Goal: Information Seeking & Learning: Learn about a topic

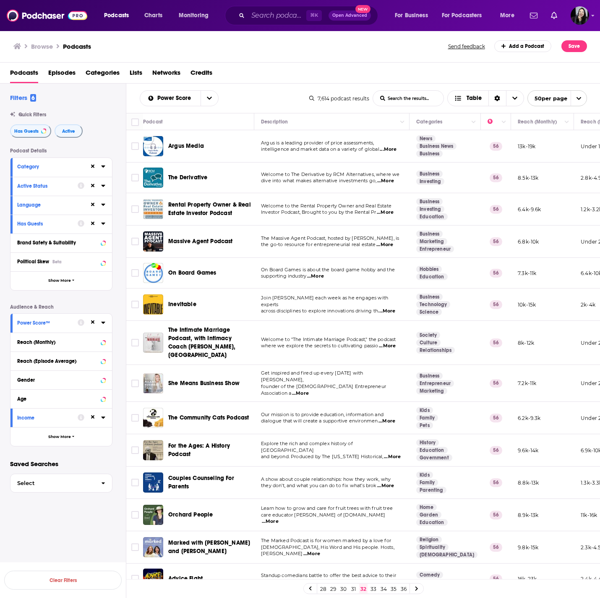
scroll to position [1175, 0]
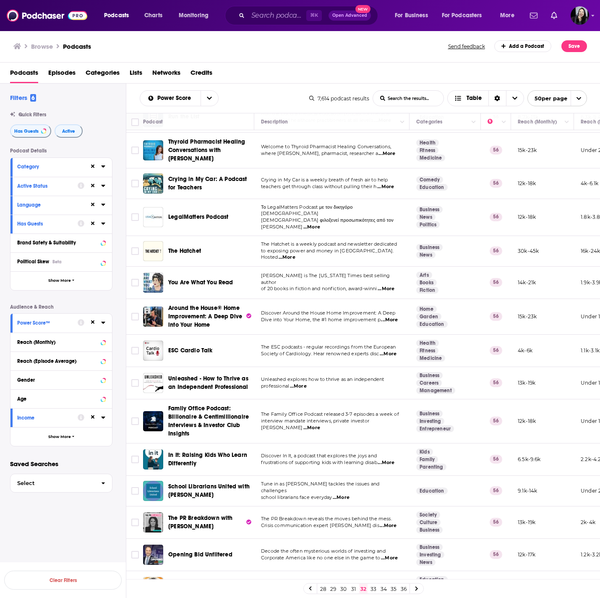
click at [372, 588] on link "33" at bounding box center [373, 588] width 8 height 10
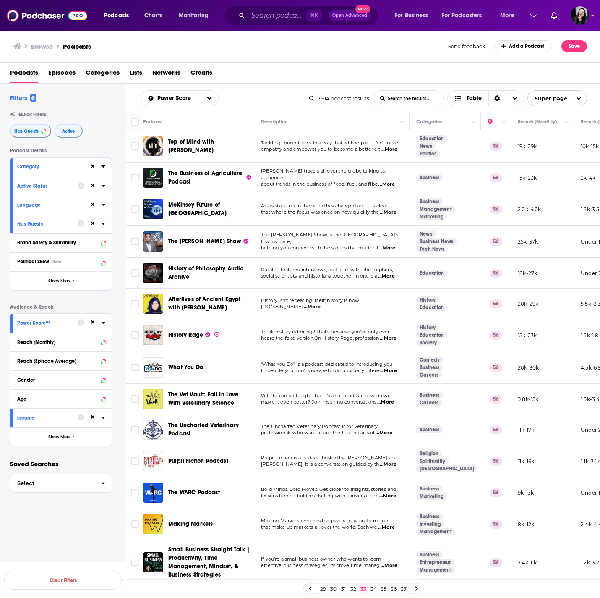
click at [248, 68] on div "Podcasts Episodes Categories Lists Networks Credits" at bounding box center [302, 74] width 584 height 17
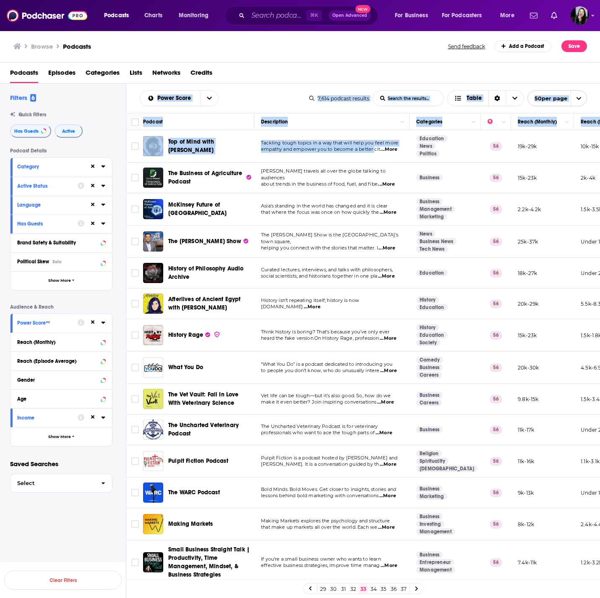
drag, startPoint x: 130, startPoint y: 90, endPoint x: 376, endPoint y: 146, distance: 252.1
click at [376, 146] on div "Power Score List Search Input Search the results... Table 7,614 podcast results…" at bounding box center [363, 368] width 474 height 568
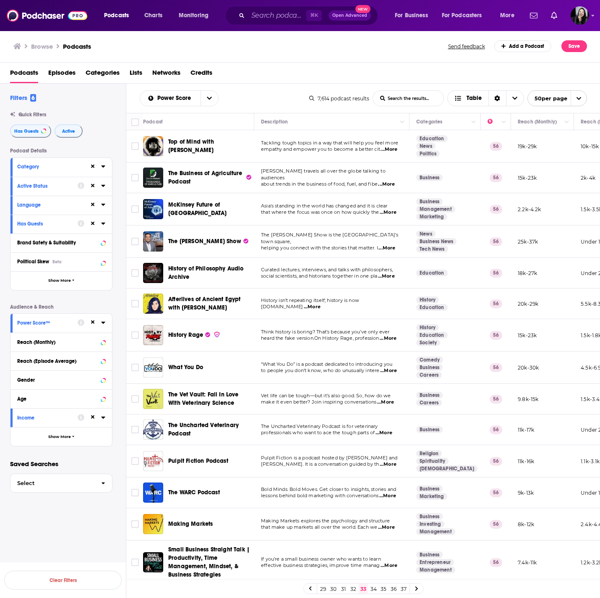
click at [343, 64] on div "Podcasts Episodes Categories Lists Networks Credits" at bounding box center [300, 73] width 600 height 21
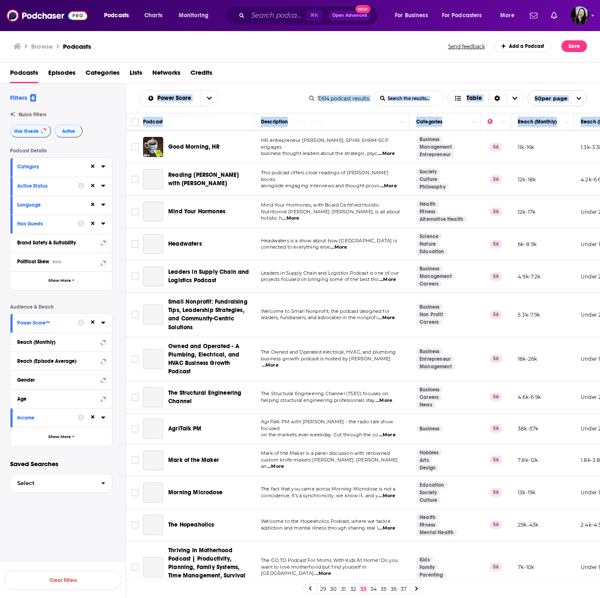
scroll to position [1202, 0]
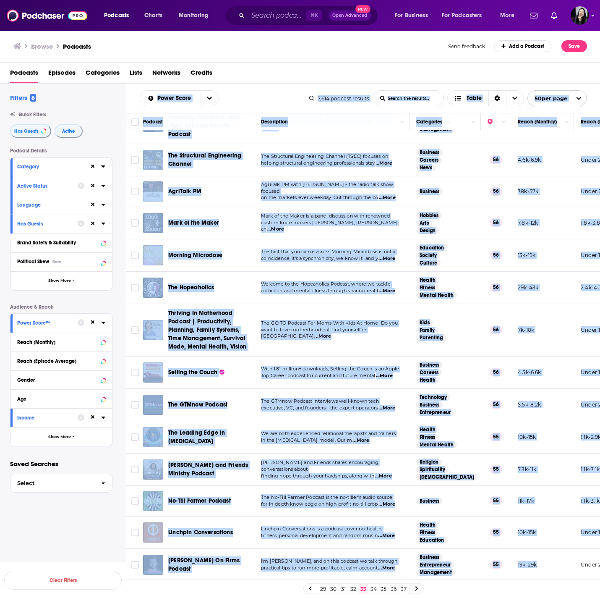
drag, startPoint x: 131, startPoint y: 86, endPoint x: 561, endPoint y: 563, distance: 642.7
click at [561, 563] on div "Power Score List Search Input Search the results... Table 7,614 podcast results…" at bounding box center [363, 368] width 474 height 568
copy div "Power Score List Search Input Search the results... Table 7,614 podcast results…"
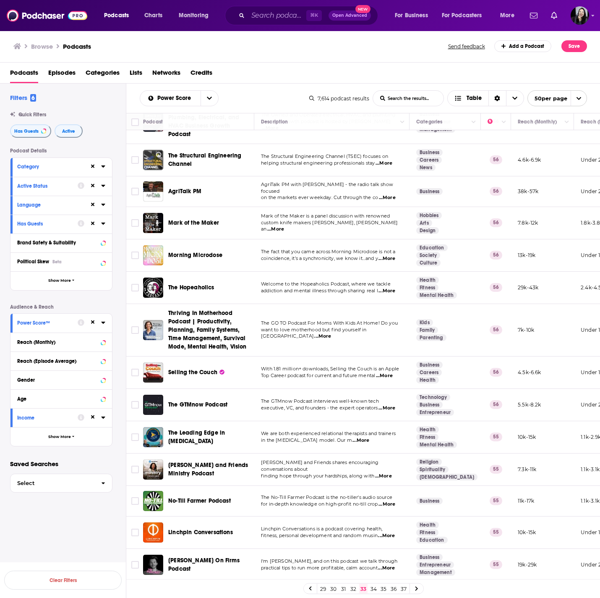
scroll to position [0, 0]
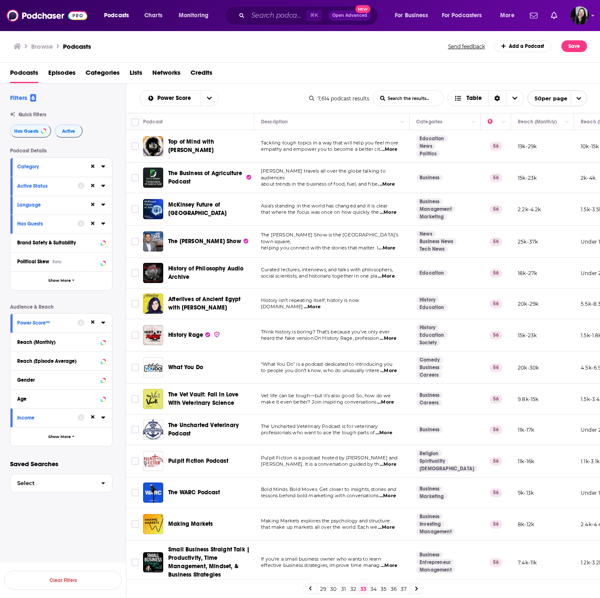
click at [389, 212] on span "...More" at bounding box center [388, 212] width 17 height 7
click at [386, 402] on span "...More" at bounding box center [385, 402] width 17 height 7
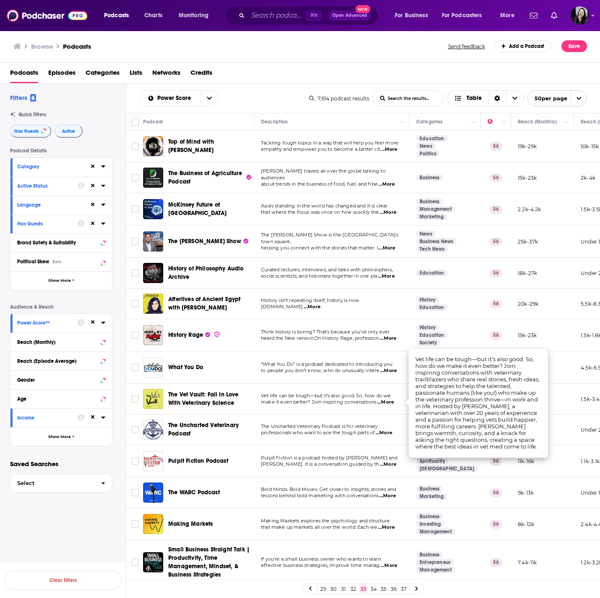
click at [392, 402] on span "...More" at bounding box center [385, 402] width 17 height 7
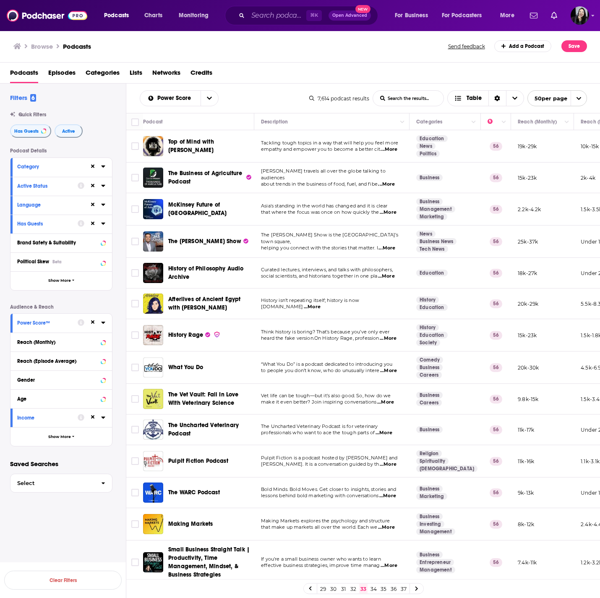
click at [392, 402] on span "...More" at bounding box center [385, 402] width 17 height 7
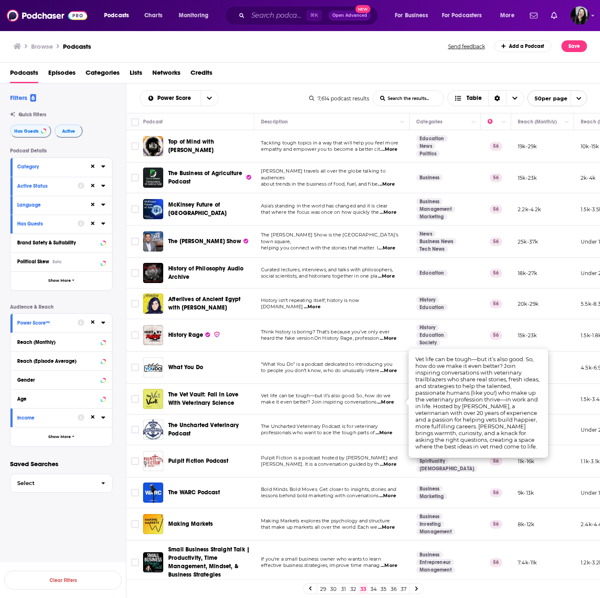
click at [392, 568] on span "...More" at bounding box center [389, 565] width 17 height 7
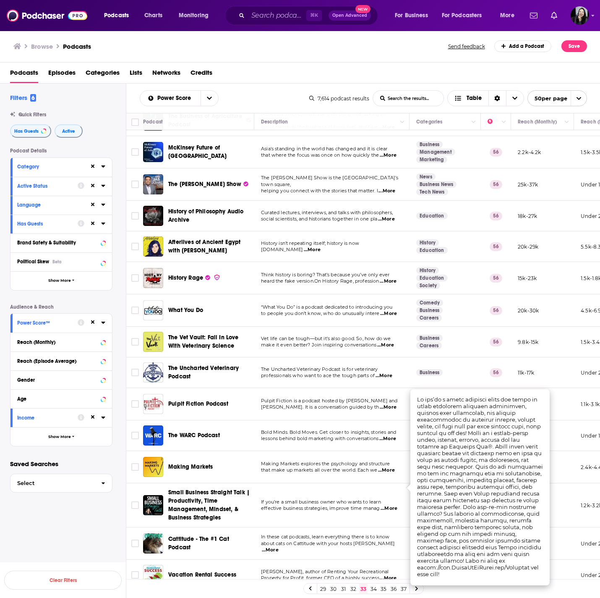
scroll to position [79, 0]
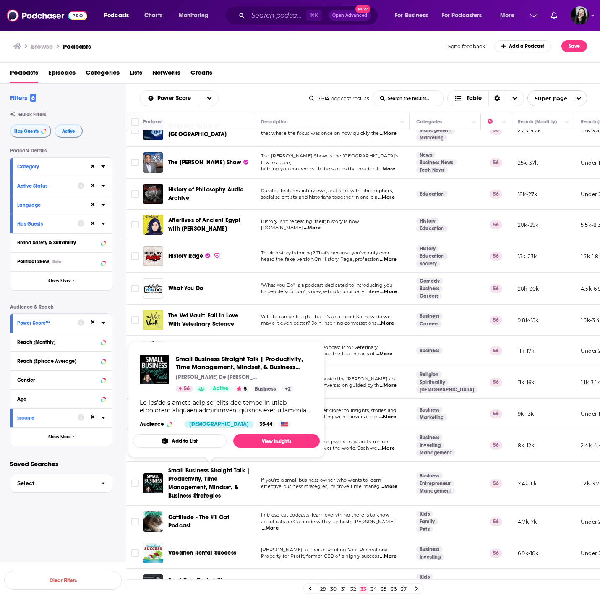
click at [316, 485] on span "effective business strategies, improve time manag" at bounding box center [320, 486] width 119 height 6
drag, startPoint x: 145, startPoint y: 464, endPoint x: 225, endPoint y: 496, distance: 86.3
click at [225, 496] on td "Small Business Straight Talk | Productivity, Time Management, Mindset, & Busine…" at bounding box center [198, 483] width 111 height 44
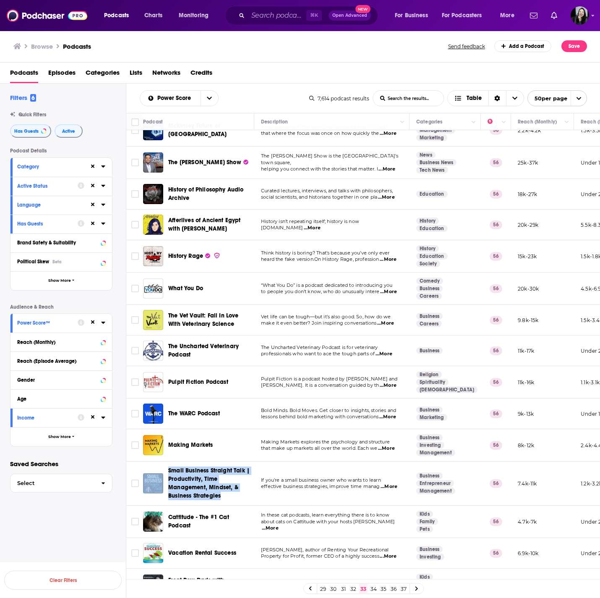
copy div "Small Business Straight Talk | Productivity, Time Management, Mindset, & Busine…"
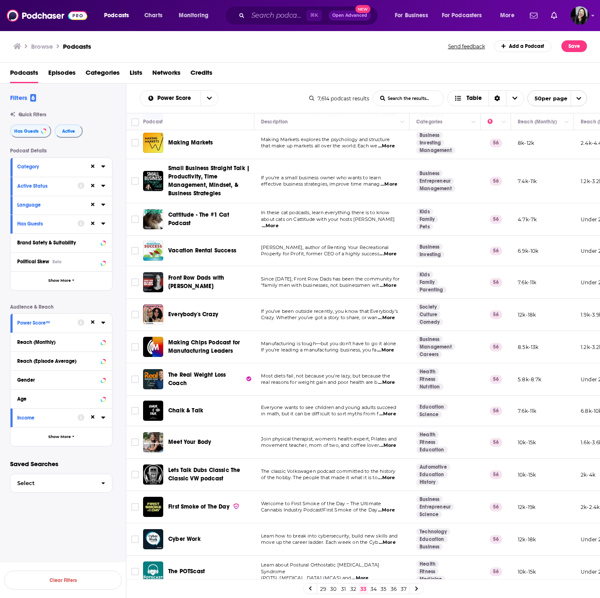
click at [388, 348] on span "...More" at bounding box center [385, 350] width 17 height 7
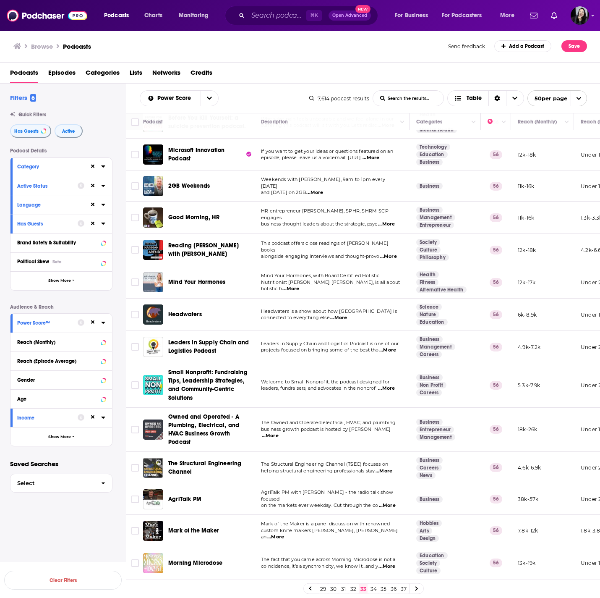
click at [396, 349] on span "...More" at bounding box center [387, 350] width 17 height 7
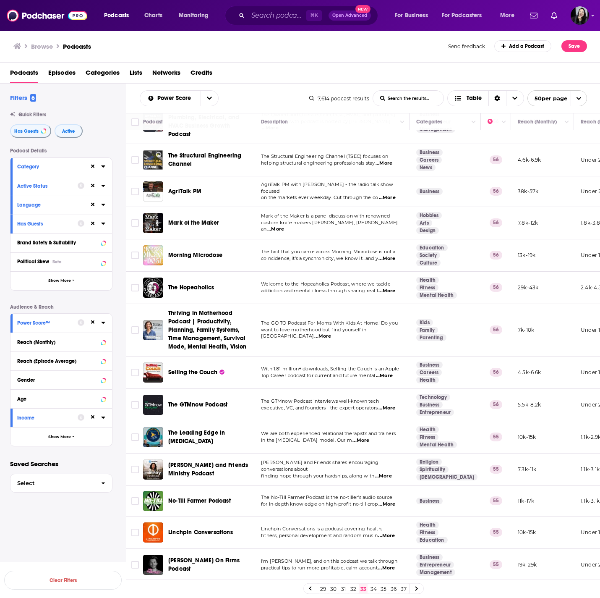
click at [387, 373] on span "...More" at bounding box center [384, 375] width 17 height 7
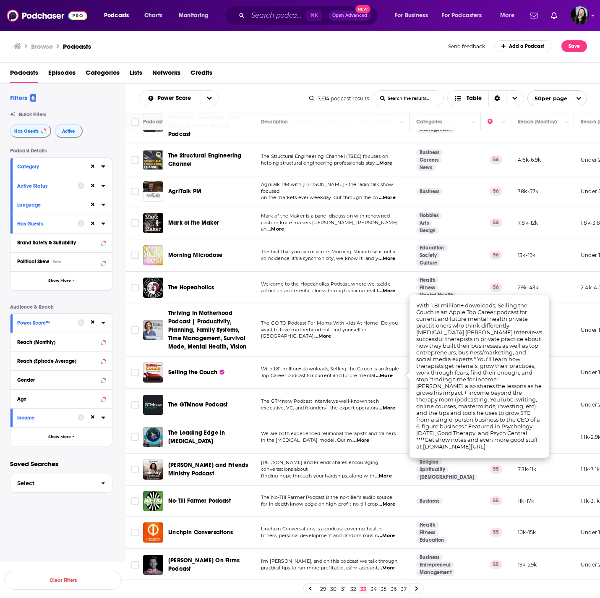
click at [375, 591] on link "34" at bounding box center [373, 588] width 8 height 10
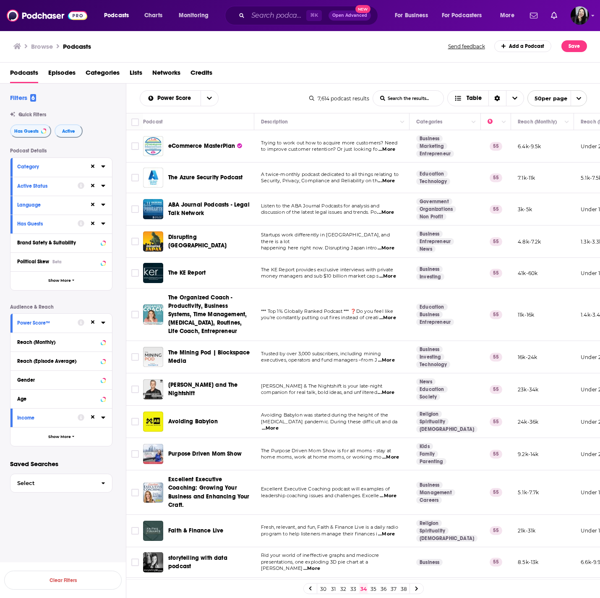
click at [123, 96] on div "Filters 6" at bounding box center [68, 98] width 116 height 8
drag, startPoint x: 130, startPoint y: 93, endPoint x: 366, endPoint y: 436, distance: 416.7
click at [390, 427] on div "Power Score List Search Input Search the results... Table 7,614 podcast results…" at bounding box center [363, 368] width 474 height 568
click at [256, 93] on div "Power Score List Search Input Search the results... Table" at bounding box center [225, 98] width 170 height 16
drag, startPoint x: 130, startPoint y: 87, endPoint x: 380, endPoint y: 394, distance: 395.8
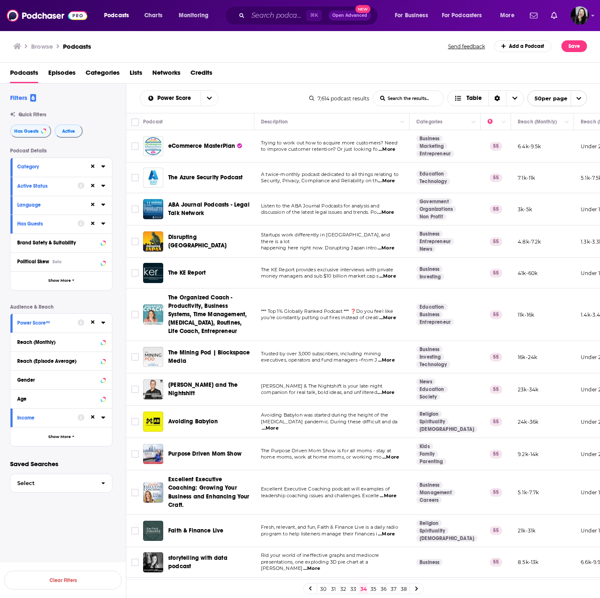
click at [405, 381] on div "Power Score List Search Input Search the results... Table 7,614 podcast results…" at bounding box center [363, 368] width 474 height 568
click at [299, 71] on div "Podcasts Episodes Categories Lists Networks Credits" at bounding box center [302, 74] width 584 height 17
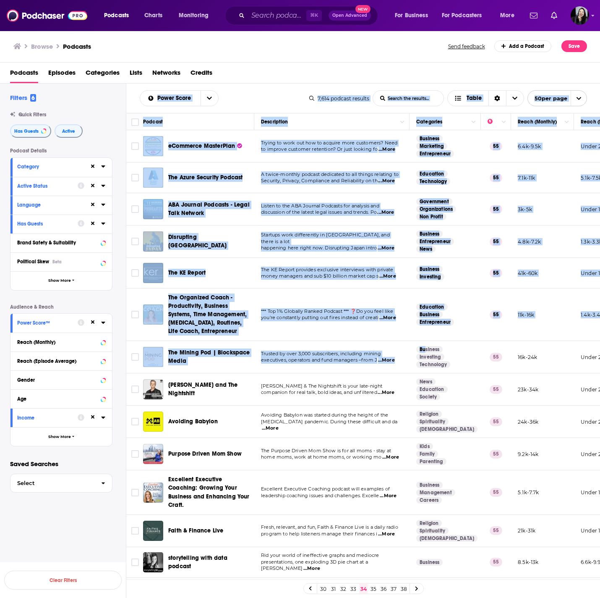
drag, startPoint x: 128, startPoint y: 93, endPoint x: 426, endPoint y: 346, distance: 391.5
click at [426, 346] on div "Power Score List Search Input Search the results... Table 7,614 podcast results…" at bounding box center [363, 368] width 474 height 568
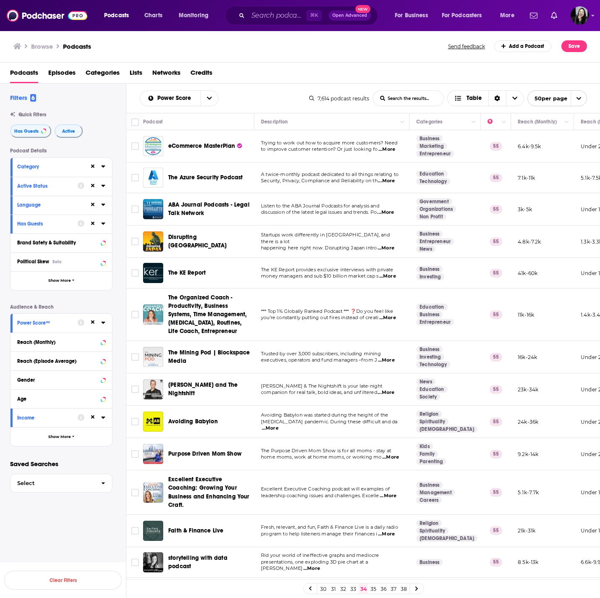
click at [304, 64] on div "Podcasts Episodes Categories Lists Networks Credits" at bounding box center [300, 73] width 600 height 21
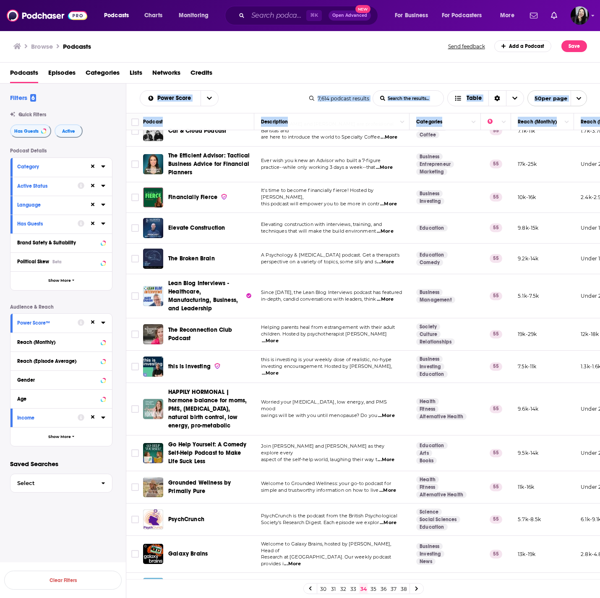
scroll to position [1232, 0]
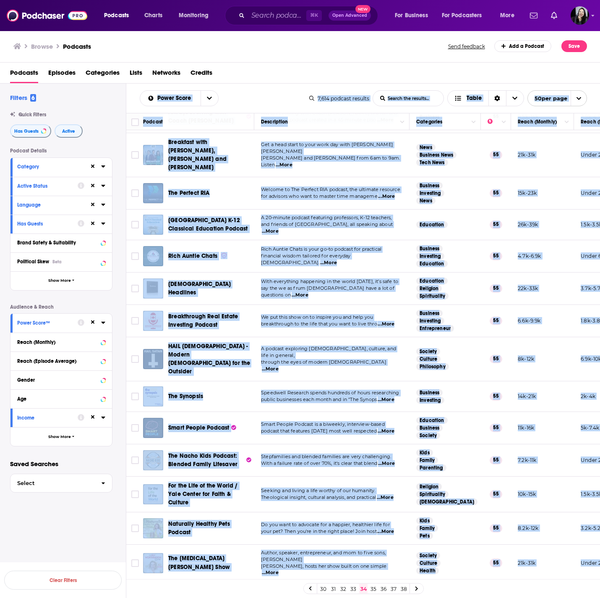
drag, startPoint x: 129, startPoint y: 91, endPoint x: 543, endPoint y: 569, distance: 631.2
click at [543, 569] on div "Power Score List Search Input Search the results... Table 7,614 podcast results…" at bounding box center [363, 368] width 474 height 568
copy div "Power Score List Search Input Search the results... Table 7,614 podcast results…"
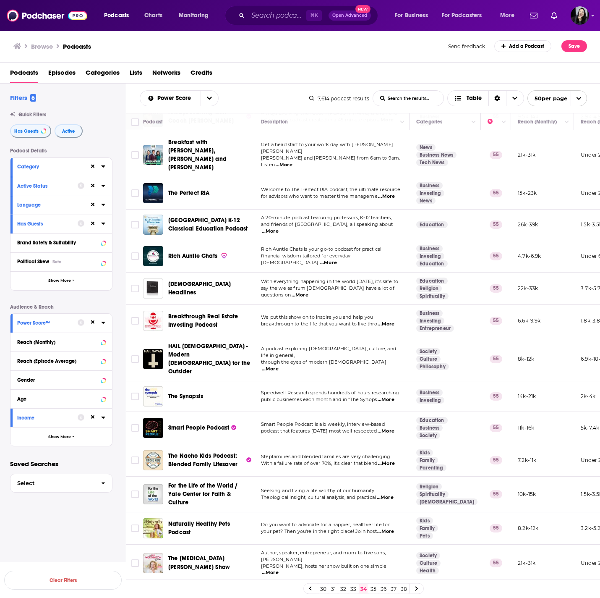
scroll to position [145, 0]
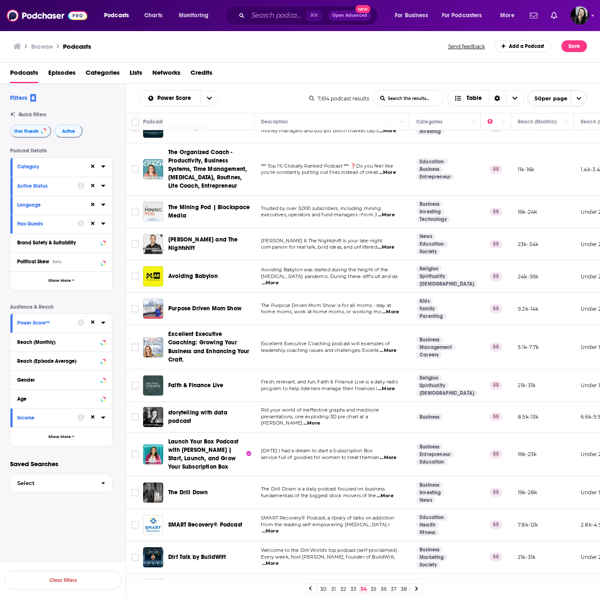
click at [392, 351] on span "...More" at bounding box center [388, 350] width 17 height 7
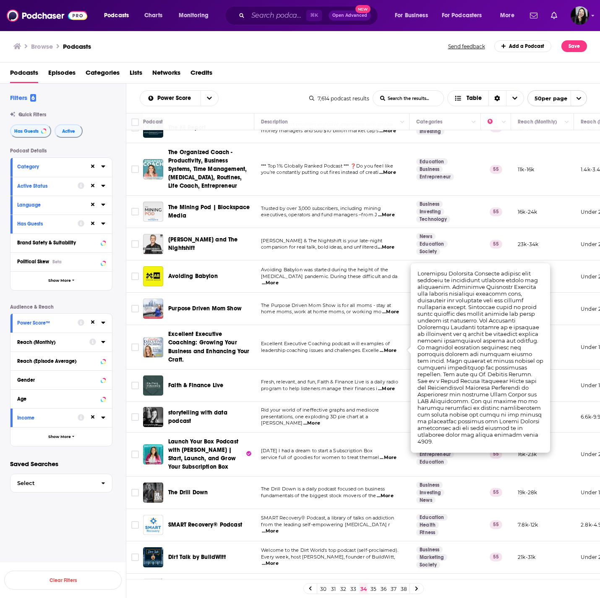
click at [390, 348] on span "...More" at bounding box center [388, 350] width 17 height 7
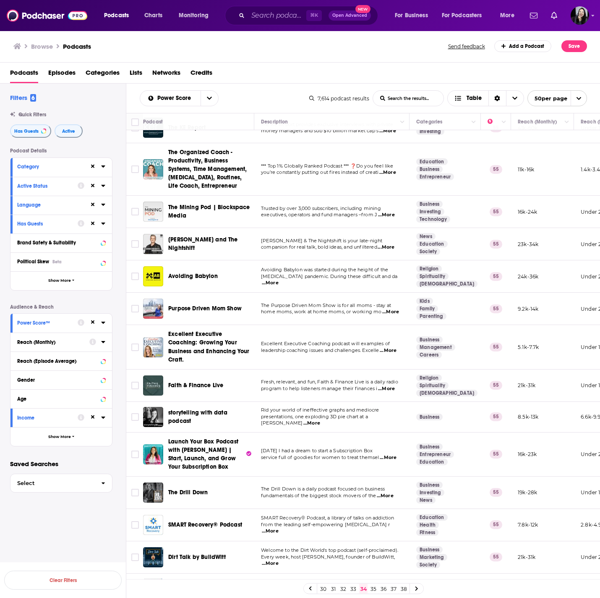
click at [390, 348] on span "...More" at bounding box center [388, 350] width 17 height 7
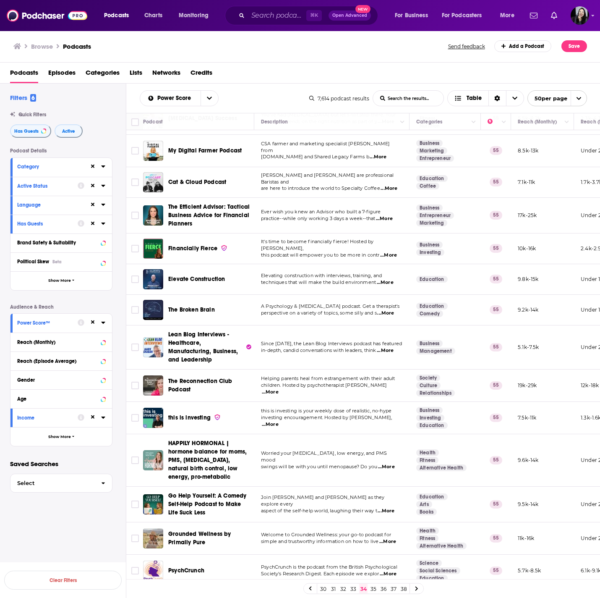
click at [376, 586] on link "35" at bounding box center [373, 588] width 8 height 10
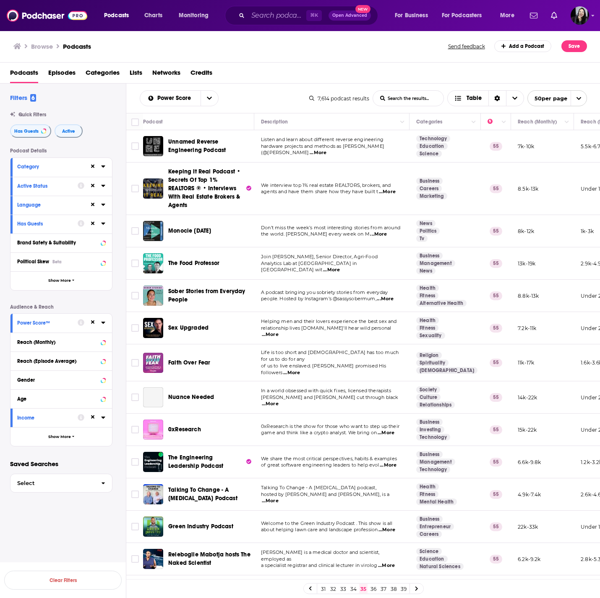
click at [129, 100] on div "Power Score List Search Input Search the results... Table 7,614 podcast results…" at bounding box center [363, 98] width 474 height 29
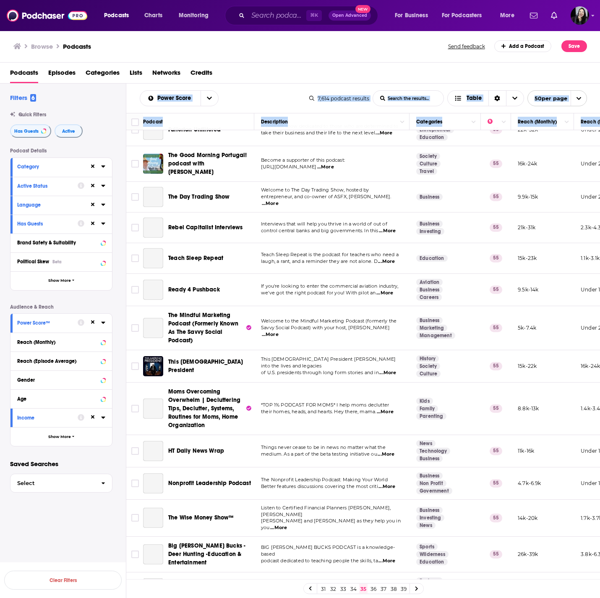
scroll to position [1217, 0]
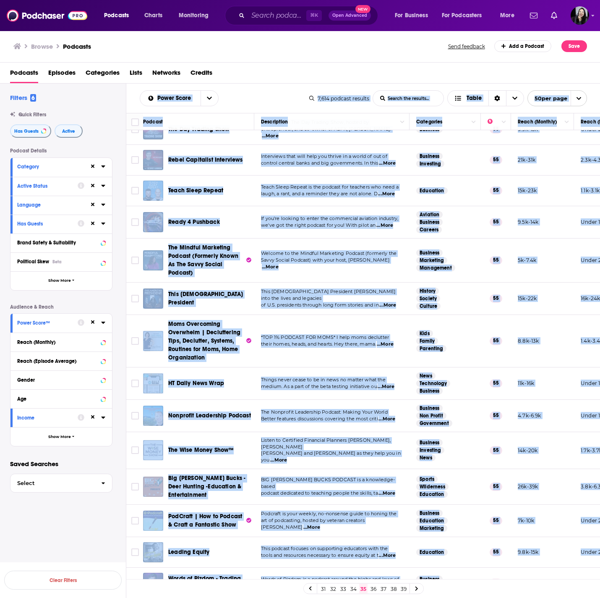
drag, startPoint x: 127, startPoint y: 91, endPoint x: 560, endPoint y: 566, distance: 642.8
click at [560, 566] on div "Power Score List Search Input Search the results... Table 7,614 podcast results…" at bounding box center [363, 368] width 474 height 568
copy div "Power Score List Search Input Search the results... Table 7,614 podcast results…"
click at [373, 588] on link "36" at bounding box center [373, 588] width 8 height 10
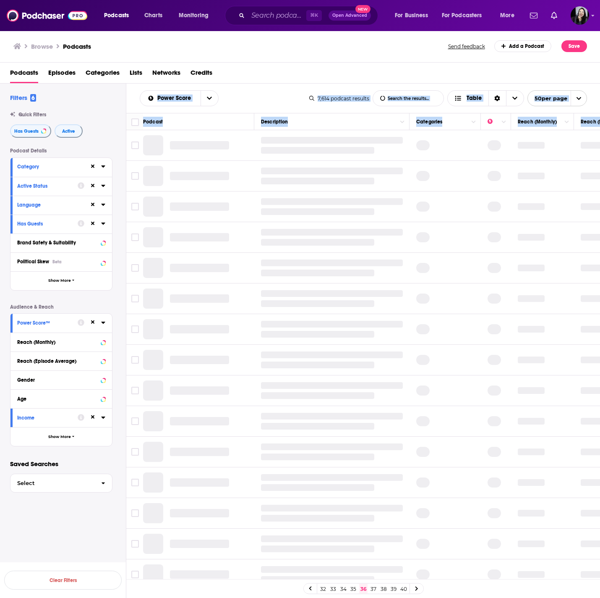
click at [246, 86] on div "Power Score List Search Input Search the results... Table 7,614 podcast results…" at bounding box center [363, 98] width 474 height 29
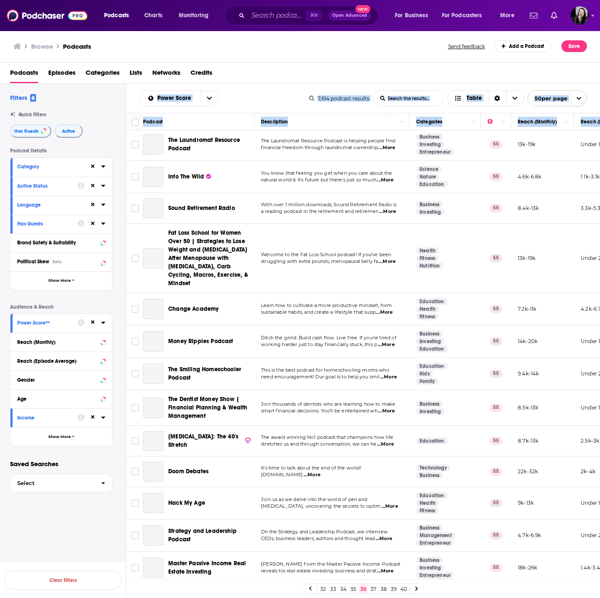
scroll to position [1206, 0]
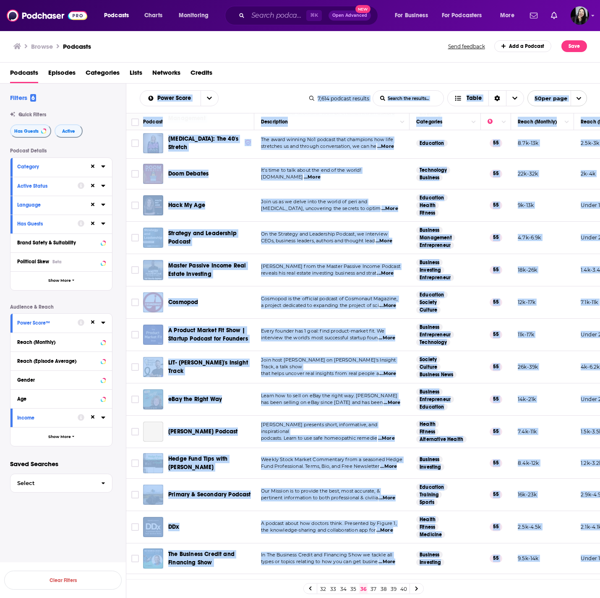
drag, startPoint x: 131, startPoint y: 91, endPoint x: 541, endPoint y: 563, distance: 625.8
click at [541, 563] on div "Power Score List Search Input Search the results... Table 7,614 podcast results…" at bounding box center [363, 368] width 474 height 568
copy div "Power Score List Search Input Search the results... Table 7,614 podcast results…"
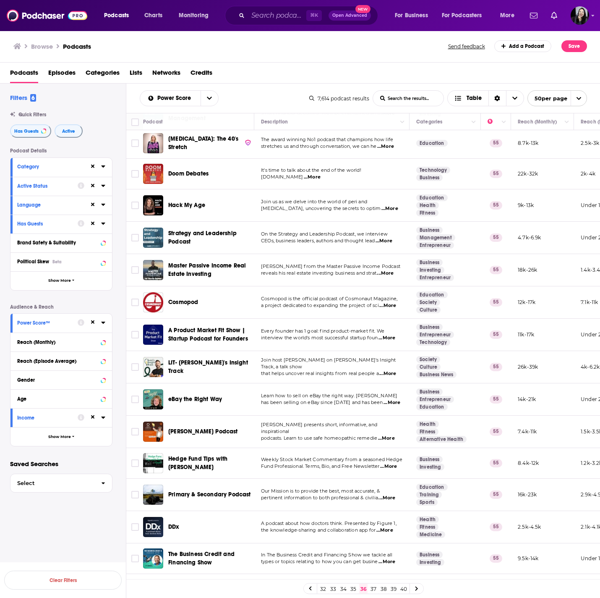
click at [390, 238] on span "...More" at bounding box center [384, 241] width 17 height 7
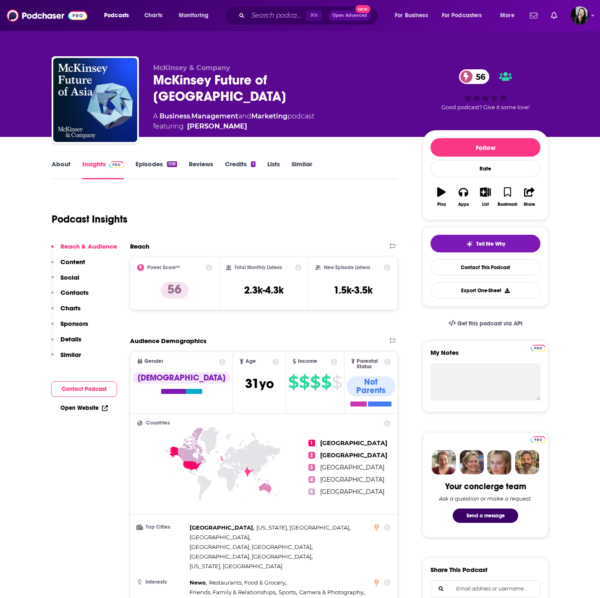
click at [329, 74] on div "McKinsey Future of Asia 56" at bounding box center [281, 88] width 256 height 33
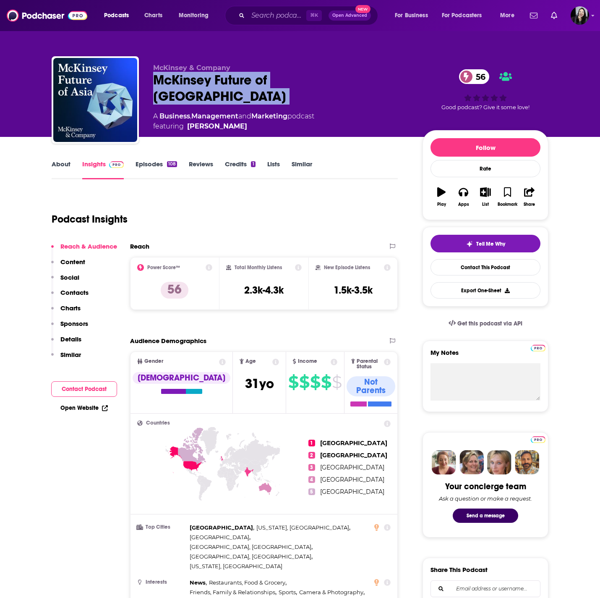
click at [329, 74] on div "McKinsey Future of Asia 56" at bounding box center [281, 88] width 256 height 33
copy div "McKinsey Future of Asia 56"
click at [63, 163] on link "About" at bounding box center [61, 169] width 19 height 19
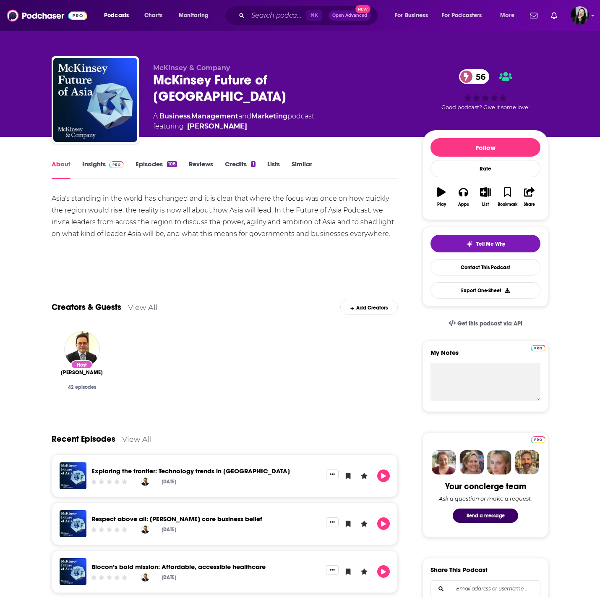
click at [52, 371] on div "Host Gautam Kumra 42 episodes" at bounding box center [82, 368] width 60 height 89
copy span "Gautam Kumra"
click at [88, 162] on link "Insights" at bounding box center [103, 169] width 42 height 19
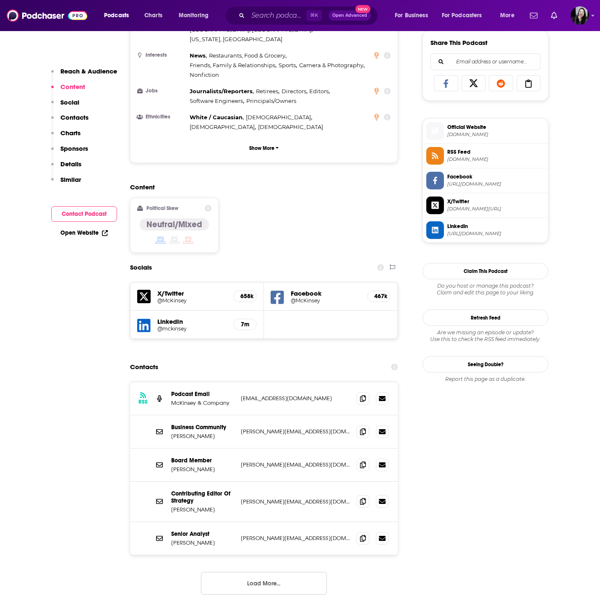
scroll to position [531, 0]
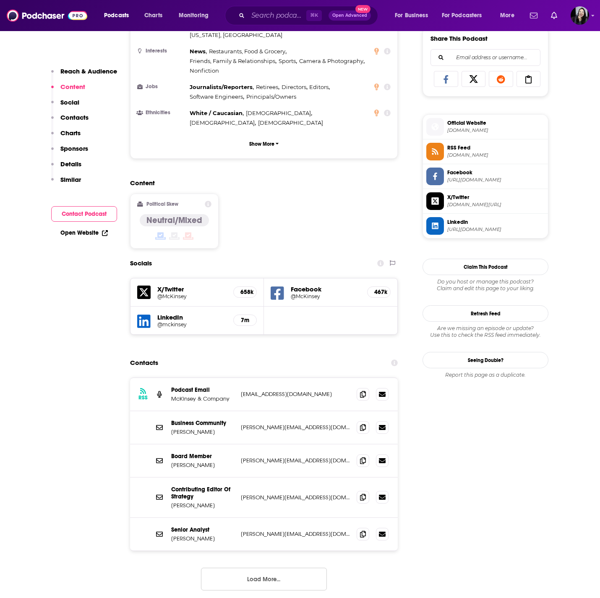
click at [356, 378] on div "RSS Podcast Email McKinsey & Company foa@mckinsey.com foa@mckinsey.com" at bounding box center [264, 394] width 268 height 33
click at [361, 387] on span at bounding box center [363, 393] width 13 height 13
click at [365, 423] on icon at bounding box center [363, 426] width 6 height 7
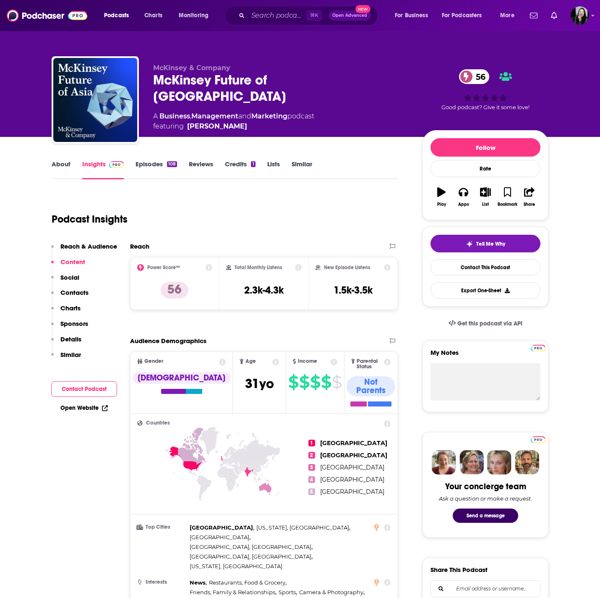
click at [331, 74] on div "McKinsey Future of Asia 56" at bounding box center [281, 88] width 256 height 33
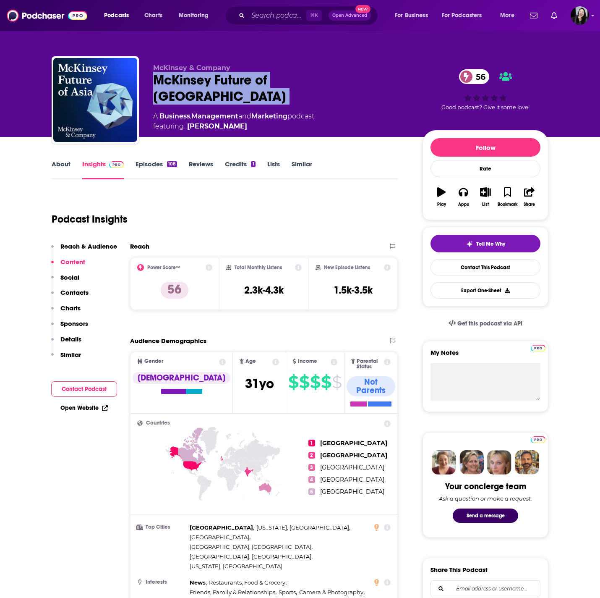
click at [331, 74] on div "McKinsey Future of Asia 56" at bounding box center [281, 88] width 256 height 33
copy div "McKinsey Future of Asia 56"
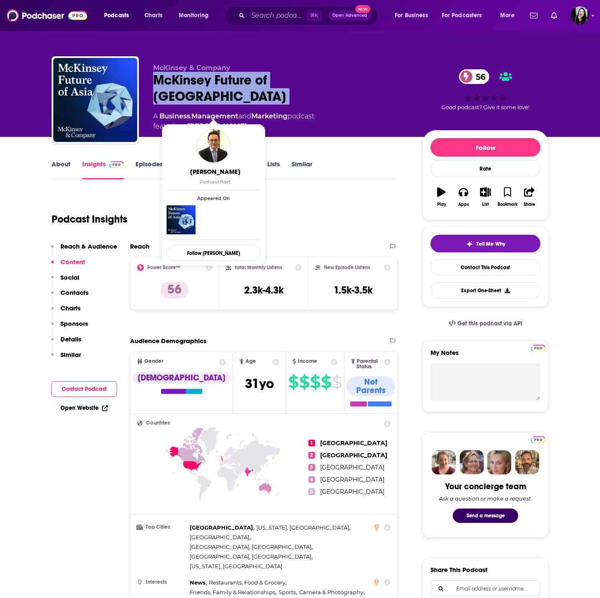
drag, startPoint x: 245, startPoint y: 113, endPoint x: 240, endPoint y: 113, distance: 5.5
click at [240, 121] on span "featuring Gautam Kumra" at bounding box center [233, 126] width 161 height 10
copy span "Gautam Kumra"
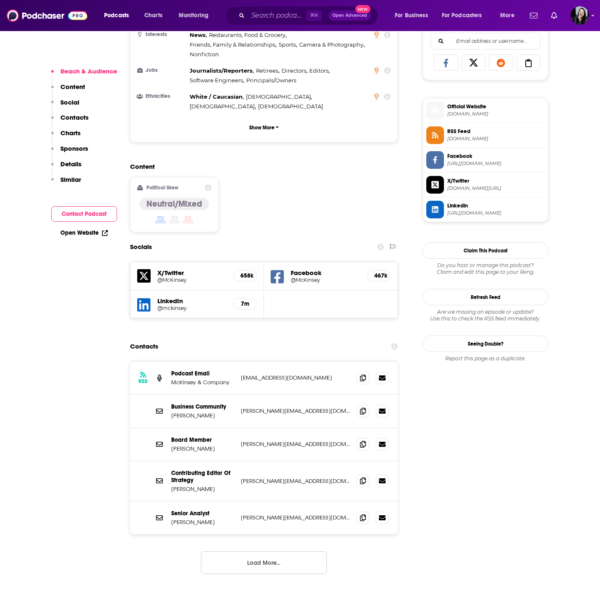
scroll to position [595, 0]
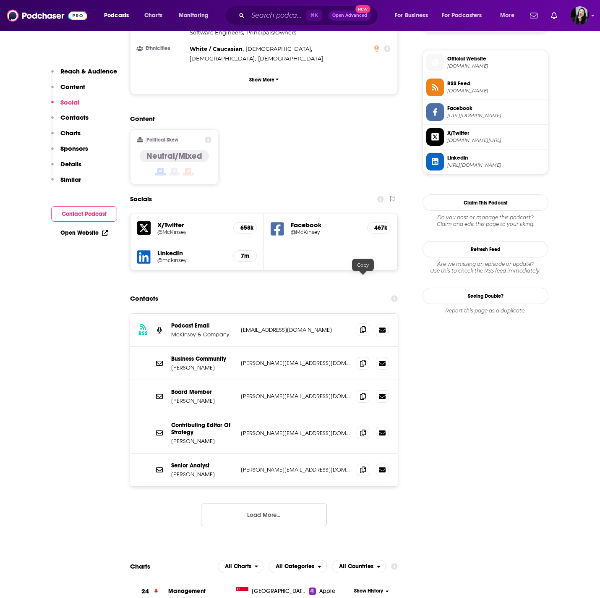
click at [358, 323] on span at bounding box center [363, 329] width 13 height 13
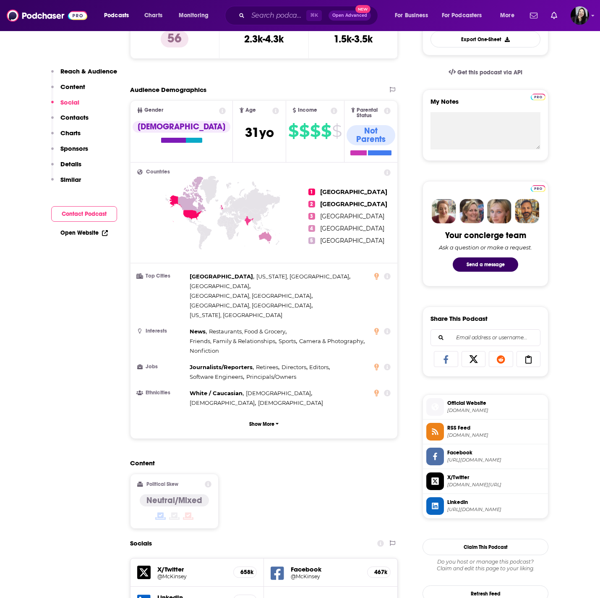
scroll to position [0, 0]
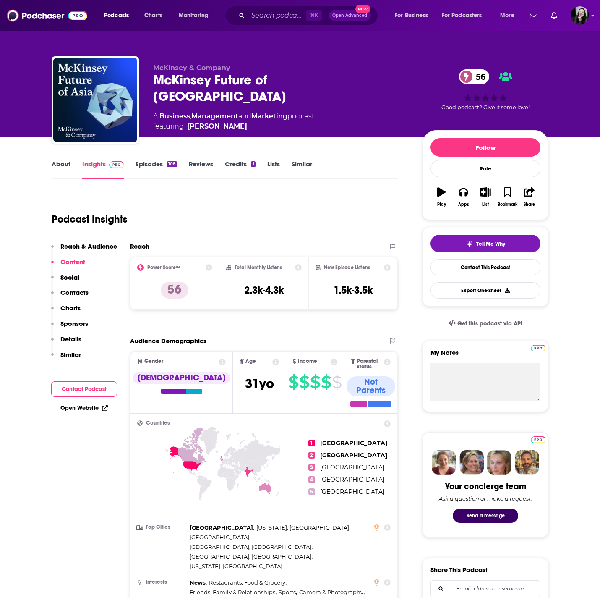
click at [144, 160] on link "Episodes 108" at bounding box center [157, 169] width 42 height 19
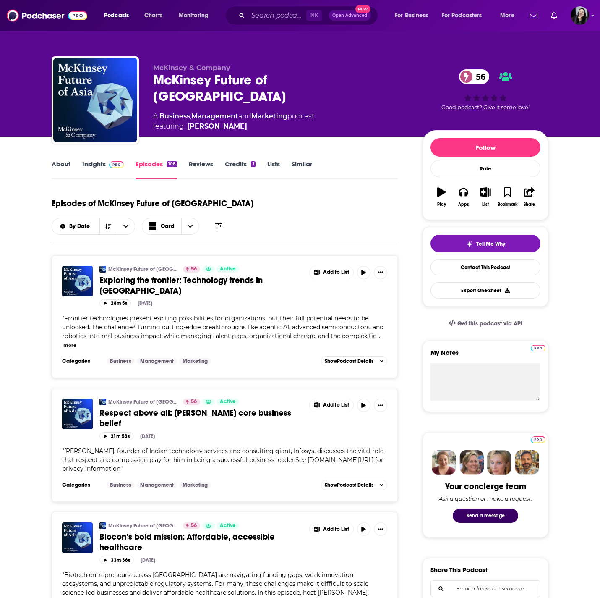
click at [99, 164] on link "Insights" at bounding box center [103, 169] width 42 height 19
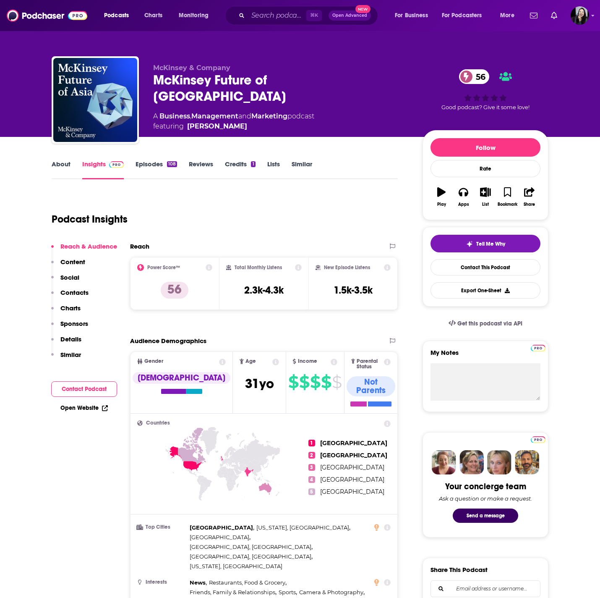
click at [161, 161] on link "Episodes 108" at bounding box center [157, 169] width 42 height 19
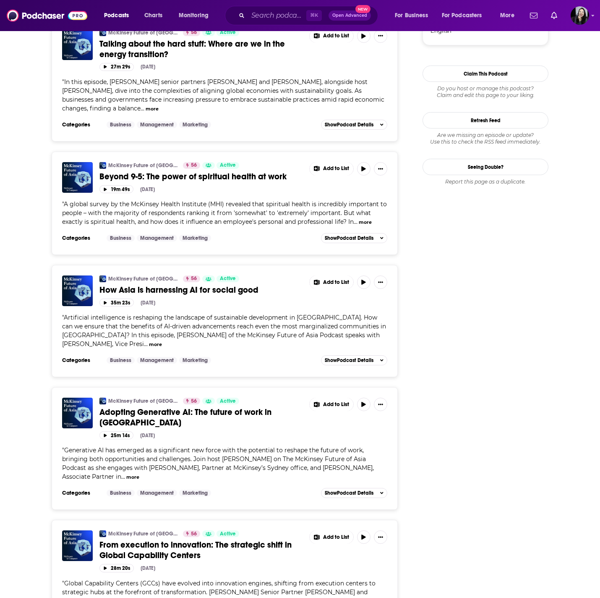
scroll to position [884, 0]
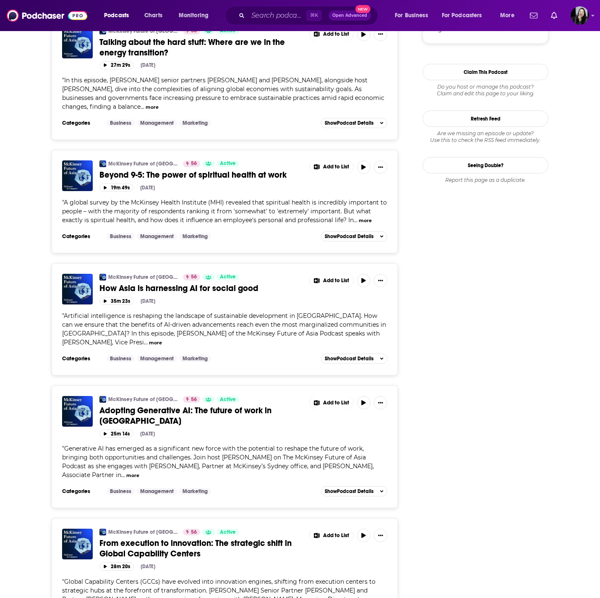
click at [201, 538] on link "From execution to innovation: The strategic shift in Global Capability Centers" at bounding box center [201, 548] width 204 height 21
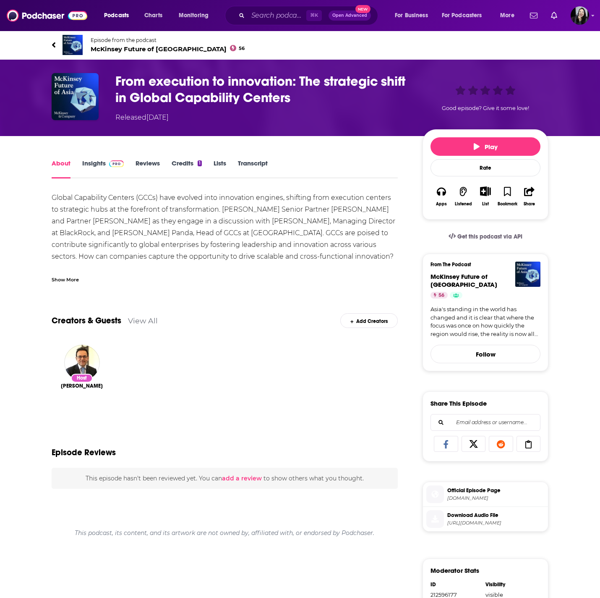
click at [75, 276] on div "Show More" at bounding box center [65, 279] width 27 height 8
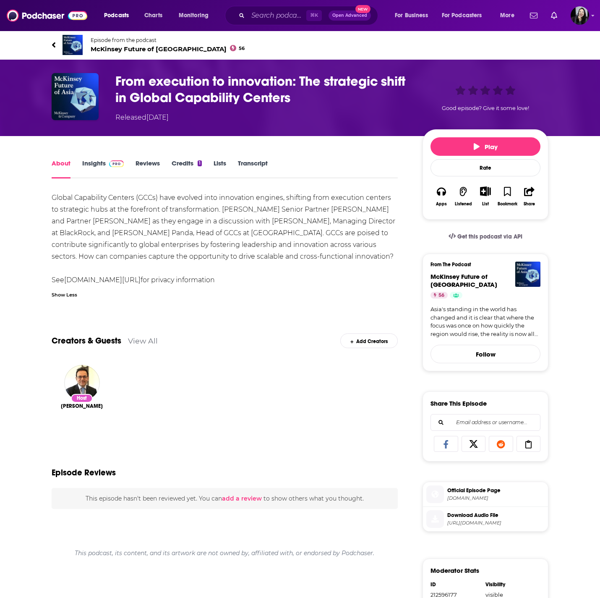
drag, startPoint x: 42, startPoint y: 33, endPoint x: 266, endPoint y: 281, distance: 334.3
click at [266, 281] on div "Episode from the podcast McKinsey Future of Asia 56 Next Episode From execution…" at bounding box center [300, 415] width 600 height 771
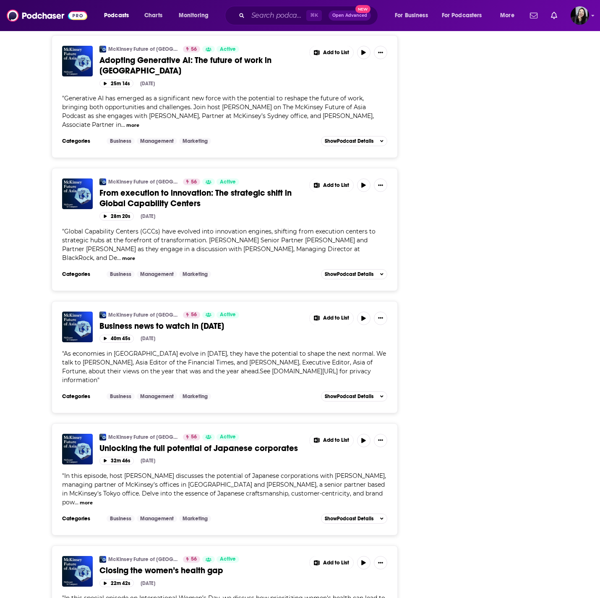
scroll to position [1235, 0]
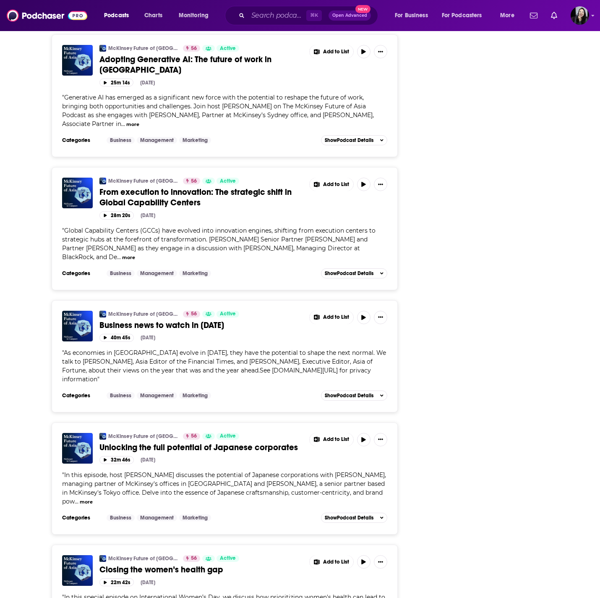
click at [228, 442] on span "Unlocking the full potential of Japanese corporates" at bounding box center [198, 447] width 198 height 10
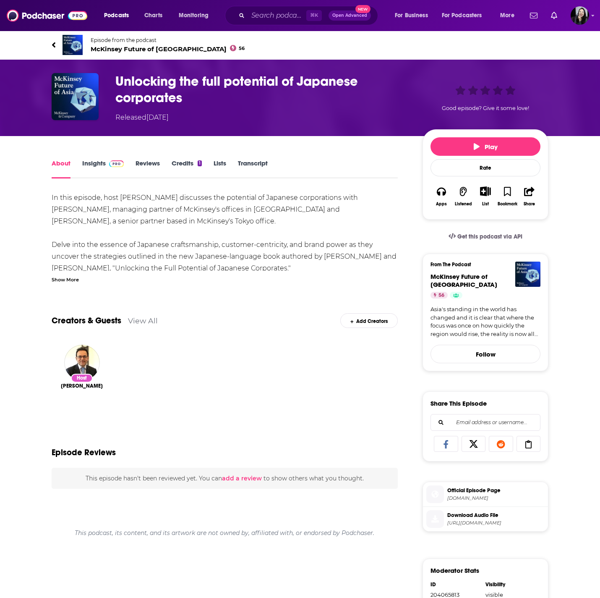
click at [73, 278] on div "Show More" at bounding box center [65, 279] width 27 height 8
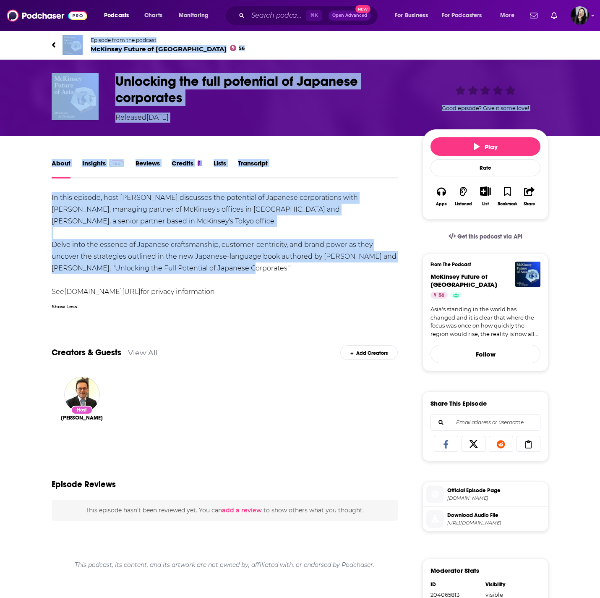
drag, startPoint x: 37, startPoint y: 35, endPoint x: 260, endPoint y: 269, distance: 323.2
click at [260, 269] on div "Episode from the podcast McKinsey Future of Asia 56 Next Episode Unlocking the …" at bounding box center [300, 415] width 600 height 771
copy div "Episode from the podcast McKinsey Future of Asia 56 Next Episode Unlocking the …"
click at [279, 95] on h1 "Unlocking the full potential of Japanese corporates" at bounding box center [262, 89] width 294 height 33
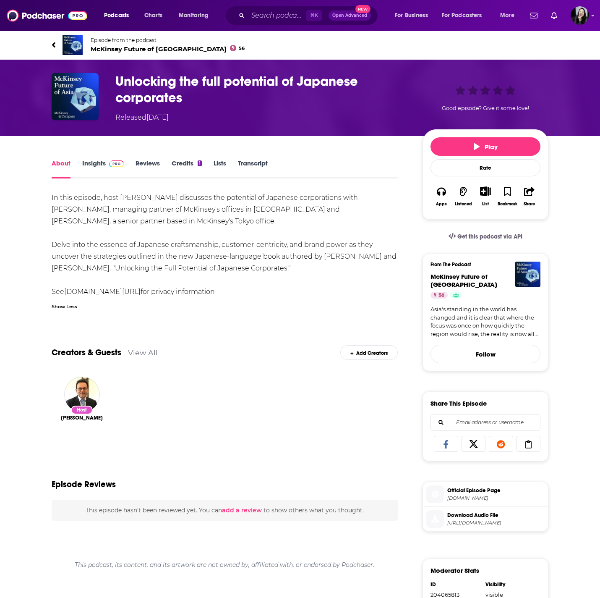
click at [279, 95] on h1 "Unlocking the full potential of Japanese corporates" at bounding box center [262, 89] width 294 height 33
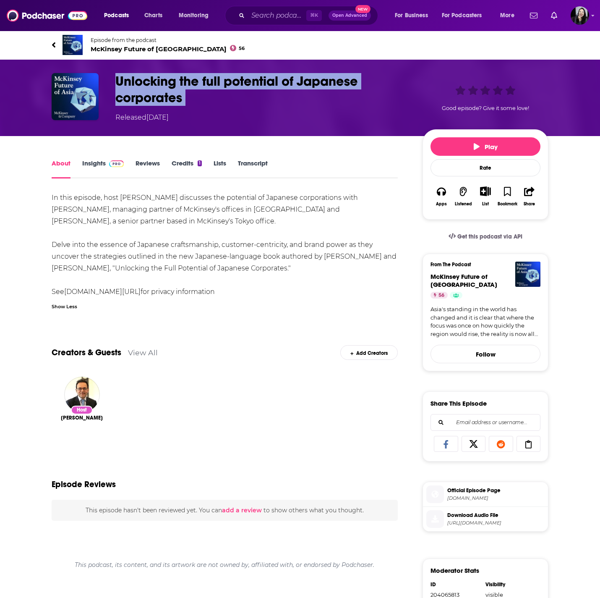
click at [279, 95] on h1 "Unlocking the full potential of Japanese corporates" at bounding box center [262, 89] width 294 height 33
click at [88, 168] on link "Insights" at bounding box center [103, 168] width 42 height 19
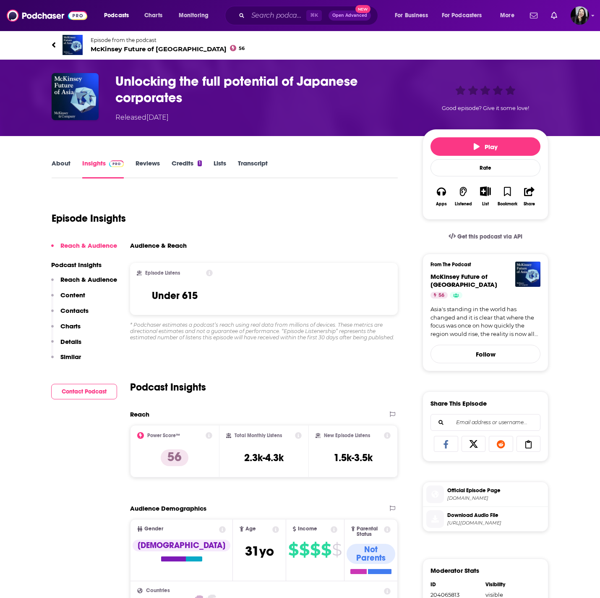
click at [67, 166] on link "About" at bounding box center [61, 168] width 19 height 19
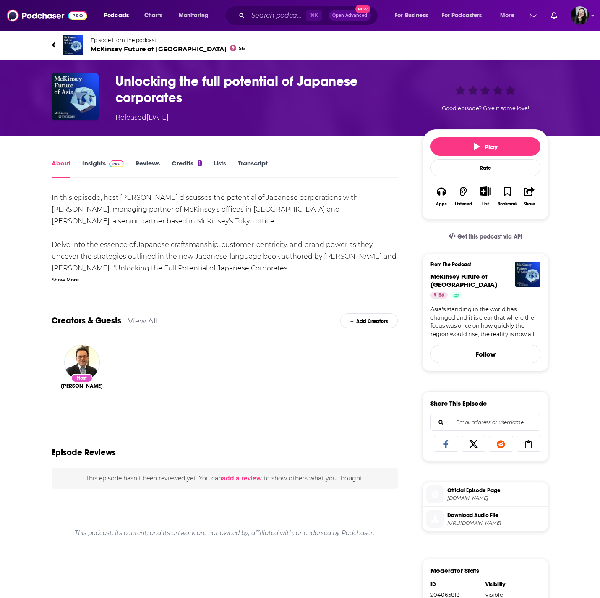
click at [167, 230] on div "In this episode, host Angela Buensuceso discusses the potential of Japanese cor…" at bounding box center [225, 245] width 346 height 106
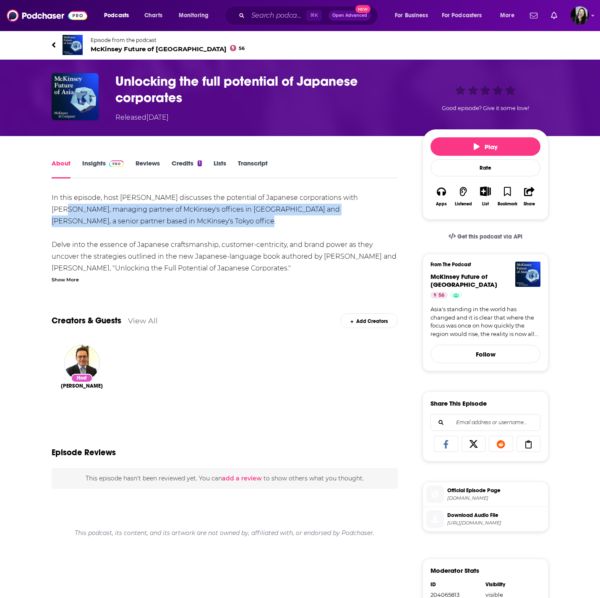
drag, startPoint x: 366, startPoint y: 193, endPoint x: 373, endPoint y: 218, distance: 25.1
click at [373, 218] on div "In this episode, host Angela Buensuceso discusses the potential of Japanese cor…" at bounding box center [225, 245] width 346 height 106
copy div "Naoyuki Iwatani, managing partner of McKinsey's offices in Japan and Michele Ra…"
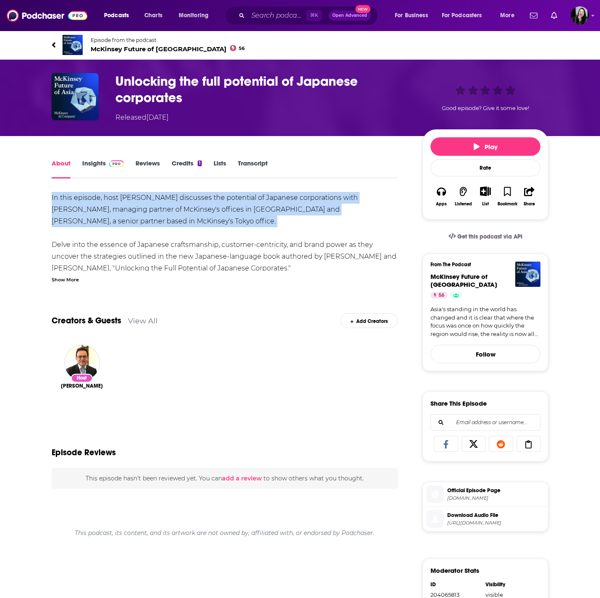
drag, startPoint x: 46, startPoint y: 197, endPoint x: 86, endPoint y: 235, distance: 54.6
click at [111, 235] on div "About Insights Reviews Credits 1 Lists Transcript In this episode, host Angela …" at bounding box center [230, 480] width 384 height 644
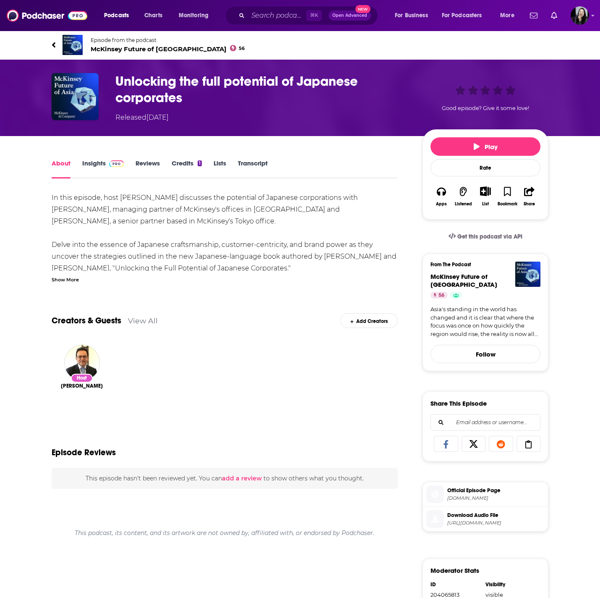
click at [66, 278] on div "Show More" at bounding box center [65, 279] width 27 height 8
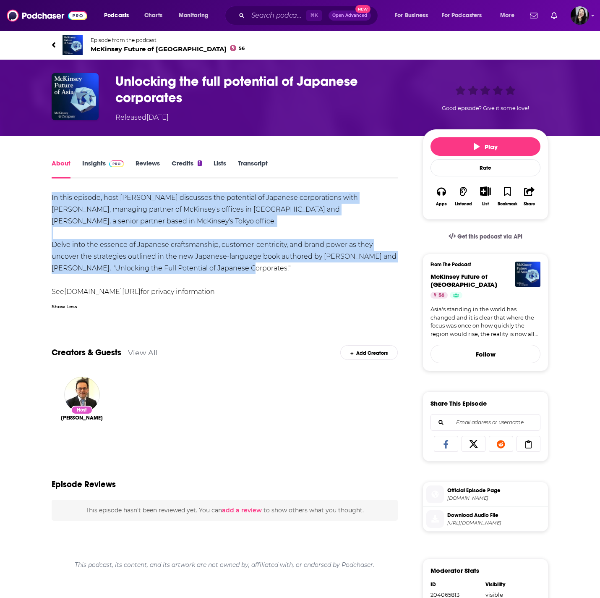
drag, startPoint x: 49, startPoint y: 191, endPoint x: 256, endPoint y: 271, distance: 222.1
click at [256, 271] on div "About Insights Reviews Credits 1 Lists Transcript In this episode, host Angela …" at bounding box center [230, 480] width 384 height 644
copy div "In this episode, host Angela Buensuceso discusses the potential of Japanese cor…"
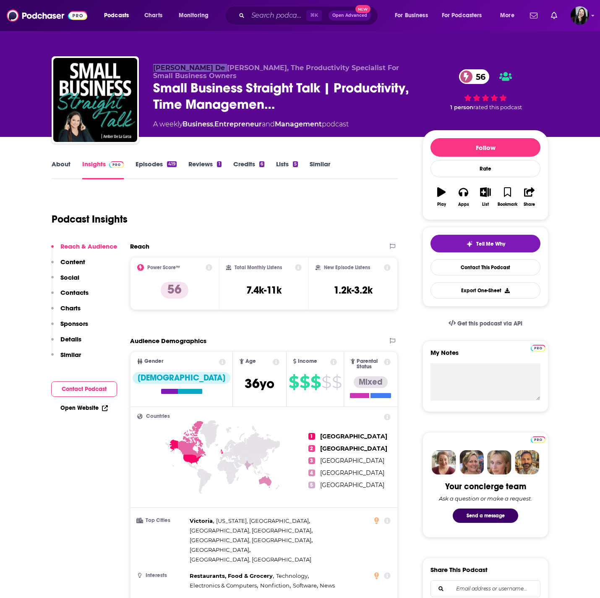
drag, startPoint x: 151, startPoint y: 67, endPoint x: 221, endPoint y: 68, distance: 70.5
click at [221, 68] on div "Amber De La Garza, The Productivity Specialist For Small Business Owners Small …" at bounding box center [300, 101] width 497 height 91
copy span "Amber De La Garza"
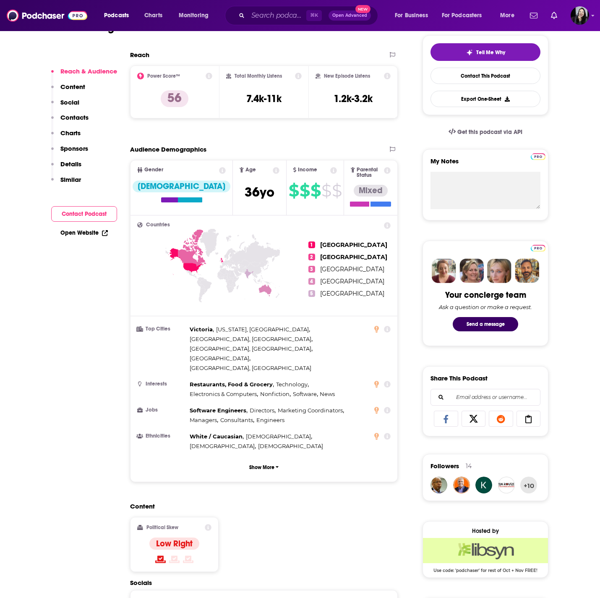
scroll to position [559, 0]
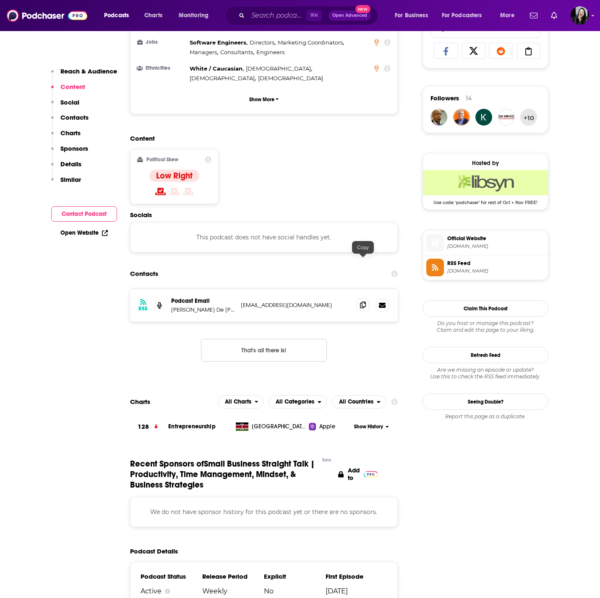
click at [361, 301] on icon at bounding box center [363, 304] width 6 height 7
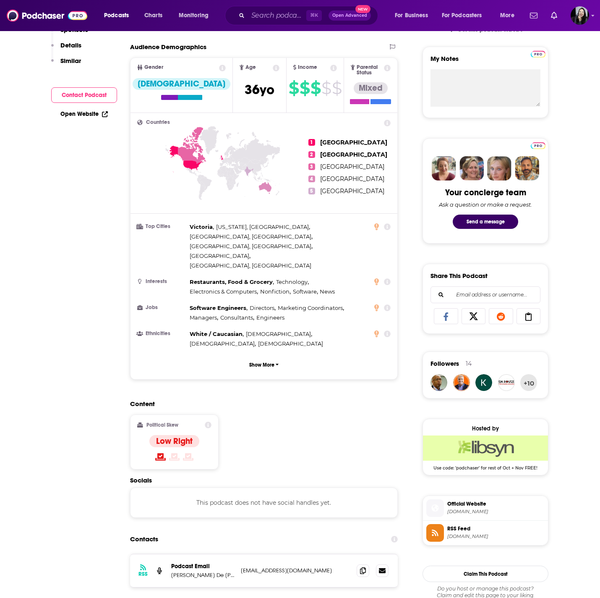
scroll to position [0, 0]
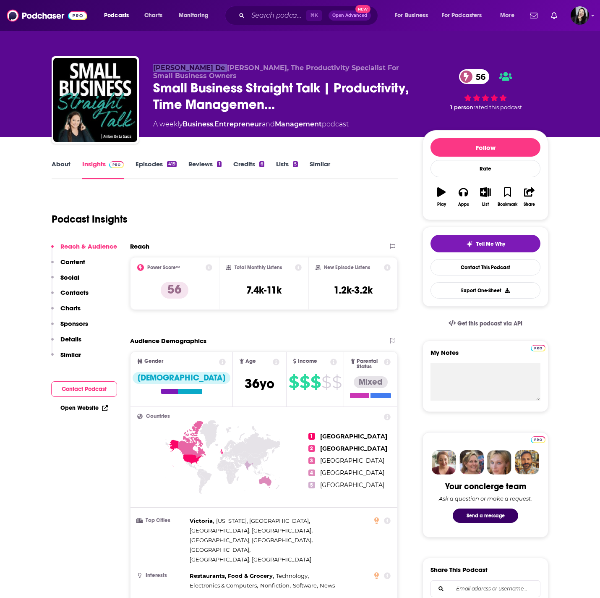
drag, startPoint x: 151, startPoint y: 70, endPoint x: 220, endPoint y: 70, distance: 68.4
click at [220, 70] on div "Amber De La Garza, The Productivity Specialist For Small Business Owners Small …" at bounding box center [300, 101] width 497 height 91
copy span "Amber De La Garza"
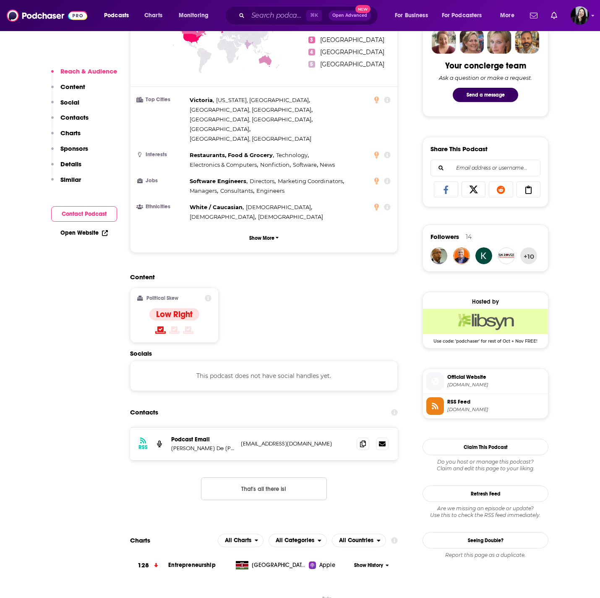
scroll to position [427, 0]
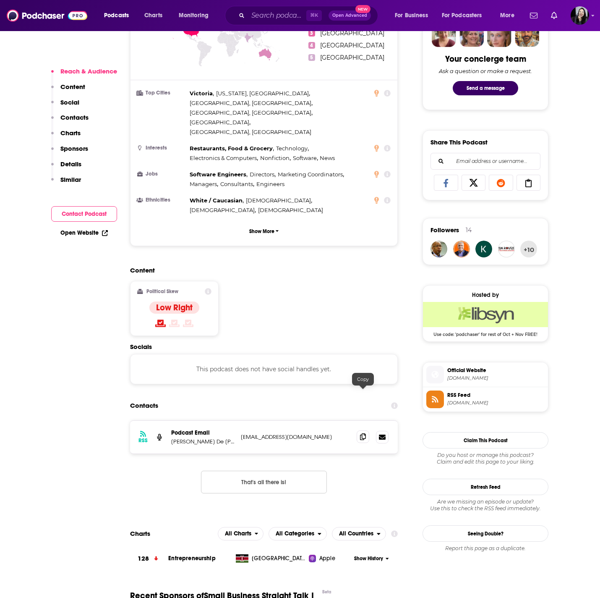
click at [362, 433] on icon at bounding box center [363, 436] width 6 height 7
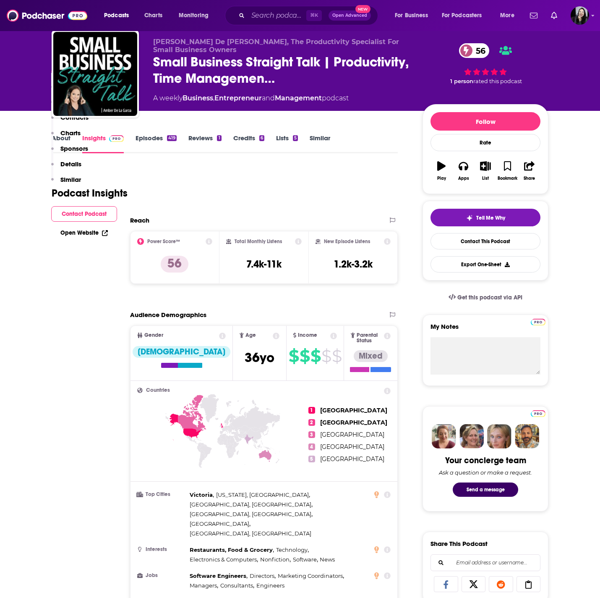
scroll to position [0, 0]
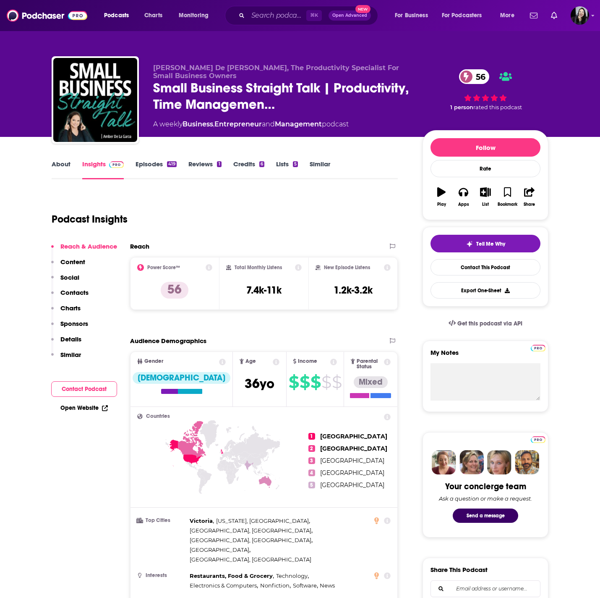
click at [156, 170] on link "Episodes 419" at bounding box center [156, 169] width 41 height 19
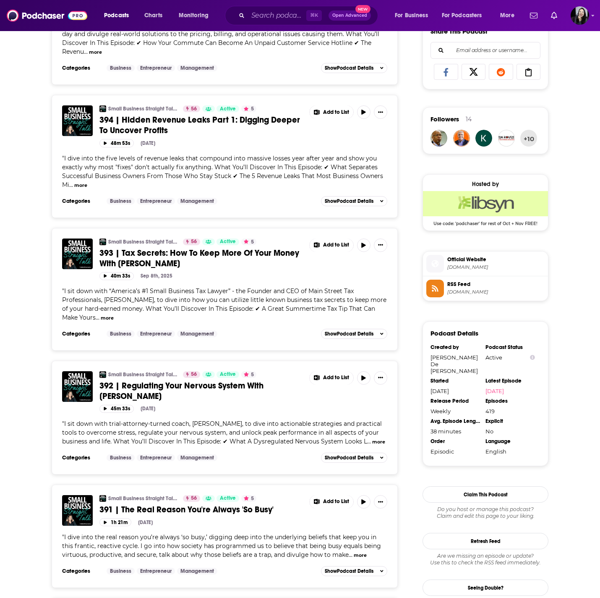
scroll to position [542, 0]
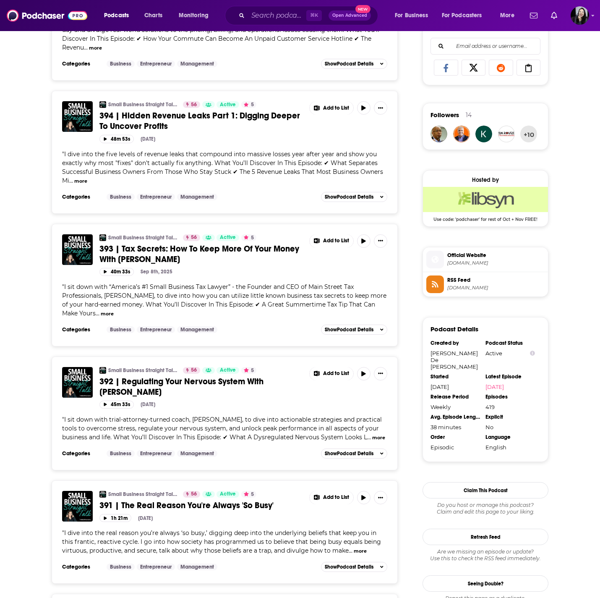
click at [250, 378] on span "392 | Regulating Your Nervous System With Michelle Grosser" at bounding box center [181, 386] width 164 height 21
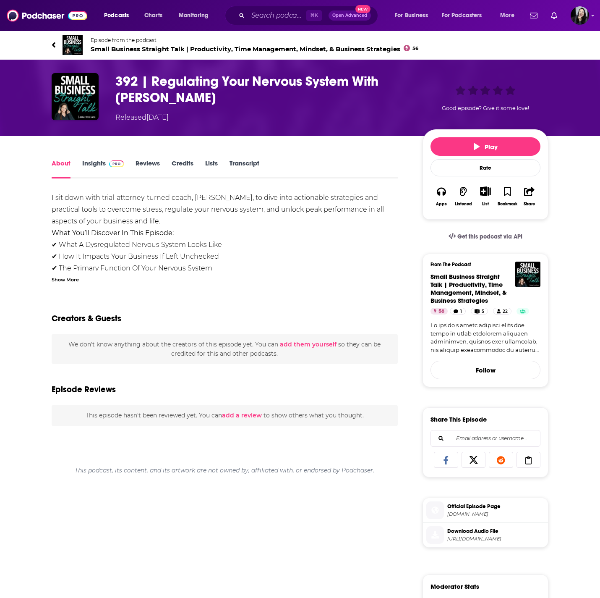
click at [75, 278] on div "Show More" at bounding box center [65, 279] width 27 height 8
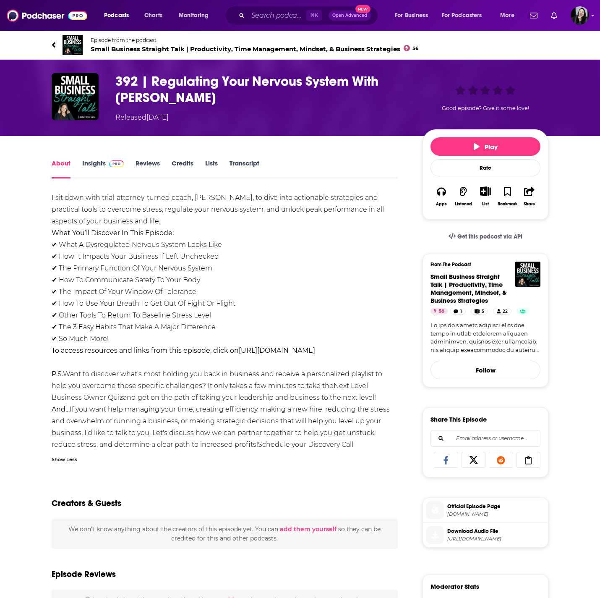
drag, startPoint x: 34, startPoint y: 39, endPoint x: 358, endPoint y: 342, distance: 443.3
click at [358, 342] on div "Episode from the podcast Small Business Straight Talk | Productivity, Time Mana…" at bounding box center [300, 423] width 600 height 787
copy div "Episode from the podcast Small Business Straight Talk | Productivity, Time Mana…"
click at [243, 100] on h1 "392 | Regulating Your Nervous System With Michelle Grosser" at bounding box center [262, 89] width 294 height 33
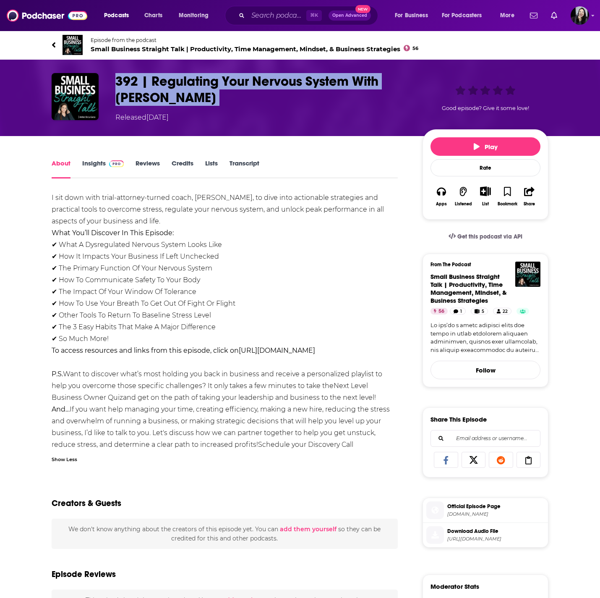
click at [243, 100] on h1 "392 | Regulating Your Nervous System With Michelle Grosser" at bounding box center [262, 89] width 294 height 33
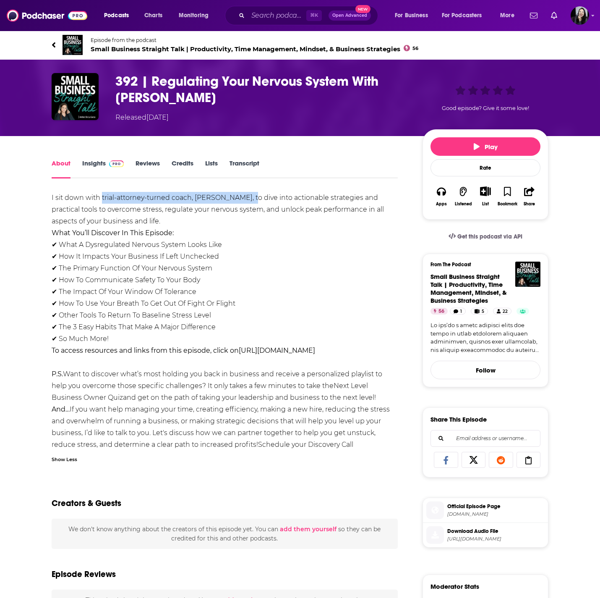
copy div "trial-attorney-turned coach, Michelle Grosser"
drag, startPoint x: 101, startPoint y: 197, endPoint x: 250, endPoint y: 201, distance: 148.6
click at [250, 201] on div "I sit down with trial-attorney-turned coach, Michelle Grosser, to dive into act…" at bounding box center [225, 321] width 346 height 258
drag, startPoint x: 49, startPoint y: 195, endPoint x: 182, endPoint y: 219, distance: 135.6
click at [183, 219] on div "About Insights Reviews Credits Lists Transcript I sit down with trial-attorney-…" at bounding box center [230, 488] width 384 height 660
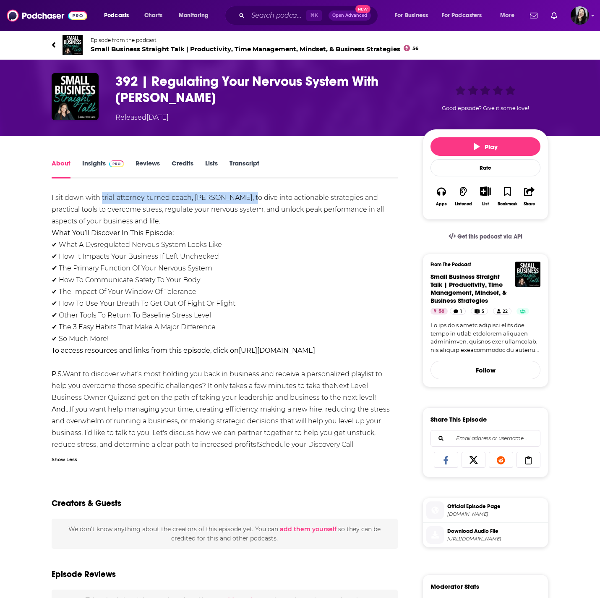
copy div "I sit down with trial-attorney-turned coach, Michelle Grosser, to dive into act…"
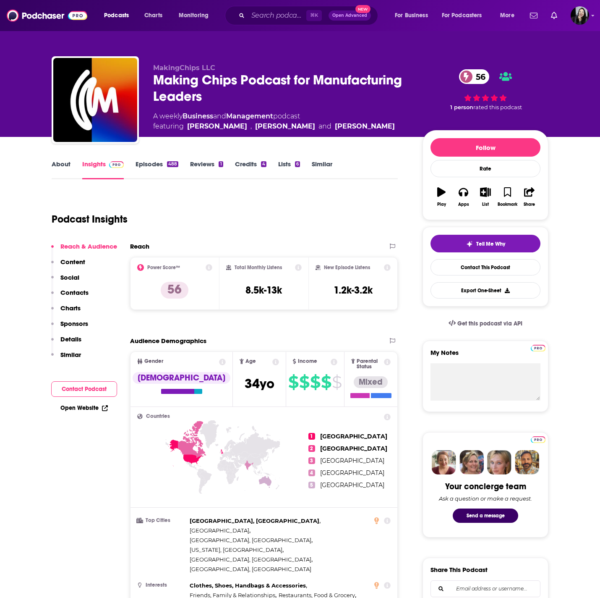
click at [316, 97] on div "Making Chips Podcast for Manufacturing Leaders 56" at bounding box center [281, 88] width 256 height 33
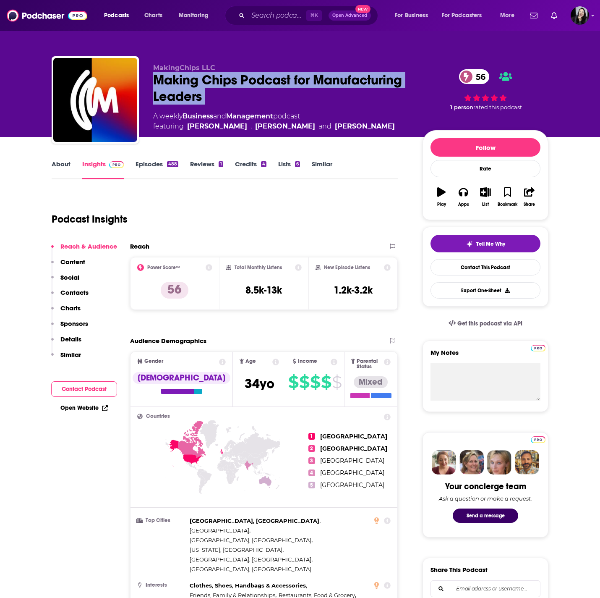
click at [316, 97] on div "Making Chips Podcast for Manufacturing Leaders 56" at bounding box center [281, 88] width 256 height 33
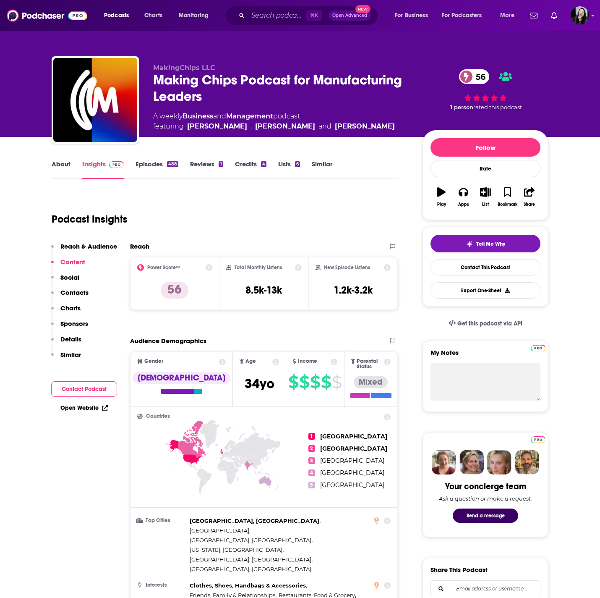
click at [67, 164] on link "About" at bounding box center [61, 169] width 19 height 19
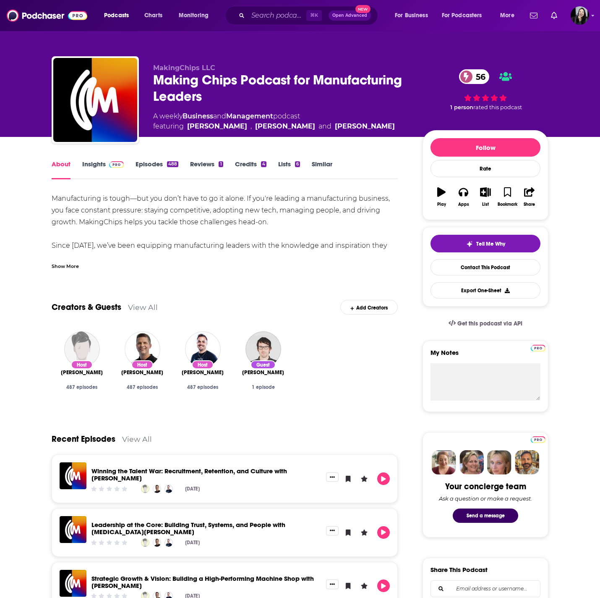
click at [61, 376] on div "Host [PERSON_NAME] 487 episodes" at bounding box center [81, 378] width 47 height 23
copy span "[PERSON_NAME]"
click at [115, 372] on div "Host [PERSON_NAME] 487 episodes" at bounding box center [142, 368] width 60 height 89
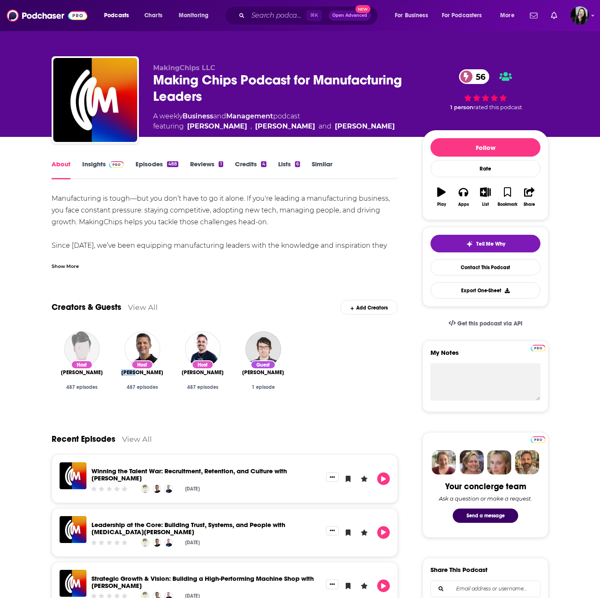
click at [115, 372] on div "Host [PERSON_NAME] 487 episodes" at bounding box center [142, 368] width 60 height 89
copy span "[PERSON_NAME]"
click at [177, 372] on div "Host [PERSON_NAME] 487 episodes" at bounding box center [202, 368] width 60 height 89
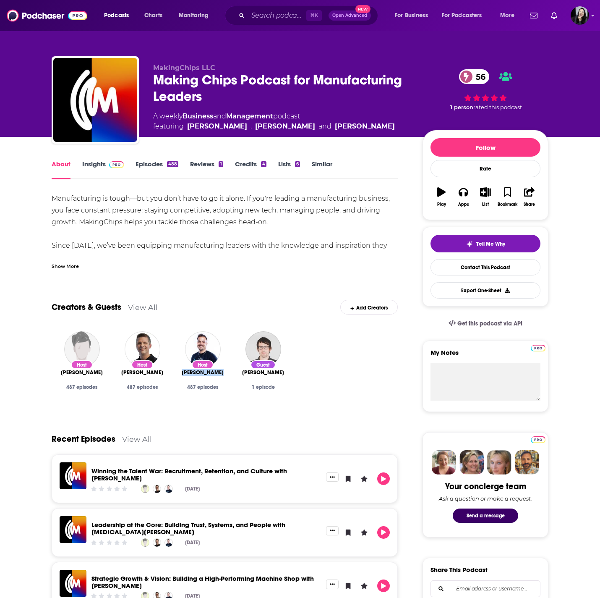
click at [177, 372] on div "Host [PERSON_NAME] 487 episodes" at bounding box center [202, 368] width 60 height 89
copy span "[PERSON_NAME]"
click at [96, 167] on link "Insights" at bounding box center [103, 169] width 42 height 19
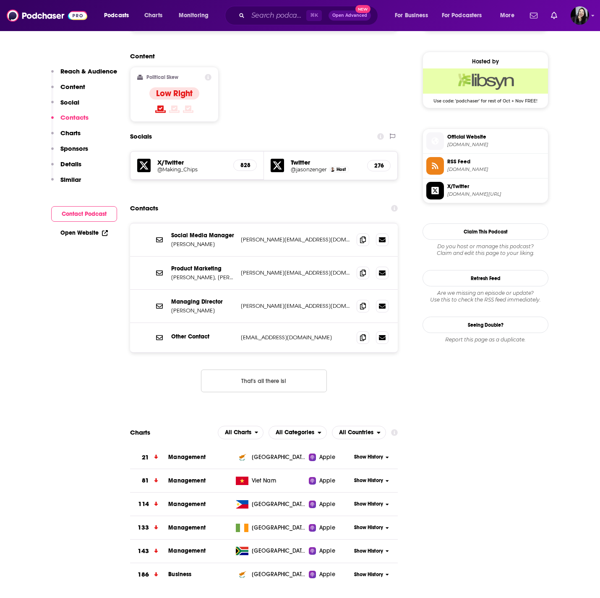
scroll to position [660, 0]
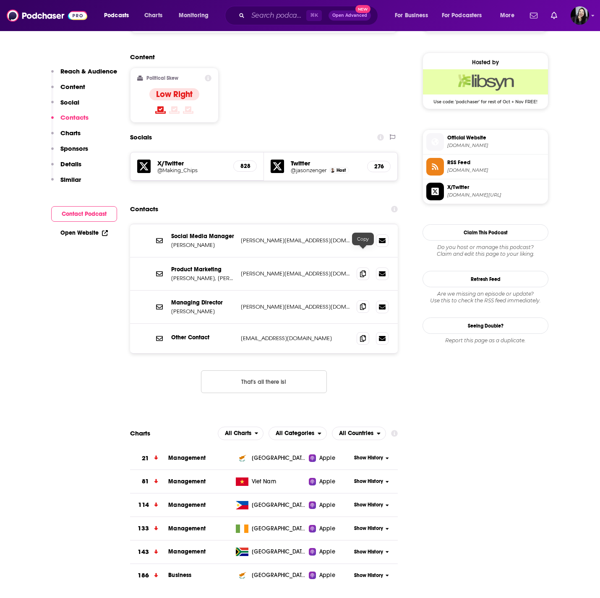
click at [361, 303] on icon at bounding box center [363, 306] width 6 height 7
click at [359, 267] on span at bounding box center [363, 273] width 13 height 13
click at [363, 303] on icon at bounding box center [363, 306] width 6 height 7
click at [362, 237] on icon at bounding box center [363, 240] width 6 height 7
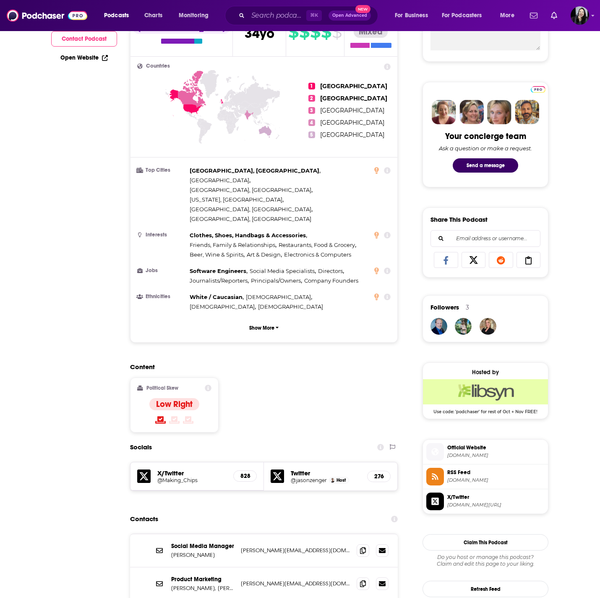
scroll to position [0, 0]
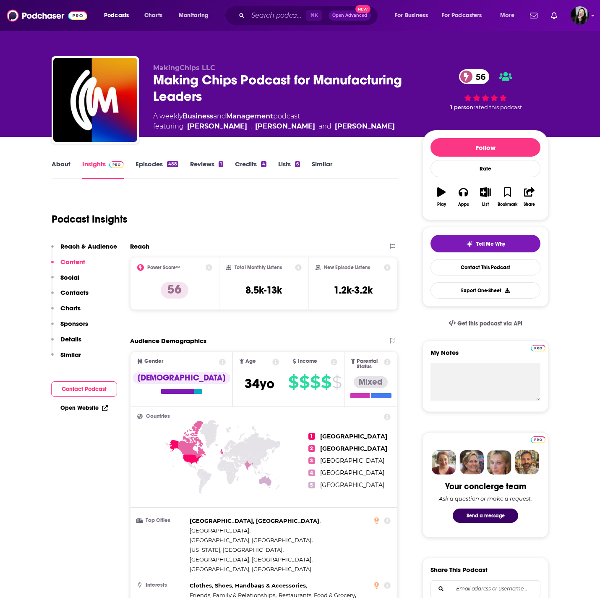
click at [311, 97] on div "Making Chips Podcast for Manufacturing Leaders 56" at bounding box center [281, 88] width 256 height 33
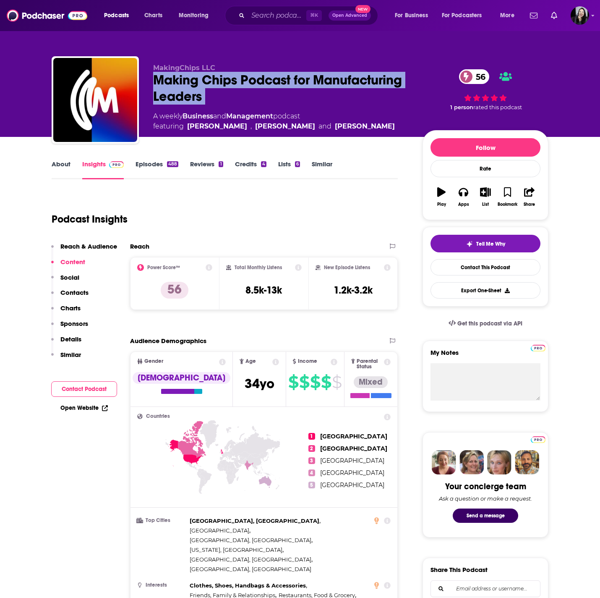
click at [311, 97] on div "Making Chips Podcast for Manufacturing Leaders 56" at bounding box center [281, 88] width 256 height 33
copy div "Making Chips Podcast for Manufacturing Leaders 56"
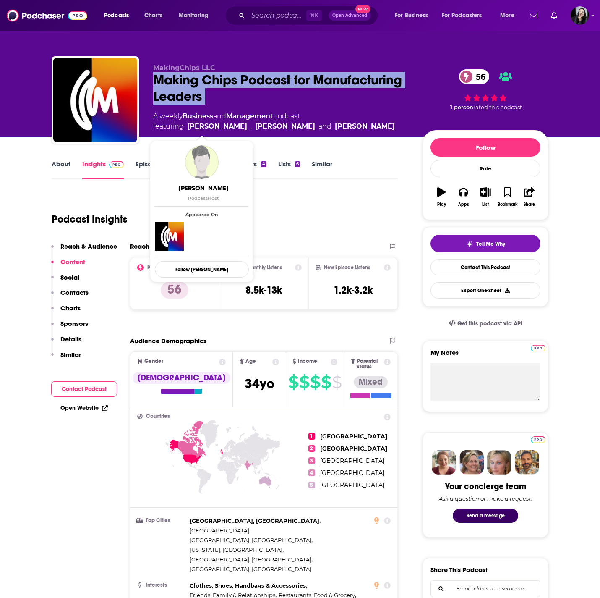
click at [378, 110] on div "MakingChips LLC Making Chips Podcast for Manufacturing Leaders 56 A weekly Busi…" at bounding box center [281, 98] width 256 height 68
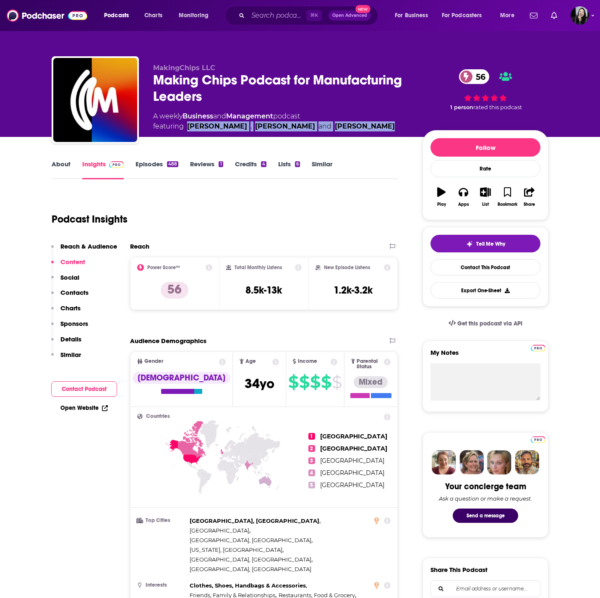
drag, startPoint x: 186, startPoint y: 126, endPoint x: 339, endPoint y: 124, distance: 153.6
click at [339, 124] on div "A weekly Business and Management podcast featuring Jim Carr , Jason Zenger and …" at bounding box center [281, 121] width 256 height 20
copy span "Jim Carr , Jason Zenger and Nick Goellner"
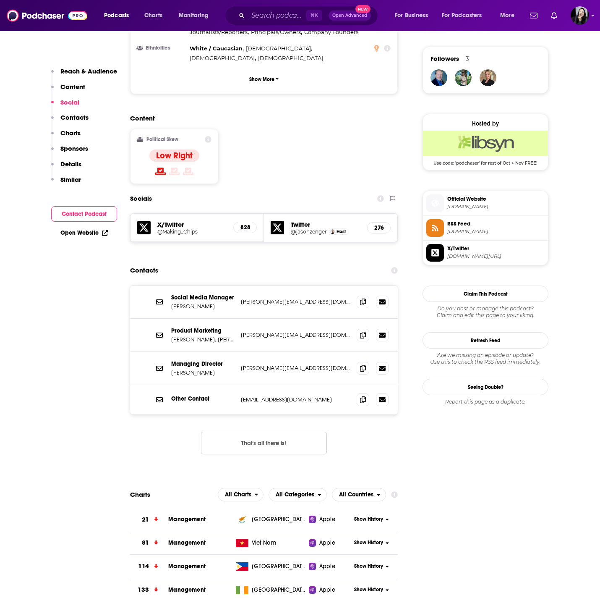
scroll to position [602, 0]
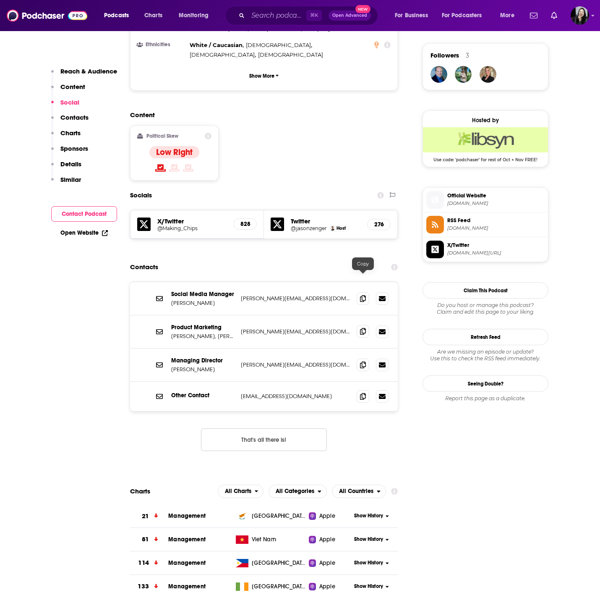
click at [358, 325] on span at bounding box center [363, 331] width 13 height 13
click at [363, 361] on icon at bounding box center [363, 364] width 6 height 7
click at [363, 295] on icon at bounding box center [363, 298] width 6 height 7
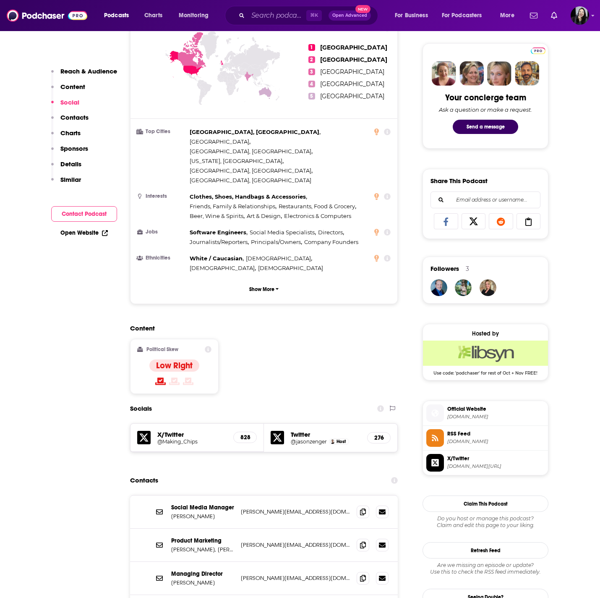
scroll to position [0, 0]
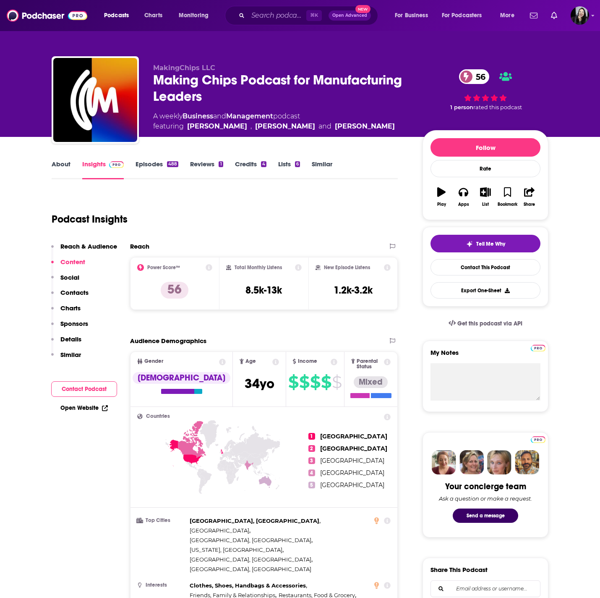
click at [148, 165] on link "Episodes 488" at bounding box center [157, 169] width 43 height 19
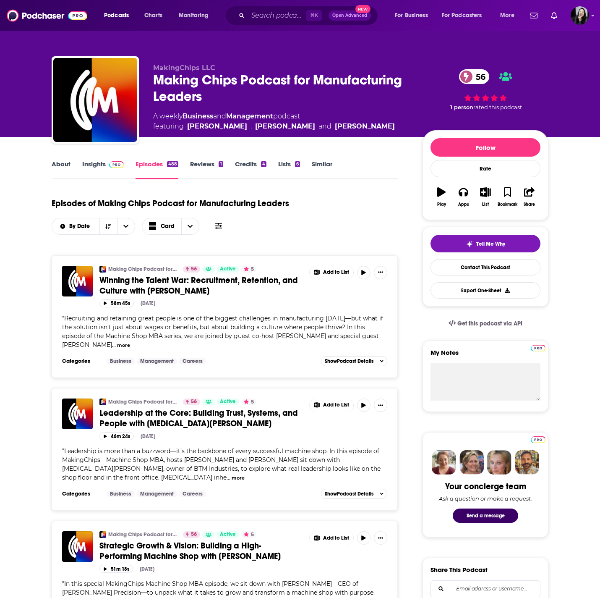
click at [164, 412] on span "Leadership at the Core: Building Trust, Systems, and People with Kyra Tillman" at bounding box center [198, 417] width 198 height 21
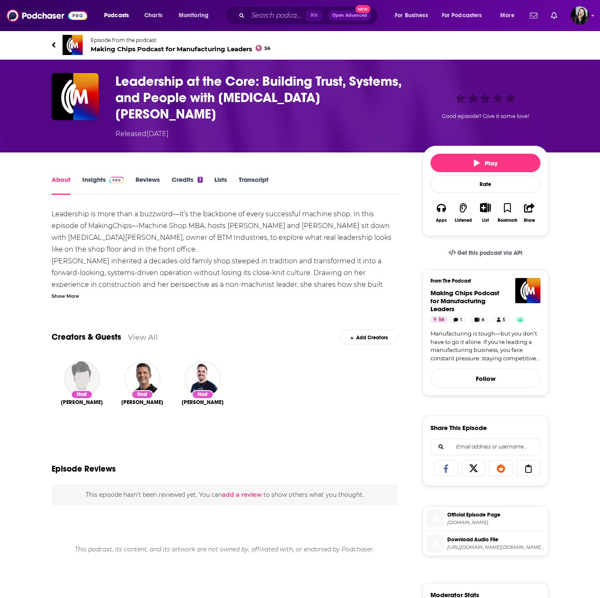
click at [62, 291] on div "Show More" at bounding box center [65, 295] width 27 height 8
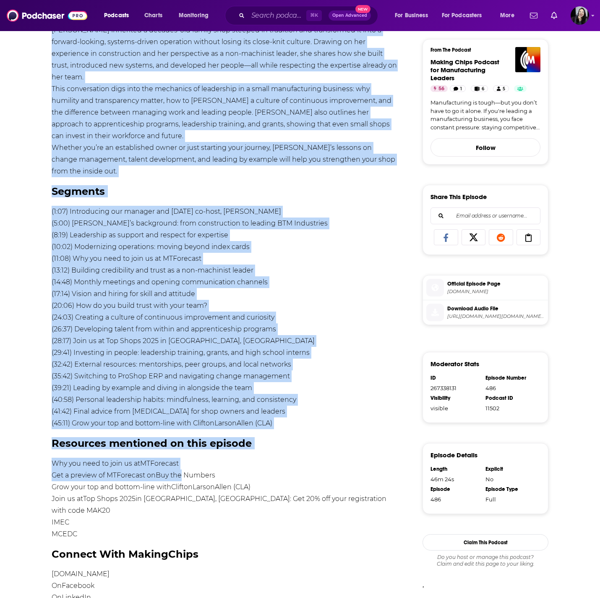
scroll to position [240, 0]
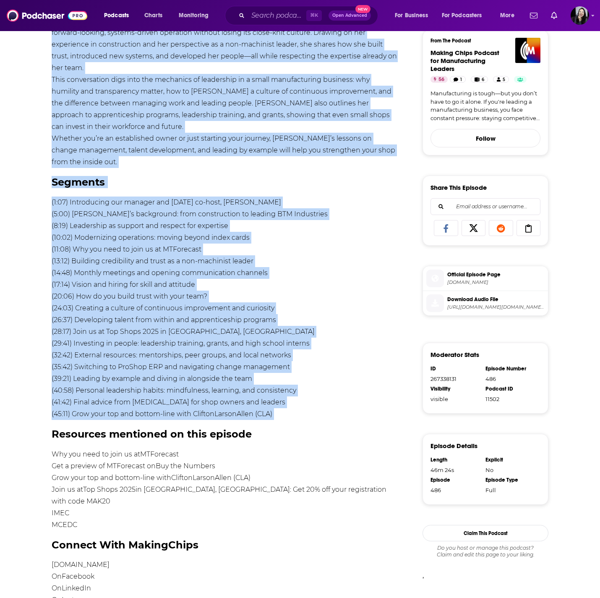
drag, startPoint x: 35, startPoint y: 39, endPoint x: 285, endPoint y: 392, distance: 432.2
click at [285, 392] on div "Episode from the podcast Making Chips Podcast for Manufacturing Leaders 56 Next…" at bounding box center [300, 336] width 600 height 1093
copy div "Episode from the podcast Making Chips Podcast for Manufacturing Leaders 56 Next…"
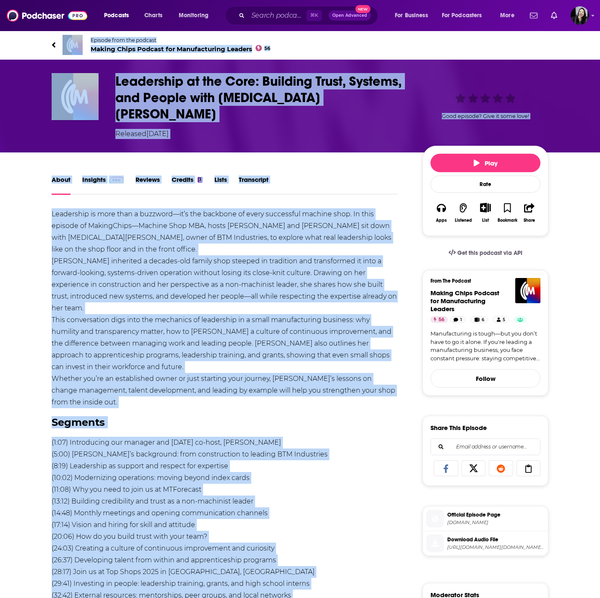
click at [355, 106] on div "Leadership at the Core: Building Trust, Systems, and People with Kyra Tillman R…" at bounding box center [262, 106] width 294 height 66
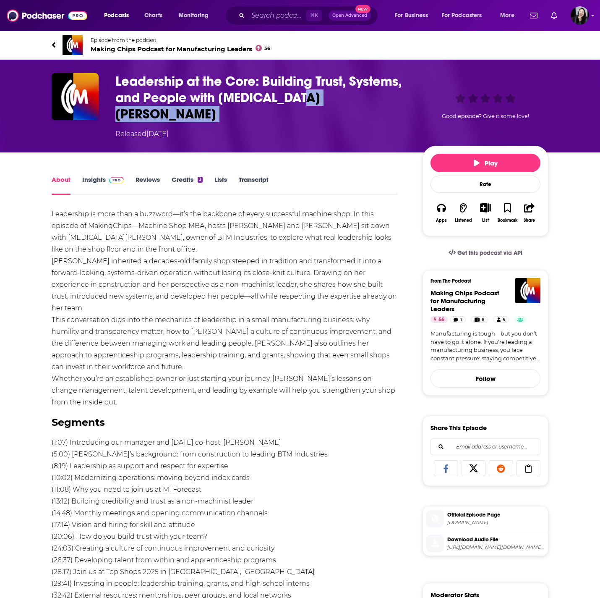
click at [355, 106] on div "Leadership at the Core: Building Trust, Systems, and People with Kyra Tillman R…" at bounding box center [262, 106] width 294 height 66
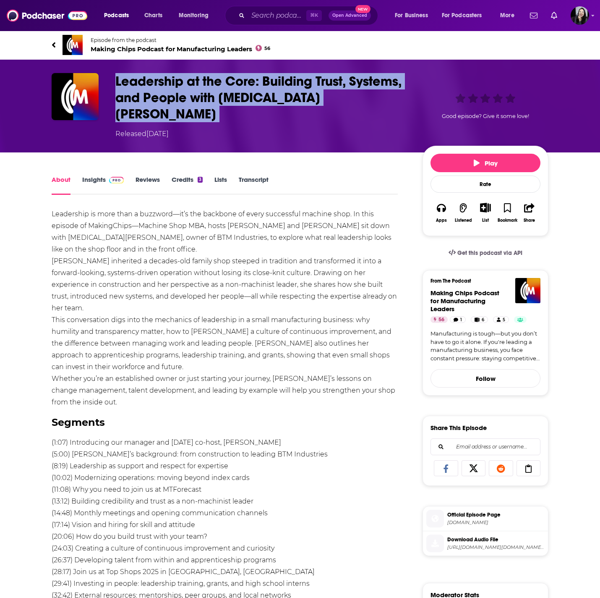
click at [355, 106] on div "Leadership at the Core: Building Trust, Systems, and People with Kyra Tillman R…" at bounding box center [262, 106] width 294 height 66
copy h1 "Leadership at the Core: Building Trust, Systems, and People with Kyra Tillman"
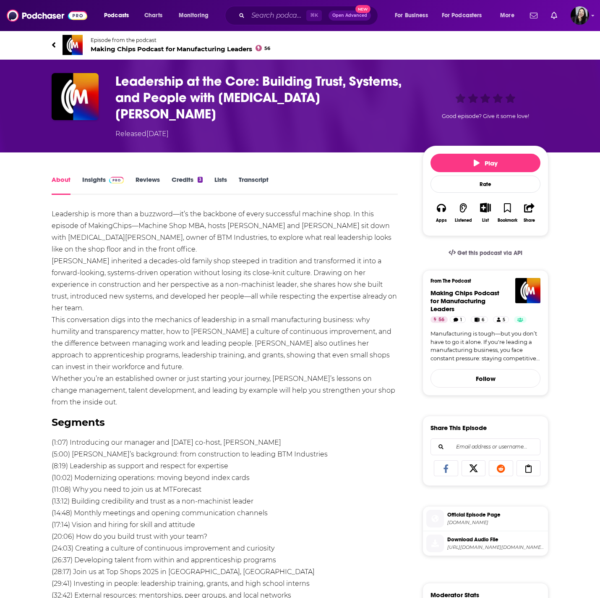
click at [382, 209] on div "Leadership is more than a buzzword—it’s the backbone of every successful machin…" at bounding box center [225, 538] width 346 height 661
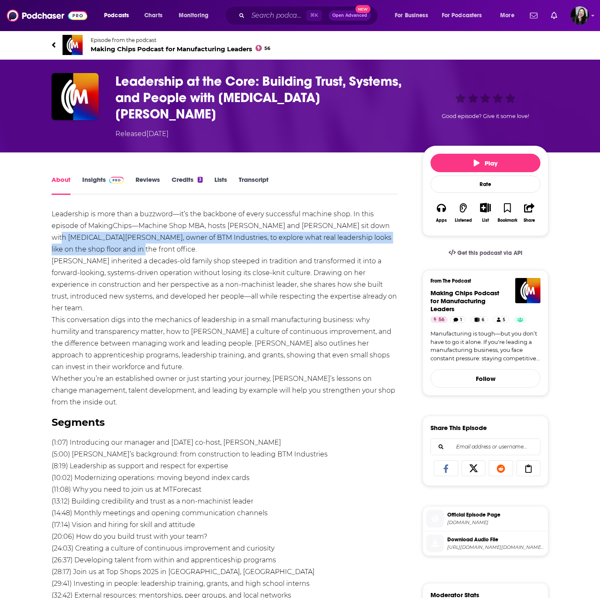
drag, startPoint x: 382, startPoint y: 209, endPoint x: 392, endPoint y: 232, distance: 25.2
click at [392, 232] on div "Leadership is more than a buzzword—it’s the backbone of every successful machin…" at bounding box center [225, 538] width 346 height 661
copy div "Kyra Tillman, owner of BTM Industries, to explore what real leadership looks li…"
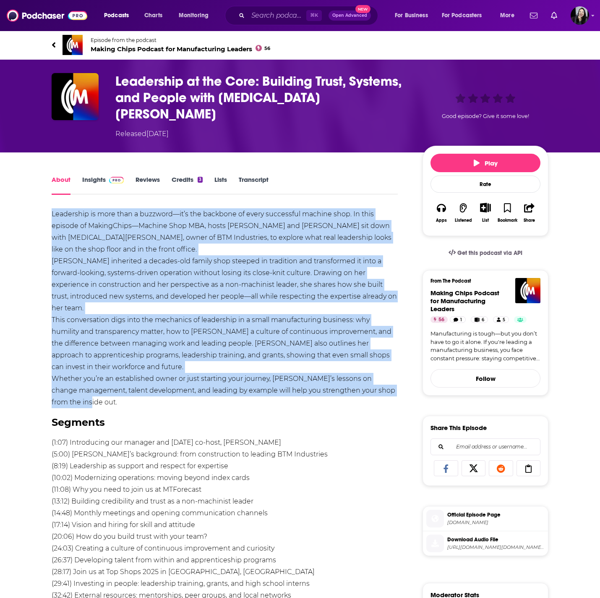
drag, startPoint x: 48, startPoint y: 196, endPoint x: 266, endPoint y: 371, distance: 279.1
copy div "Leadership is more than a buzzword—it’s the backbone of every successful machin…"
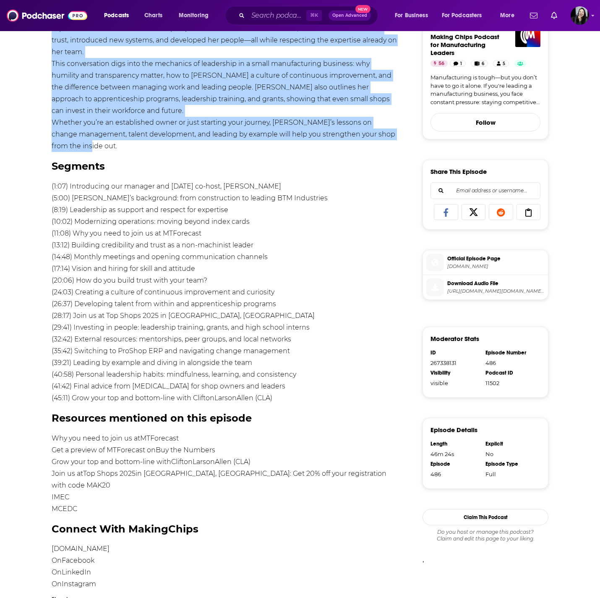
scroll to position [321, 0]
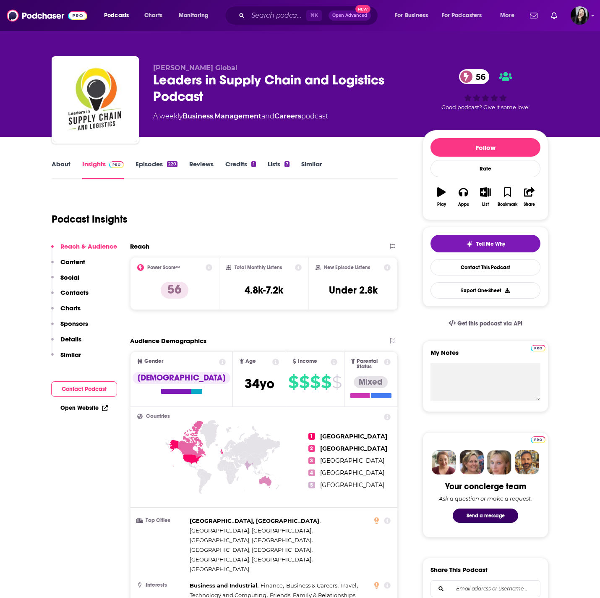
click at [56, 167] on link "About" at bounding box center [61, 169] width 19 height 19
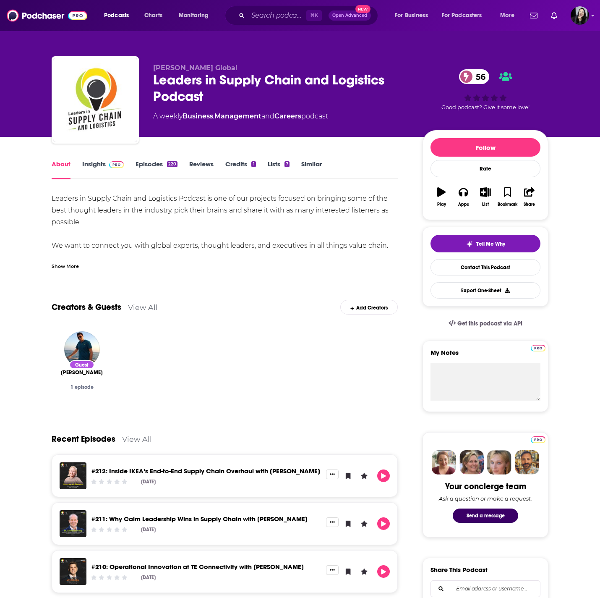
click at [73, 263] on div "Show More" at bounding box center [65, 265] width 27 height 8
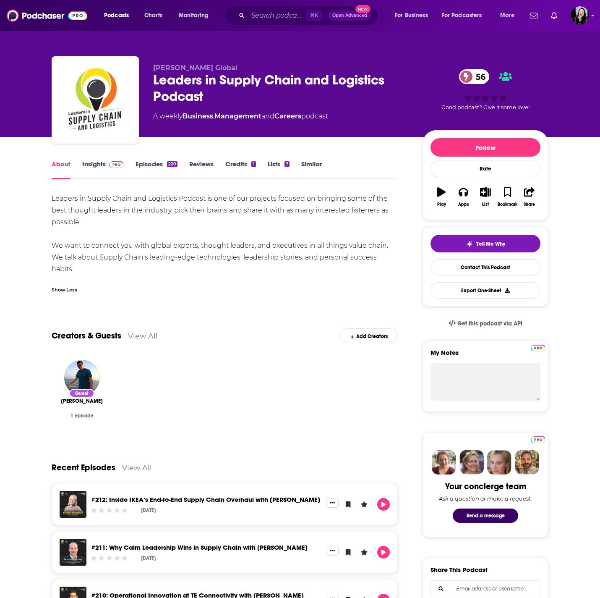
click at [437, 196] on button "Play" at bounding box center [442, 197] width 22 height 30
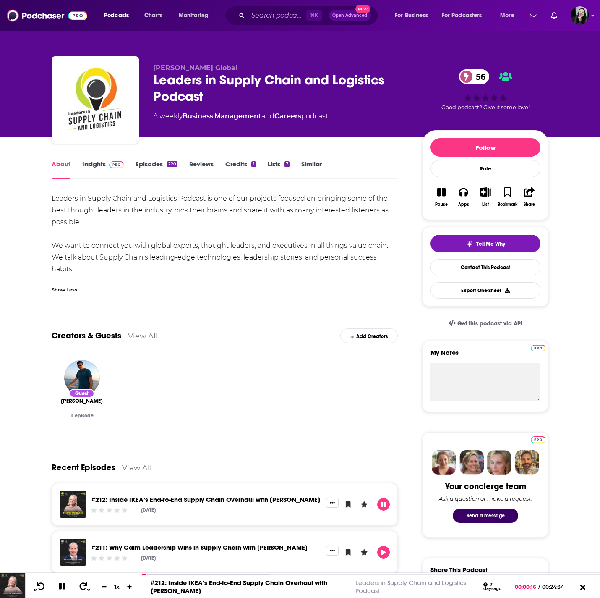
click at [437, 196] on button "Pause" at bounding box center [442, 197] width 22 height 30
drag, startPoint x: 146, startPoint y: 573, endPoint x: 126, endPoint y: 574, distance: 19.3
click at [126, 574] on div "10 30 1 x #212: Inside IKEA’s End-to-End Supply Chain Overhaul with [PERSON_NAM…" at bounding box center [300, 584] width 600 height 25
drag, startPoint x: 146, startPoint y: 575, endPoint x: 120, endPoint y: 576, distance: 25.6
click at [120, 576] on div "10 30 1 x #212: Inside IKEA’s End-to-End Supply Chain Overhaul with [PERSON_NAM…" at bounding box center [300, 584] width 600 height 25
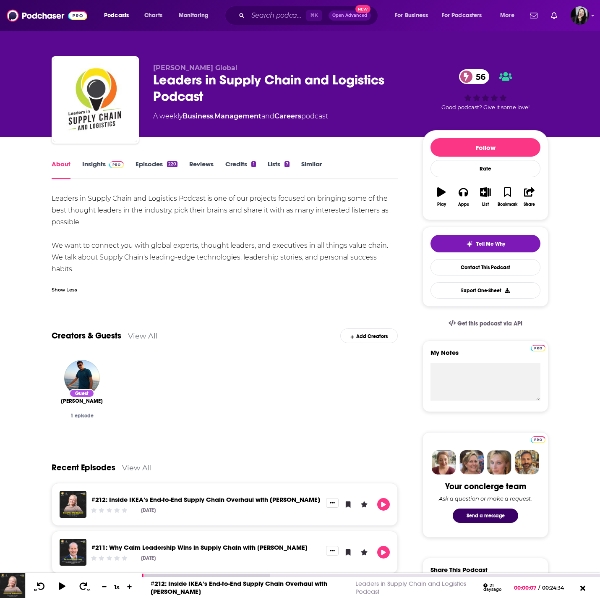
drag, startPoint x: 144, startPoint y: 574, endPoint x: 138, endPoint y: 574, distance: 6.7
click at [138, 574] on div "10 30 1 x #212: Inside IKEA’s End-to-End Supply Chain Overhaul with [PERSON_NAM…" at bounding box center [300, 584] width 600 height 25
click at [335, 99] on div "Leaders in Supply Chain and Logistics Podcast 56" at bounding box center [281, 88] width 256 height 33
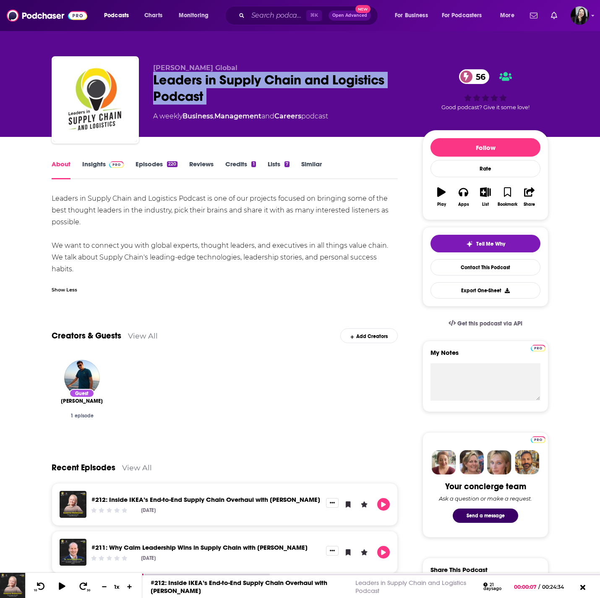
click at [335, 99] on div "Leaders in Supply Chain and Logistics Podcast 56" at bounding box center [281, 88] width 256 height 33
copy div "Leaders in Supply Chain and Logistics Podcast 56"
click at [437, 185] on button "Play" at bounding box center [442, 197] width 22 height 30
click at [440, 196] on icon "button" at bounding box center [441, 192] width 8 height 8
click at [99, 160] on link "Insights" at bounding box center [103, 169] width 42 height 19
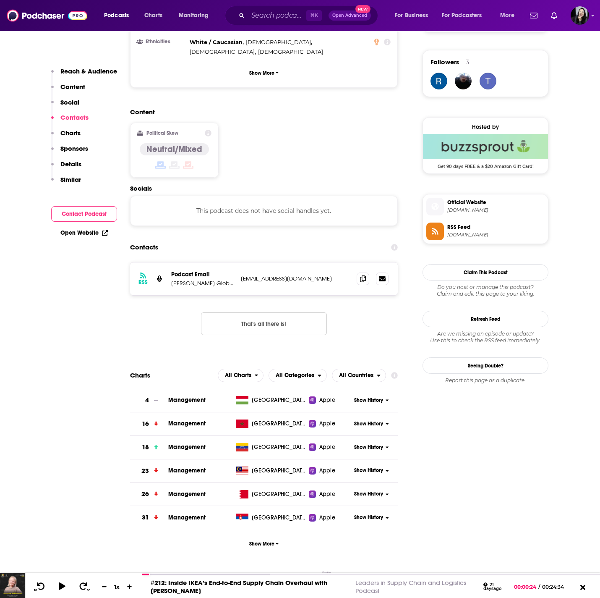
scroll to position [572, 0]
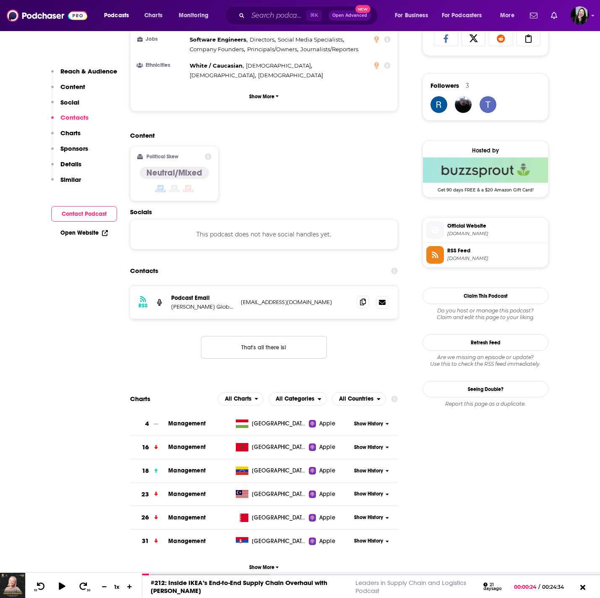
click at [358, 295] on span at bounding box center [363, 301] width 13 height 13
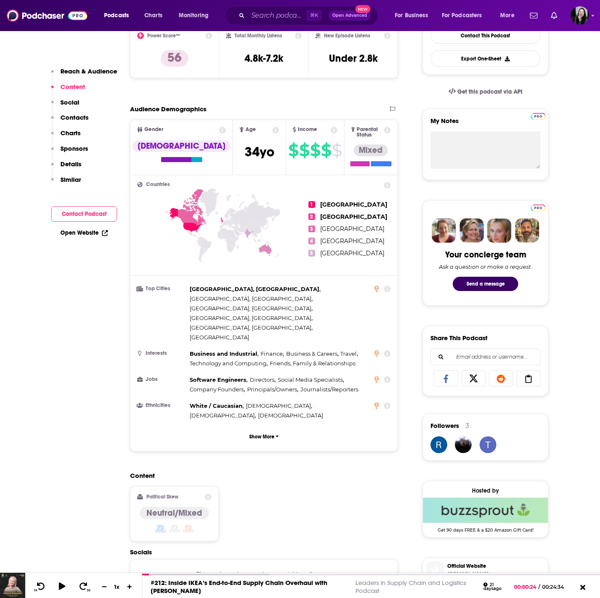
scroll to position [0, 0]
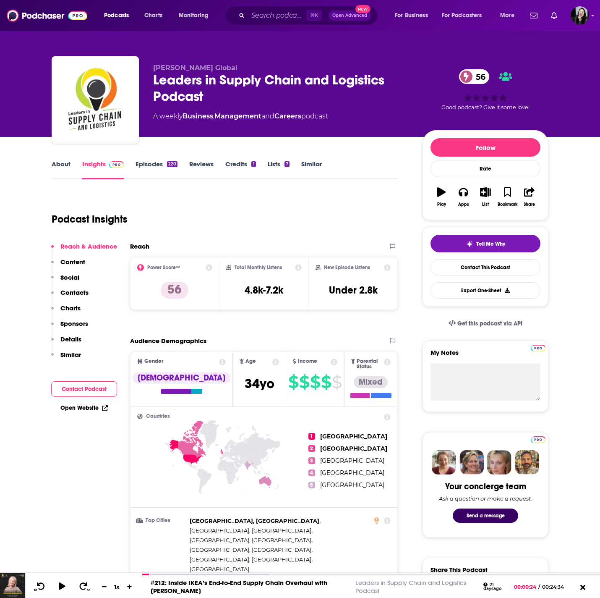
click at [311, 99] on div "Leaders in Supply Chain and Logistics Podcast 56" at bounding box center [281, 88] width 256 height 33
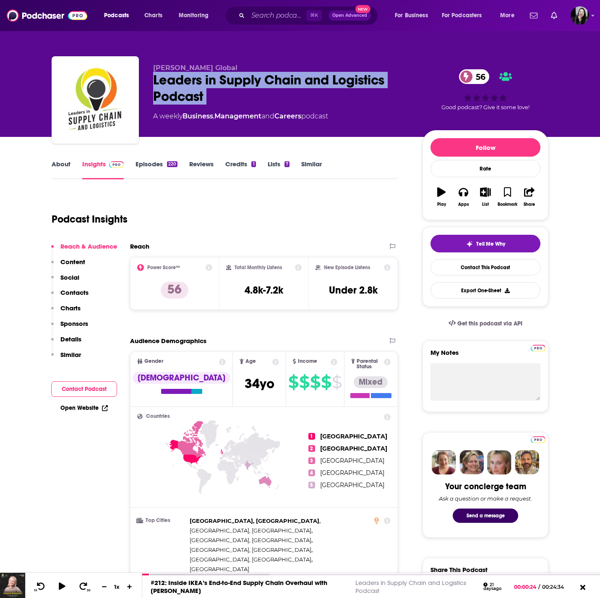
click at [311, 99] on div "Leaders in Supply Chain and Logistics Podcast 56" at bounding box center [281, 88] width 256 height 33
copy div "Leaders in Supply Chain and Logistics Podcast 56"
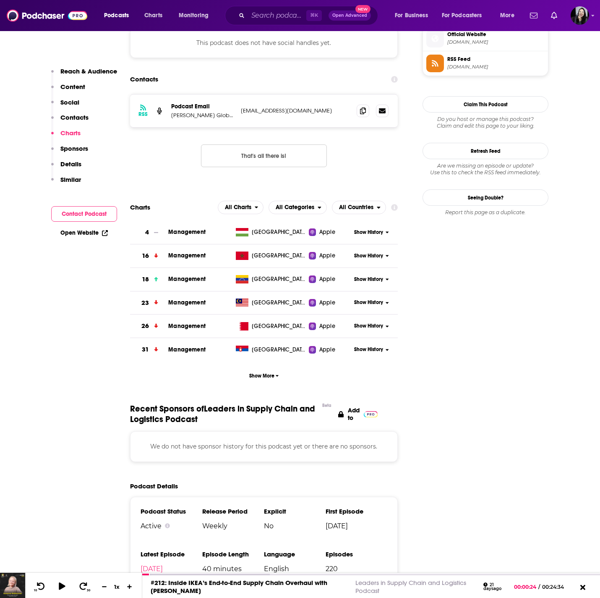
scroll to position [762, 0]
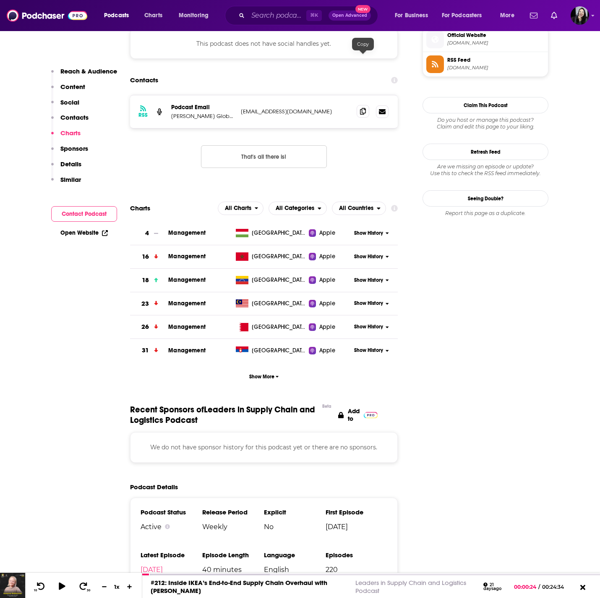
click at [358, 105] on span at bounding box center [363, 111] width 13 height 13
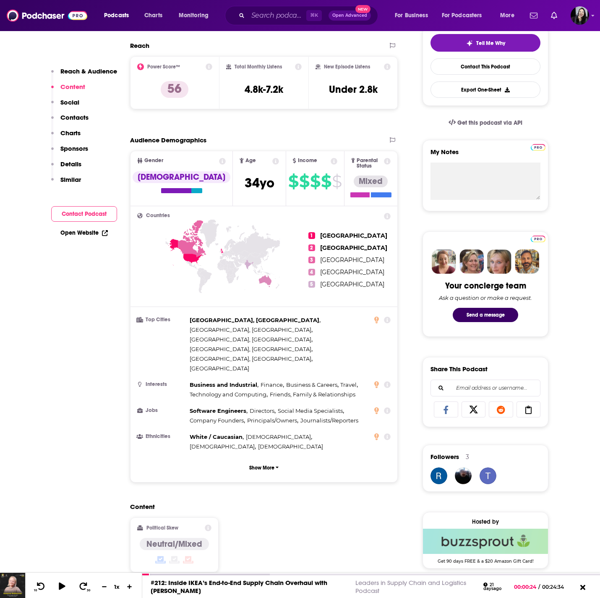
scroll to position [0, 0]
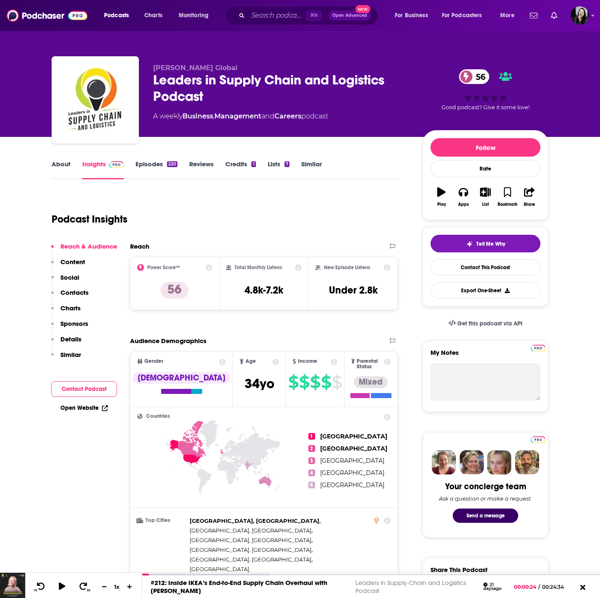
click at [150, 163] on link "Episodes 220" at bounding box center [157, 169] width 42 height 19
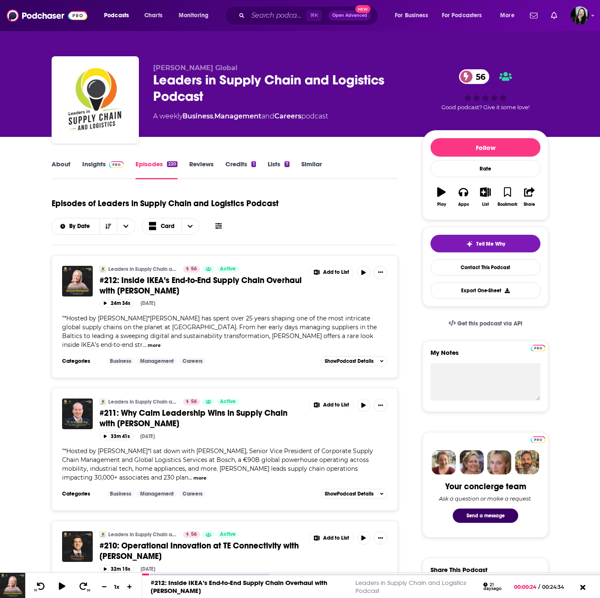
click at [125, 415] on span "#211: Why Calm Leadership Wins in Supply Chain with [PERSON_NAME]" at bounding box center [193, 417] width 188 height 21
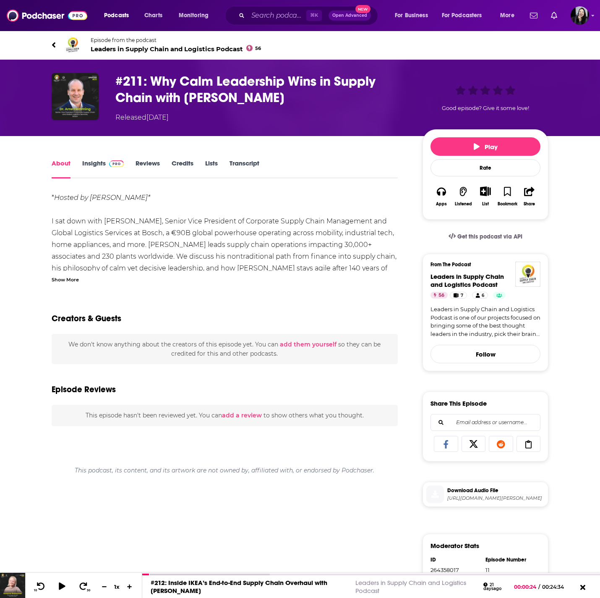
click at [57, 283] on div "* Hosted by [PERSON_NAME]* I sat down with [PERSON_NAME], Senior Vice President…" at bounding box center [225, 494] width 346 height 605
click at [58, 279] on div "Show More" at bounding box center [65, 279] width 27 height 8
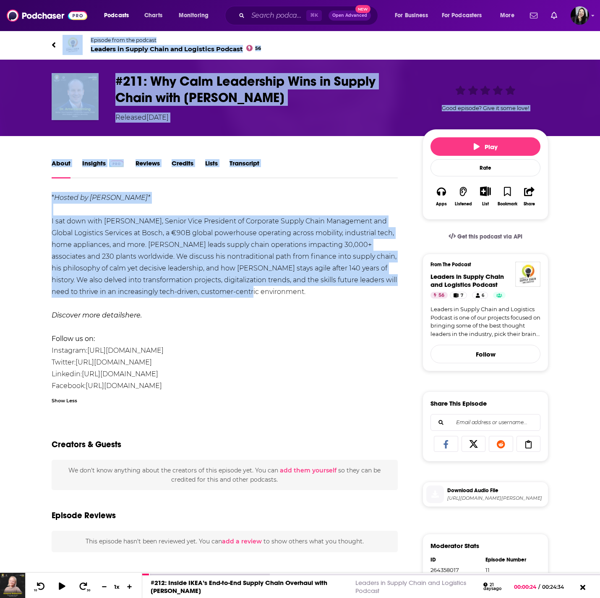
drag, startPoint x: 39, startPoint y: 37, endPoint x: 265, endPoint y: 295, distance: 343.5
click at [265, 295] on div "Episode from the podcast Leaders in Supply Chain and Logistics Podcast 56 Next …" at bounding box center [300, 413] width 600 height 767
copy div "Loremip dolo sit ametcon Adipisc el Seddoe Tempo inc Utlaboree Dolorem 30 Aliq …"
click at [347, 100] on h1 "#211: Why Calm Leadership Wins in Supply Chain with [PERSON_NAME]" at bounding box center [262, 89] width 294 height 33
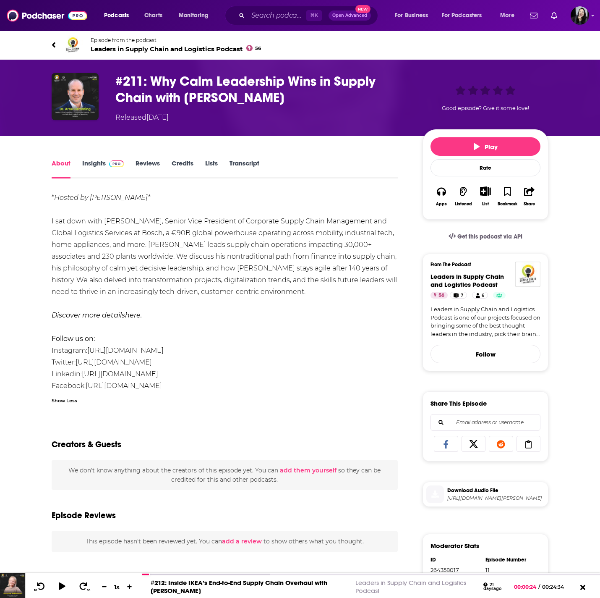
click at [347, 100] on h1 "#211: Why Calm Leadership Wins in Supply Chain with [PERSON_NAME]" at bounding box center [262, 89] width 294 height 33
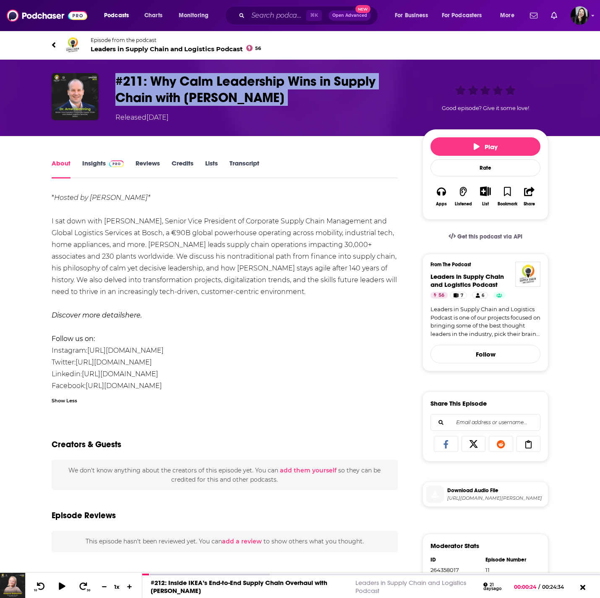
click at [347, 100] on h1 "#211: Why Calm Leadership Wins in Supply Chain with [PERSON_NAME]" at bounding box center [262, 89] width 294 height 33
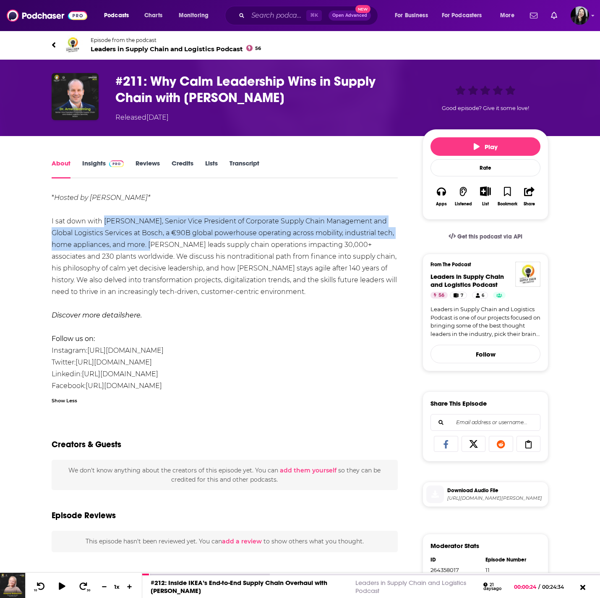
drag, startPoint x: 103, startPoint y: 223, endPoint x: 148, endPoint y: 247, distance: 51.1
click at [148, 247] on div "* Hosted by [PERSON_NAME]* I sat down with [PERSON_NAME], Senior Vice President…" at bounding box center [225, 292] width 346 height 200
copy div "[PERSON_NAME], Senior Vice President of Corporate Supply Chain Management and G…"
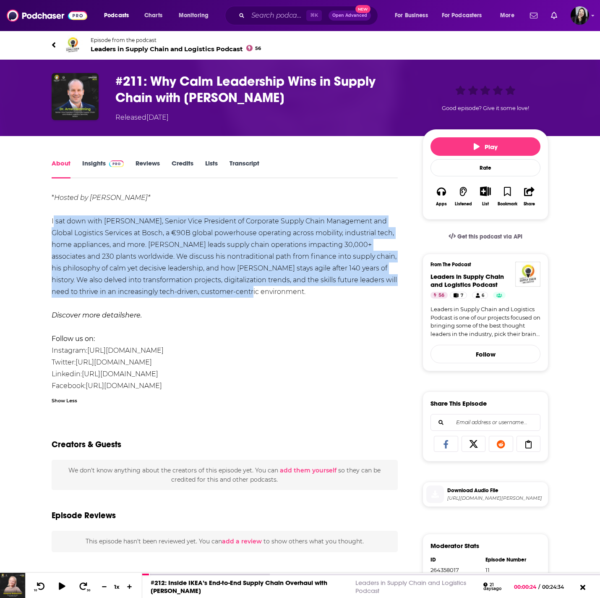
drag, startPoint x: 45, startPoint y: 216, endPoint x: 261, endPoint y: 293, distance: 229.7
click at [261, 293] on div "About Insights Reviews Credits Lists Transcript * Hosted by [PERSON_NAME]* I sa…" at bounding box center [230, 477] width 384 height 639
copy div "I sat down with [PERSON_NAME], Senior Vice President of Corporate Supply Chain …"
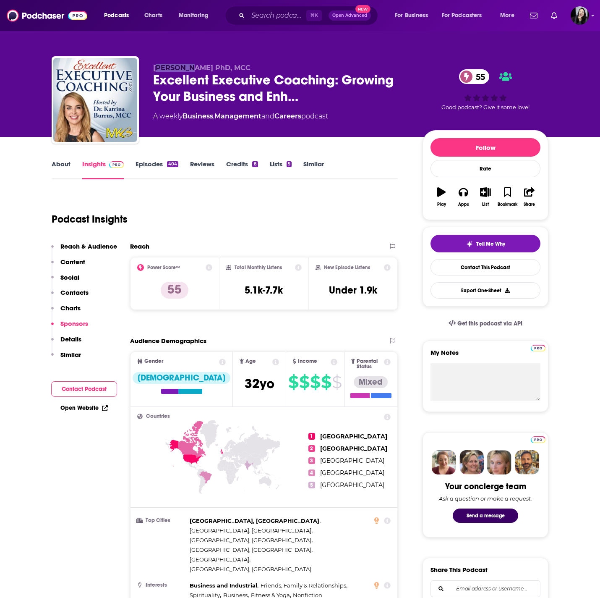
drag, startPoint x: 157, startPoint y: 70, endPoint x: 181, endPoint y: 69, distance: 24.4
click at [181, 69] on span "[PERSON_NAME] PhD, MCC" at bounding box center [201, 68] width 97 height 8
drag, startPoint x: 149, startPoint y: 71, endPoint x: 217, endPoint y: 70, distance: 67.6
click at [216, 70] on div "[PERSON_NAME] PhD, MCC Excellent Executive Coaching: Growing Your Business and …" at bounding box center [300, 101] width 497 height 91
copy span "[PERSON_NAME]"
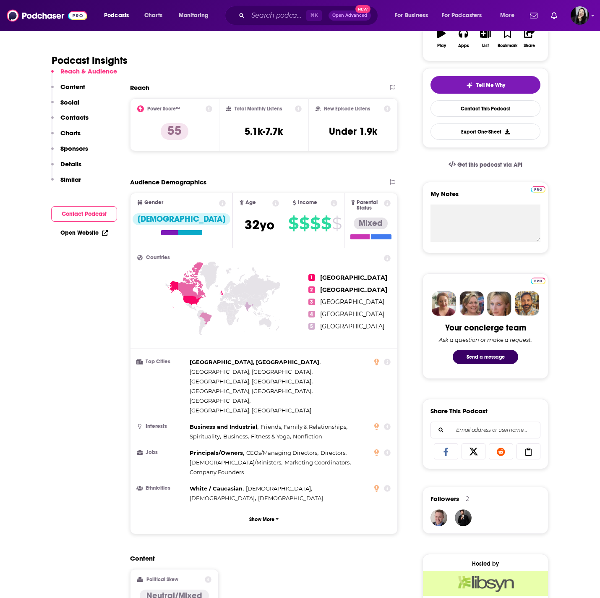
scroll to position [475, 0]
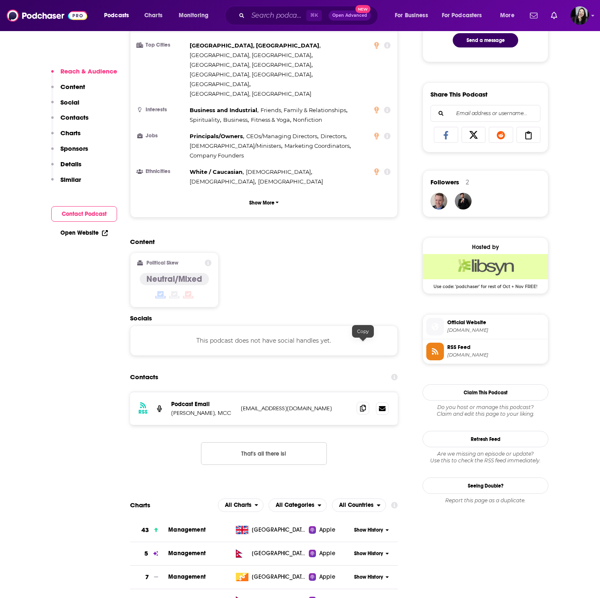
click at [365, 405] on icon at bounding box center [363, 408] width 6 height 7
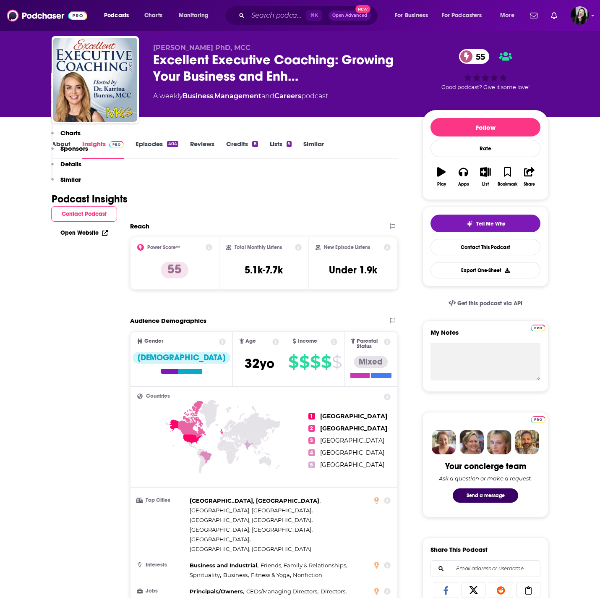
scroll to position [0, 0]
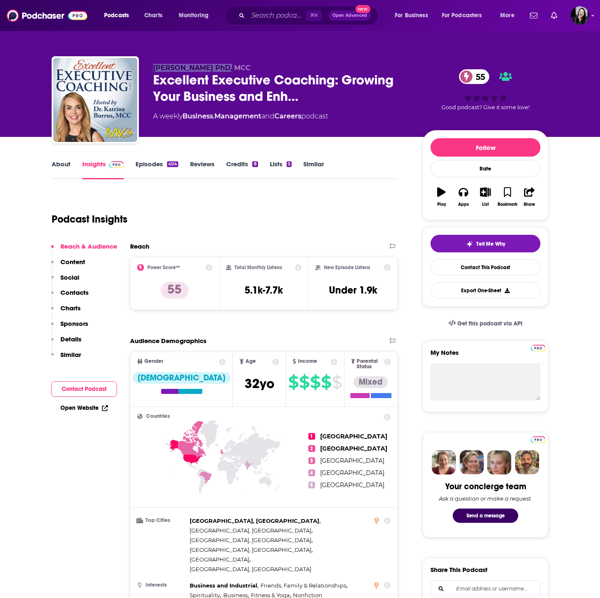
drag, startPoint x: 151, startPoint y: 68, endPoint x: 216, endPoint y: 71, distance: 65.1
click at [216, 71] on div "[PERSON_NAME] PhD, MCC Excellent Executive Coaching: Growing Your Business and …" at bounding box center [300, 101] width 497 height 91
copy span "[PERSON_NAME]"
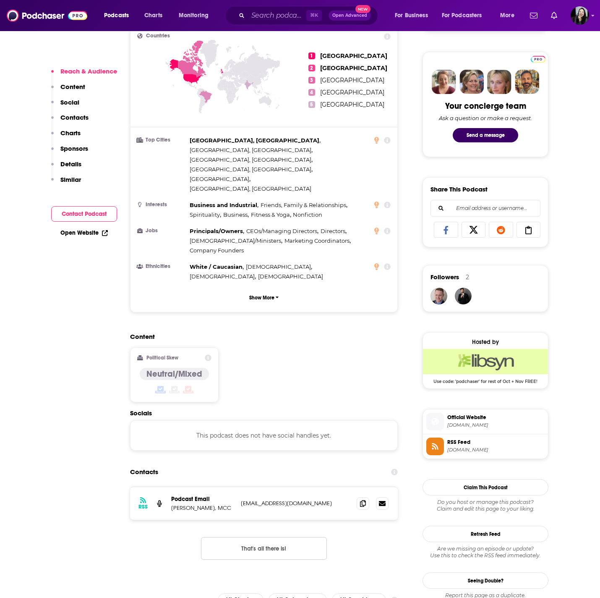
scroll to position [407, 0]
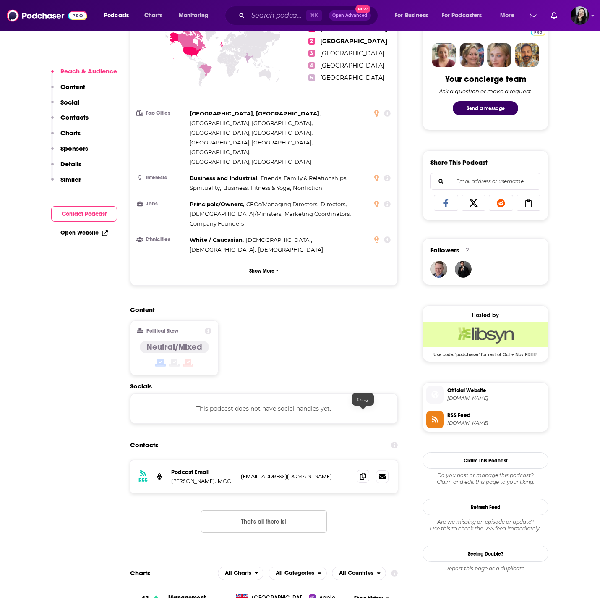
click at [364, 472] on icon at bounding box center [363, 475] width 6 height 7
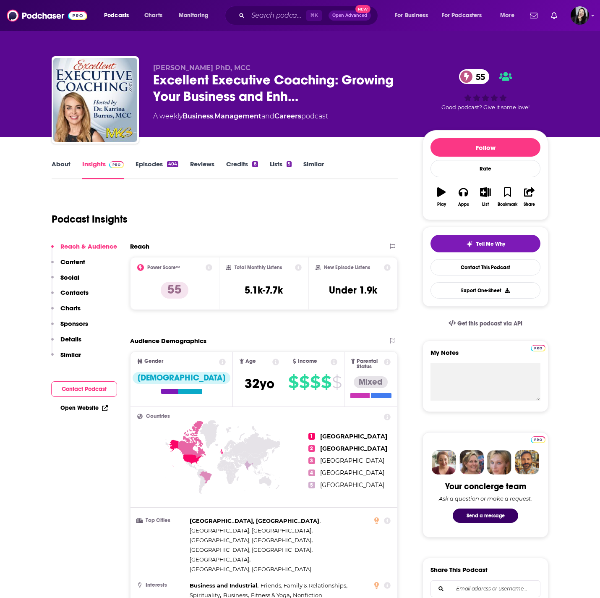
click at [143, 166] on link "Episodes 404" at bounding box center [157, 169] width 43 height 19
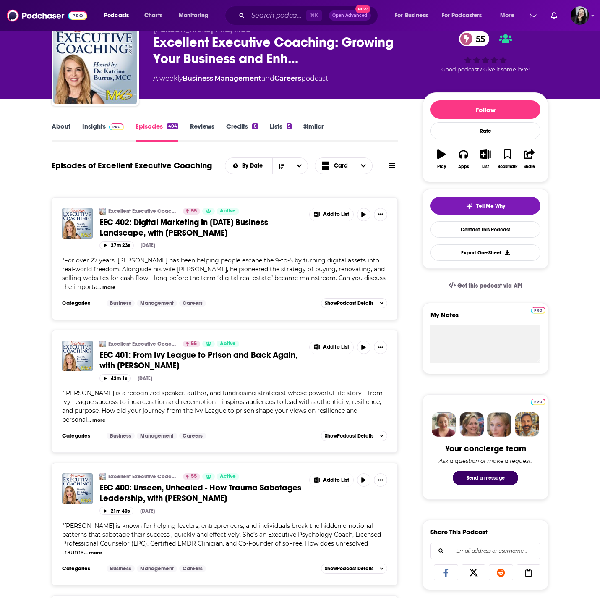
scroll to position [111, 0]
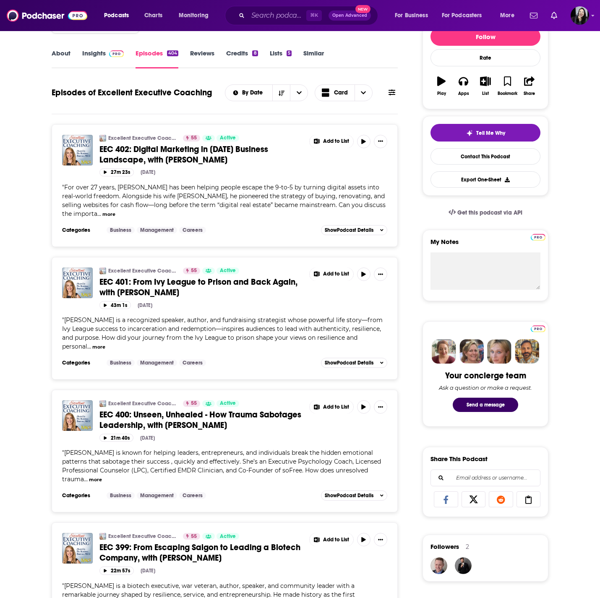
click at [206, 416] on span "EEC 400: Unseen, Unhealed - How Trauma Sabotages Leadership, with [PERSON_NAME]" at bounding box center [200, 419] width 202 height 21
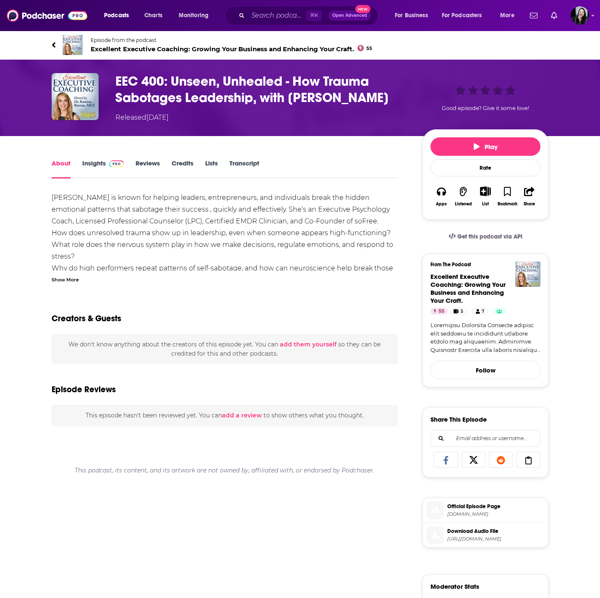
click at [58, 283] on div "[PERSON_NAME] is known for helping leaders, entrepreneurs, and individuals brea…" at bounding box center [225, 505] width 346 height 626
click at [58, 282] on div "Show More" at bounding box center [65, 279] width 27 height 8
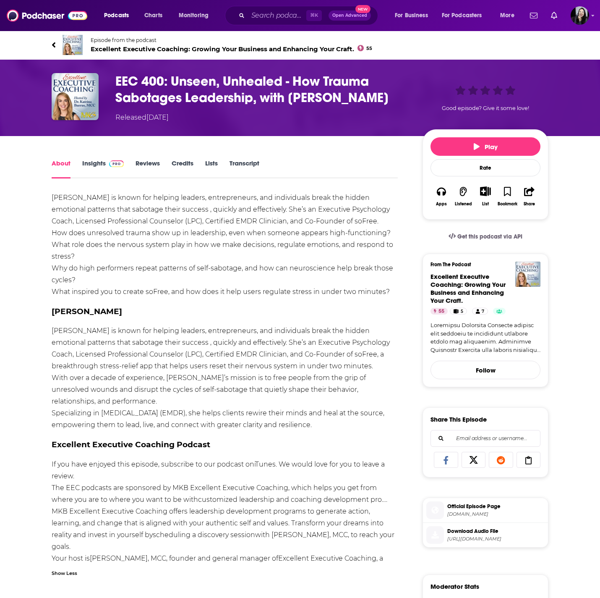
drag, startPoint x: 36, startPoint y: 39, endPoint x: 305, endPoint y: 425, distance: 470.7
click at [305, 425] on div "Episode from the podcast Excellent Executive Coaching: Growing Your Business an…" at bounding box center [300, 423] width 600 height 787
copy div "Loremip dolo sit ametcon Adipiscin Elitseddo Eiusmodt: Incidid Utla Etdolore ma…"
click at [392, 106] on div "EEC 400: Unseen, Unhealed - How Trauma Sabotages Leadership, with [PERSON_NAME]…" at bounding box center [262, 98] width 294 height 50
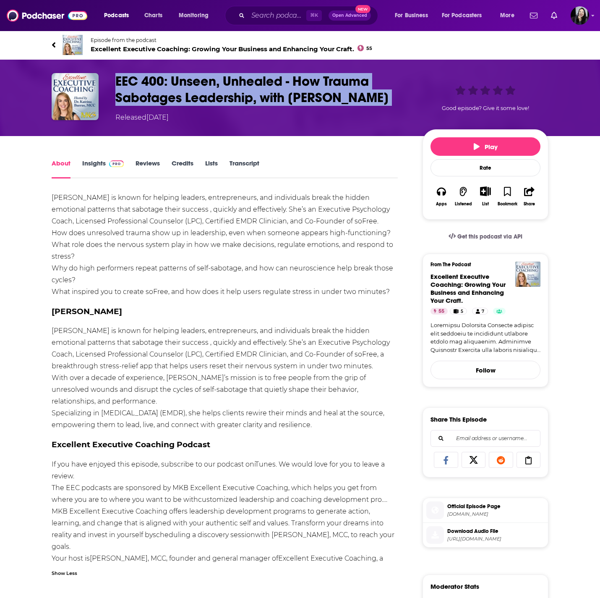
click at [392, 106] on div "EEC 400: Unseen, Unhealed - How Trauma Sabotages Leadership, with [PERSON_NAME]…" at bounding box center [262, 98] width 294 height 50
copy h1 "EEC 400: Unseen, Unhealed - How Trauma Sabotages Leadership, with [PERSON_NAME]"
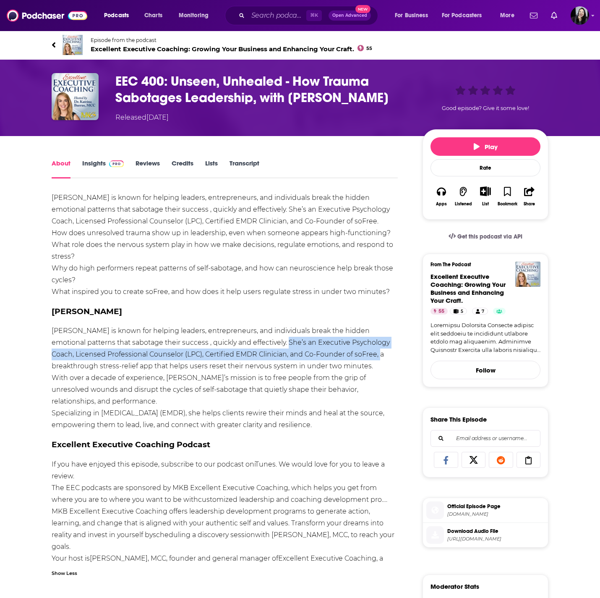
drag, startPoint x: 254, startPoint y: 341, endPoint x: 355, endPoint y: 356, distance: 102.2
click at [355, 356] on div "[PERSON_NAME] is known for helping leaders, entrepreneurs, and individuals brea…" at bounding box center [225, 384] width 346 height 384
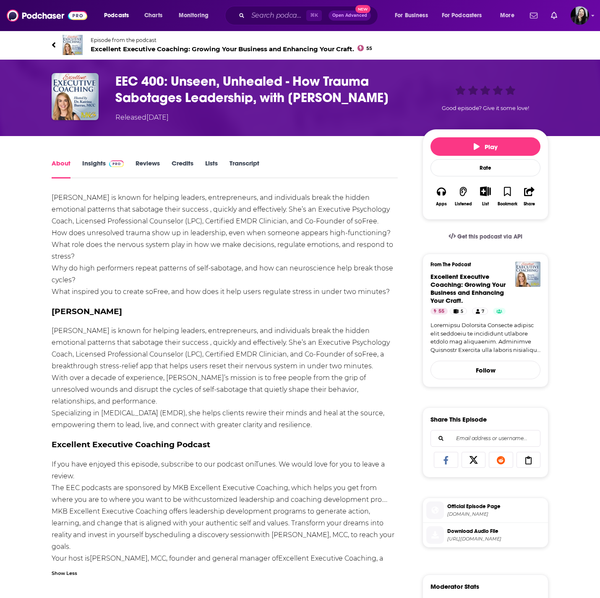
click at [359, 392] on div "[PERSON_NAME] is known for helping leaders, entrepreneurs, and individuals brea…" at bounding box center [225, 384] width 346 height 384
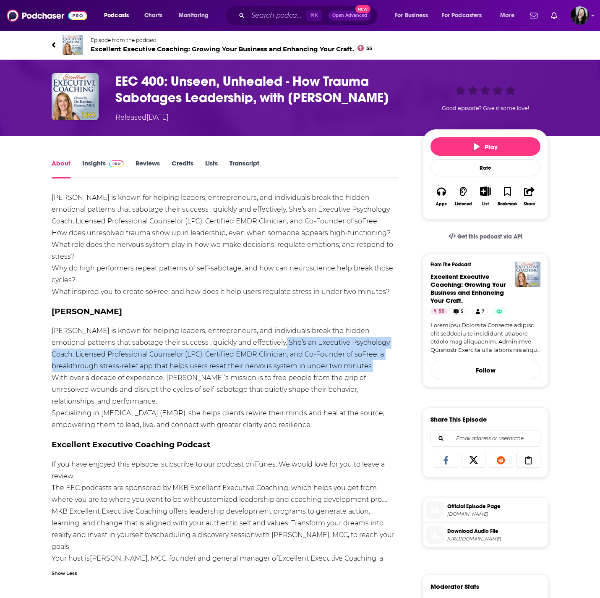
drag, startPoint x: 252, startPoint y: 342, endPoint x: 388, endPoint y: 361, distance: 137.3
click at [388, 362] on div "[PERSON_NAME] is known for helping leaders, entrepreneurs, and individuals brea…" at bounding box center [225, 384] width 346 height 384
copy div "She’s an Executive Psychology Coach, Licensed Professional Counselor (LPC), Cer…"
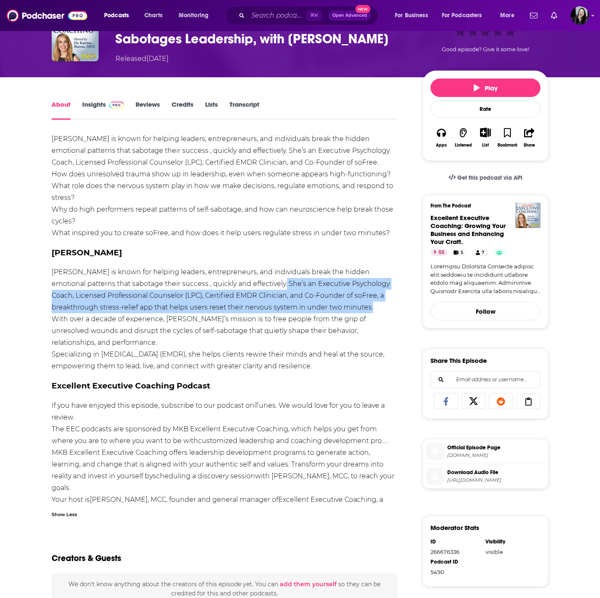
scroll to position [62, 0]
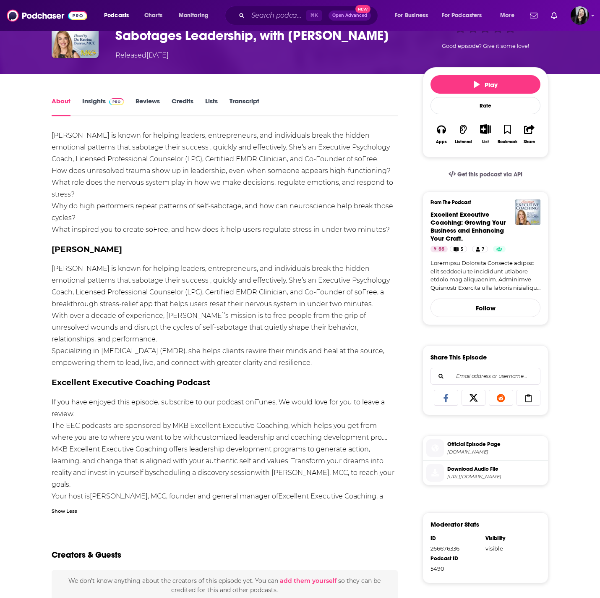
click at [68, 140] on div "[PERSON_NAME] is known for helping leaders, entrepreneurs, and individuals brea…" at bounding box center [225, 322] width 346 height 384
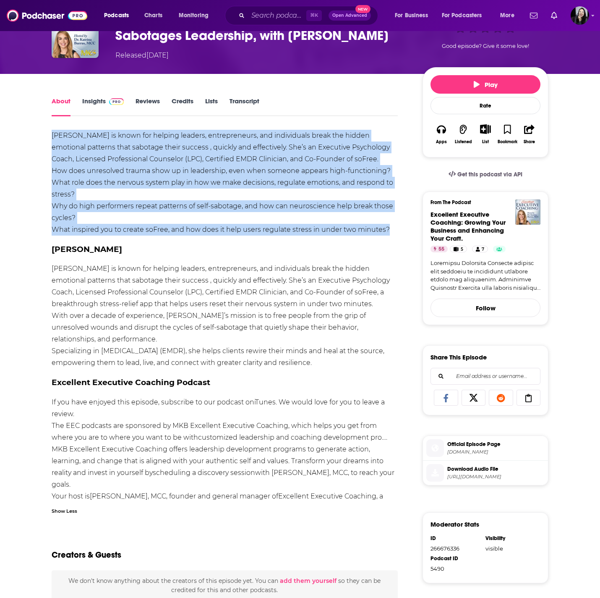
drag, startPoint x: 47, startPoint y: 129, endPoint x: 390, endPoint y: 230, distance: 357.4
click at [390, 230] on div "About Insights Reviews Credits Lists Transcript [PERSON_NAME] is known for help…" at bounding box center [230, 426] width 384 height 660
copy div "[PERSON_NAME] is known for helping leaders, entrepreneurs, and individuals brea…"
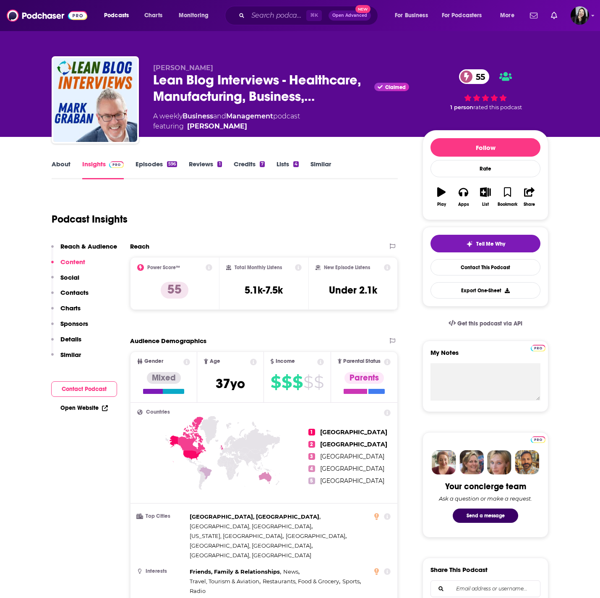
click at [229, 66] on p "[PERSON_NAME]" at bounding box center [281, 68] width 256 height 8
click at [229, 66] on p "Mark Graban" at bounding box center [281, 68] width 256 height 8
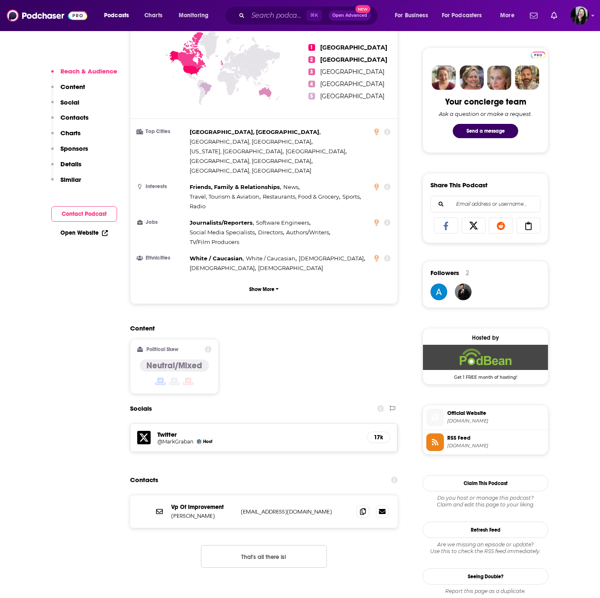
scroll to position [398, 0]
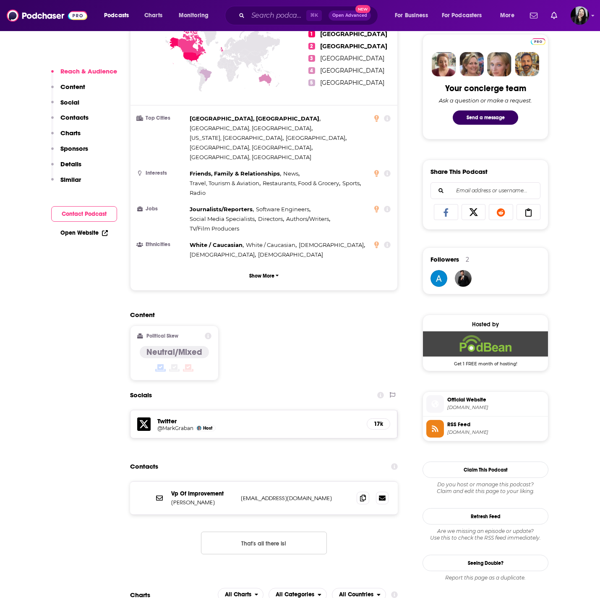
click at [495, 402] on span "Official Website" at bounding box center [495, 400] width 97 height 8
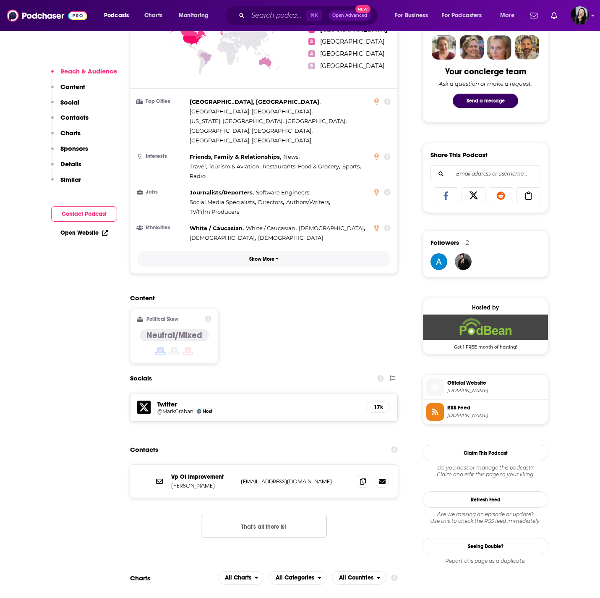
scroll to position [413, 0]
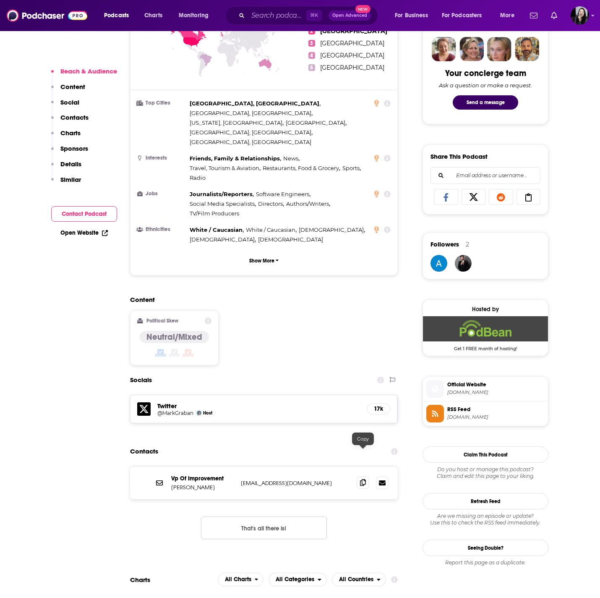
click at [363, 479] on icon at bounding box center [363, 482] width 6 height 7
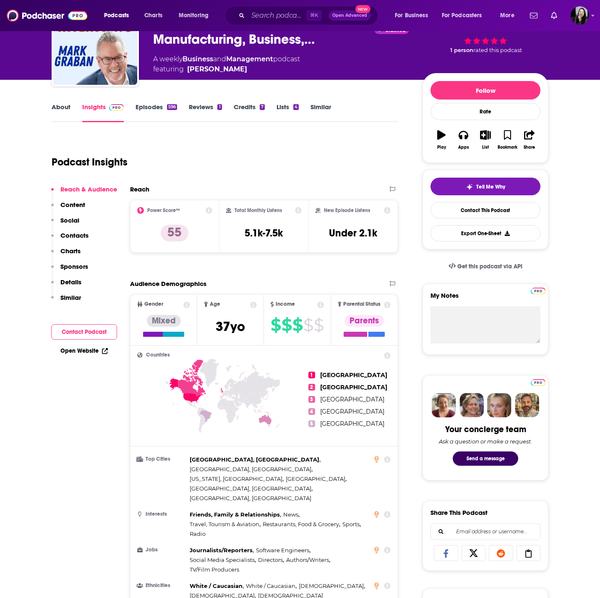
scroll to position [0, 0]
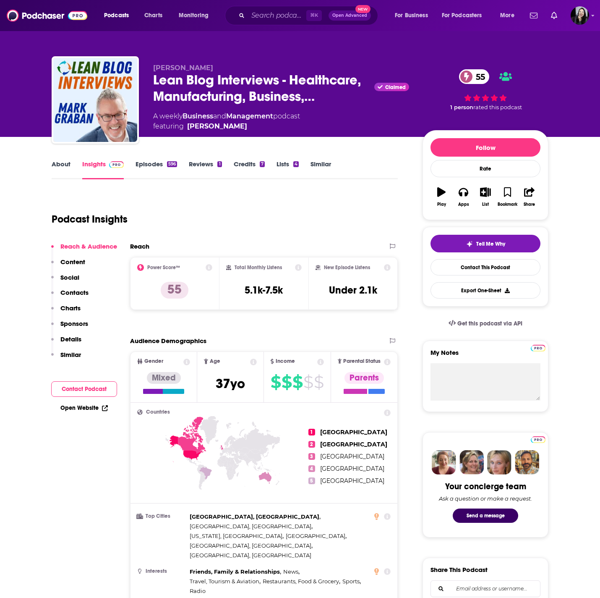
click at [154, 66] on span "Mark Graban" at bounding box center [183, 68] width 60 height 8
copy p "Mark Graban"
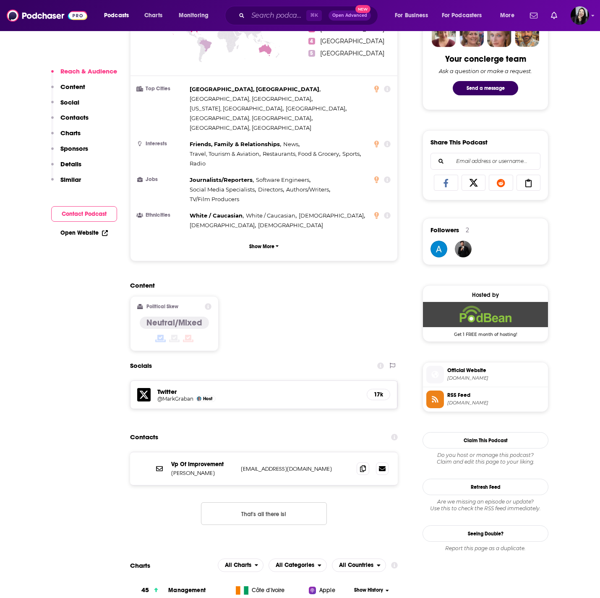
scroll to position [533, 0]
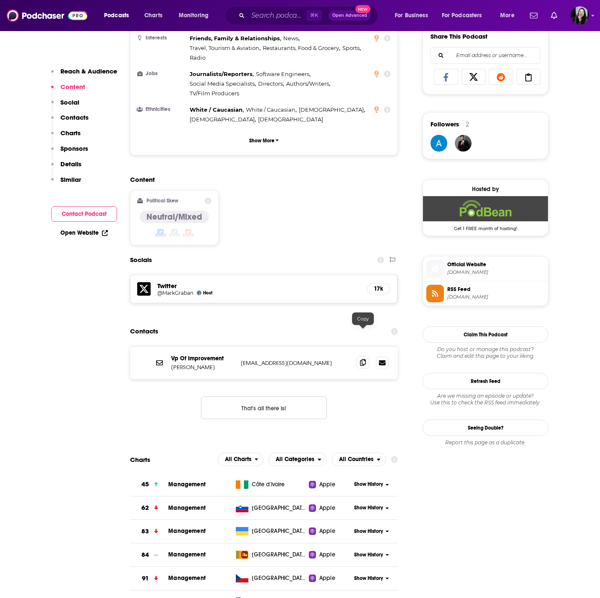
click at [360, 359] on icon at bounding box center [363, 362] width 6 height 7
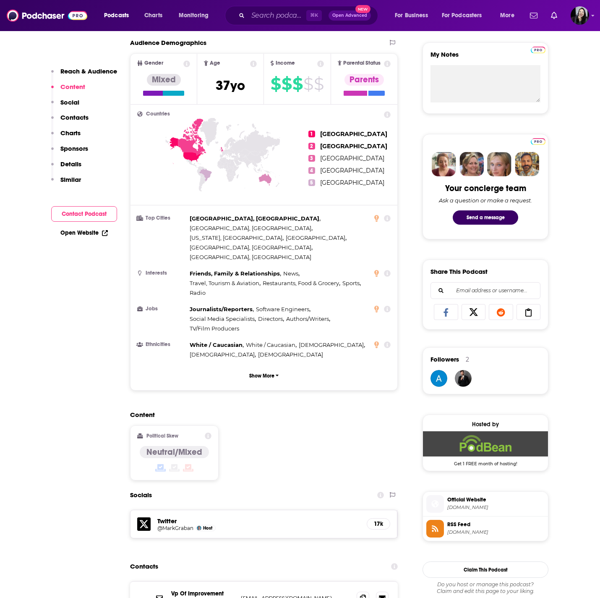
scroll to position [0, 0]
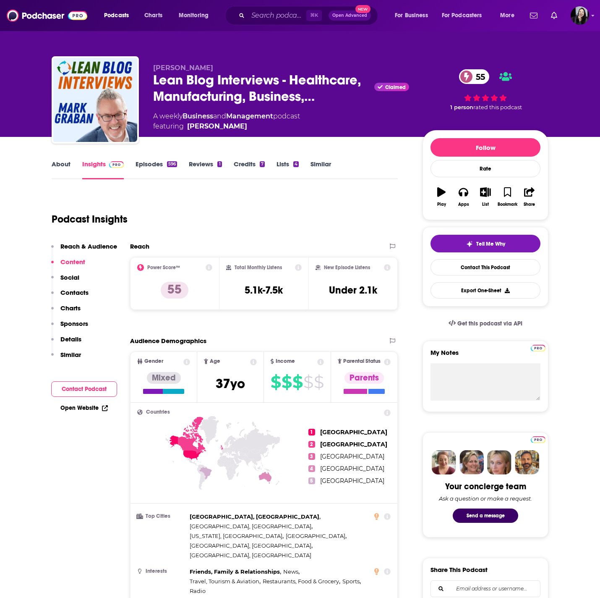
click at [152, 165] on link "Episodes 596" at bounding box center [157, 169] width 42 height 19
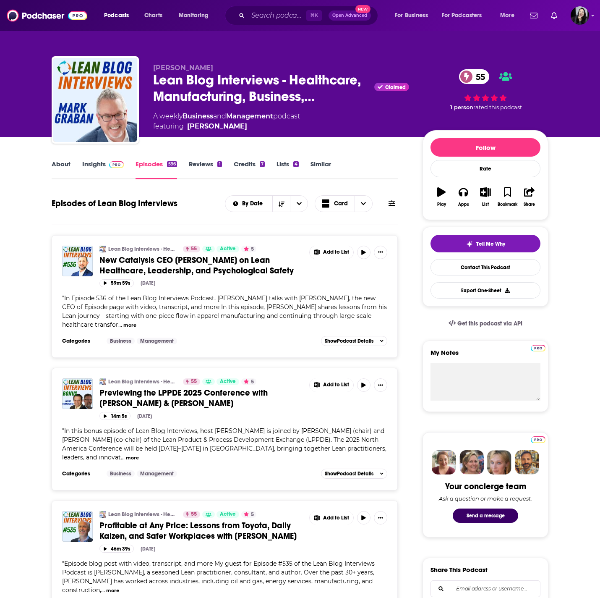
click at [254, 271] on span "New Catalysis CEO Carlos Scholz on Lean Healthcare, Leadership, and Psychologic…" at bounding box center [196, 265] width 194 height 21
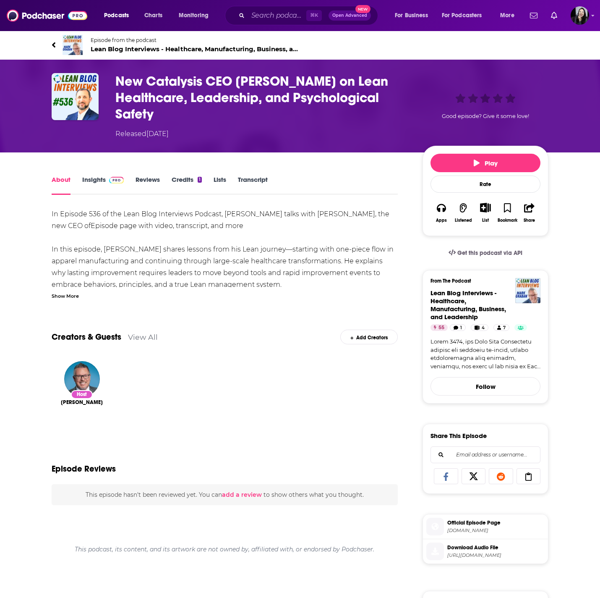
click at [65, 296] on div "Show More" at bounding box center [65, 295] width 27 height 8
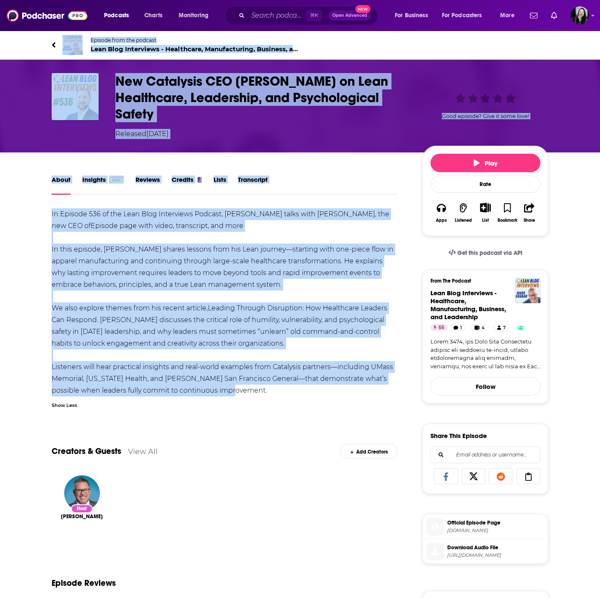
drag, startPoint x: 39, startPoint y: 37, endPoint x: 274, endPoint y: 393, distance: 426.3
click at [274, 393] on div "Episode from the podcast Lean Blog Interviews - Healthcare, Manufacturing, Busi…" at bounding box center [300, 442] width 600 height 824
copy div "Episode from the podcast Lean Blog Interviews - Healthcare, Manufacturing, Busi…"
click at [215, 119] on h1 "New Catalysis CEO Carlos Scholz on Lean Healthcare, Leadership, and Psychologic…" at bounding box center [262, 97] width 294 height 49
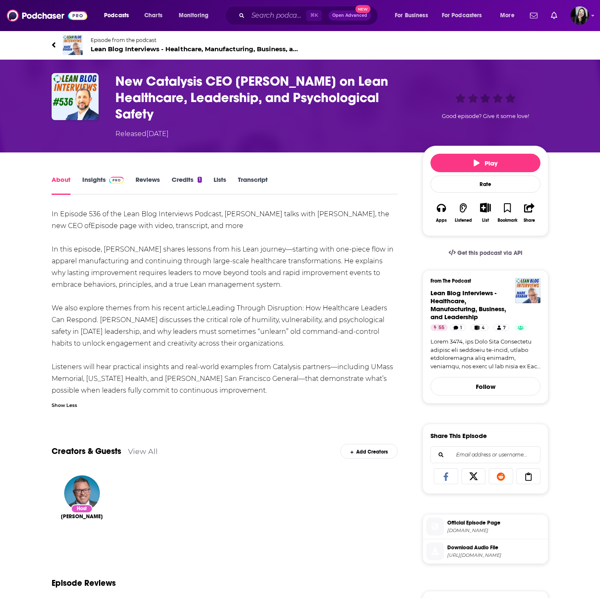
click at [215, 119] on h1 "New Catalysis CEO Carlos Scholz on Lean Healthcare, Leadership, and Psychologic…" at bounding box center [262, 97] width 294 height 49
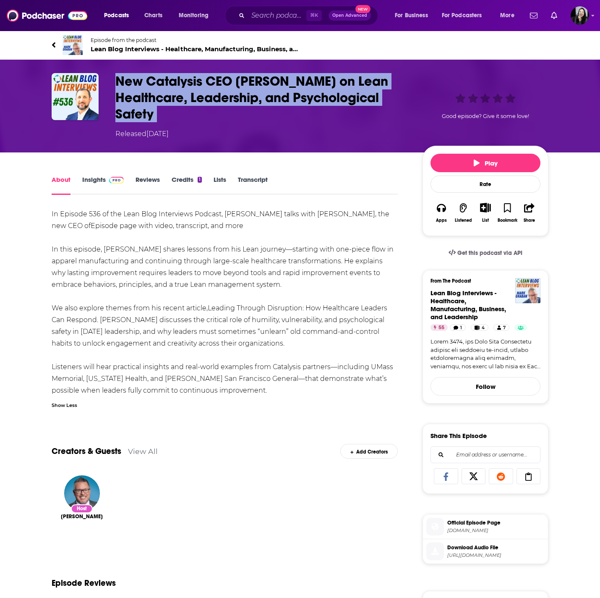
click at [215, 119] on h1 "New Catalysis CEO Carlos Scholz on Lean Healthcare, Leadership, and Psychologic…" at bounding box center [262, 97] width 294 height 49
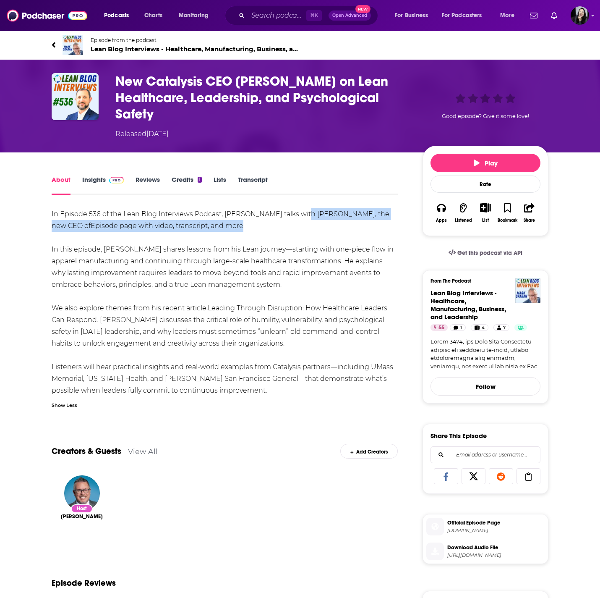
drag, startPoint x: 301, startPoint y: 214, endPoint x: 342, endPoint y: 227, distance: 42.6
click at [342, 227] on div "In Episode 536 of the Lean Blog Interviews Podcast, Mark Graban talks with Carl…" at bounding box center [225, 302] width 346 height 188
copy div "Carlos Scholz, the new CEO of Episode page with video, transcript, and more"
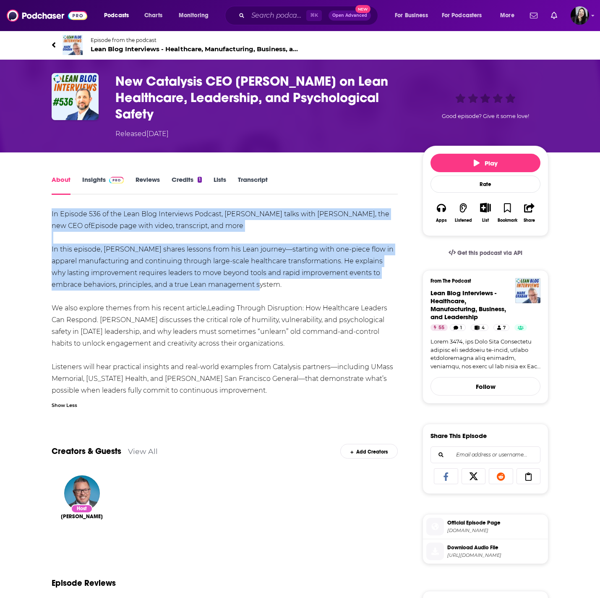
drag, startPoint x: 47, startPoint y: 206, endPoint x: 270, endPoint y: 291, distance: 238.2
click at [270, 290] on div "About Insights Reviews Credits 1 Lists Transcript In Episode 536 of the Lean Bl…" at bounding box center [230, 514] width 384 height 680
copy div "In Episode 536 of the Lean Blog Interviews Podcast, Mark Graban talks with Carl…"
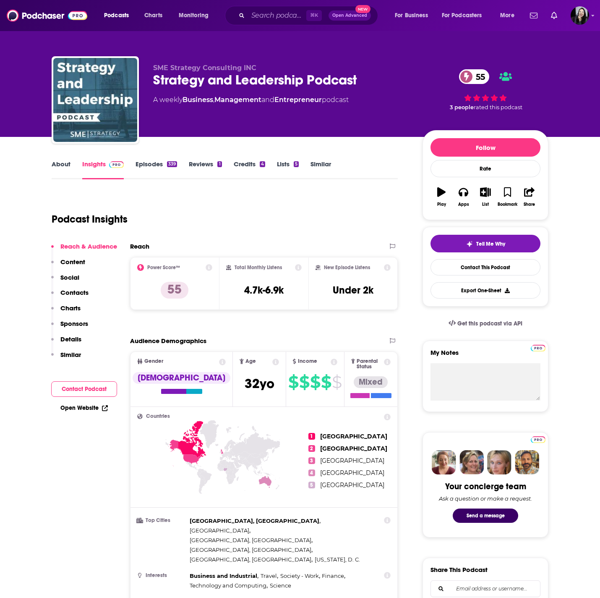
click at [370, 79] on div "Strategy and Leadership Podcast 55" at bounding box center [281, 80] width 256 height 16
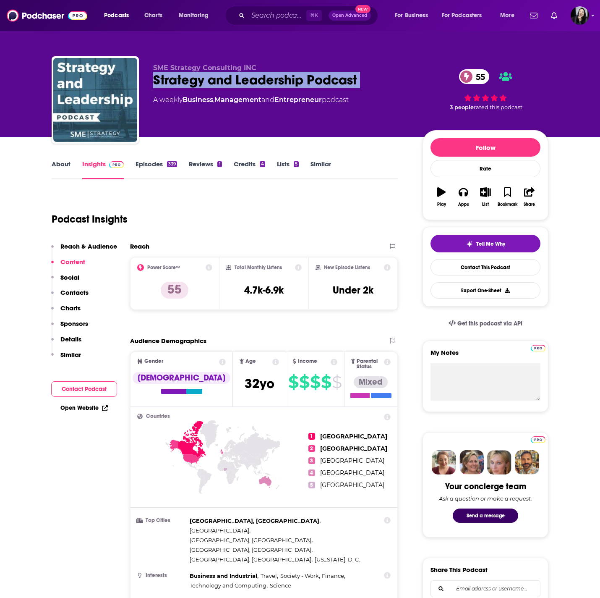
click at [64, 167] on link "About" at bounding box center [61, 169] width 19 height 19
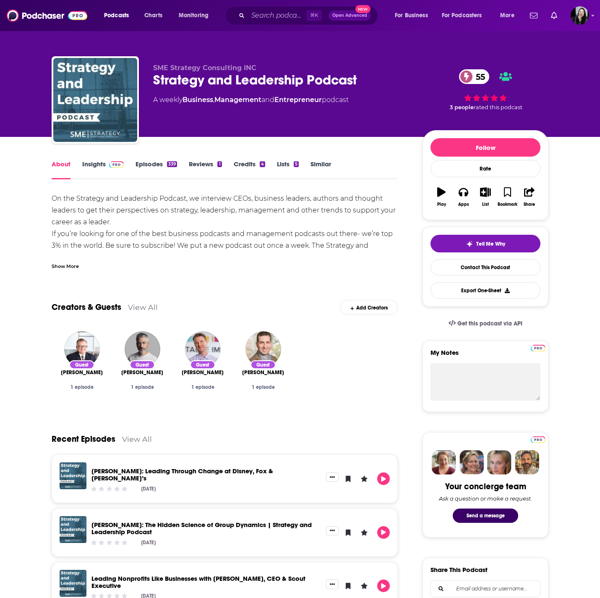
click at [71, 263] on div "Show More" at bounding box center [65, 265] width 27 height 8
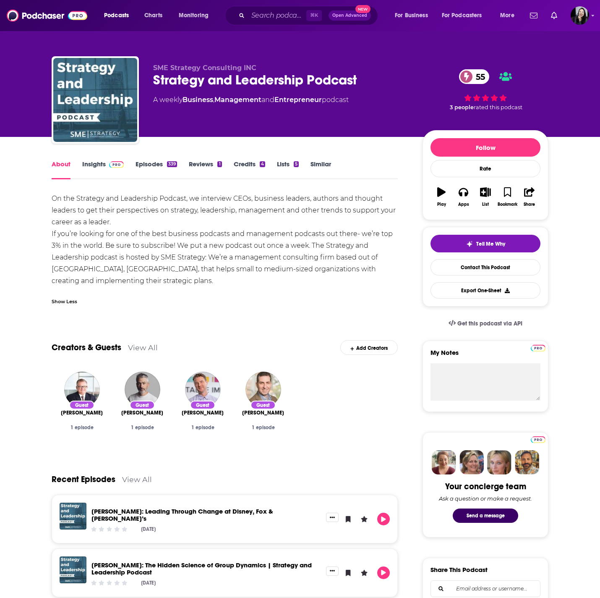
click at [377, 77] on div "Strategy and Leadership Podcast 55" at bounding box center [281, 80] width 256 height 16
copy div "55"
click at [373, 82] on div "Strategy and Leadership Podcast 55" at bounding box center [281, 80] width 256 height 16
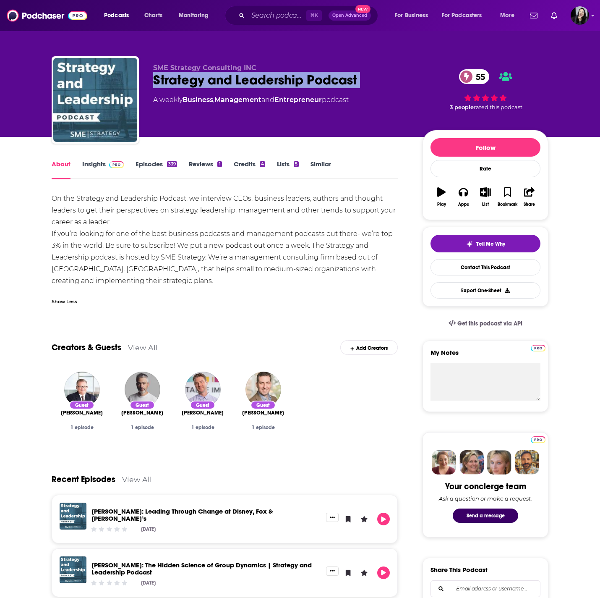
click at [373, 82] on div "Strategy and Leadership Podcast 55" at bounding box center [281, 80] width 256 height 16
click at [446, 194] on button "Play" at bounding box center [442, 197] width 22 height 30
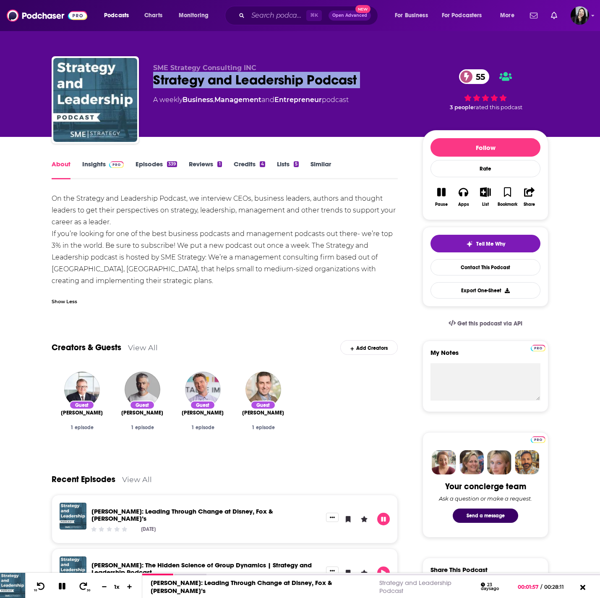
click at [444, 199] on button "Pause" at bounding box center [442, 197] width 22 height 30
click at [106, 168] on link "Insights" at bounding box center [103, 169] width 42 height 19
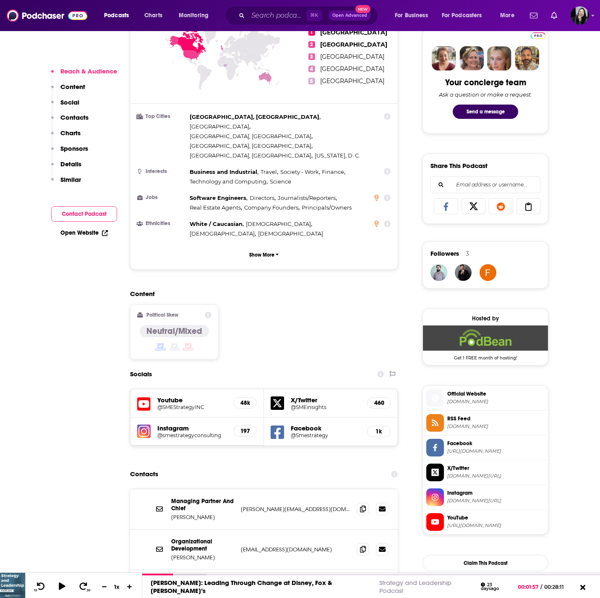
scroll to position [412, 0]
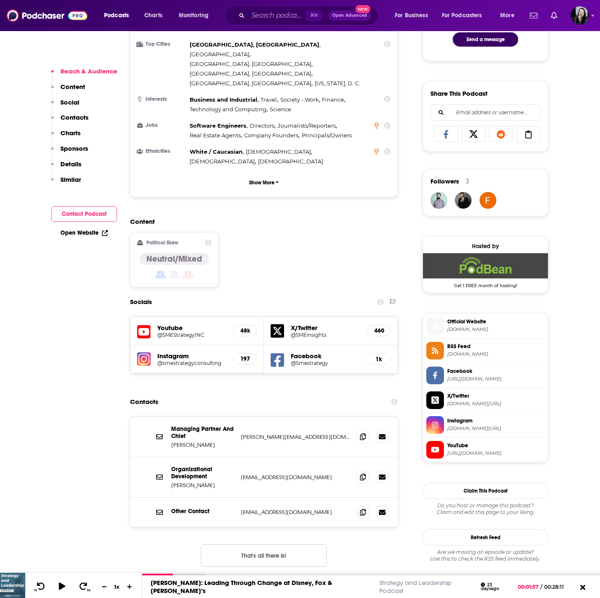
scroll to position [484, 0]
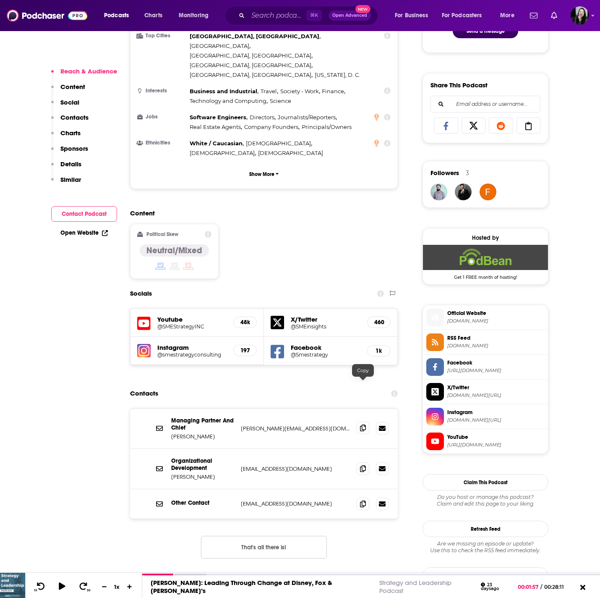
click at [361, 424] on icon at bounding box center [363, 427] width 6 height 7
click at [368, 462] on span at bounding box center [363, 468] width 13 height 13
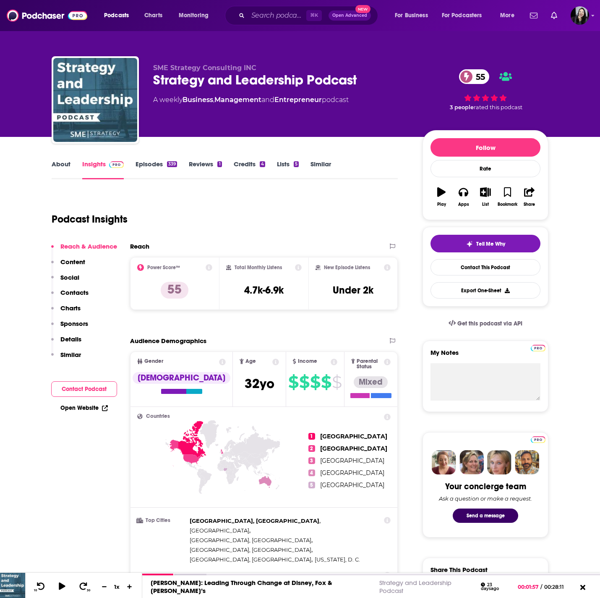
click at [371, 81] on div "Strategy and Leadership Podcast 55" at bounding box center [281, 80] width 256 height 16
copy div "Strategy and Leadership Podcast 55"
click at [62, 168] on link "About" at bounding box center [61, 169] width 19 height 19
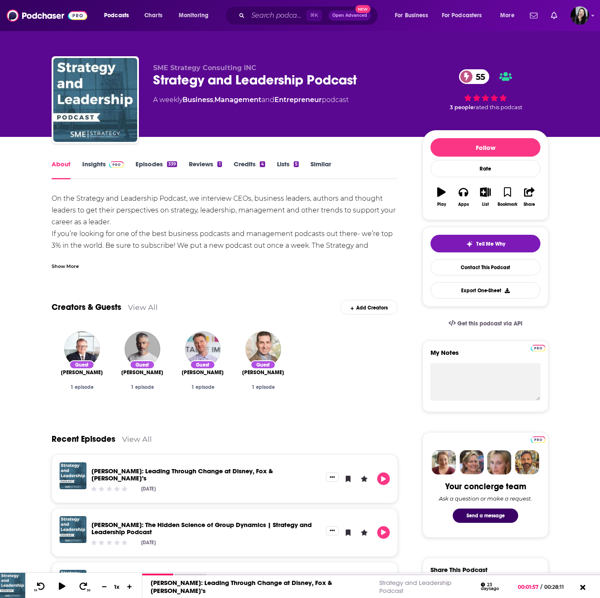
scroll to position [16, 0]
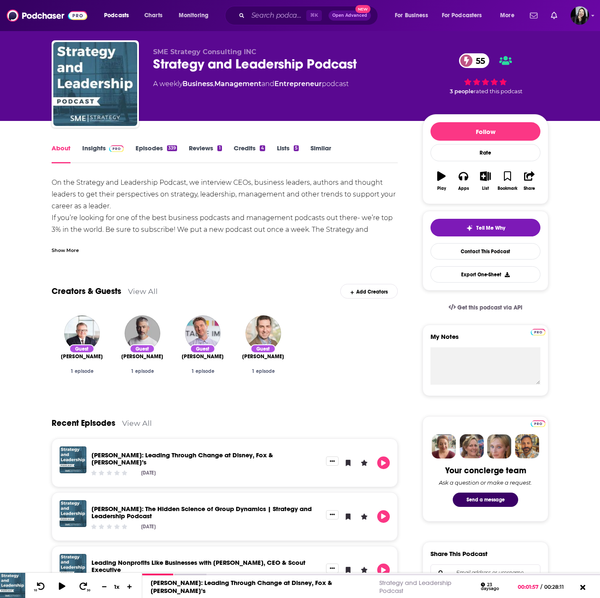
click at [89, 148] on link "Insights" at bounding box center [103, 153] width 42 height 19
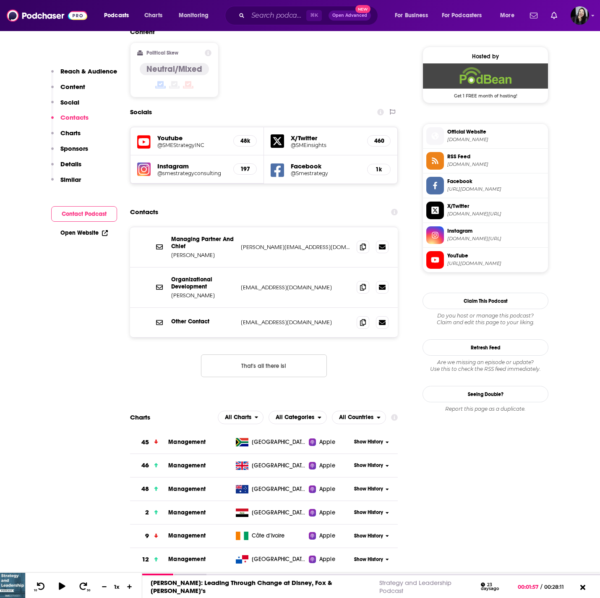
scroll to position [662, 0]
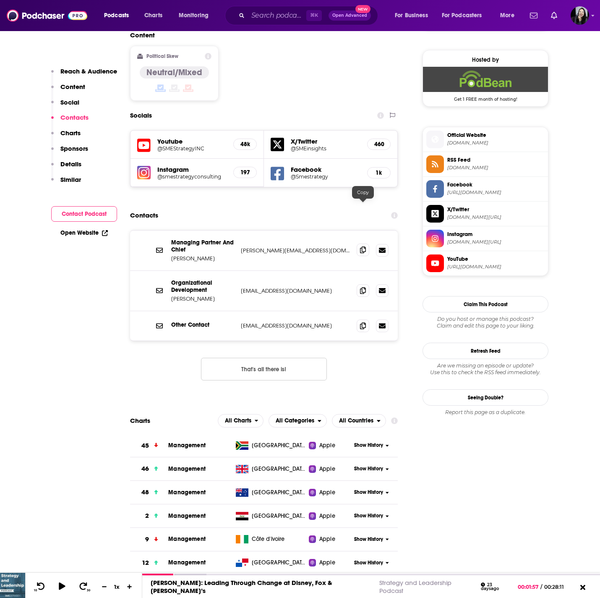
click at [360, 246] on icon at bounding box center [363, 249] width 6 height 7
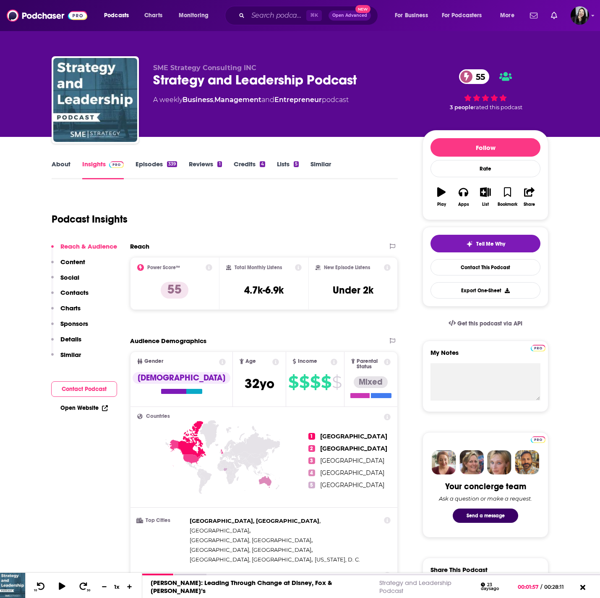
click at [163, 172] on link "Episodes 339" at bounding box center [157, 169] width 42 height 19
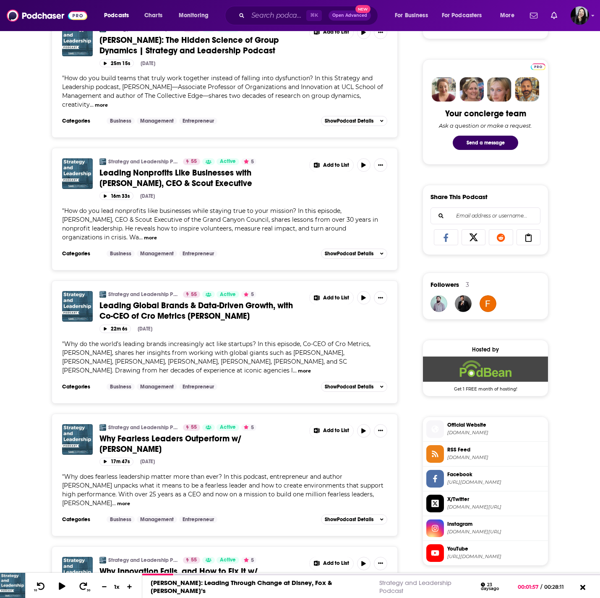
scroll to position [384, 0]
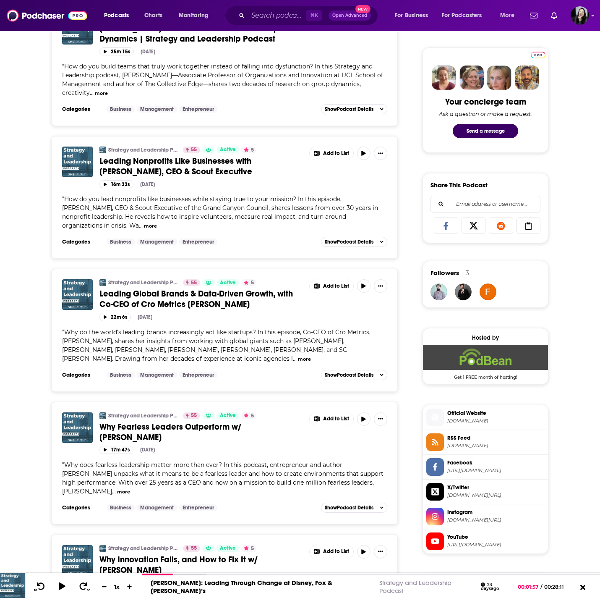
click at [123, 423] on span "Why Fearless Leaders Outperform w/ Brendan Keegan" at bounding box center [170, 431] width 142 height 21
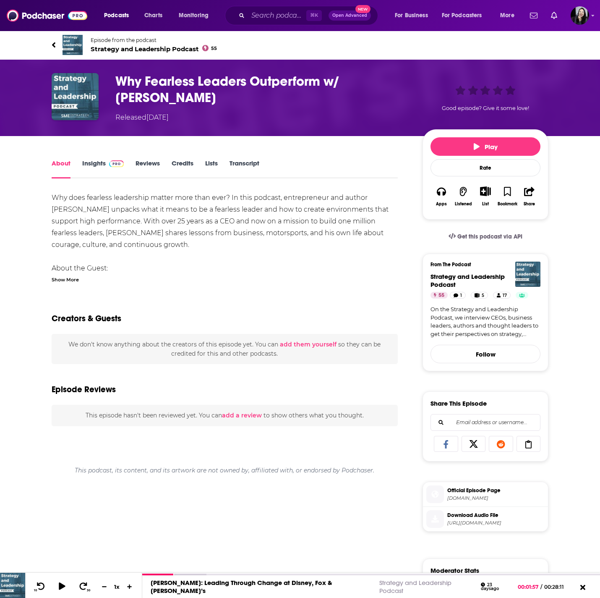
click at [57, 278] on div "Show More" at bounding box center [65, 279] width 27 height 8
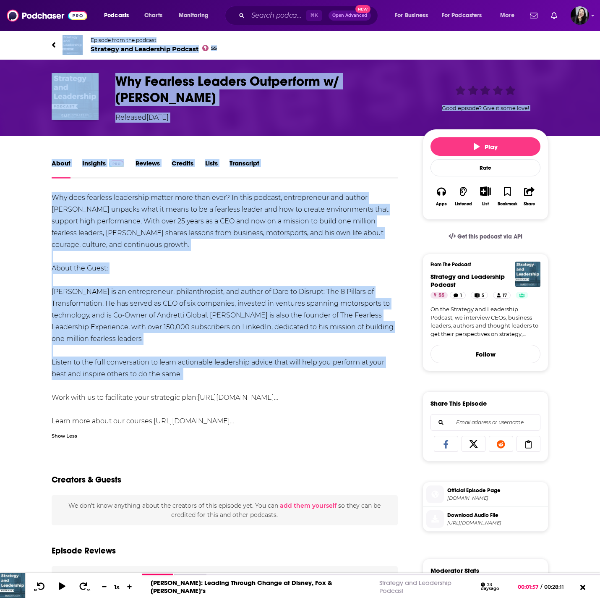
drag, startPoint x: 34, startPoint y: 36, endPoint x: 211, endPoint y: 380, distance: 387.0
click at [211, 380] on div "Episode from the podcast Strategy and Leadership Podcast 55 Next Episode Why Fe…" at bounding box center [300, 415] width 600 height 771
copy div "Episode from the podcast Strategy and Leadership Podcast 55 Next Episode Why Fe…"
click at [187, 97] on h1 "Why Fearless Leaders Outperform w/ Brendan Keegan" at bounding box center [262, 89] width 294 height 33
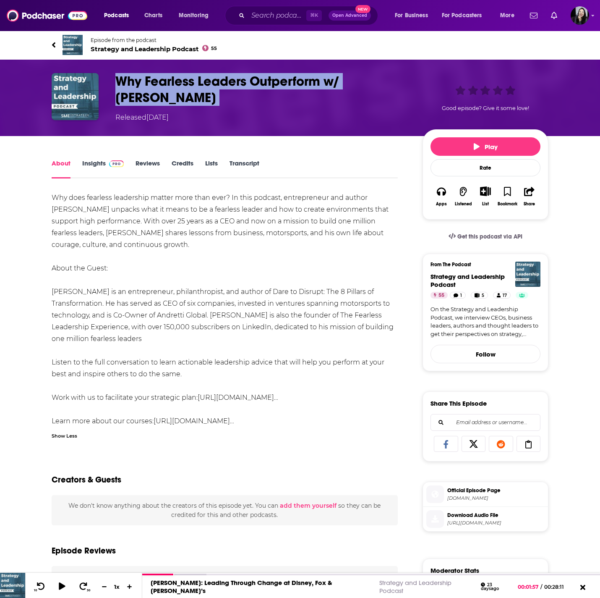
click at [187, 97] on h1 "Why Fearless Leaders Outperform w/ Brendan Keegan" at bounding box center [262, 89] width 294 height 33
copy h1 "Why Fearless Leaders Outperform w/ Brendan Keegan"
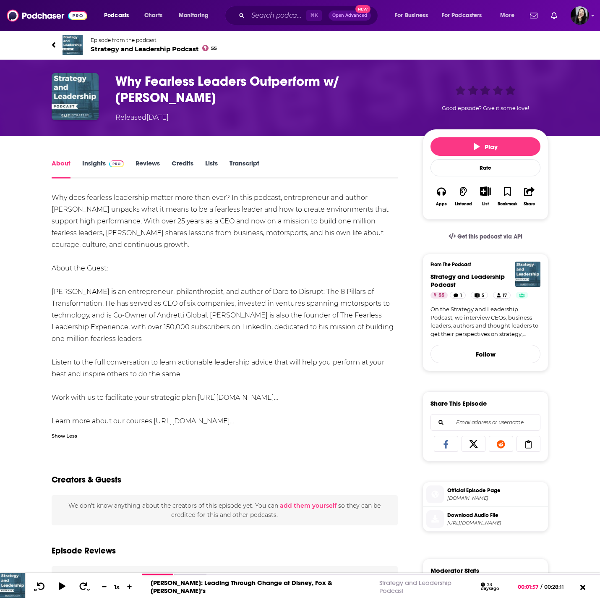
click at [111, 256] on div "Why does fearless leadership matter more than ever? In this podcast, entreprene…" at bounding box center [225, 309] width 346 height 235
drag, startPoint x: 282, startPoint y: 196, endPoint x: 390, endPoint y: 201, distance: 108.0
click at [390, 201] on div "Why does fearless leadership matter more than ever? In this podcast, entreprene…" at bounding box center [225, 309] width 346 height 235
click at [81, 322] on div "Why does fearless leadership matter more than ever? In this podcast, entreprene…" at bounding box center [225, 309] width 346 height 235
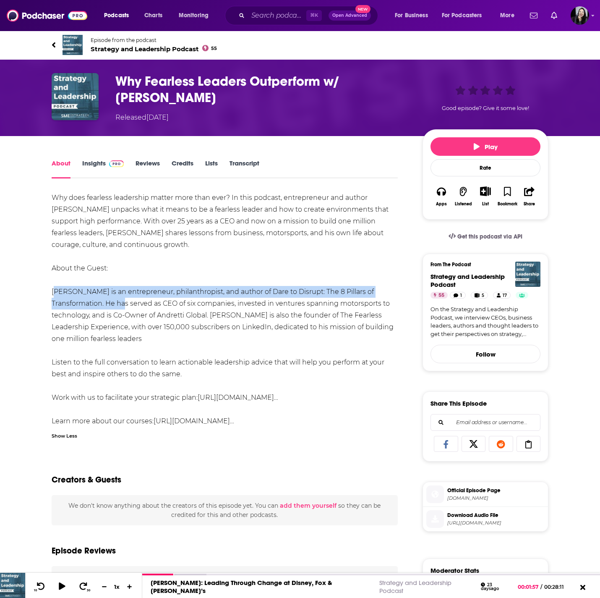
drag, startPoint x: 46, startPoint y: 288, endPoint x: 106, endPoint y: 304, distance: 61.7
click at [106, 304] on div "About Insights Reviews Credits Lists Transcript Why does fearless leadership ma…" at bounding box center [230, 480] width 384 height 644
copy div "Brendan P. Keegan is an entrepreneur, philanthropist, and author of Dare to Dis…"
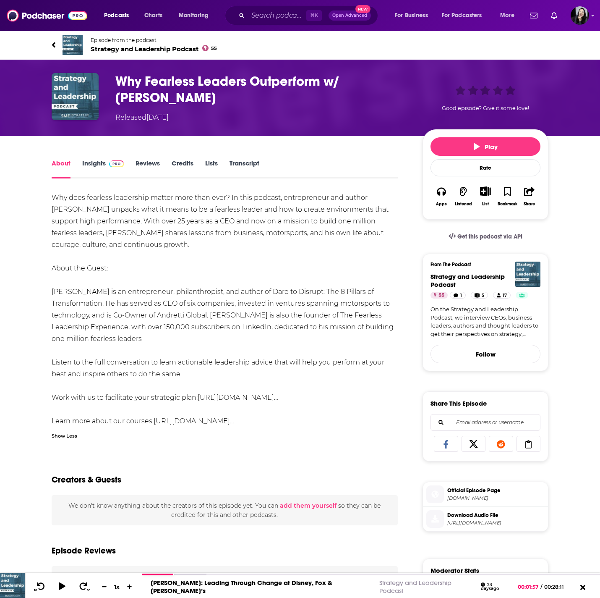
click at [70, 208] on div "Why does fearless leadership matter more than ever? In this podcast, entreprene…" at bounding box center [225, 309] width 346 height 235
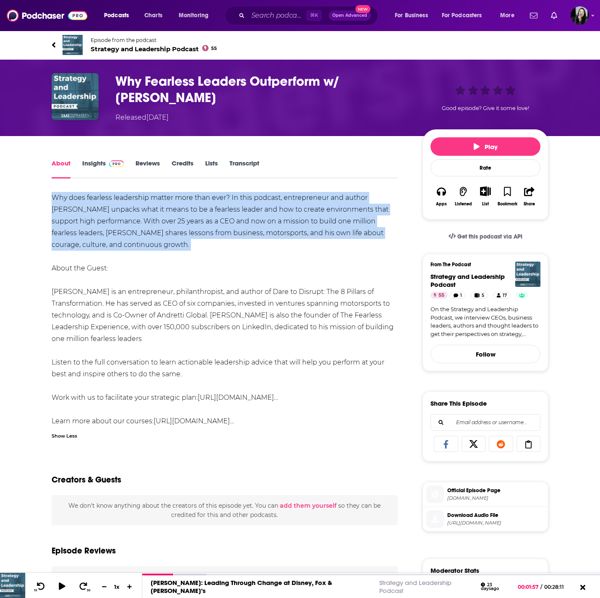
click at [70, 208] on div "Why does fearless leadership matter more than ever? In this podcast, entreprene…" at bounding box center [225, 309] width 346 height 235
copy div "Why does fearless leadership matter more than ever? In this podcast, entreprene…"
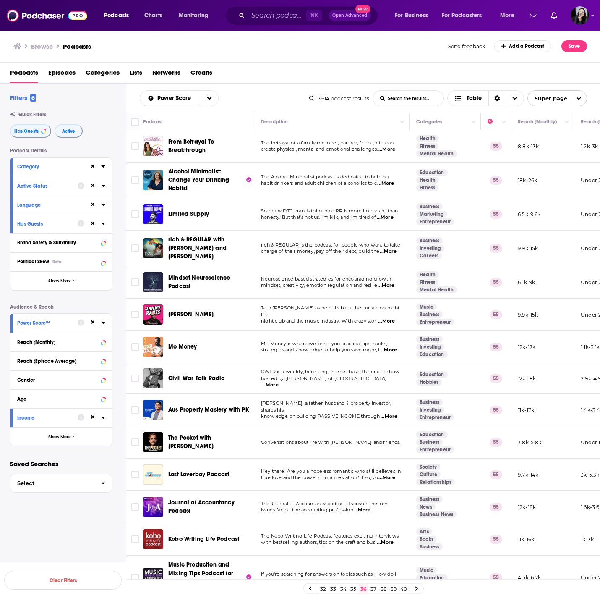
scroll to position [1206, 0]
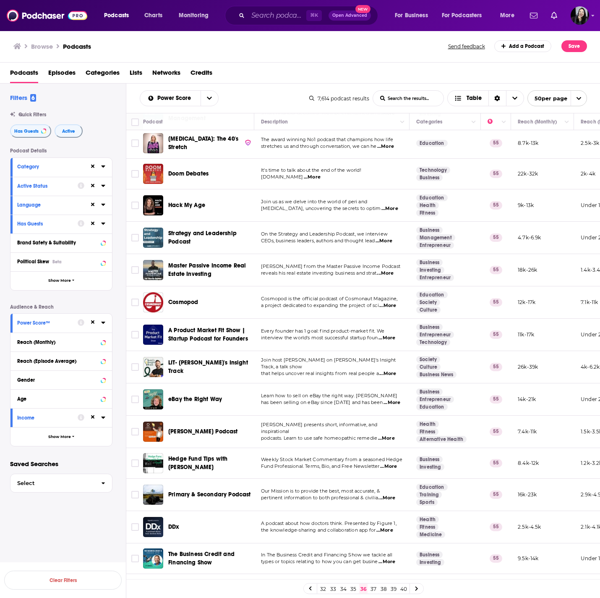
click at [373, 589] on link "37" at bounding box center [373, 588] width 8 height 10
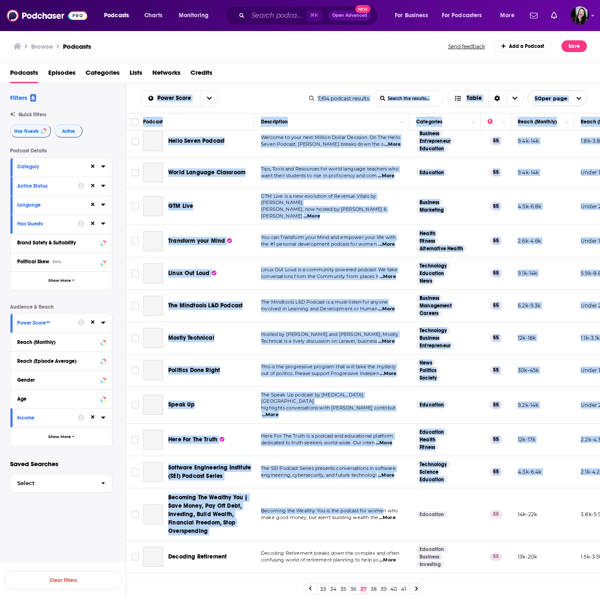
scroll to position [1180, 0]
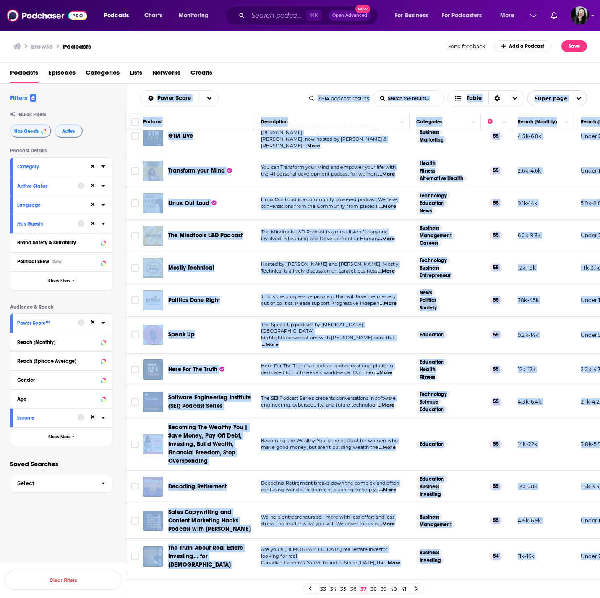
drag, startPoint x: 134, startPoint y: 94, endPoint x: 548, endPoint y: 567, distance: 629.5
click at [548, 567] on div "Power Score List Search Input Search the results... Table 7,614 podcast results…" at bounding box center [363, 368] width 474 height 568
copy div "Power Score List Search Input Search the results... Table 7,614 podcast results…"
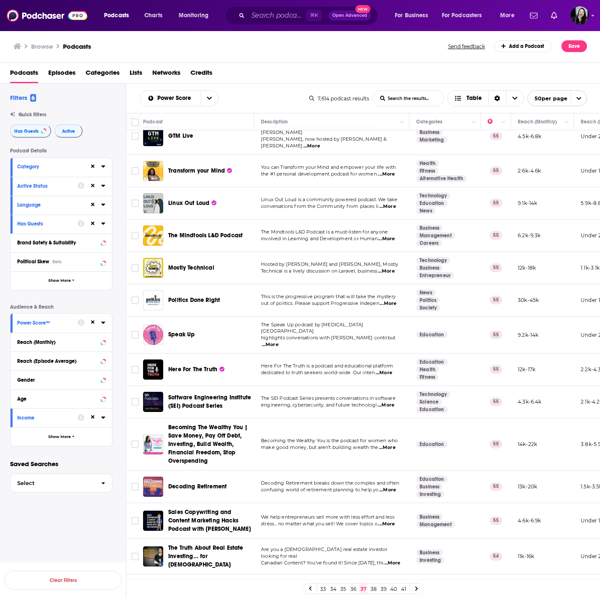
scroll to position [0, 0]
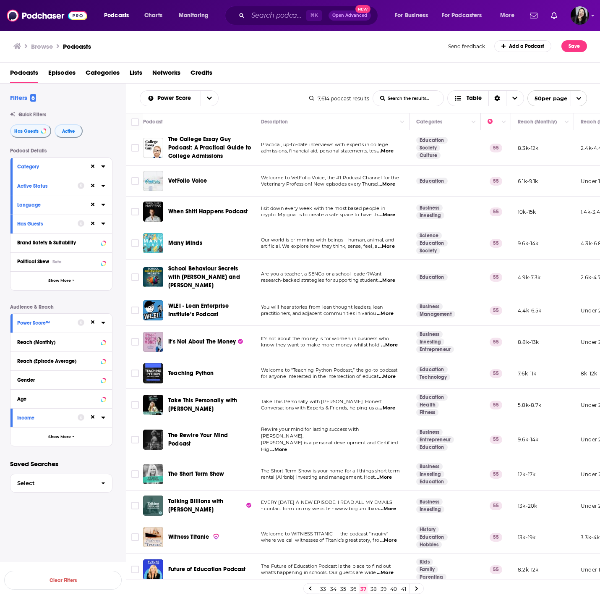
click at [383, 314] on span "...More" at bounding box center [385, 313] width 17 height 7
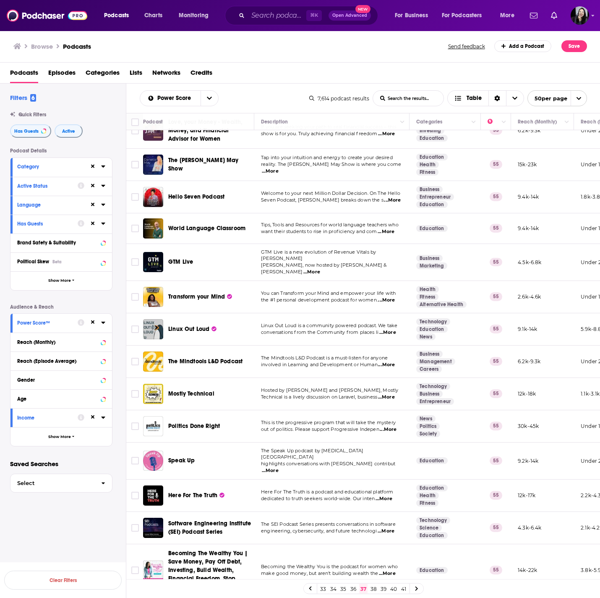
click at [389, 361] on span "...More" at bounding box center [386, 364] width 17 height 7
click at [374, 588] on link "38" at bounding box center [373, 588] width 8 height 10
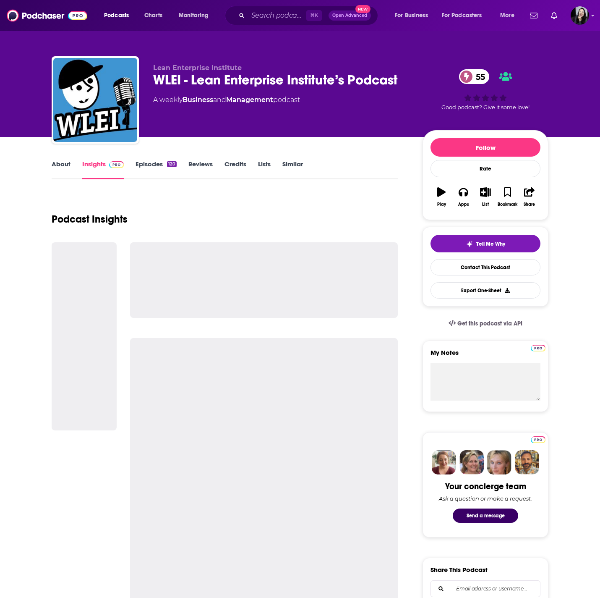
click at [413, 81] on div "Lean Enterprise Institute WLEI - Lean Enterprise Institute’s Podcast 55 A weekl…" at bounding box center [350, 102] width 395 height 76
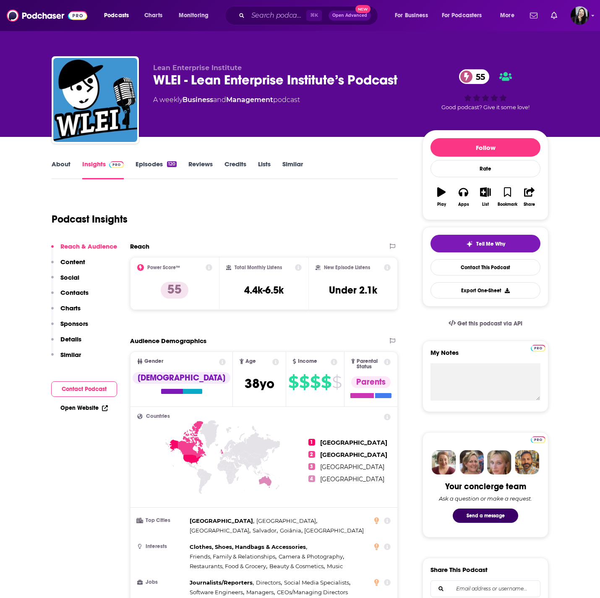
click at [413, 81] on div "Lean Enterprise Institute WLEI - Lean Enterprise Institute’s Podcast 55 A weekl…" at bounding box center [350, 102] width 395 height 76
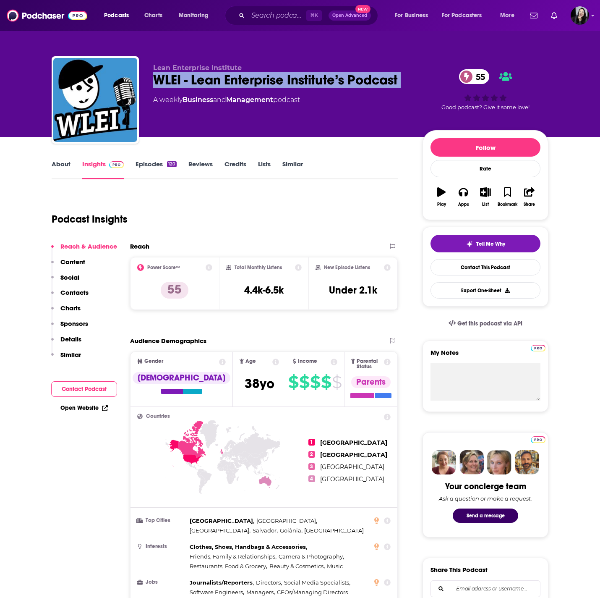
click at [413, 81] on div "Lean Enterprise Institute WLEI - Lean Enterprise Institute’s Podcast 55 A weekl…" at bounding box center [350, 102] width 395 height 76
copy div "WLEI - Lean Enterprise Institute’s Podcast 55"
click at [56, 164] on link "About" at bounding box center [61, 169] width 19 height 19
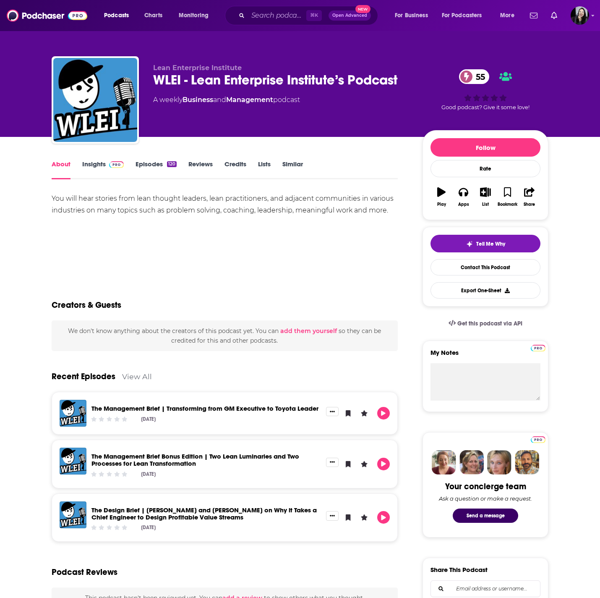
click at [103, 162] on link "Insights" at bounding box center [103, 169] width 42 height 19
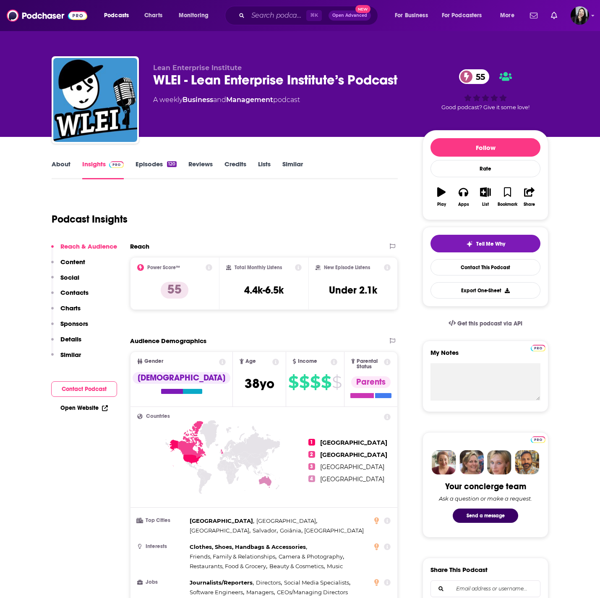
click at [424, 72] on div "55 Good podcast? Give it some love!" at bounding box center [486, 90] width 126 height 52
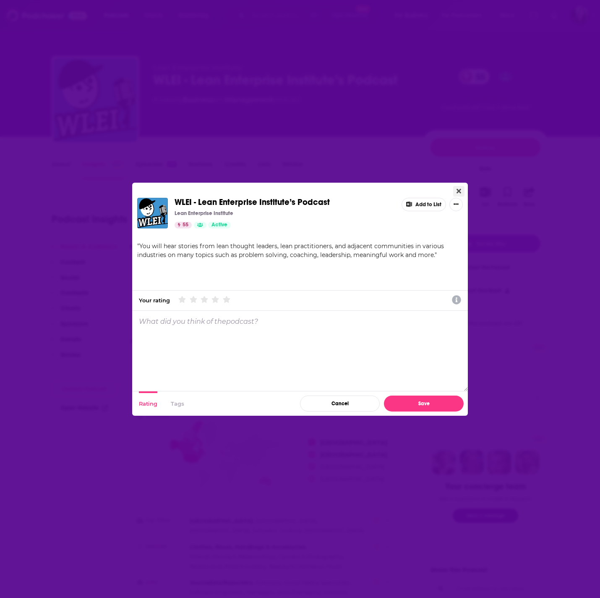
click at [458, 187] on button "Close" at bounding box center [458, 191] width 11 height 10
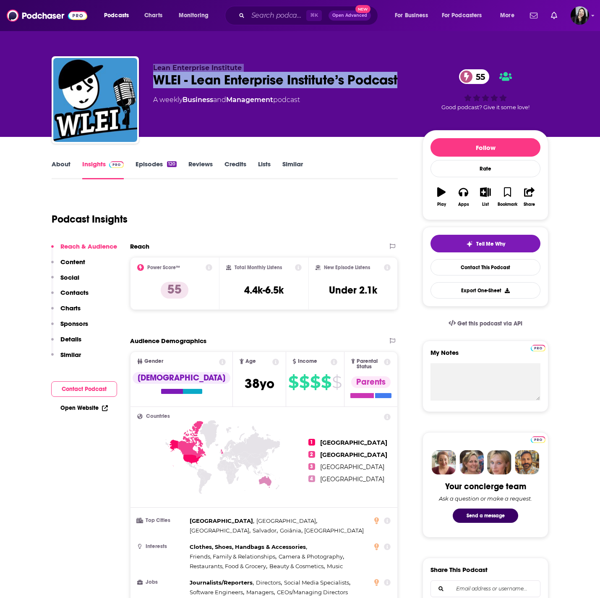
drag, startPoint x: 149, startPoint y: 65, endPoint x: 401, endPoint y: 85, distance: 253.0
click at [401, 85] on div "Lean Enterprise Institute WLEI - Lean Enterprise Institute’s Podcast 55 A weekl…" at bounding box center [300, 101] width 497 height 91
copy div "Lean Enterprise Institute WLEI - Lean Enterprise Institute’s Podcast"
click at [439, 191] on icon "button" at bounding box center [441, 191] width 8 height 9
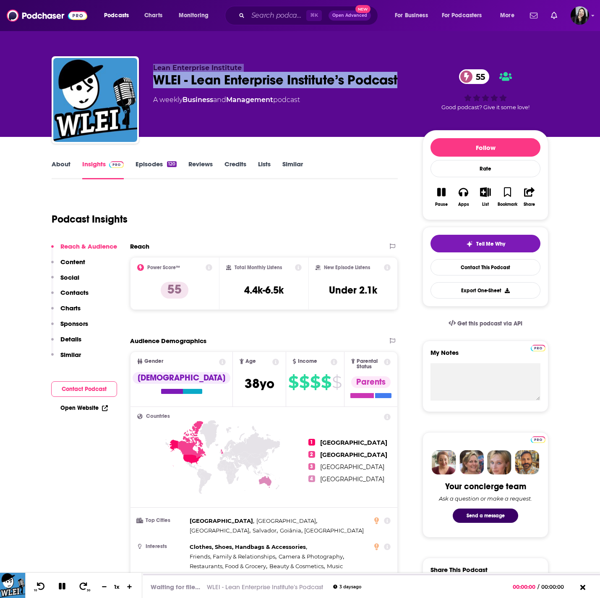
click at [439, 191] on icon "button" at bounding box center [441, 192] width 8 height 8
click at [43, 582] on icon at bounding box center [41, 586] width 10 height 8
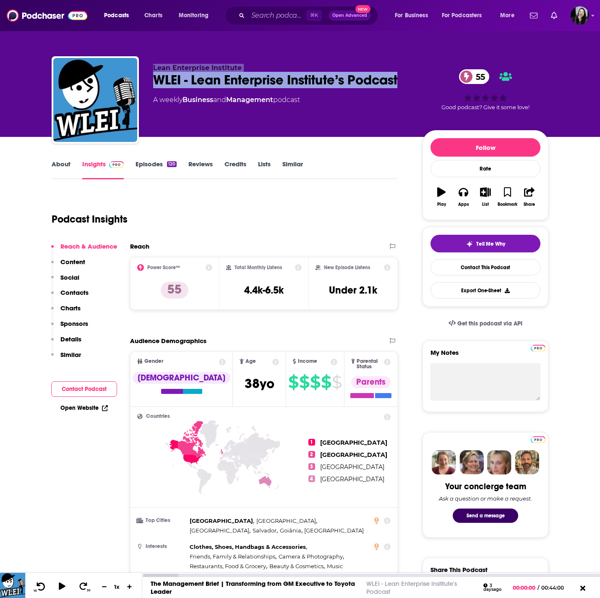
click at [43, 582] on icon at bounding box center [41, 586] width 10 height 8
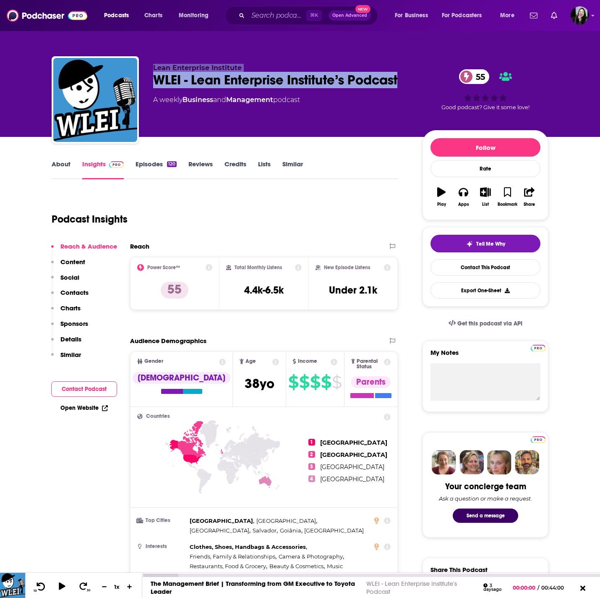
click at [43, 582] on icon at bounding box center [41, 586] width 10 height 8
click at [57, 585] on icon at bounding box center [62, 586] width 10 height 8
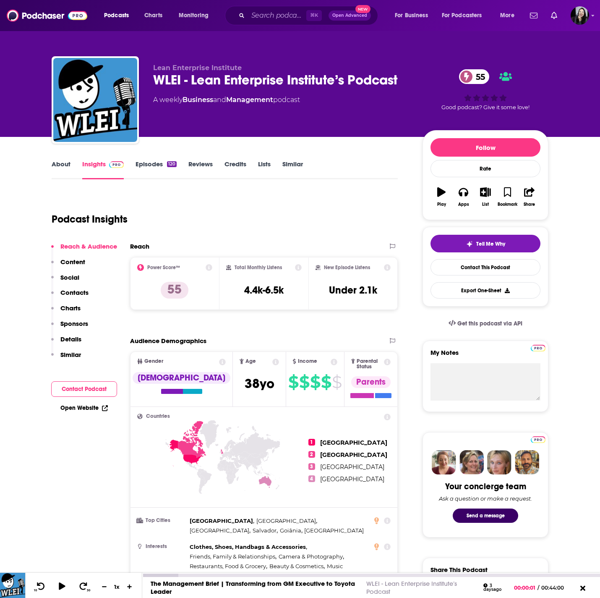
click at [60, 580] on div at bounding box center [65, 585] width 21 height 13
click at [60, 583] on icon at bounding box center [61, 586] width 7 height 8
click at [42, 585] on icon at bounding box center [41, 586] width 10 height 8
click at [41, 585] on icon at bounding box center [41, 586] width 10 height 8
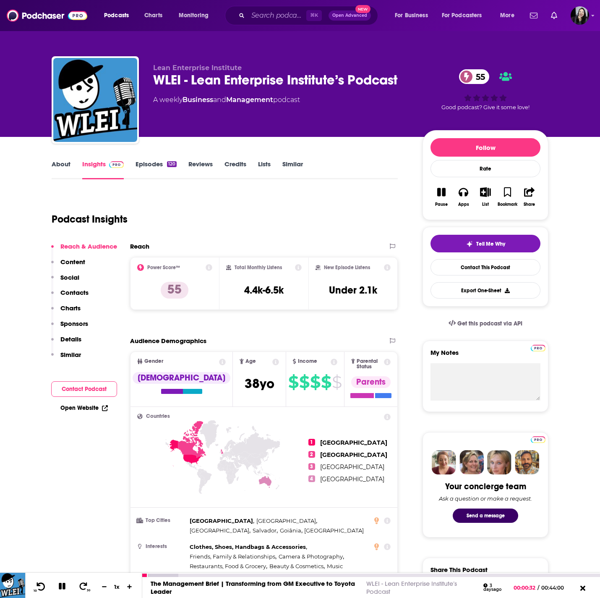
click at [41, 585] on icon at bounding box center [41, 586] width 10 height 8
click at [80, 587] on icon at bounding box center [83, 586] width 8 height 8
click at [39, 585] on icon at bounding box center [41, 586] width 10 height 8
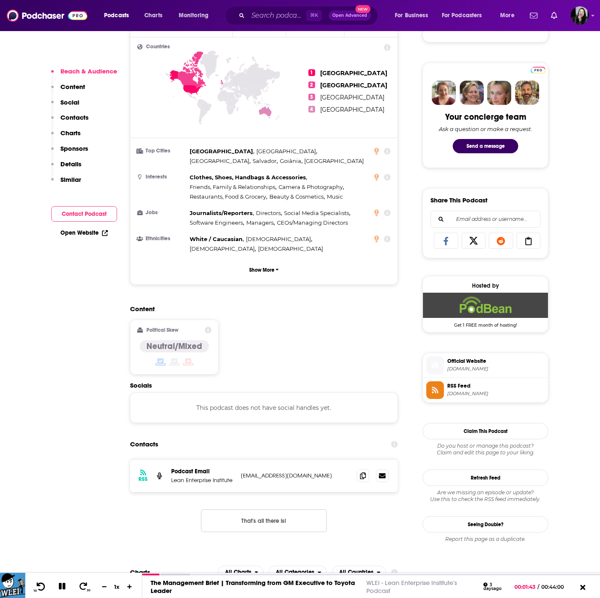
scroll to position [370, 0]
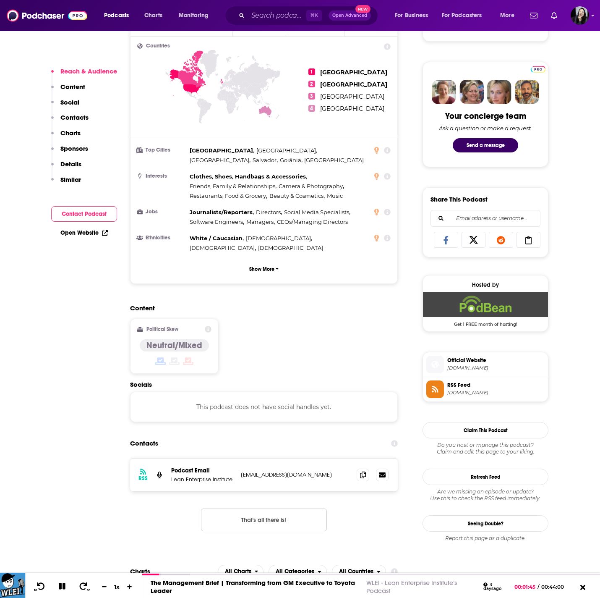
click at [470, 366] on span "lei.podbean.com" at bounding box center [495, 368] width 97 height 6
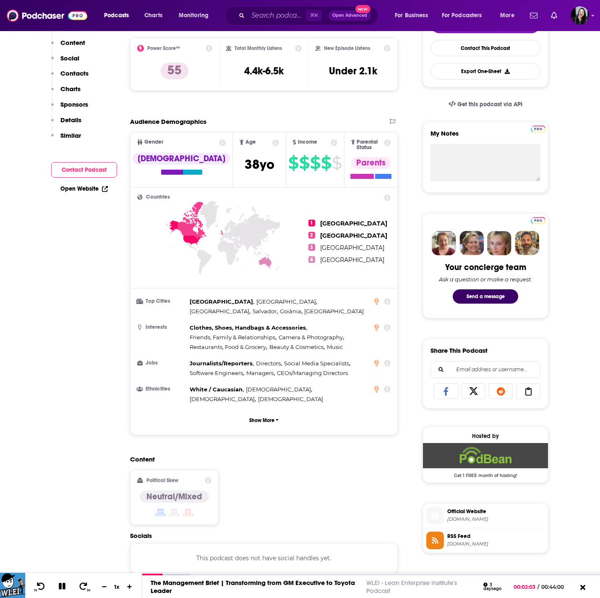
scroll to position [0, 0]
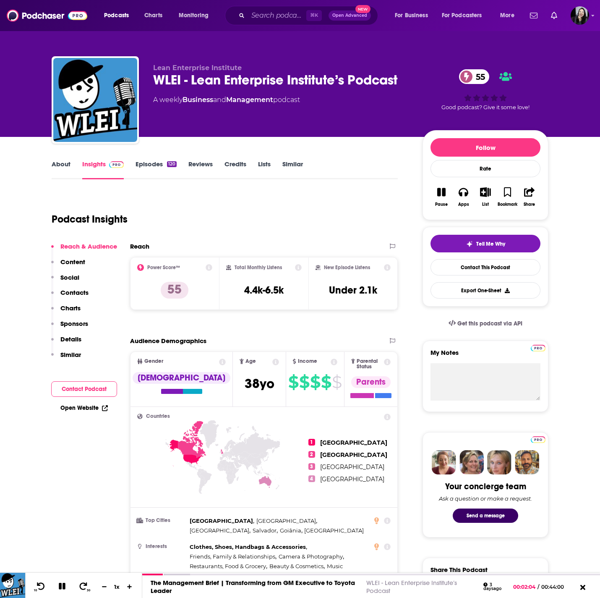
click at [442, 192] on icon "button" at bounding box center [441, 192] width 8 height 8
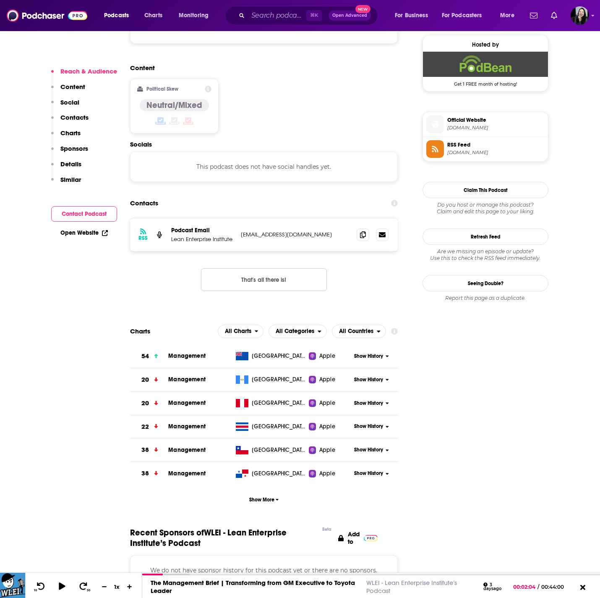
scroll to position [718, 0]
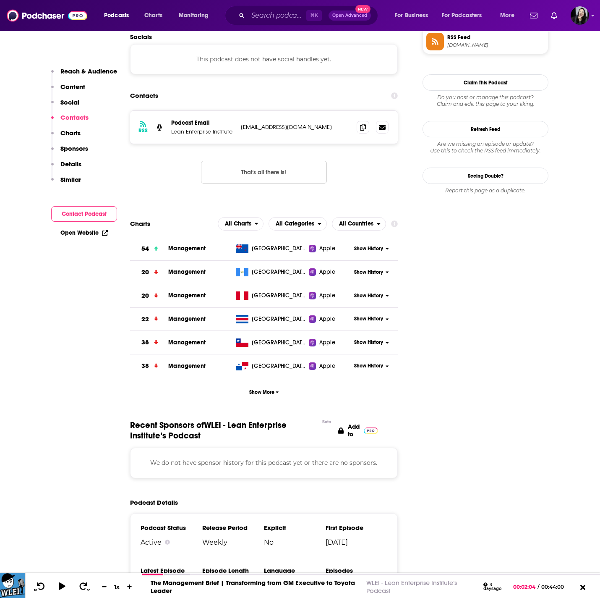
click at [358, 111] on div "RSS Podcast Email Lean Enterprise Institute pod@lean.org pod@lean.org" at bounding box center [264, 127] width 268 height 33
click at [359, 120] on span at bounding box center [363, 126] width 13 height 13
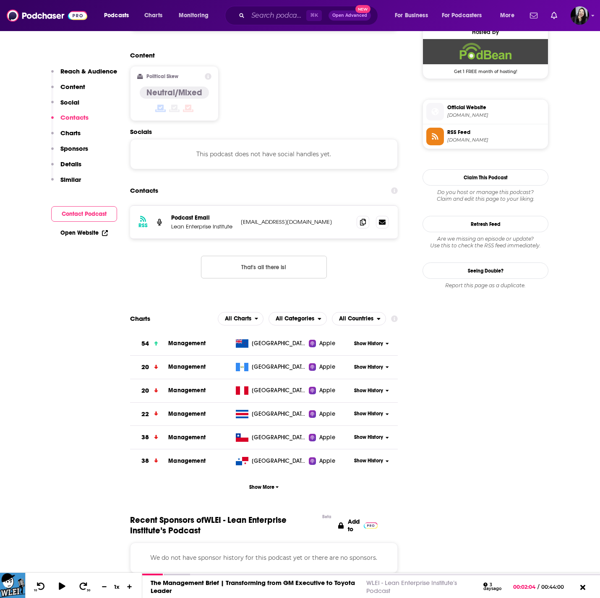
scroll to position [422, 0]
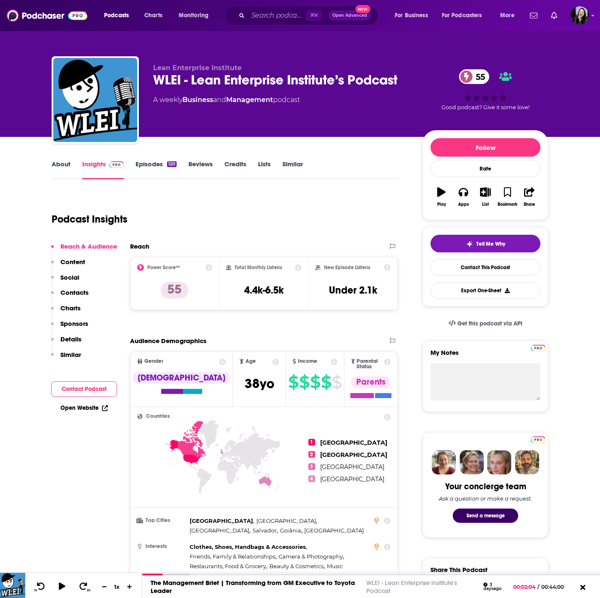
click at [402, 82] on div "WLEI - Lean Enterprise Institute’s Podcast 55" at bounding box center [281, 80] width 256 height 16
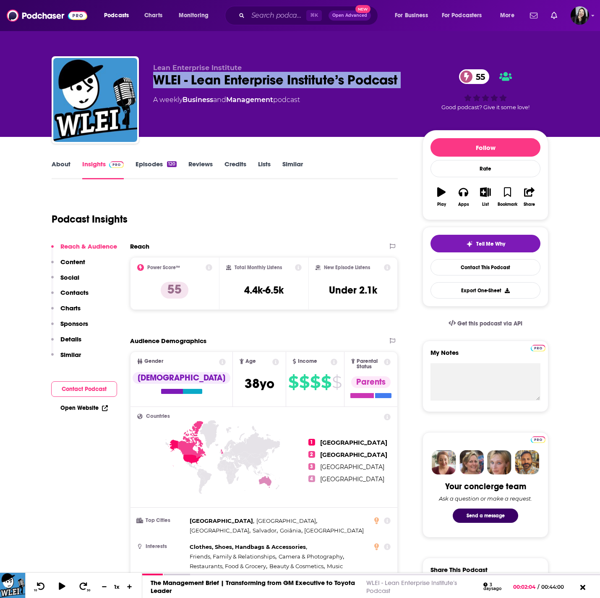
click at [402, 82] on div "WLEI - Lean Enterprise Institute’s Podcast 55" at bounding box center [281, 80] width 256 height 16
copy div "WLEI - Lean Enterprise Institute’s Podcast 55"
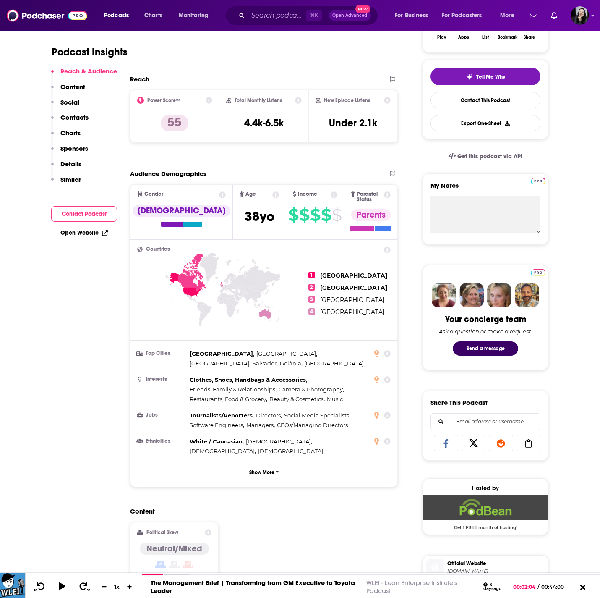
scroll to position [485, 0]
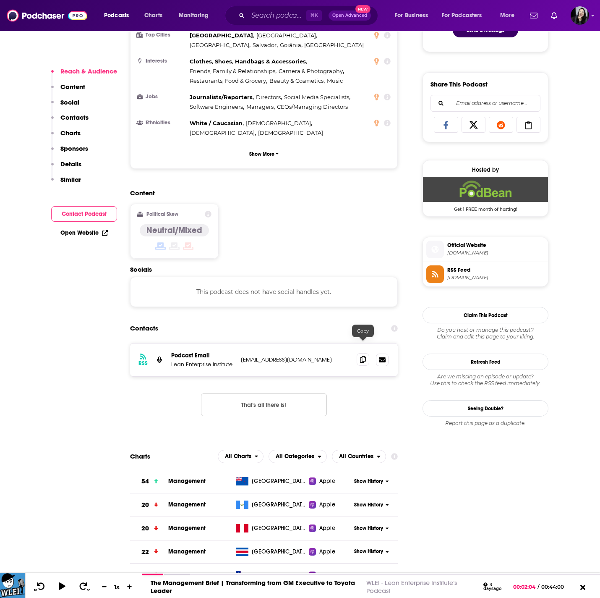
click at [358, 353] on span at bounding box center [363, 359] width 13 height 13
click at [365, 356] on icon at bounding box center [363, 359] width 6 height 7
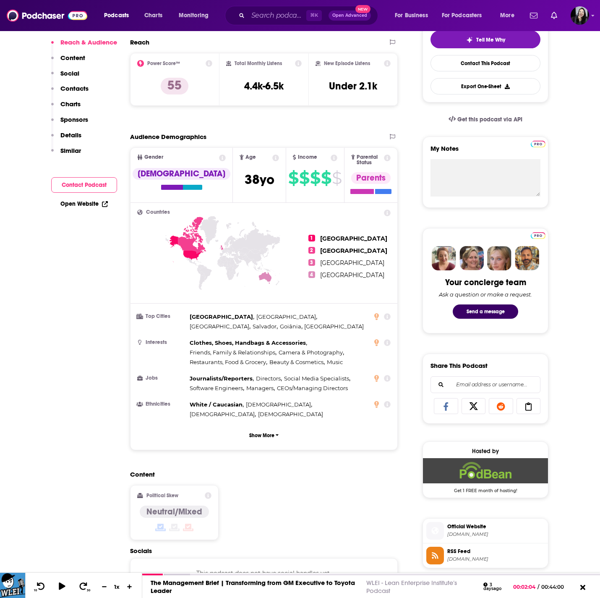
scroll to position [0, 0]
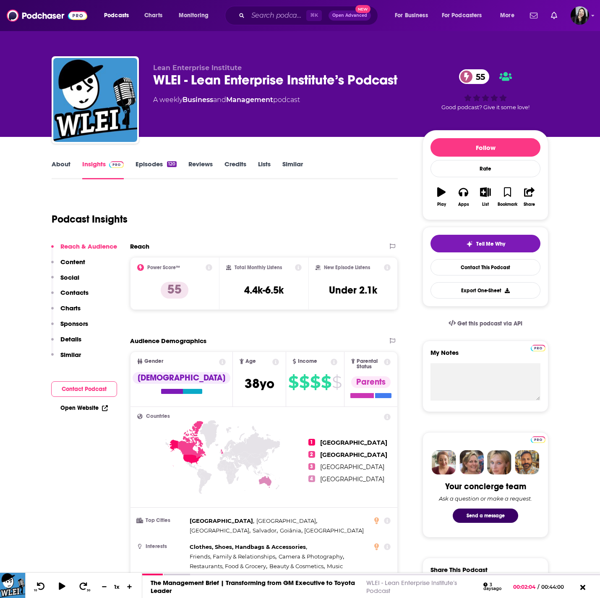
click at [145, 162] on link "Episodes 120" at bounding box center [156, 169] width 41 height 19
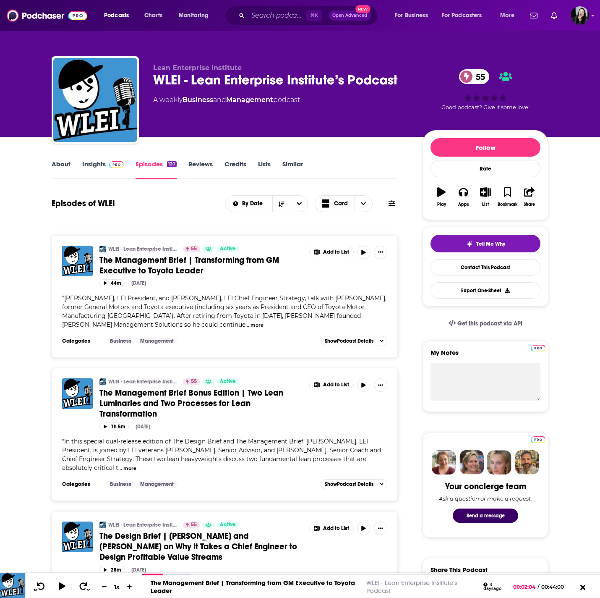
click at [194, 269] on span "The Management Brief | Transforming from GM Executive to Toyota Leader" at bounding box center [189, 265] width 180 height 21
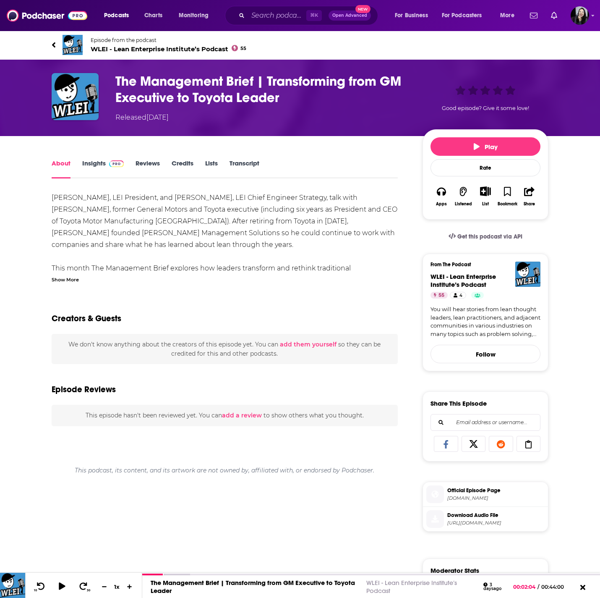
click at [63, 277] on div "Show More" at bounding box center [65, 279] width 27 height 8
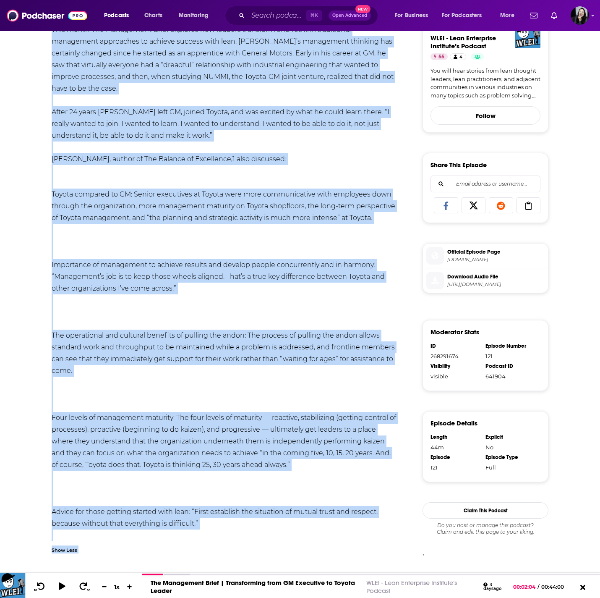
scroll to position [397, 0]
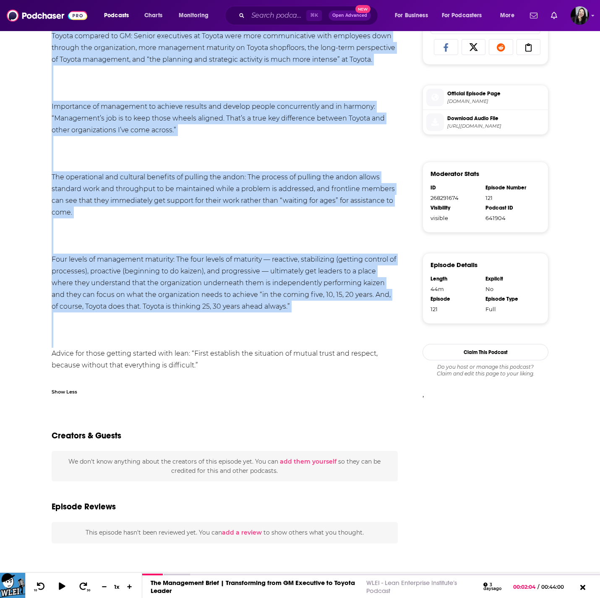
drag, startPoint x: 43, startPoint y: 44, endPoint x: 258, endPoint y: 381, distance: 400.0
click at [258, 381] on div "Episode from the podcast WLEI - Lean Enterprise Institute’s Podcast 55 The Mana…" at bounding box center [300, 116] width 600 height 964
copy div "Episode from the podcast WLEI - Lean Enterprise Institute’s Podcast 55 The Mana…"
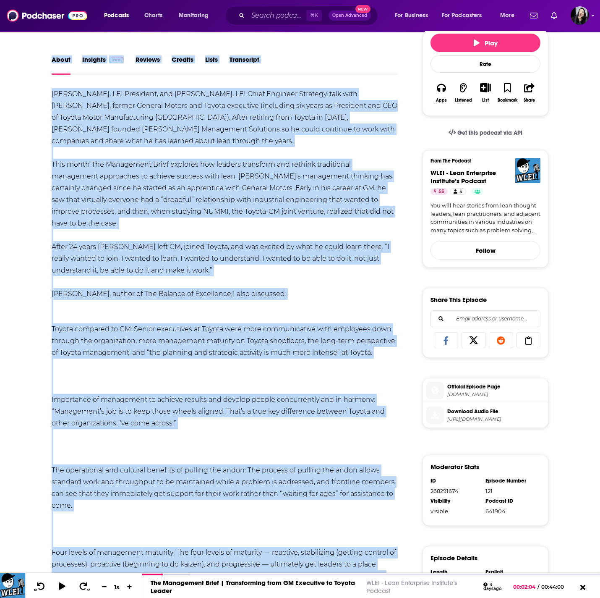
scroll to position [0, 0]
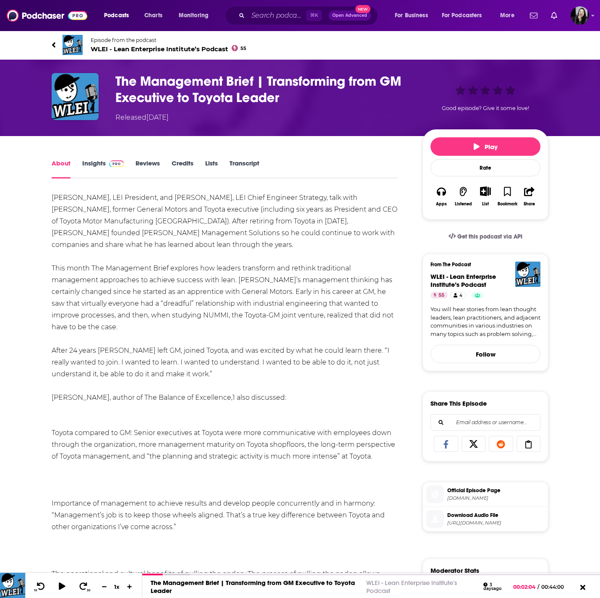
click at [339, 102] on h1 "The Management Brief | Transforming from GM Executive to Toyota Leader" at bounding box center [262, 89] width 294 height 33
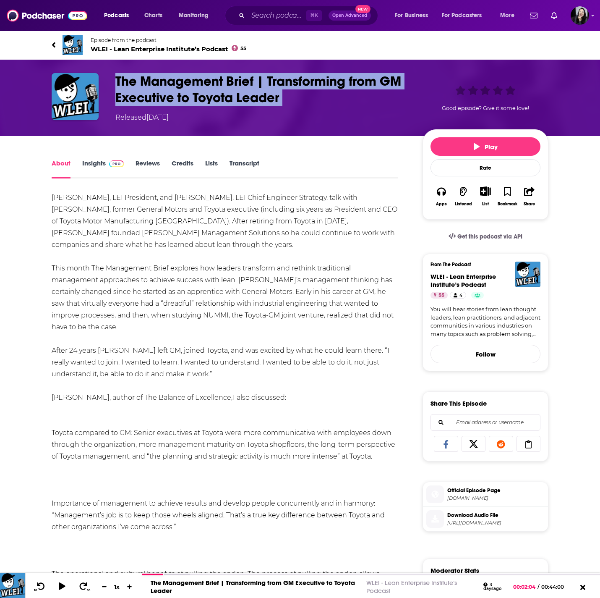
click at [339, 102] on h1 "The Management Brief | Transforming from GM Executive to Toyota Leader" at bounding box center [262, 89] width 294 height 33
copy h1 "The Management Brief | Transforming from GM Executive to Toyota Leader"
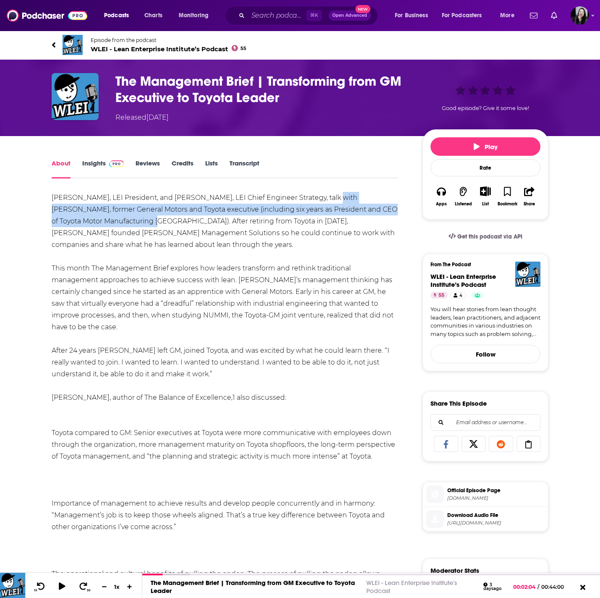
drag, startPoint x: 321, startPoint y: 198, endPoint x: 132, endPoint y: 223, distance: 190.5
click at [132, 223] on div "Josh Howell, LEI President, and Mark Reich, LEI Chief Engineer Strategy, talk w…" at bounding box center [225, 485] width 346 height 587
copy div "Carl Klemm, former General Motors and Toyota executive (including six years as …"
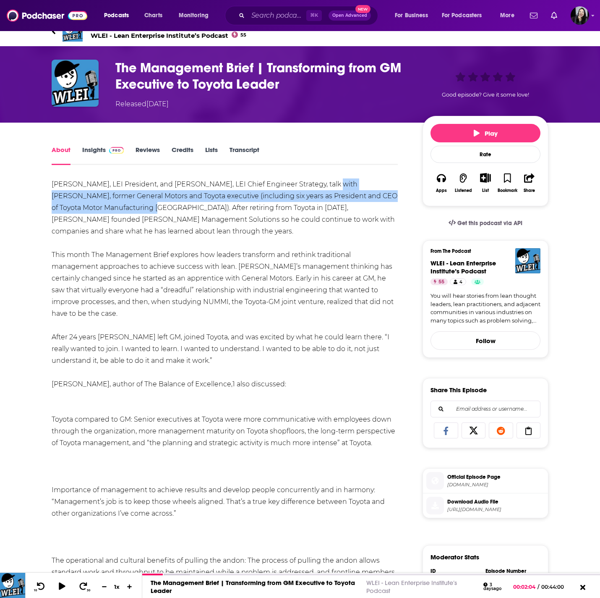
scroll to position [17, 0]
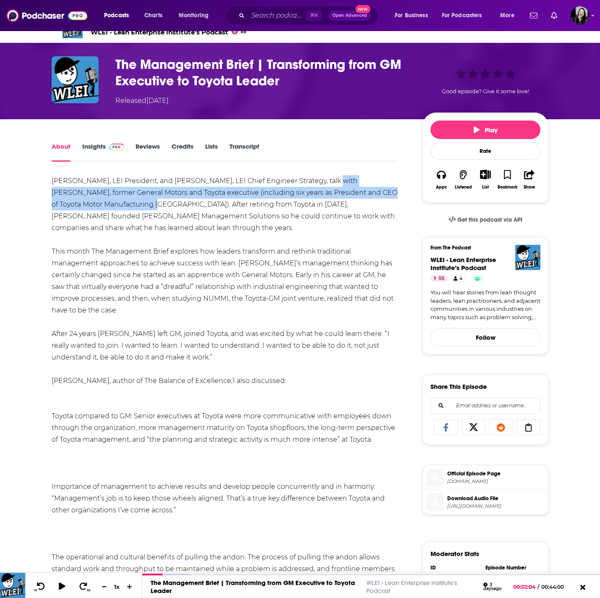
click at [231, 204] on div "Josh Howell, LEI President, and Mark Reich, LEI Chief Engineer Strategy, talk w…" at bounding box center [225, 468] width 346 height 587
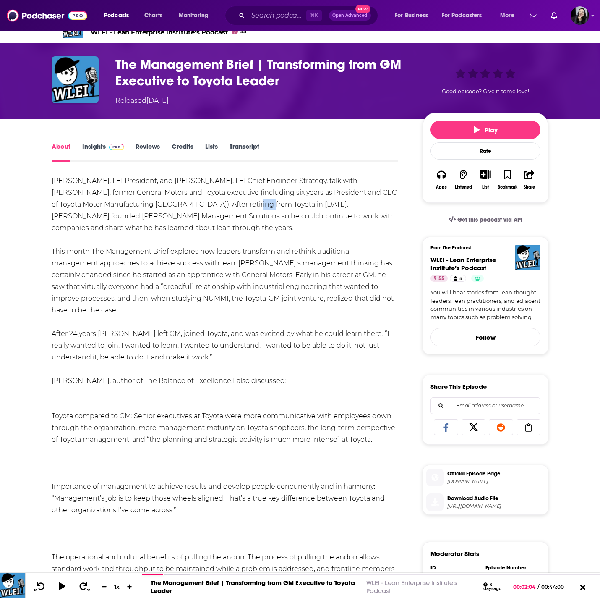
click at [231, 204] on div "Josh Howell, LEI President, and Mark Reich, LEI Chief Engineer Strategy, talk w…" at bounding box center [225, 468] width 346 height 587
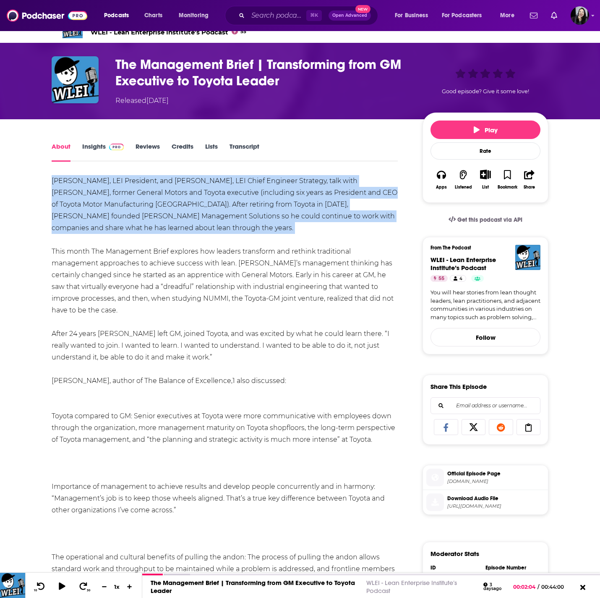
click at [231, 204] on div "Josh Howell, LEI President, and Mark Reich, LEI Chief Engineer Strategy, talk w…" at bounding box center [225, 468] width 346 height 587
copy div "Josh Howell, LEI President, and Mark Reich, LEI Chief Engineer Strategy, talk w…"
click at [215, 291] on div "Josh Howell, LEI President, and Mark Reich, LEI Chief Engineer Strategy, talk w…" at bounding box center [225, 468] width 346 height 587
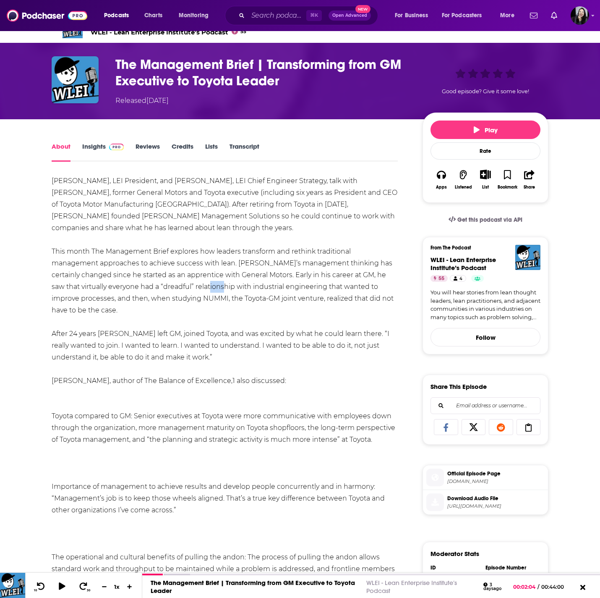
click at [215, 291] on div "Josh Howell, LEI President, and Mark Reich, LEI Chief Engineer Strategy, talk w…" at bounding box center [225, 468] width 346 height 587
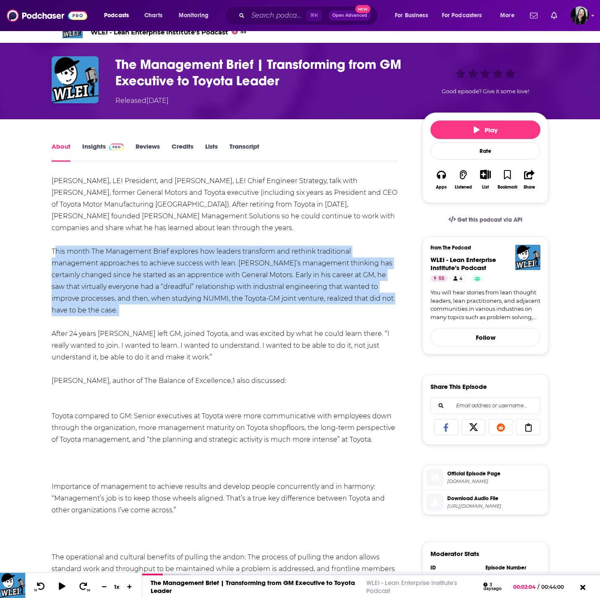
click at [215, 291] on div "Josh Howell, LEI President, and Mark Reich, LEI Chief Engineer Strategy, talk w…" at bounding box center [225, 468] width 346 height 587
copy div "This month The Management Brief explores how leaders transform and rethink trad…"
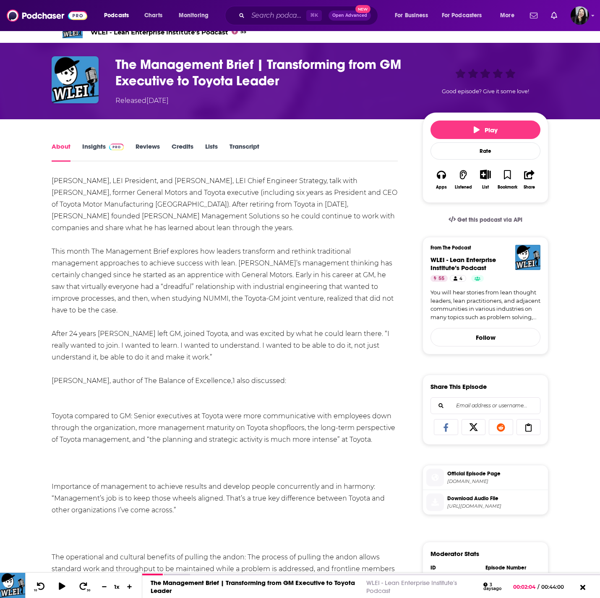
click at [189, 340] on div "Josh Howell, LEI President, and Mark Reich, LEI Chief Engineer Strategy, talk w…" at bounding box center [225, 468] width 346 height 587
click at [177, 297] on div "Josh Howell, LEI President, and Mark Reich, LEI Chief Engineer Strategy, talk w…" at bounding box center [225, 468] width 346 height 587
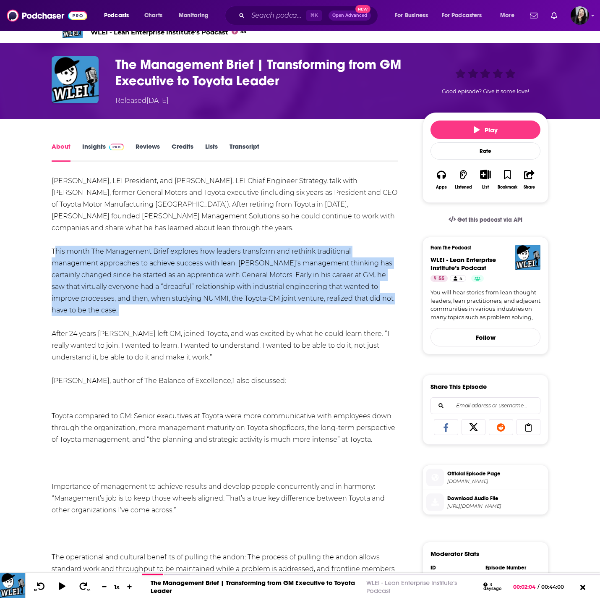
click at [177, 297] on div "Josh Howell, LEI President, and Mark Reich, LEI Chief Engineer Strategy, talk w…" at bounding box center [225, 468] width 346 height 587
copy div "This month The Management Brief explores how leaders transform and rethink trad…"
click at [126, 345] on div "Josh Howell, LEI President, and Mark Reich, LEI Chief Engineer Strategy, talk w…" at bounding box center [225, 468] width 346 height 587
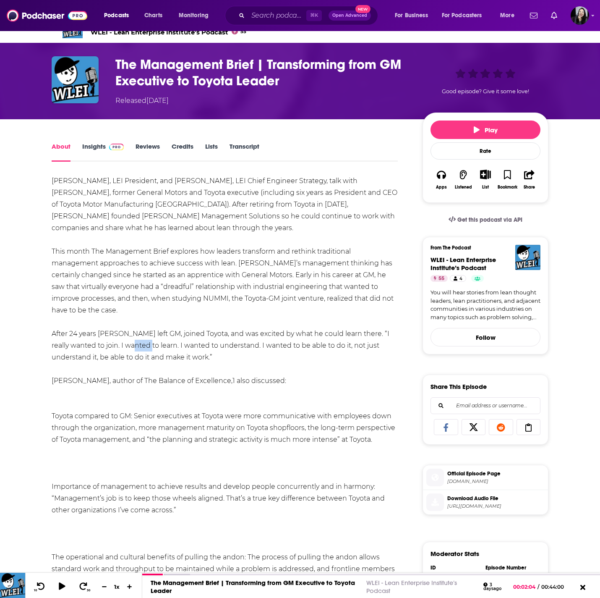
click at [126, 345] on div "Josh Howell, LEI President, and Mark Reich, LEI Chief Engineer Strategy, talk w…" at bounding box center [225, 468] width 346 height 587
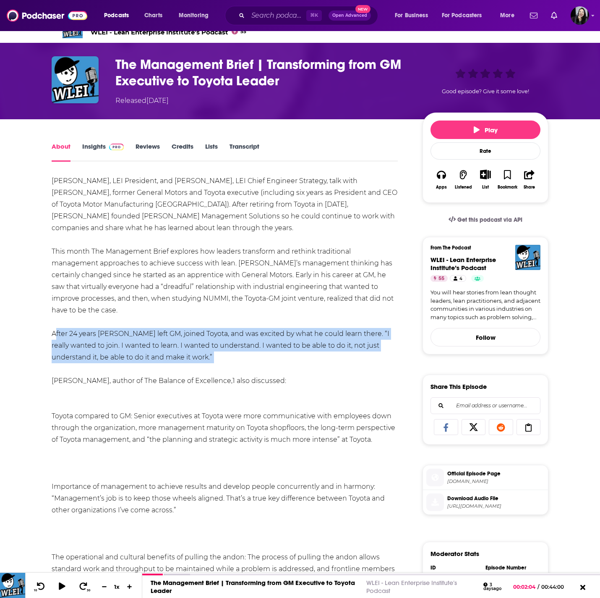
click at [126, 345] on div "Josh Howell, LEI President, and Mark Reich, LEI Chief Engineer Strategy, talk w…" at bounding box center [225, 468] width 346 height 587
copy div "After 24 years Carl left GM, joined Toyota, and was excited by what he could le…"
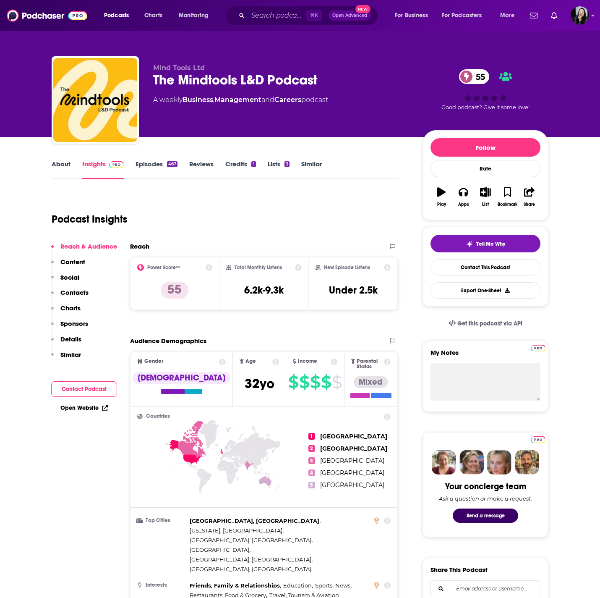
click at [322, 78] on div "The Mindtools L&D Podcast 55" at bounding box center [281, 80] width 256 height 16
copy div "The Mindtools L&D Podcast 55"
click at [331, 78] on div "The Mindtools L&D Podcast 55" at bounding box center [281, 80] width 256 height 16
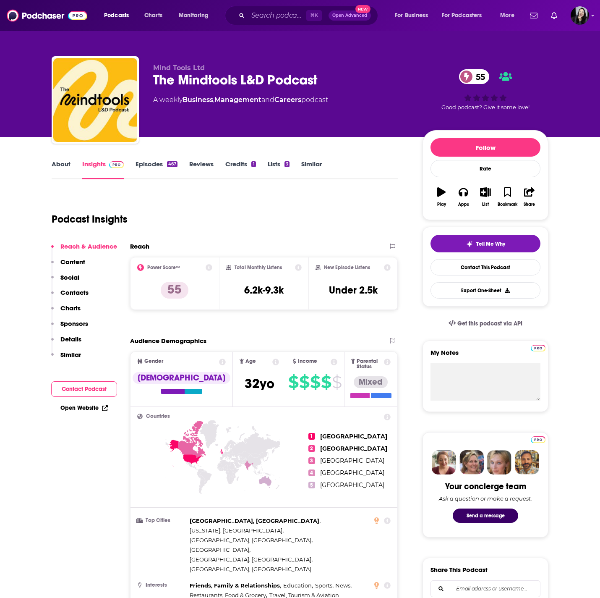
click at [331, 78] on div "The Mindtools L&D Podcast 55" at bounding box center [281, 80] width 256 height 16
copy div "The Mindtools L&D Podcast 55"
click at [57, 166] on link "About" at bounding box center [61, 169] width 19 height 19
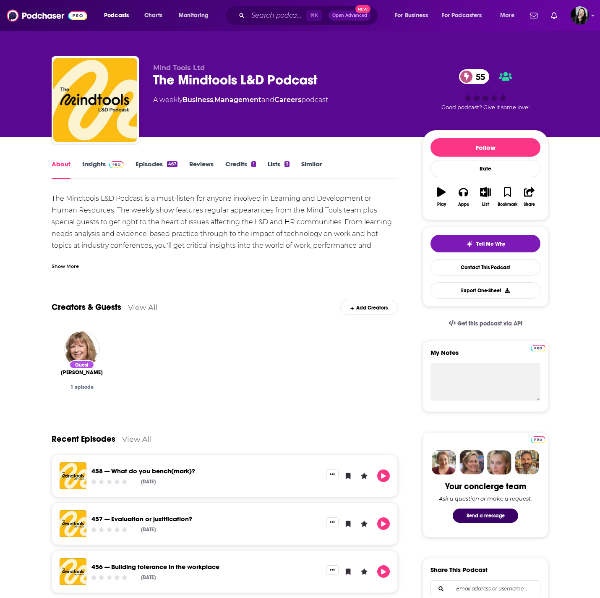
click at [74, 269] on div "Show More" at bounding box center [65, 265] width 27 height 8
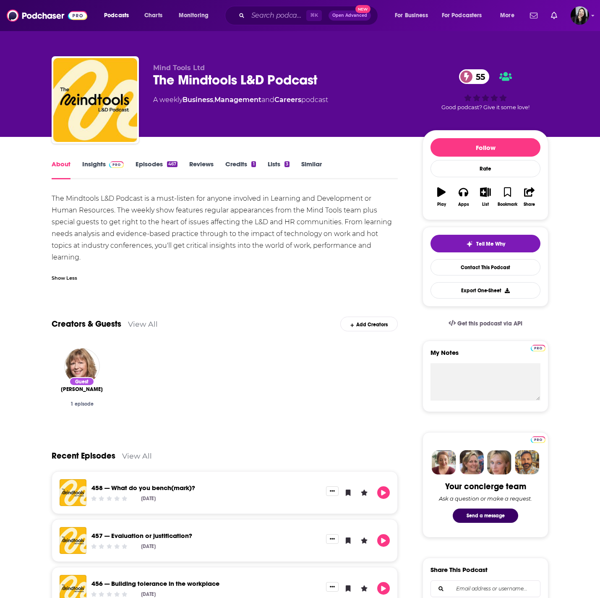
click at [86, 166] on link "Insights" at bounding box center [103, 169] width 42 height 19
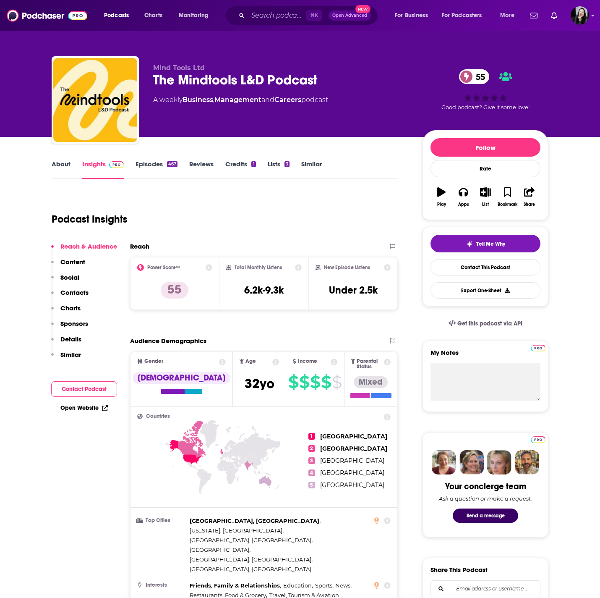
click at [333, 75] on div "The Mindtools L&D Podcast 55" at bounding box center [281, 80] width 256 height 16
copy div "The Mindtools L&D Podcast 55"
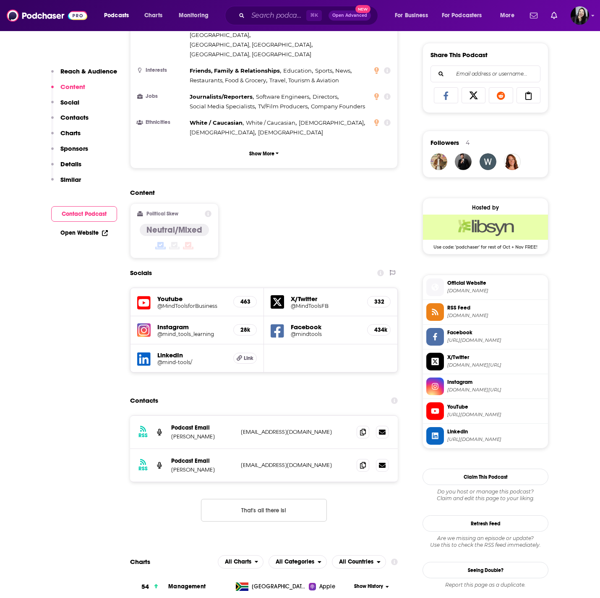
scroll to position [517, 0]
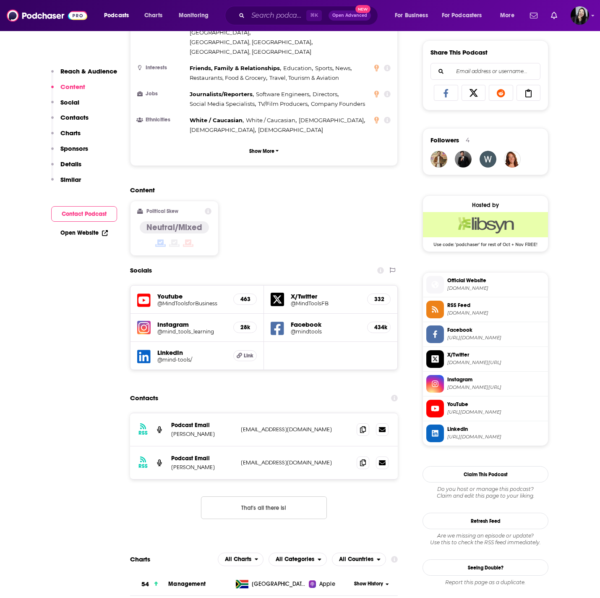
click at [214, 430] on p "Owen Ferguson" at bounding box center [202, 433] width 63 height 7
copy p "Owen Ferguson"
click at [214, 463] on p "Ross Garner" at bounding box center [202, 466] width 63 height 7
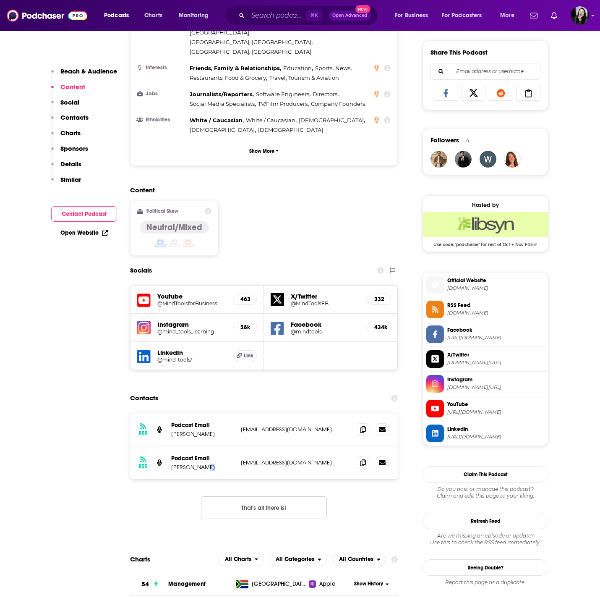
click at [214, 463] on p "Ross Garner" at bounding box center [202, 466] width 63 height 7
copy p "Ross Garner"
click at [364, 425] on icon at bounding box center [363, 428] width 6 height 7
click at [365, 456] on span at bounding box center [363, 462] width 13 height 13
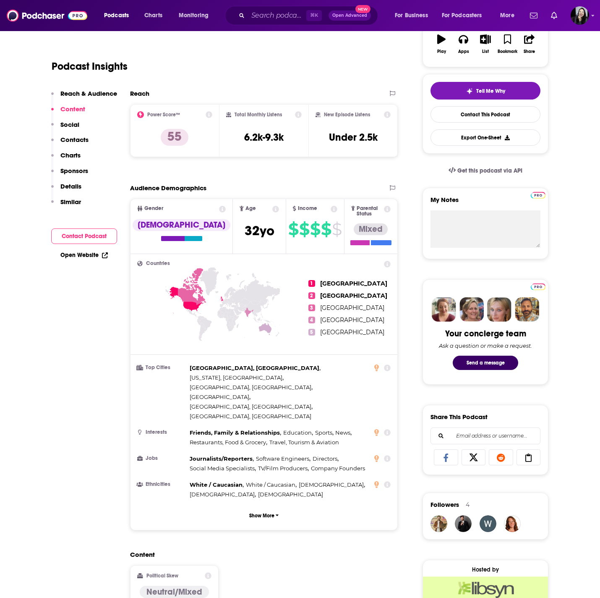
scroll to position [0, 0]
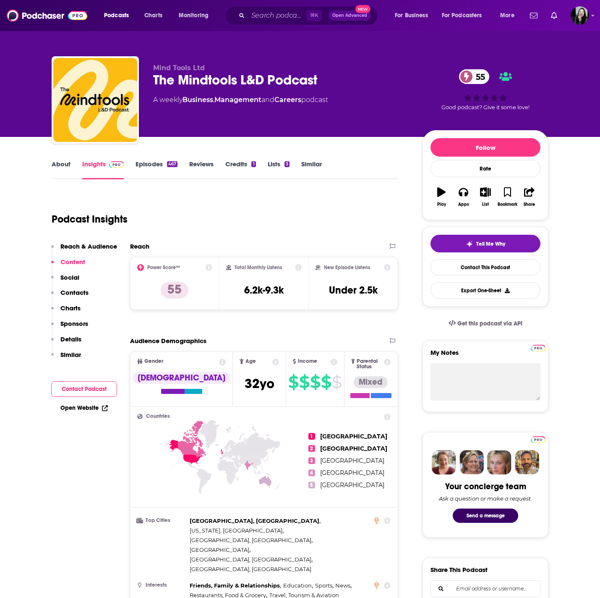
click at [356, 81] on div "The Mindtools L&D Podcast 55" at bounding box center [281, 80] width 256 height 16
copy div "The Mindtools L&D Podcast 55"
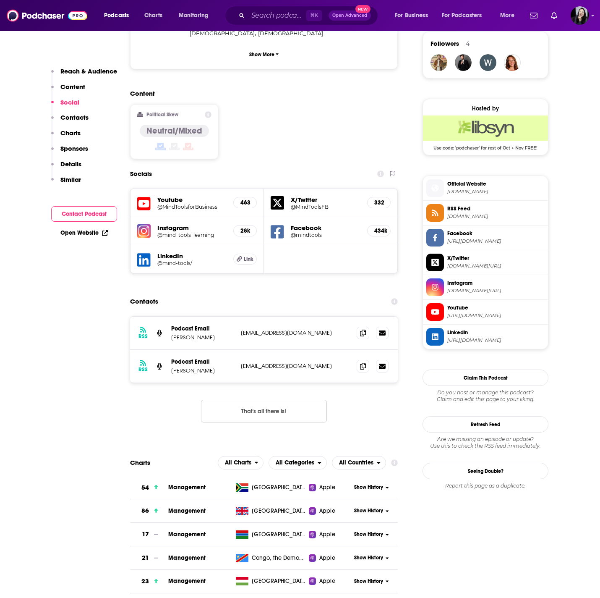
scroll to position [618, 0]
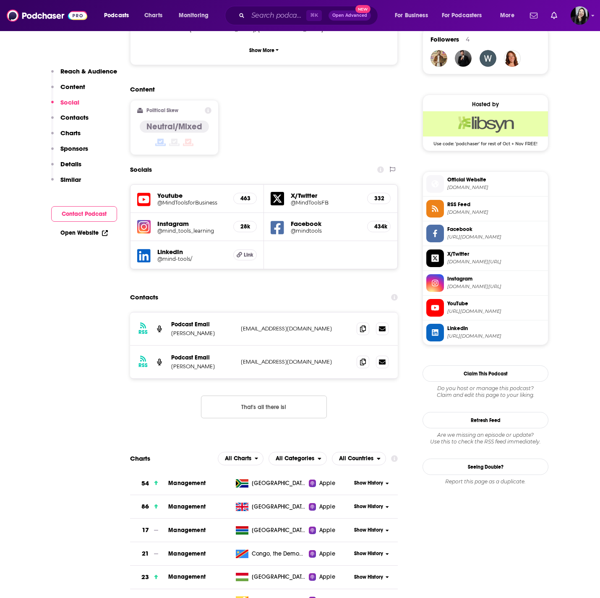
click at [222, 329] on p "Owen Ferguson" at bounding box center [202, 332] width 63 height 7
copy p "Owen Ferguson"
click at [214, 363] on p "Ross Garner" at bounding box center [202, 366] width 63 height 7
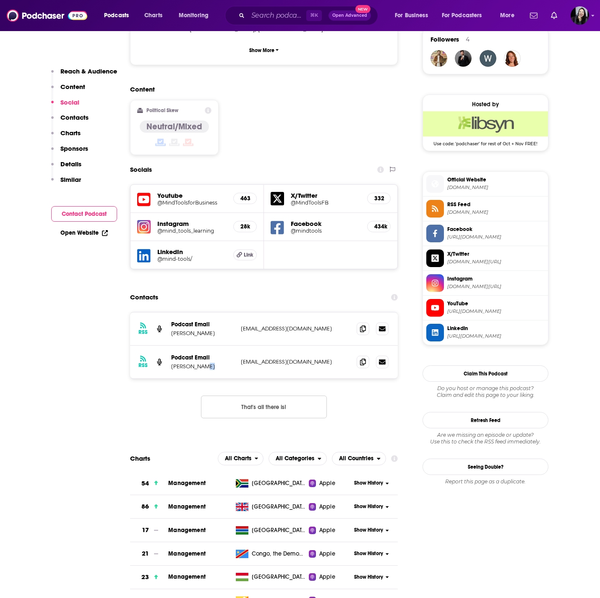
click at [214, 363] on p "Ross Garner" at bounding box center [202, 366] width 63 height 7
copy p "Ross Garner"
click at [363, 325] on icon at bounding box center [363, 328] width 6 height 7
click at [359, 355] on span at bounding box center [363, 361] width 13 height 13
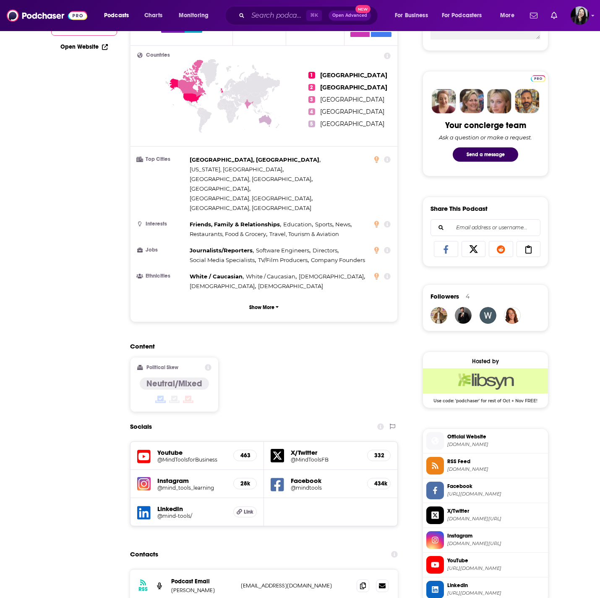
scroll to position [0, 0]
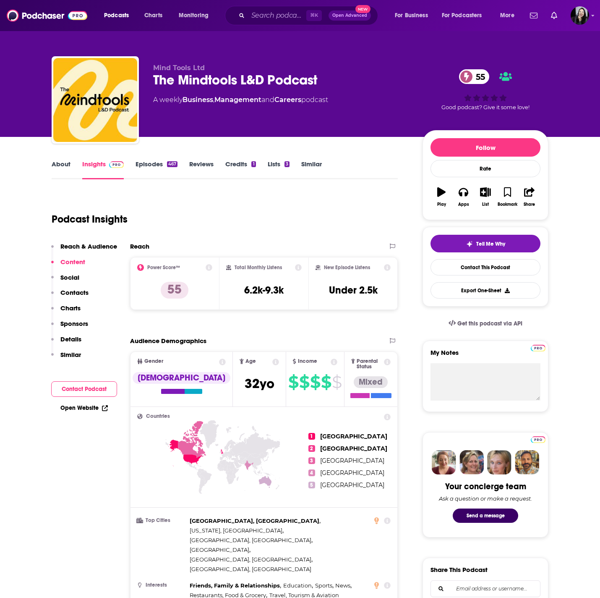
click at [159, 167] on link "Episodes 467" at bounding box center [157, 169] width 42 height 19
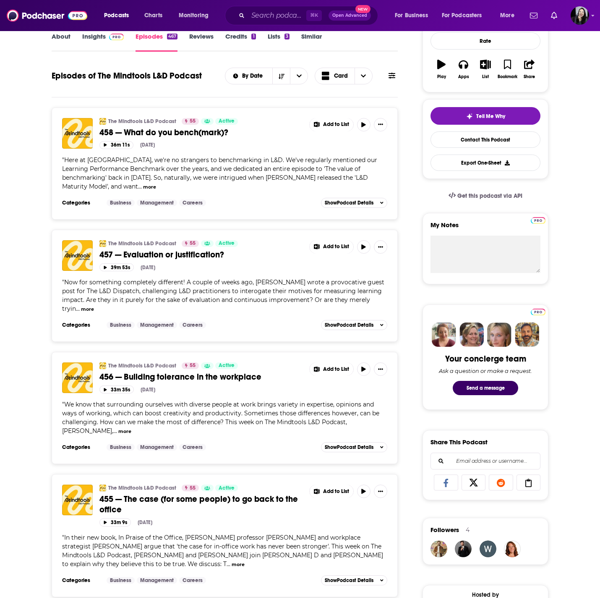
scroll to position [128, 0]
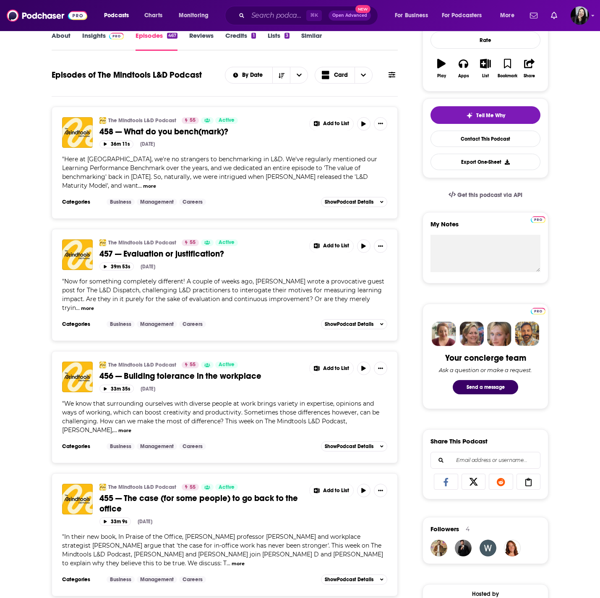
click at [197, 378] on span "456 — Building tolerance in the workplace" at bounding box center [180, 376] width 162 height 10
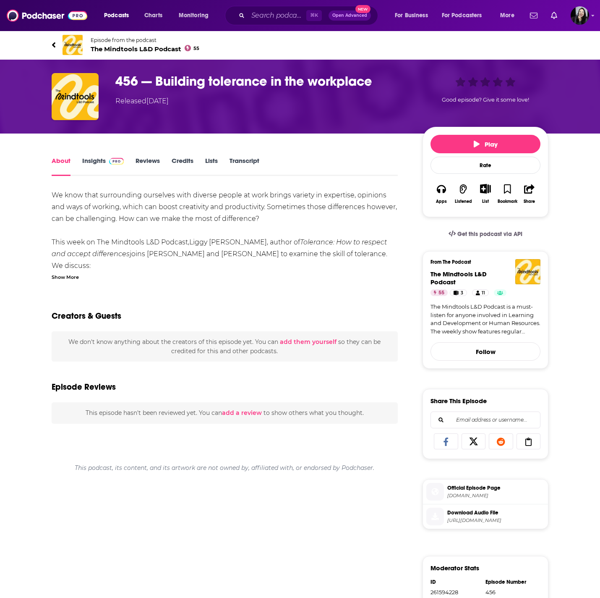
click at [73, 282] on div "We know that surrounding ourselves with diverse people at work brings variety i…" at bounding box center [225, 494] width 346 height 610
click at [72, 281] on div "We know that surrounding ourselves with diverse people at work brings variety i…" at bounding box center [225, 494] width 346 height 610
click at [70, 277] on div "Show More" at bounding box center [65, 276] width 27 height 8
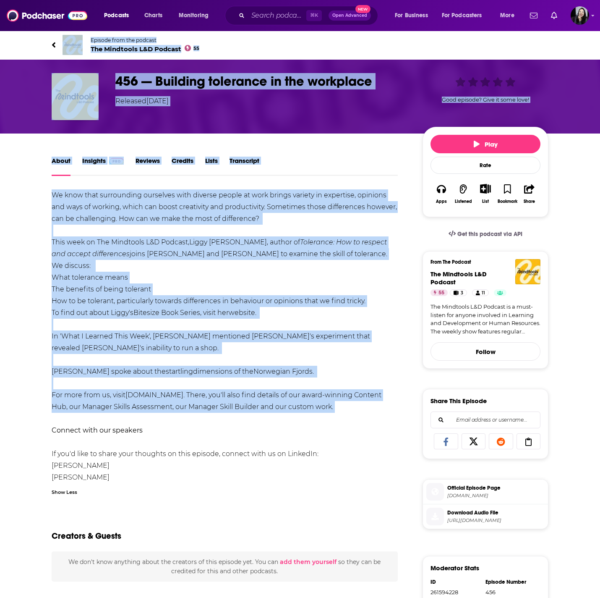
drag, startPoint x: 41, startPoint y: 36, endPoint x: 337, endPoint y: 393, distance: 464.0
click at [337, 393] on div "Episode from the podcast The Mindtools L&D Podcast 55 Next Episode 456 — Buildi…" at bounding box center [300, 414] width 600 height 769
copy div "Episode from the podcast The Mindtools L&D Podcast 55 Next Episode 456 — Buildi…"
click at [212, 308] on span "Bitesize Book Series, visit her" at bounding box center [180, 312] width 95 height 8
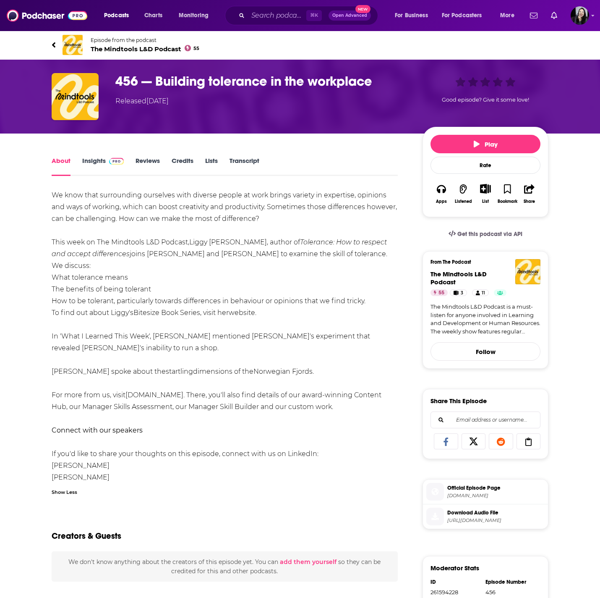
click at [389, 79] on h1 "456 — Building tolerance in the workplace" at bounding box center [262, 81] width 294 height 16
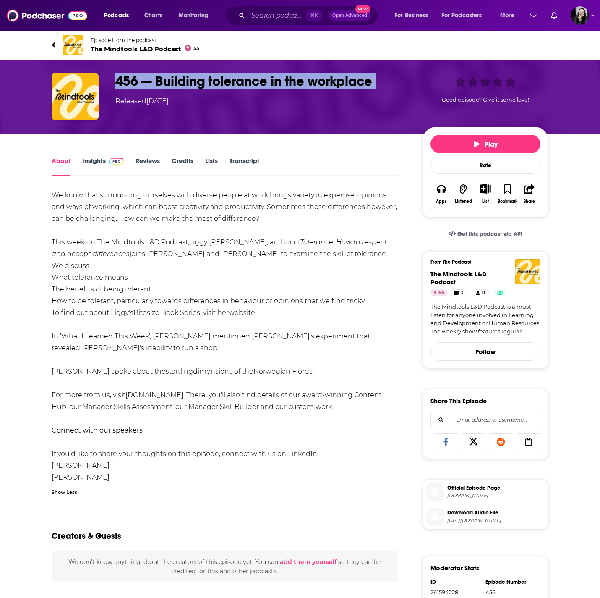
click at [389, 79] on h1 "456 — Building tolerance in the workplace" at bounding box center [262, 81] width 294 height 16
copy h1 "456 — Building tolerance in the workplace"
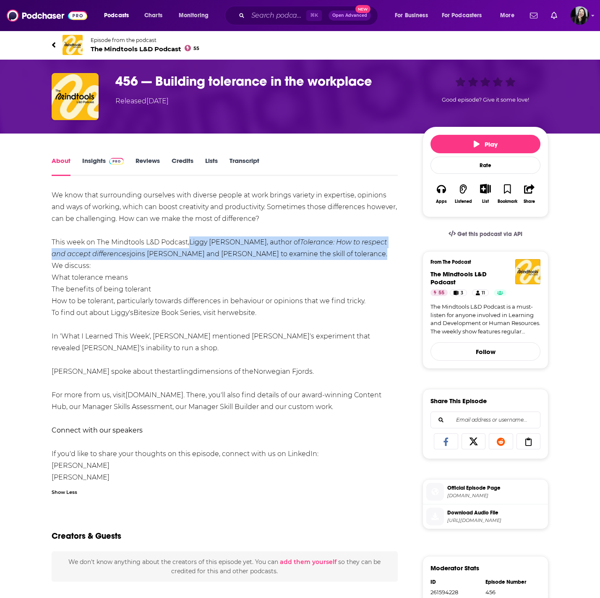
drag, startPoint x: 192, startPoint y: 243, endPoint x: 282, endPoint y: 254, distance: 90.5
click at [282, 254] on span ", Liggy Webb, author of Tolerance: How to respect and accept differences joins …" at bounding box center [220, 253] width 336 height 31
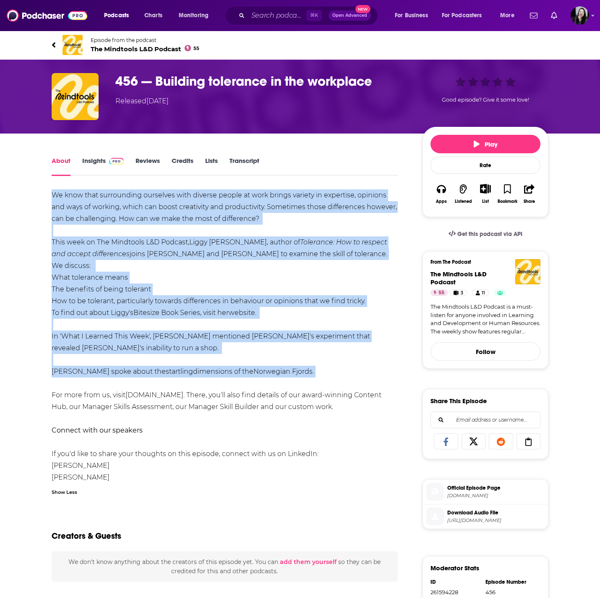
drag, startPoint x: 44, startPoint y: 189, endPoint x: 326, endPoint y: 364, distance: 332.8
click at [326, 364] on div "About Insights Reviews Credits Lists Transcript We know that surrounding oursel…" at bounding box center [230, 477] width 384 height 644
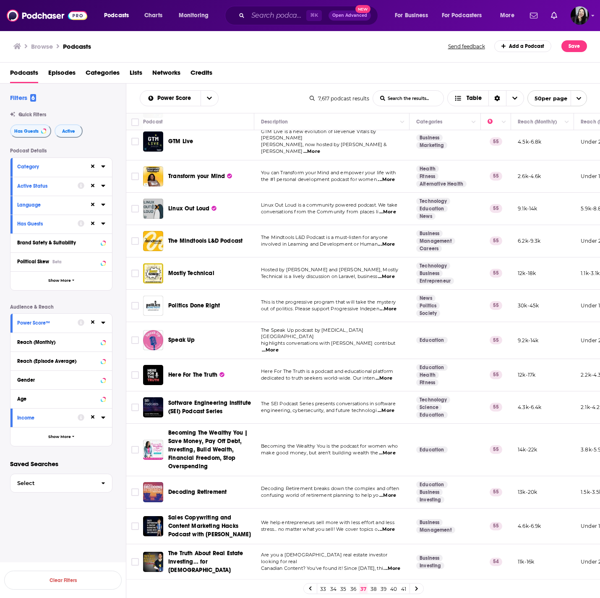
scroll to position [1180, 0]
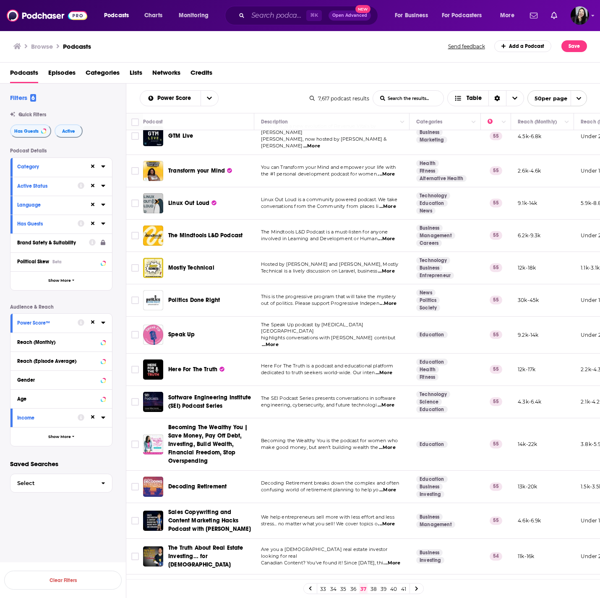
click at [375, 590] on link "38" at bounding box center [373, 588] width 8 height 10
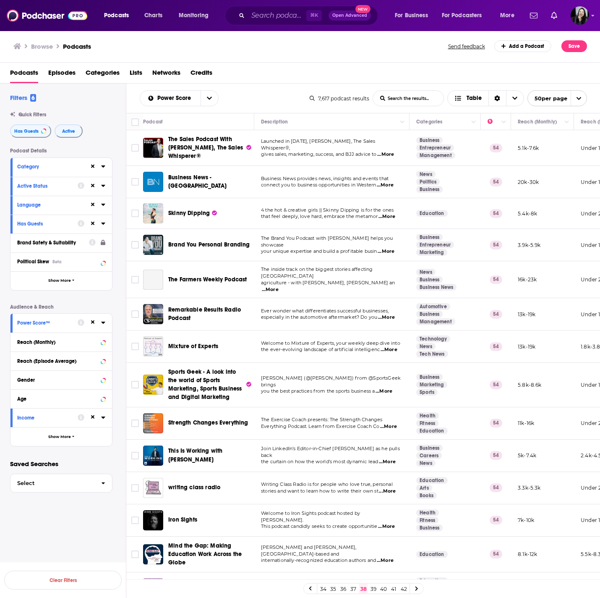
click at [128, 91] on div "Power Score List Search Input Search the results... Table 7,617 podcast results…" at bounding box center [363, 98] width 474 height 29
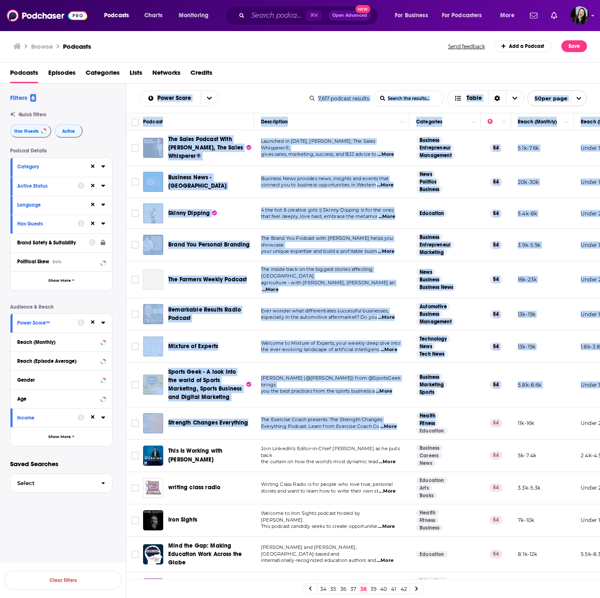
scroll to position [1229, 0]
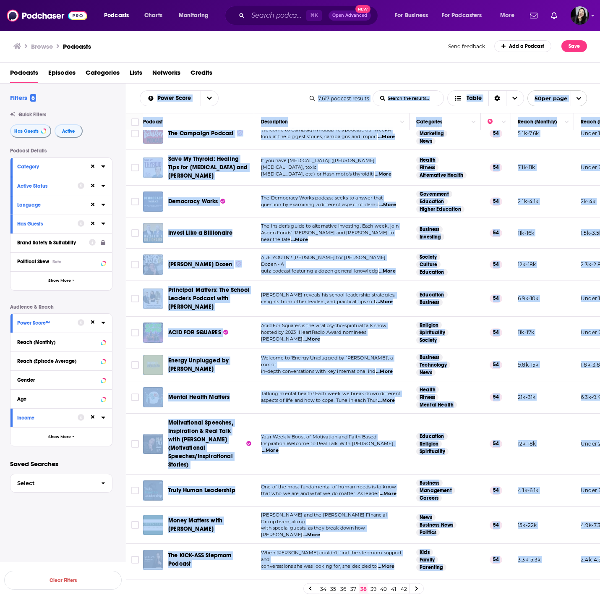
drag, startPoint x: 131, startPoint y: 90, endPoint x: 565, endPoint y: 567, distance: 645.2
click at [565, 567] on div "Power Score List Search Input Search the results... Table 7,617 podcast results…" at bounding box center [363, 368] width 474 height 568
copy div "Lorem Ipsum Dolo Sitame Conse Adipis eli seddoei... Tempo 5,173 incidid utlabor…"
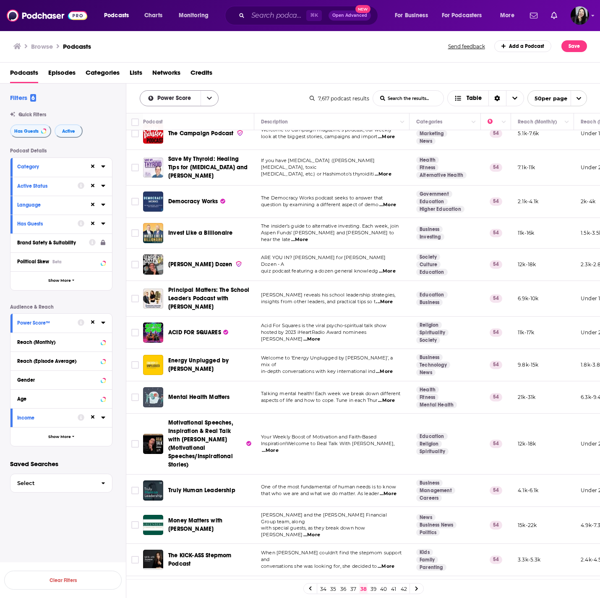
scroll to position [104, 0]
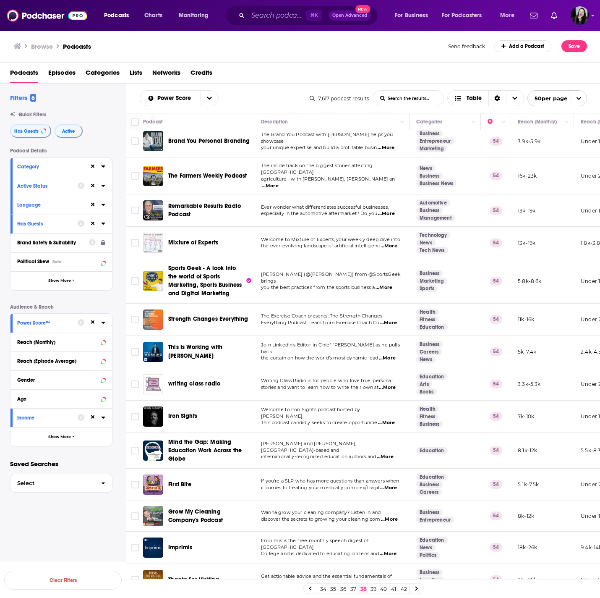
click at [387, 355] on span "...More" at bounding box center [387, 358] width 17 height 7
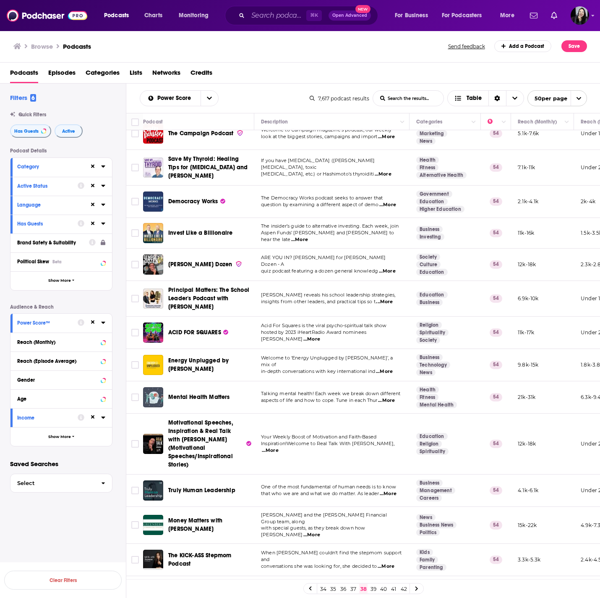
click at [392, 490] on span "...More" at bounding box center [388, 493] width 17 height 7
click at [374, 587] on link "39" at bounding box center [373, 588] width 8 height 10
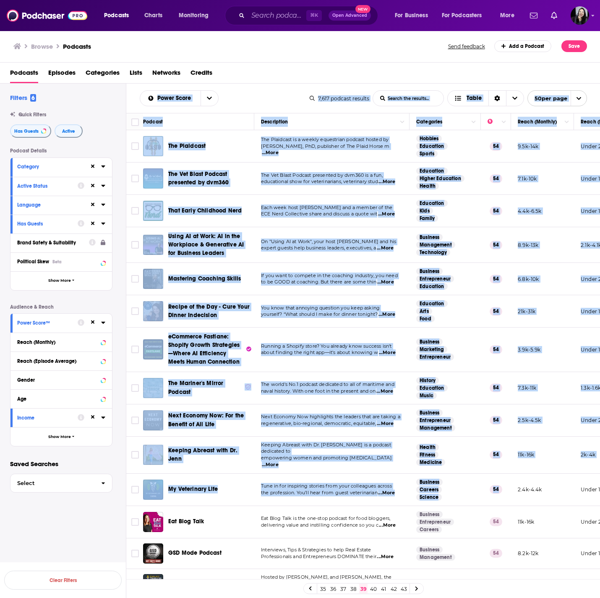
drag, startPoint x: 132, startPoint y: 95, endPoint x: 505, endPoint y: 496, distance: 547.2
click at [505, 496] on div "Power Score List Search Input Search the results... Table 7,617 podcast results…" at bounding box center [363, 368] width 474 height 568
click at [254, 97] on div "Power Score List Search Input Search the results... Table" at bounding box center [225, 98] width 170 height 16
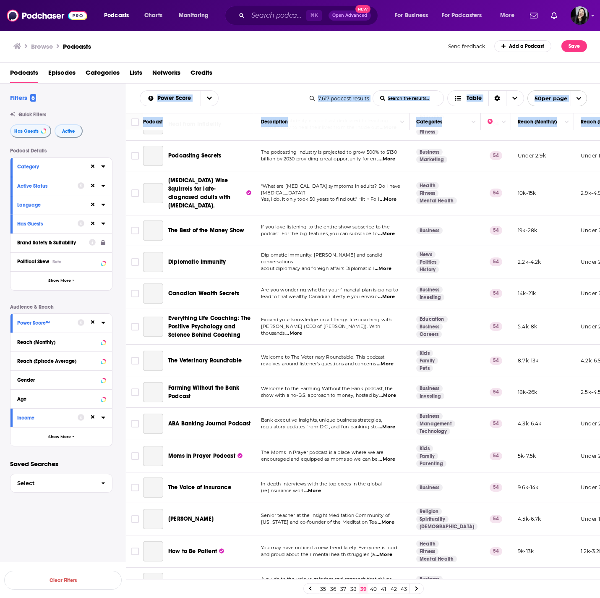
scroll to position [1179, 0]
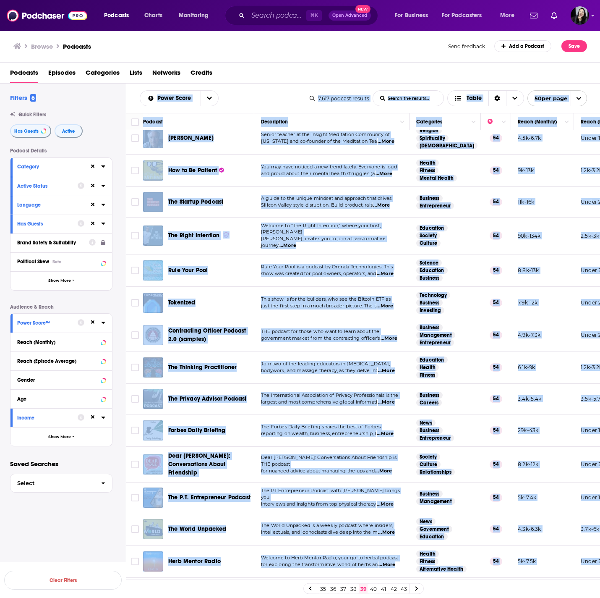
drag, startPoint x: 128, startPoint y: 89, endPoint x: 546, endPoint y: 564, distance: 632.4
click at [546, 564] on div "Power Score List Search Input Search the results... Table 7,617 podcast results…" at bounding box center [363, 368] width 474 height 568
copy div "Power Score List Search Input Search the results... Table 7,617 podcast results…"
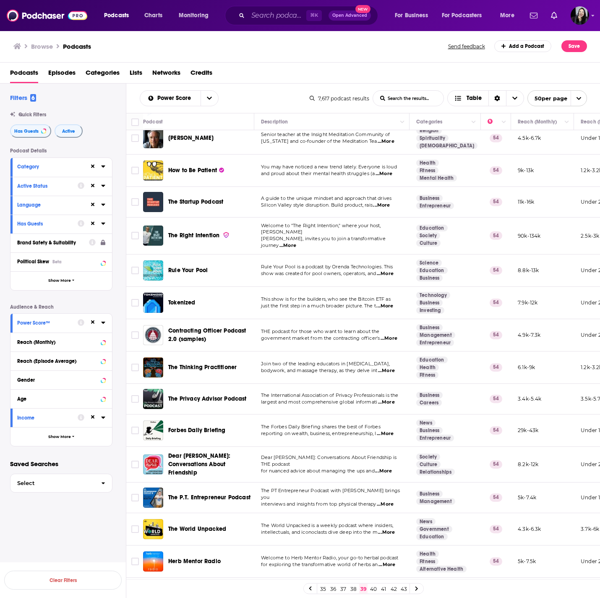
scroll to position [0, 0]
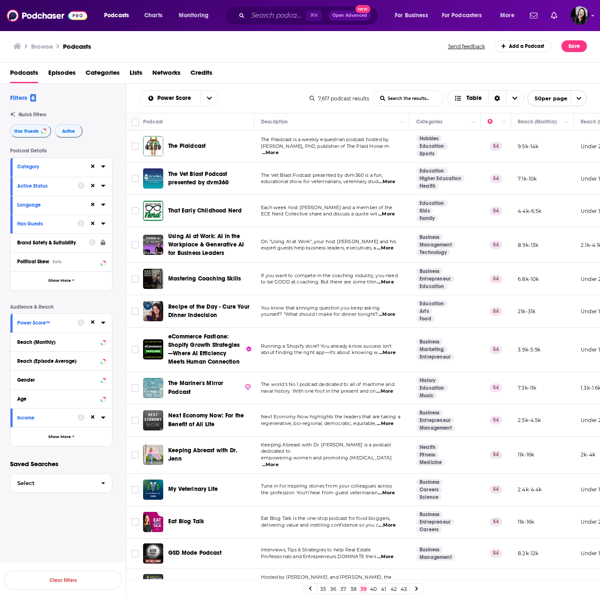
click at [389, 284] on span "...More" at bounding box center [385, 282] width 17 height 7
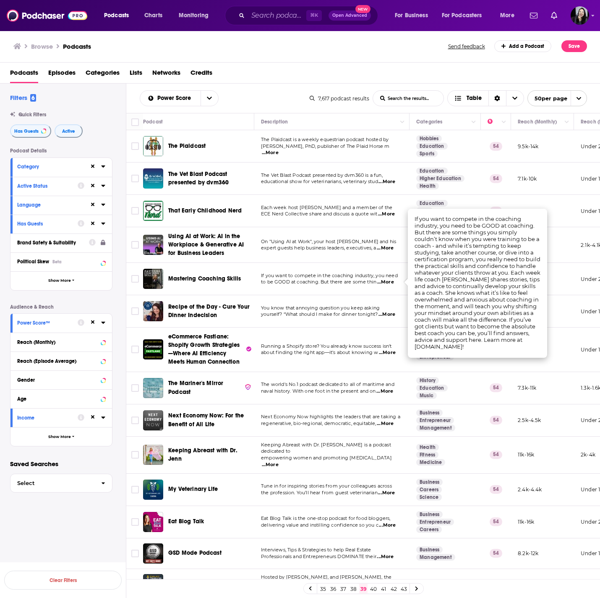
click at [365, 350] on span "about finding the right app—it's about knowing w" at bounding box center [319, 352] width 117 height 6
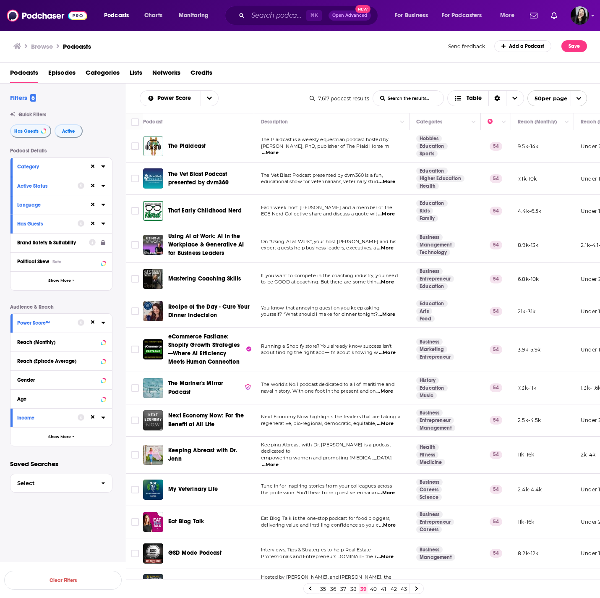
click at [281, 245] on span "expert guests help business leaders, executives, a" at bounding box center [318, 248] width 115 height 6
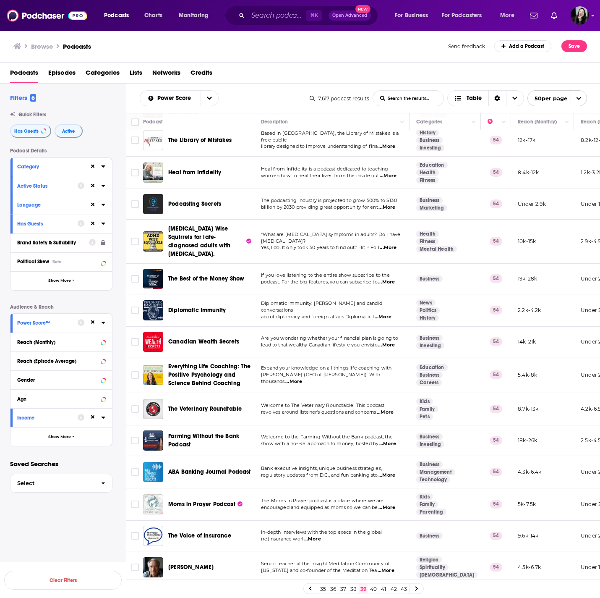
click at [302, 378] on span "...More" at bounding box center [293, 381] width 17 height 7
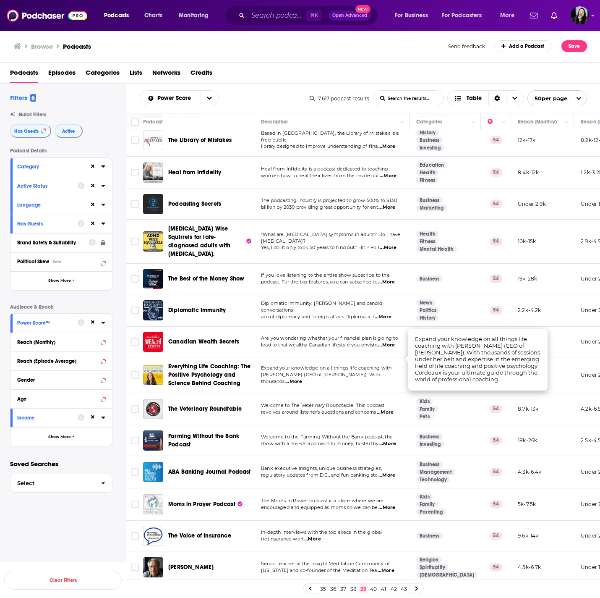
click at [375, 587] on link "40" at bounding box center [373, 588] width 8 height 10
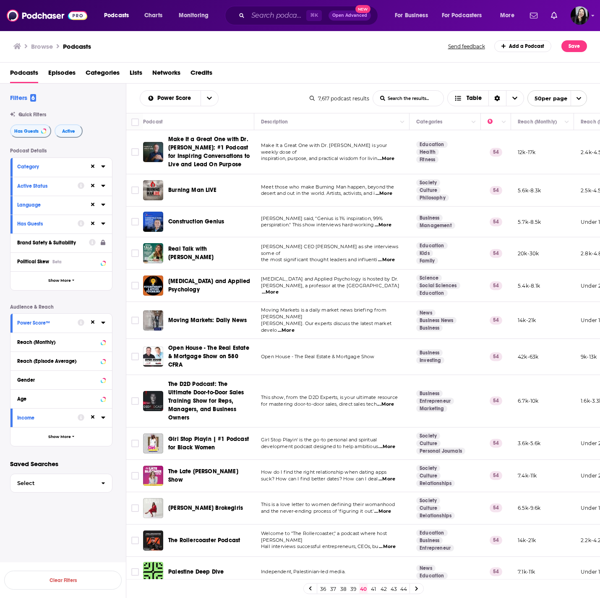
click at [131, 92] on div "Power Score List Search Input Search the results... Table 7,617 podcast results…" at bounding box center [363, 98] width 474 height 29
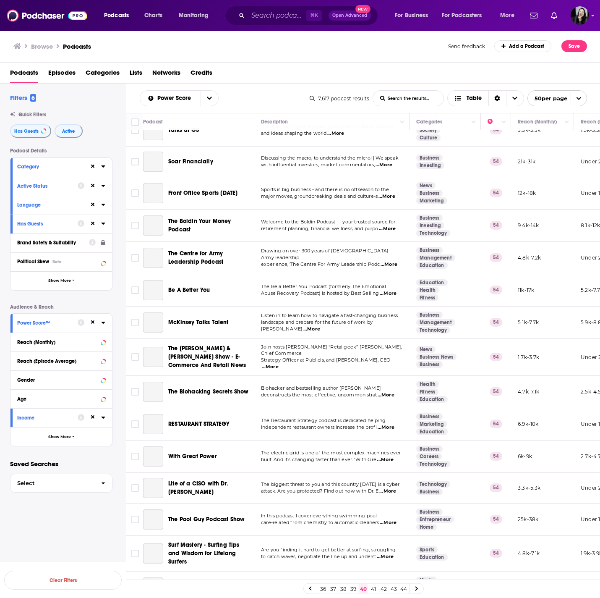
scroll to position [1185, 0]
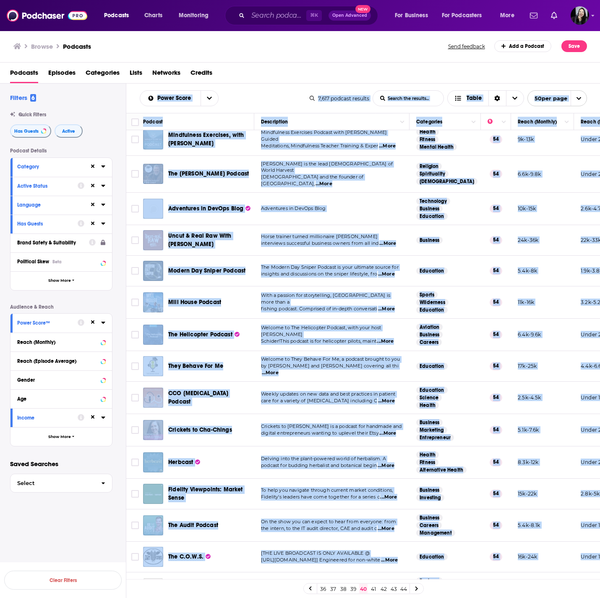
drag, startPoint x: 131, startPoint y: 92, endPoint x: 556, endPoint y: 576, distance: 644.3
click at [556, 576] on div "Power Score List Search Input Search the results... Table 7,617 podcast results…" at bounding box center [363, 368] width 474 height 568
copy div "Power Score List Search Input Search the results... Table 7,617 podcast results…"
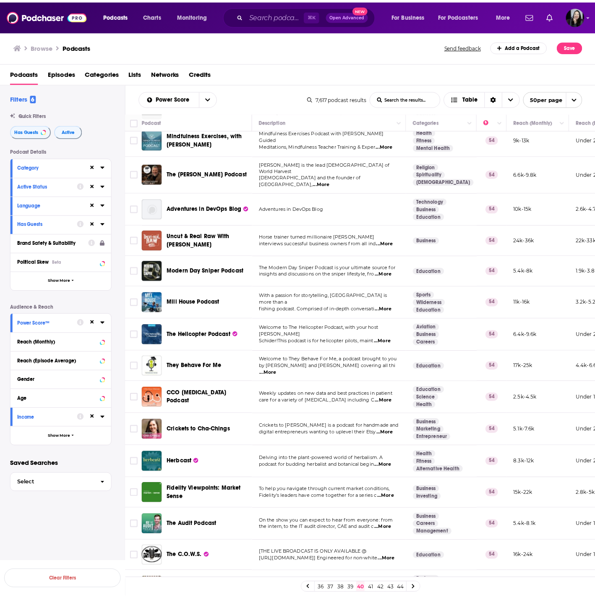
scroll to position [277, 0]
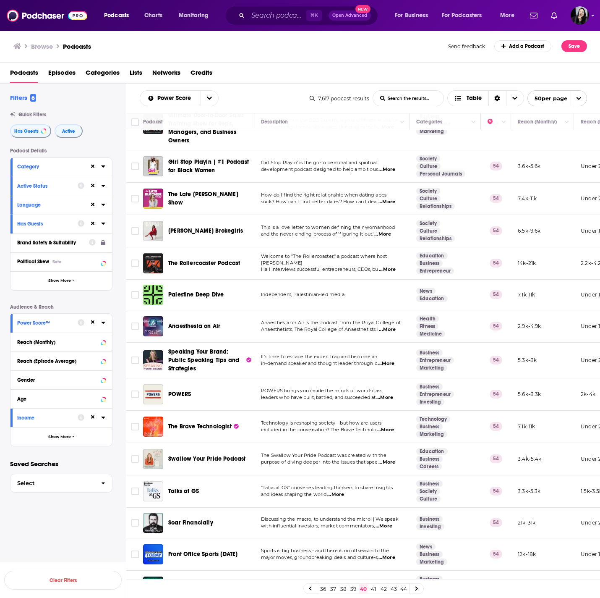
click at [394, 360] on span "...More" at bounding box center [386, 363] width 17 height 7
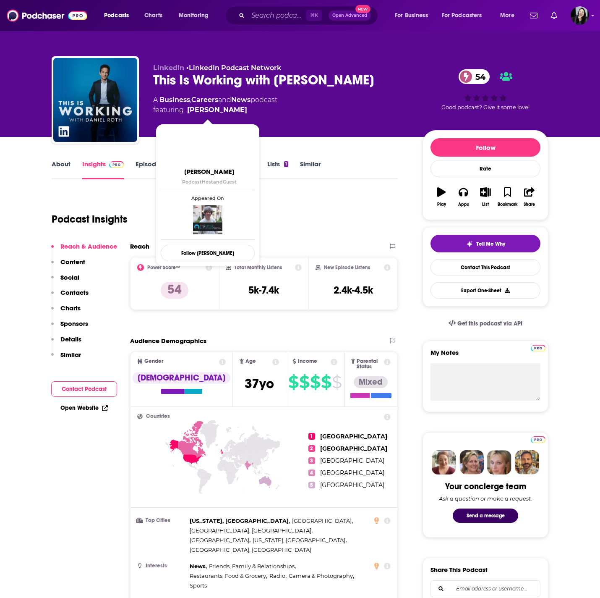
drag, startPoint x: 238, startPoint y: 110, endPoint x: 227, endPoint y: 110, distance: 10.5
click at [227, 110] on span "featuring [PERSON_NAME]" at bounding box center [215, 110] width 124 height 10
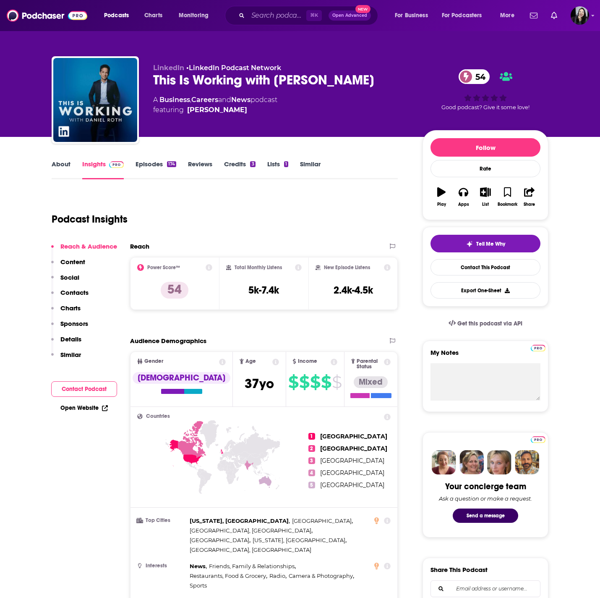
copy span "[PERSON_NAME]"
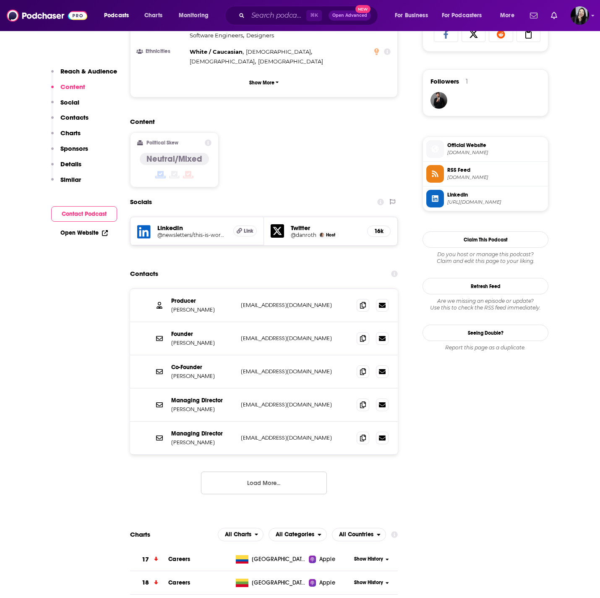
scroll to position [450, 0]
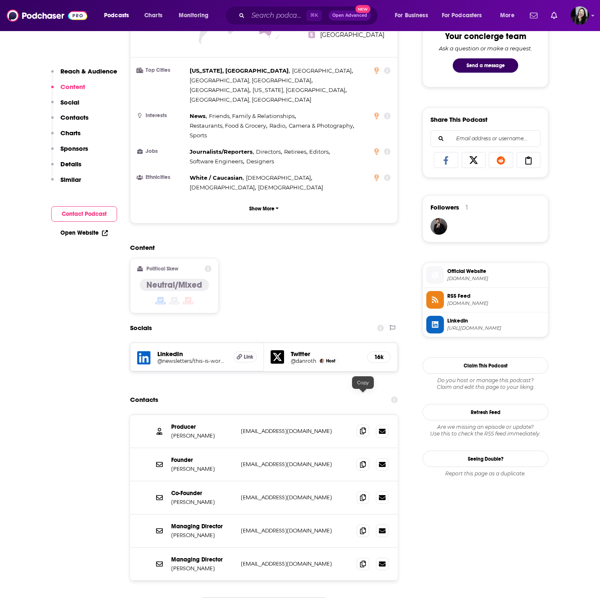
click at [366, 424] on span at bounding box center [363, 430] width 13 height 13
click at [244, 353] on span "Link" at bounding box center [249, 356] width 10 height 7
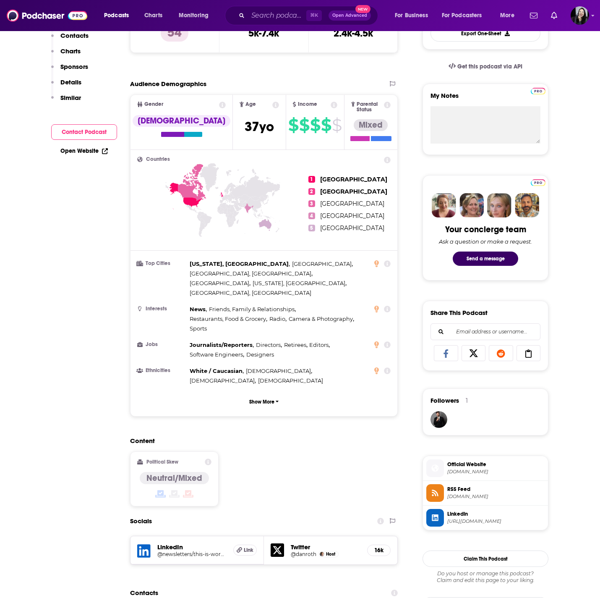
scroll to position [0, 0]
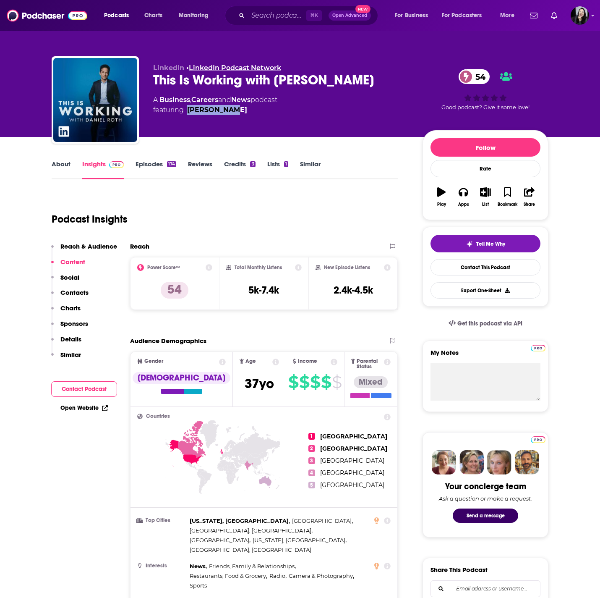
click at [246, 67] on link "LinkedIn Podcast Network" at bounding box center [235, 68] width 92 height 8
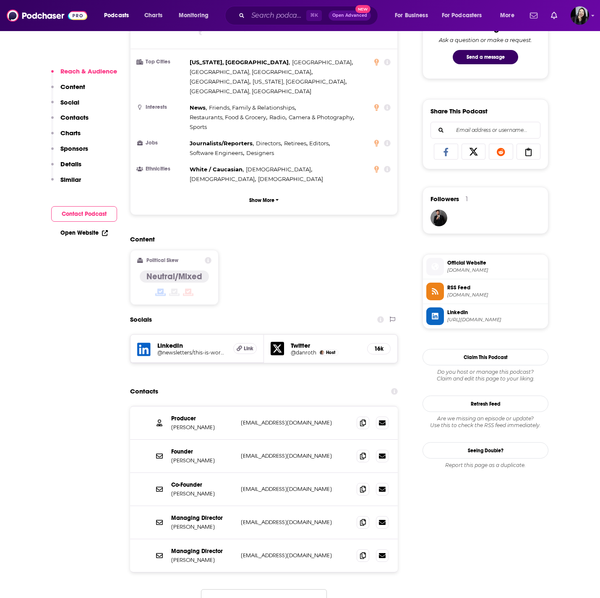
scroll to position [461, 0]
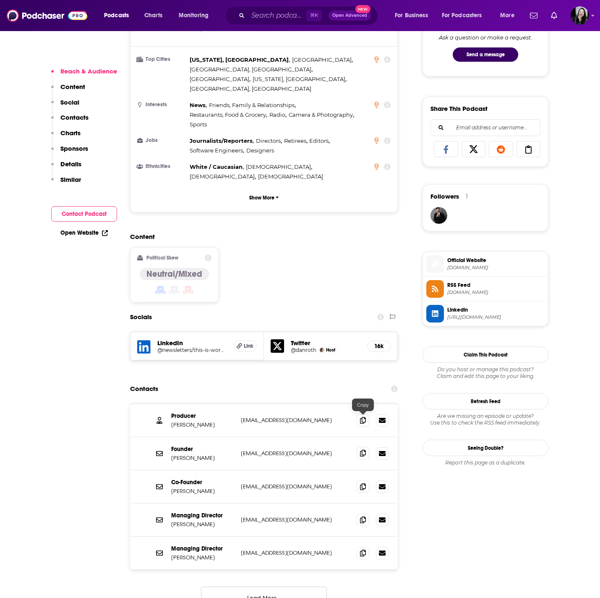
click at [360, 449] on icon at bounding box center [363, 452] width 6 height 7
click at [366, 446] on span at bounding box center [363, 452] width 13 height 13
click at [364, 516] on icon at bounding box center [363, 519] width 6 height 7
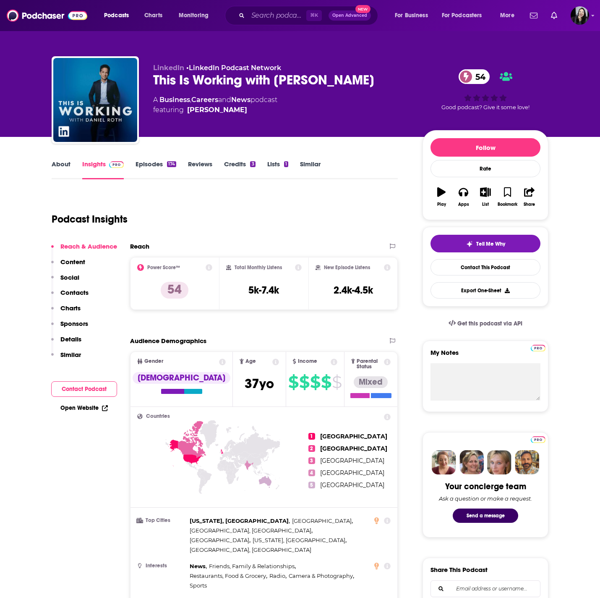
click at [386, 87] on div "This Is Working with [PERSON_NAME] 54" at bounding box center [281, 80] width 256 height 16
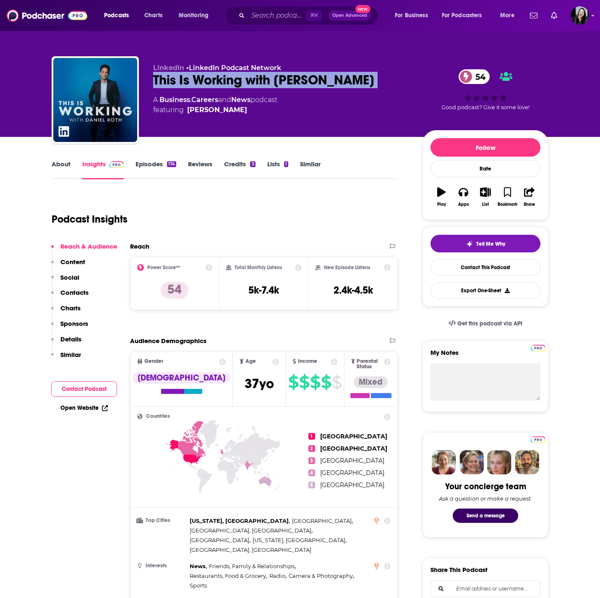
click at [386, 87] on div "This Is Working with [PERSON_NAME] 54" at bounding box center [281, 80] width 256 height 16
copy div "This Is Working with [PERSON_NAME] 54"
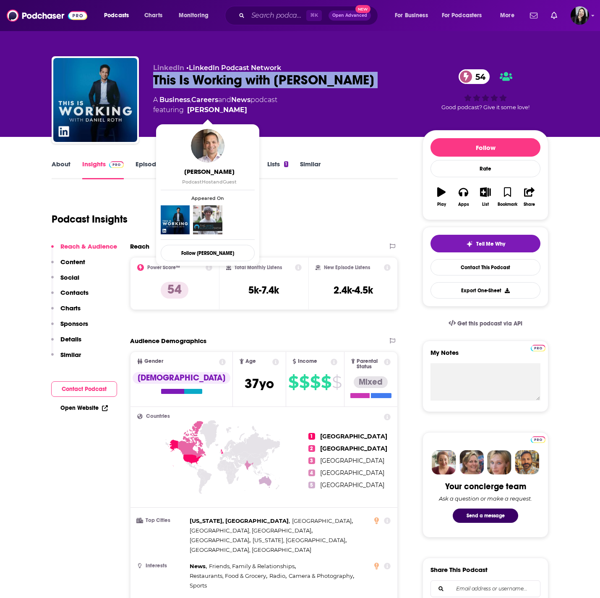
drag, startPoint x: 239, startPoint y: 112, endPoint x: 228, endPoint y: 112, distance: 10.5
click at [228, 112] on span "featuring [PERSON_NAME]" at bounding box center [215, 110] width 124 height 10
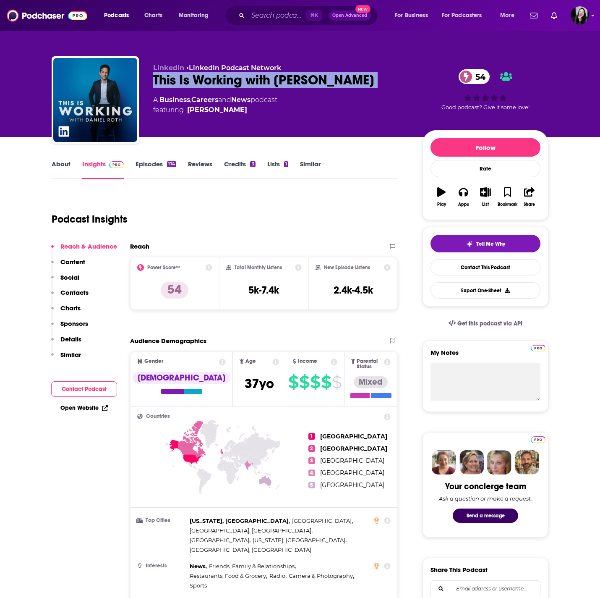
copy span "[PERSON_NAME]"
click at [59, 166] on link "About" at bounding box center [61, 169] width 19 height 19
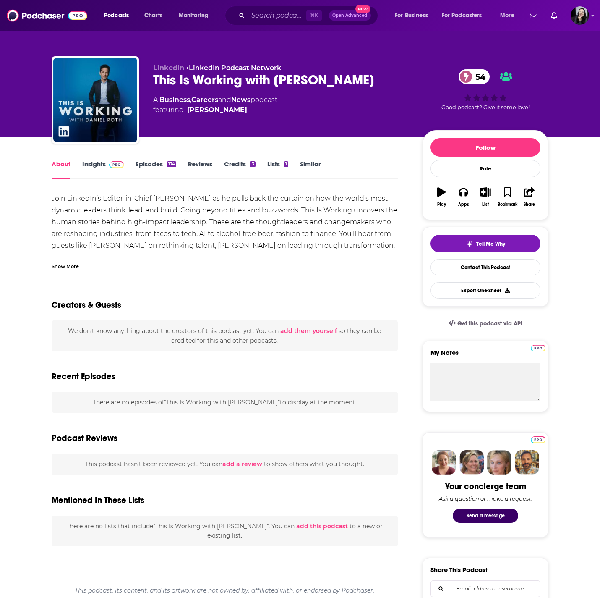
click at [103, 159] on div "About Insights Episodes 174 Reviews Credits 3 Lists 1 Similar" at bounding box center [225, 169] width 346 height 21
click at [106, 166] on span at bounding box center [115, 164] width 18 height 8
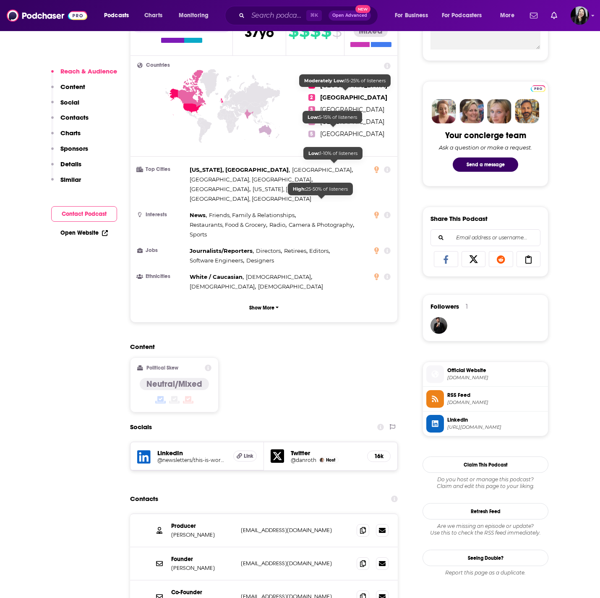
scroll to position [429, 0]
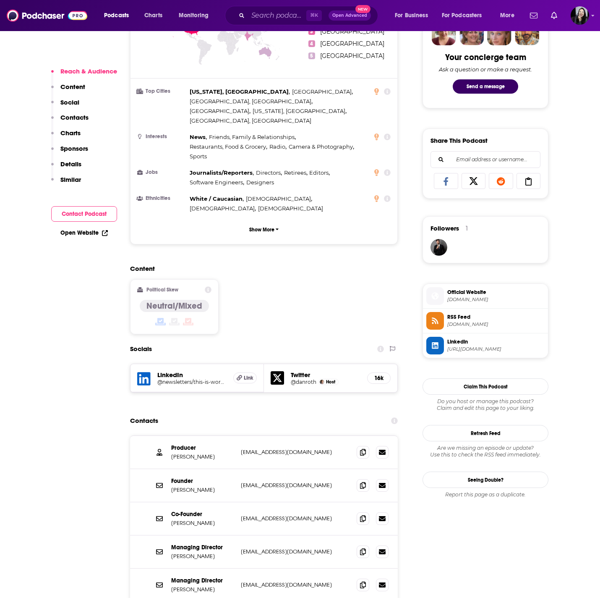
click at [342, 412] on div "Contacts" at bounding box center [264, 420] width 268 height 16
click at [365, 448] on icon at bounding box center [363, 451] width 6 height 7
click at [360, 478] on span at bounding box center [363, 484] width 13 height 13
click at [362, 514] on icon at bounding box center [363, 517] width 6 height 7
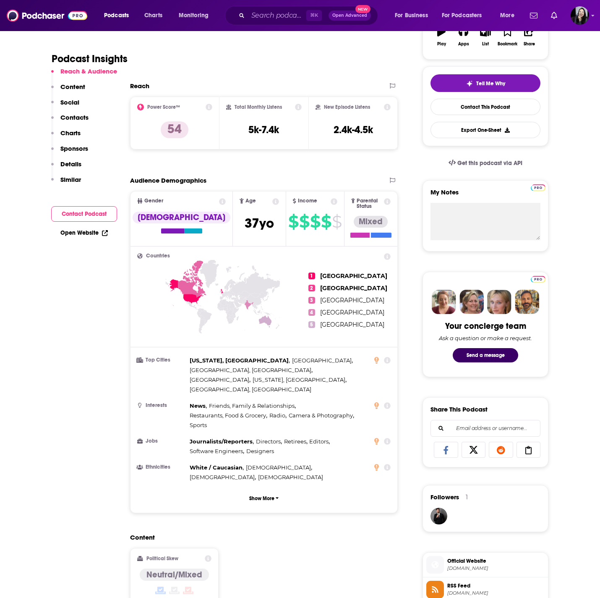
scroll to position [0, 0]
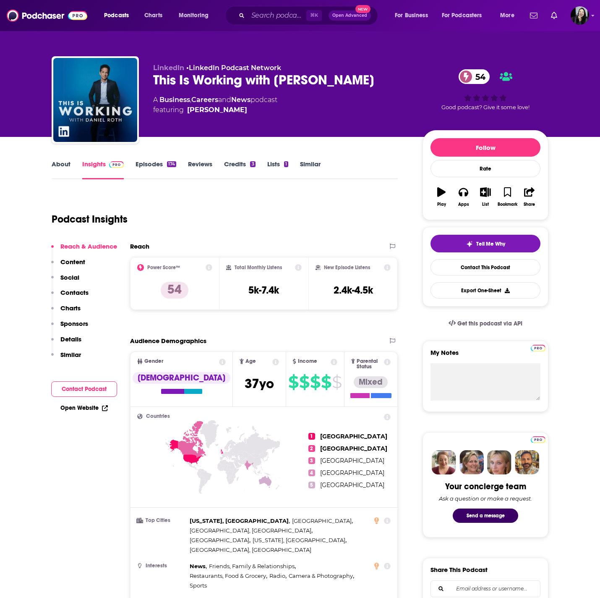
click at [147, 164] on link "Episodes 174" at bounding box center [156, 169] width 41 height 19
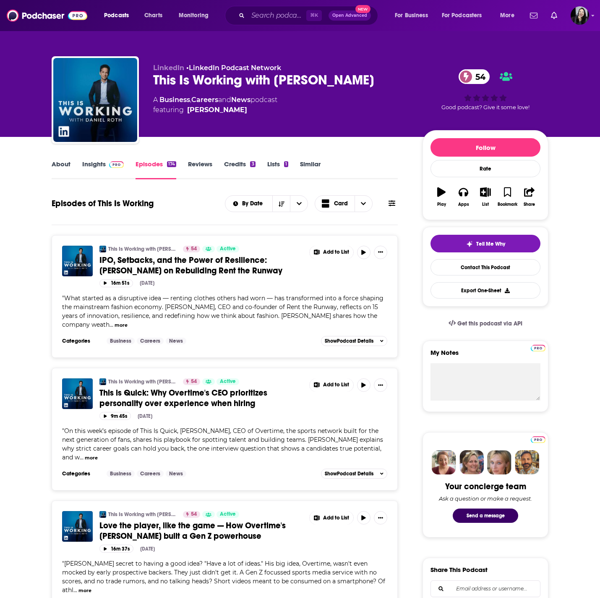
click at [188, 259] on span "IPO, Setbacks, and the Power of Resilience: [PERSON_NAME] on Rebuilding Rent th…" at bounding box center [190, 265] width 183 height 21
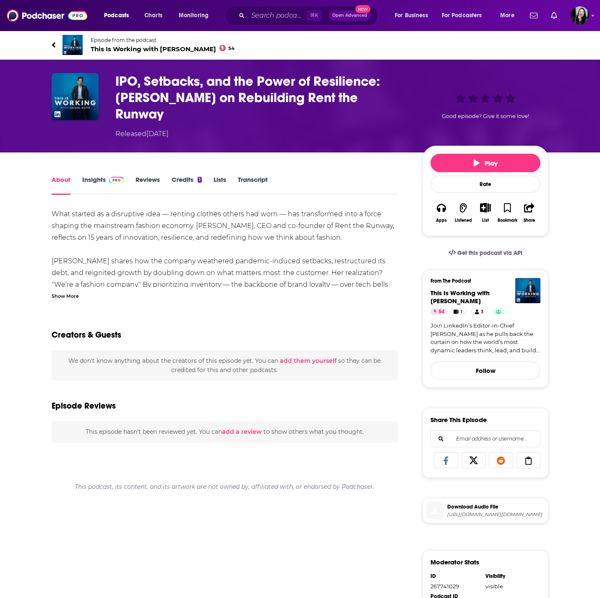
click at [68, 291] on div "Show More" at bounding box center [65, 295] width 27 height 8
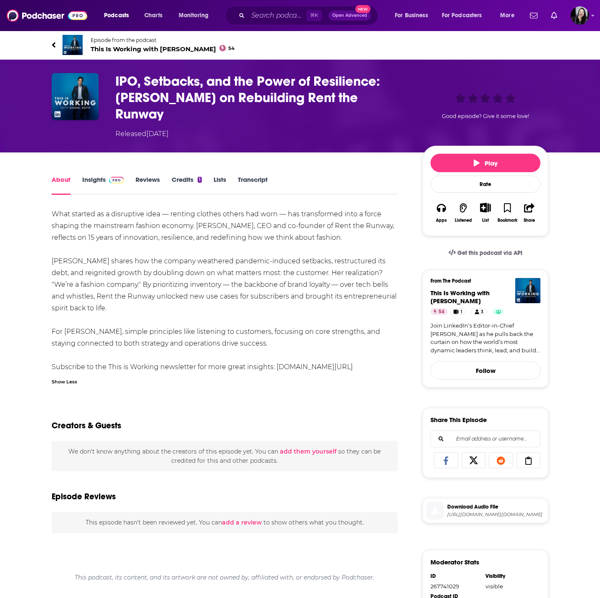
drag, startPoint x: 45, startPoint y: 38, endPoint x: 376, endPoint y: 350, distance: 454.2
click at [376, 350] on div "Episode from the podcast This Is Working with Daniel Roth 54 IPO, Setbacks, and…" at bounding box center [300, 411] width 600 height 763
copy div "Episode from the podcast This Is Working with Daniel Roth 54 IPO, Setbacks, and…"
click at [422, 94] on div "IPO, Setbacks, and the Power of Resilience: Jennifer Hyman on Rebuilding Rent t…" at bounding box center [331, 106] width 433 height 66
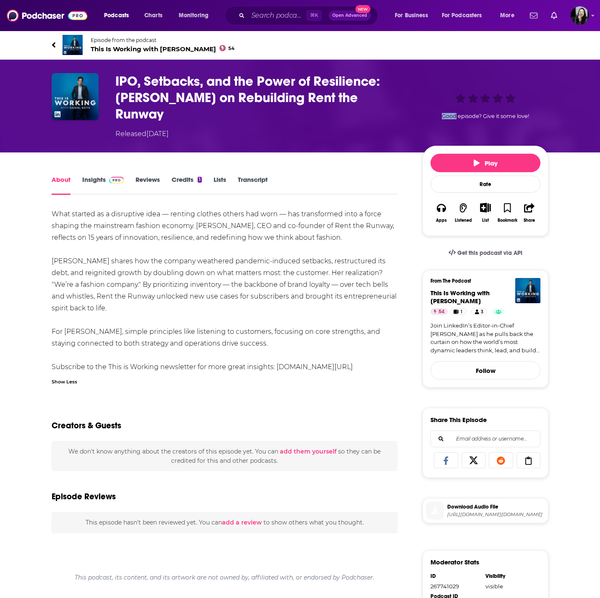
click at [416, 93] on div at bounding box center [416, 93] width 0 height 0
click at [412, 88] on div "IPO, Setbacks, and the Power of Resilience: Jennifer Hyman on Rebuilding Rent t…" at bounding box center [331, 106] width 433 height 66
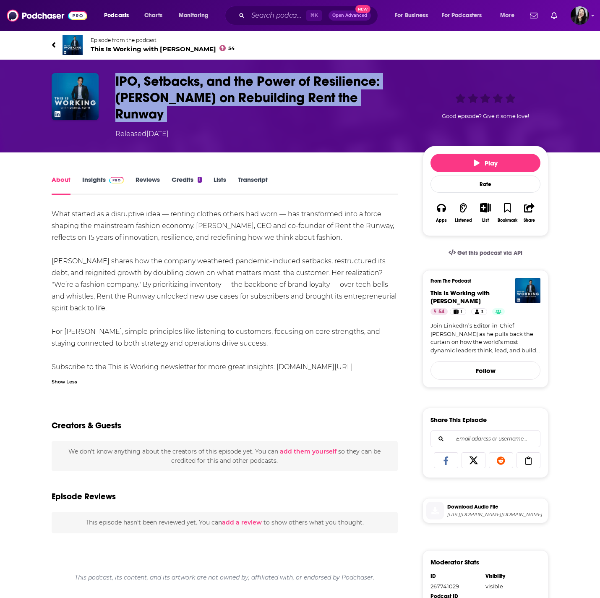
click at [412, 88] on div "IPO, Setbacks, and the Power of Resilience: Jennifer Hyman on Rebuilding Rent t…" at bounding box center [331, 106] width 433 height 66
copy h1 "IPO, Setbacks, and the Power of Resilience: [PERSON_NAME] on Rebuilding Rent th…"
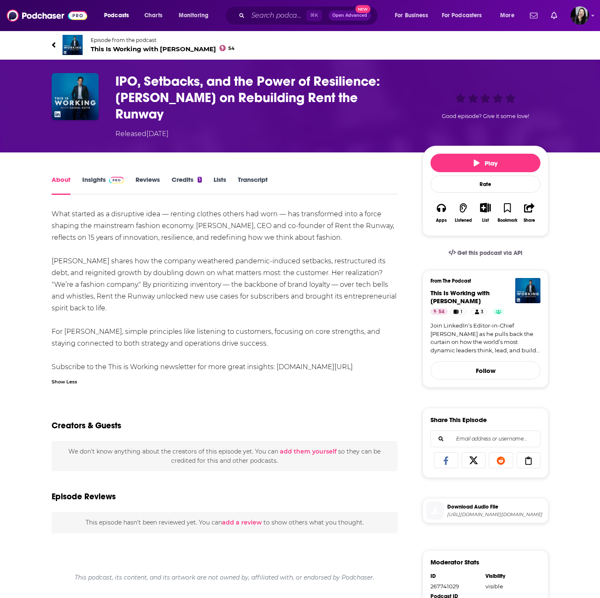
click at [225, 219] on div "What started as a disruptive idea — renting clothes others had worn — has trans…" at bounding box center [225, 290] width 346 height 164
click at [128, 337] on div "What started as a disruptive idea — renting clothes others had worn — has trans…" at bounding box center [225, 290] width 346 height 164
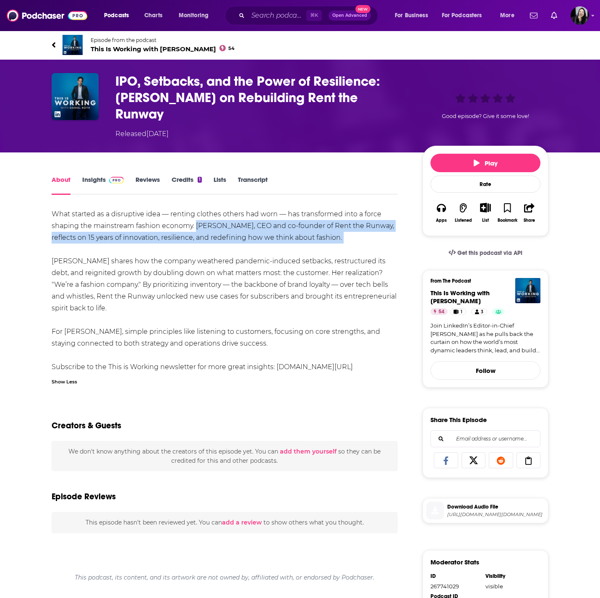
drag, startPoint x: 195, startPoint y: 211, endPoint x: 356, endPoint y: 231, distance: 162.0
click at [356, 231] on div "What started as a disruptive idea — renting clothes others had worn — has trans…" at bounding box center [225, 290] width 346 height 164
copy div "Jennifer Hyman, CEO and co-founder of Rent the Runway, reflects on 15 years of …"
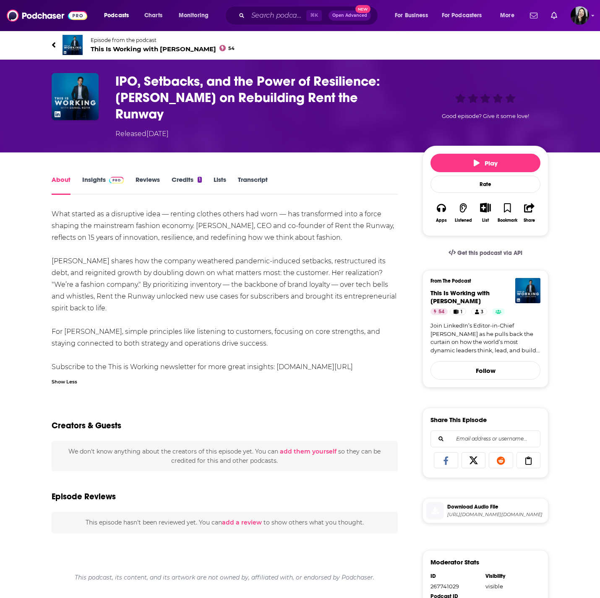
click at [166, 213] on div "What started as a disruptive idea — renting clothes others had worn — has trans…" at bounding box center [225, 290] width 346 height 164
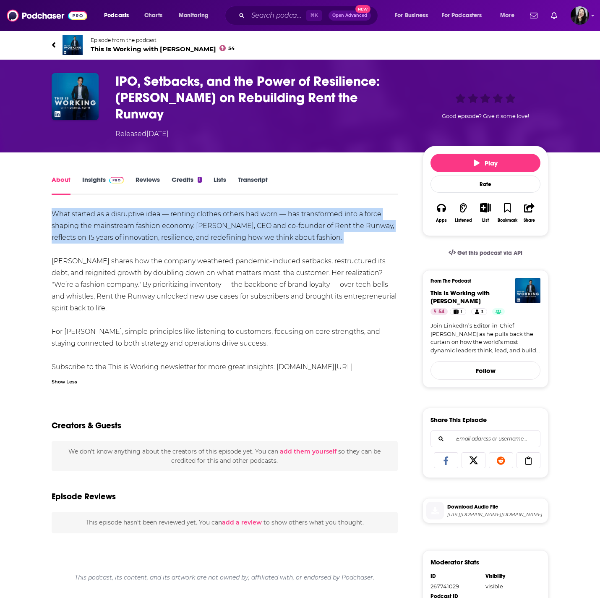
click at [166, 213] on div "What started as a disruptive idea — renting clothes others had worn — has trans…" at bounding box center [225, 290] width 346 height 164
copy div "What started as a disruptive idea — renting clothes others had worn — has trans…"
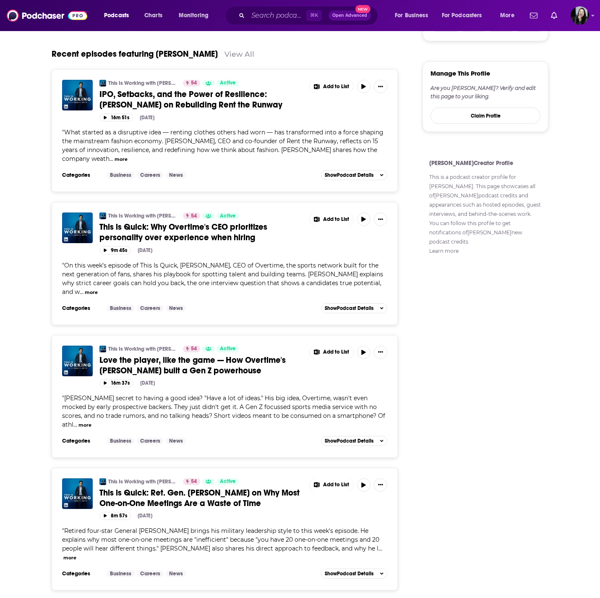
scroll to position [52, 0]
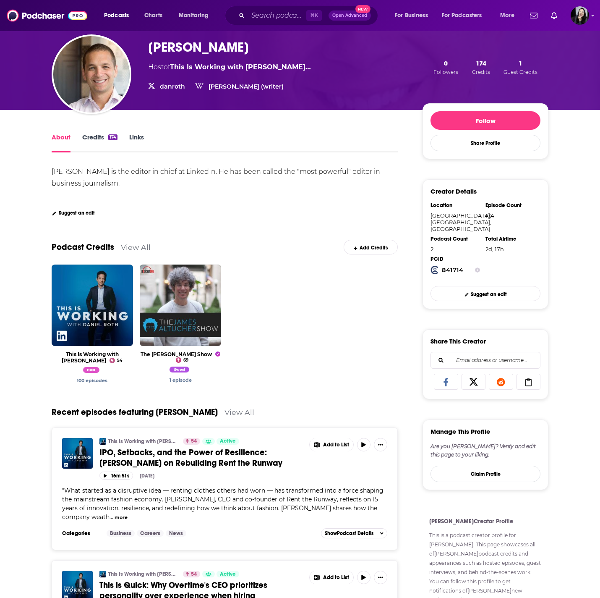
click at [130, 128] on div "About Credits 174 Links [PERSON_NAME] is the editor in chief at LinkedIn. He ha…" at bounding box center [300, 546] width 497 height 872
click at [130, 130] on div "About Credits 174 Links Daniel Roth is the editor in chief at LinkedIn. He has …" at bounding box center [300, 546] width 497 height 872
click at [130, 133] on link "Links" at bounding box center [136, 142] width 15 height 19
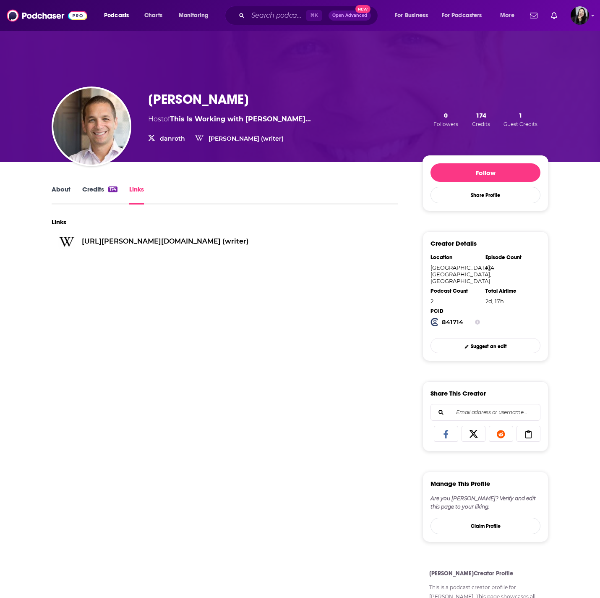
click at [149, 243] on link "https://wikipedia.org/Daniel Roth (writer)" at bounding box center [165, 241] width 167 height 8
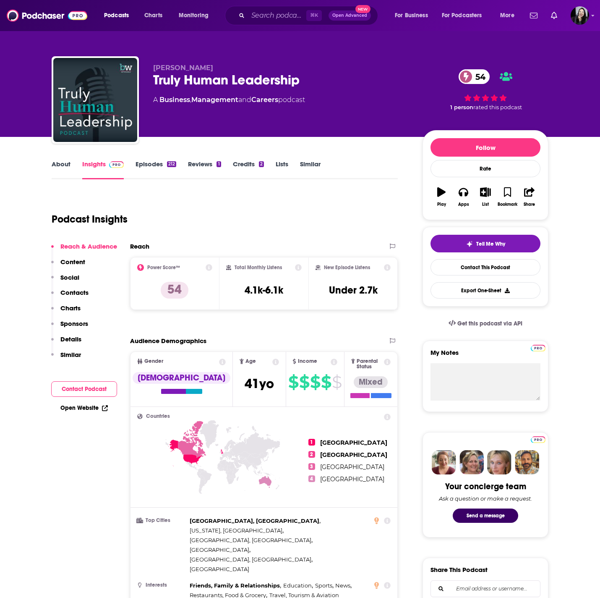
click at [63, 161] on link "About" at bounding box center [61, 169] width 19 height 19
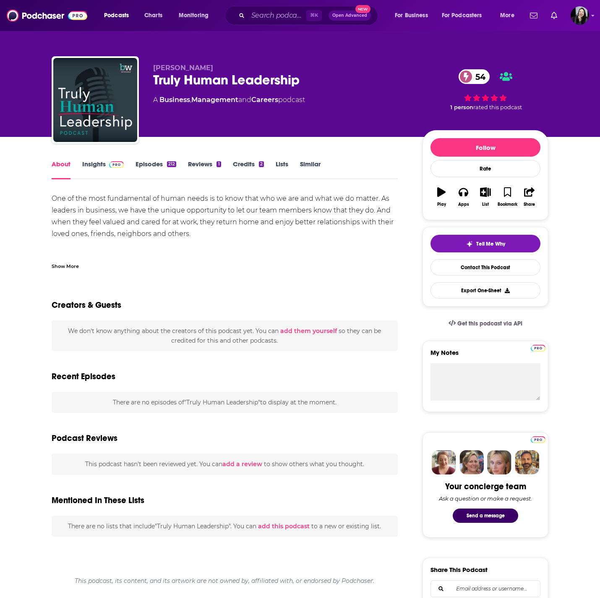
click at [81, 264] on div "Show More" at bounding box center [225, 263] width 346 height 14
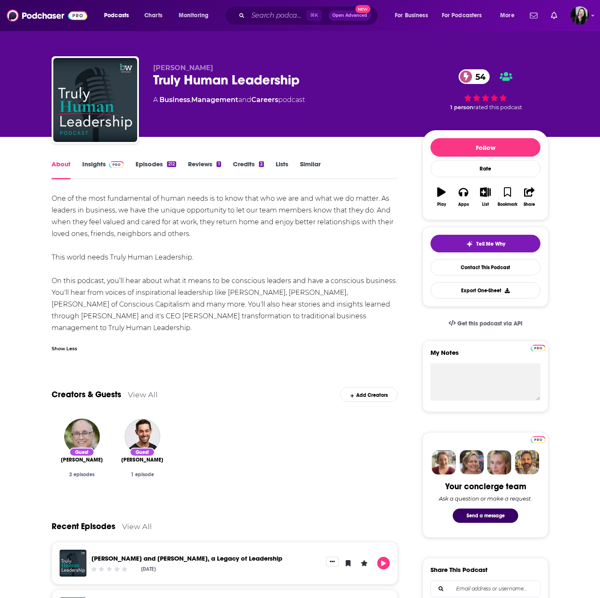
click at [96, 174] on link "Insights" at bounding box center [103, 169] width 42 height 19
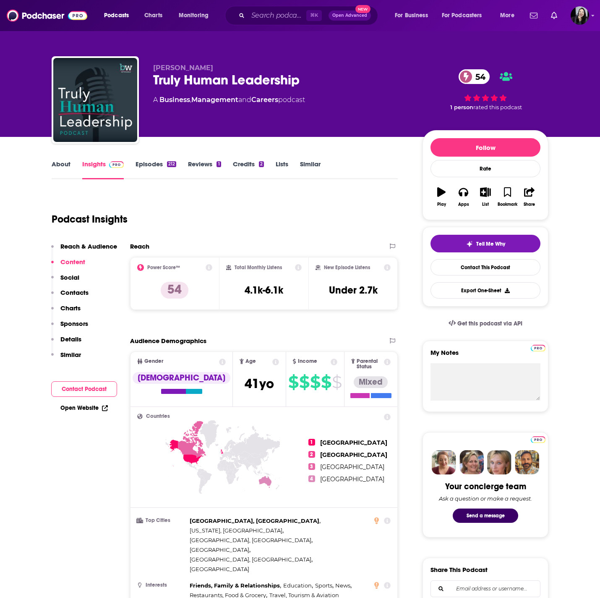
click at [316, 78] on div "Truly Human Leadership 54" at bounding box center [281, 80] width 256 height 16
copy div "Truly Human Leadership 54"
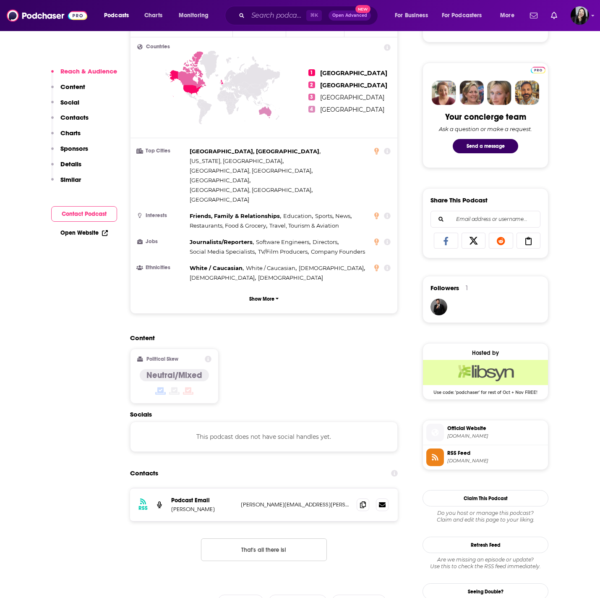
scroll to position [372, 0]
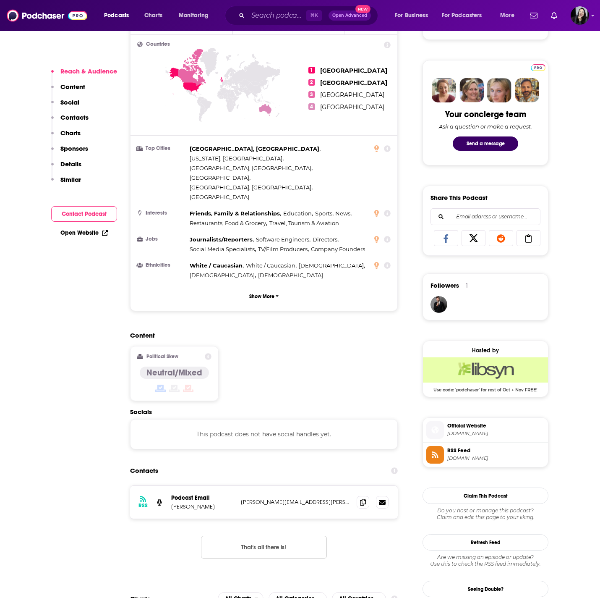
click at [201, 503] on p "Brent Stewart" at bounding box center [202, 506] width 63 height 7
click at [214, 503] on p "Brent Stewart" at bounding box center [202, 506] width 63 height 7
copy p "Brent Stewart"
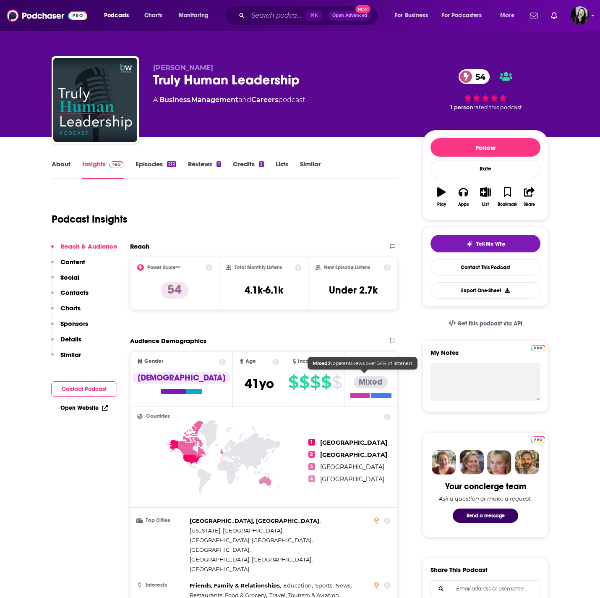
scroll to position [350, 0]
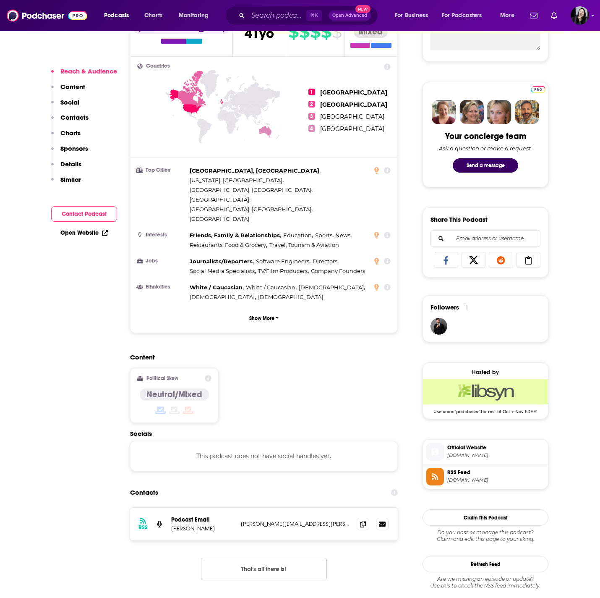
click at [373, 517] on div at bounding box center [373, 523] width 32 height 13
click at [367, 517] on span at bounding box center [363, 523] width 13 height 13
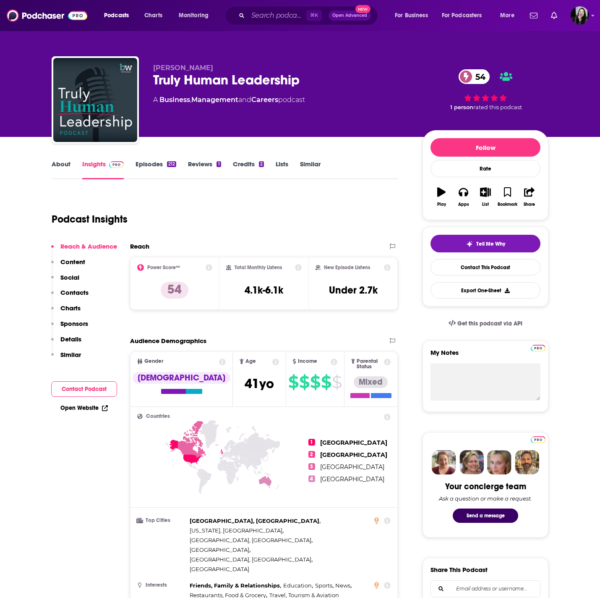
click at [318, 78] on div "Truly Human Leadership 54" at bounding box center [281, 80] width 256 height 16
copy div "Truly Human Leadership 54"
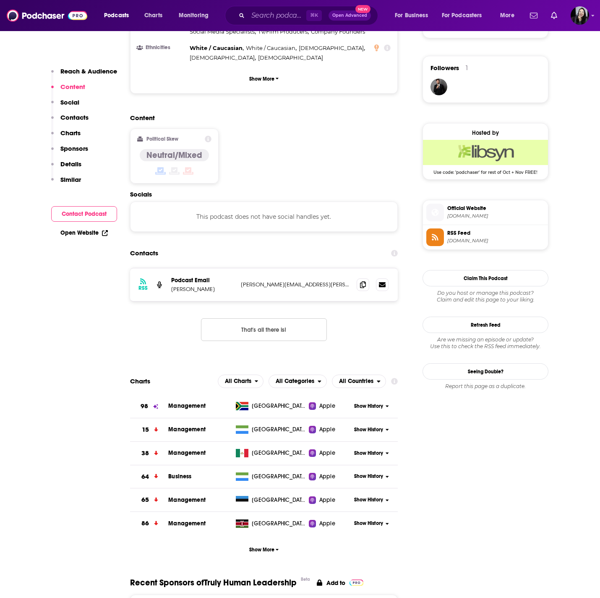
click at [215, 285] on p "Brent Stewart" at bounding box center [202, 288] width 63 height 7
copy p "Brent Stewart"
click at [361, 281] on icon at bounding box center [363, 284] width 6 height 7
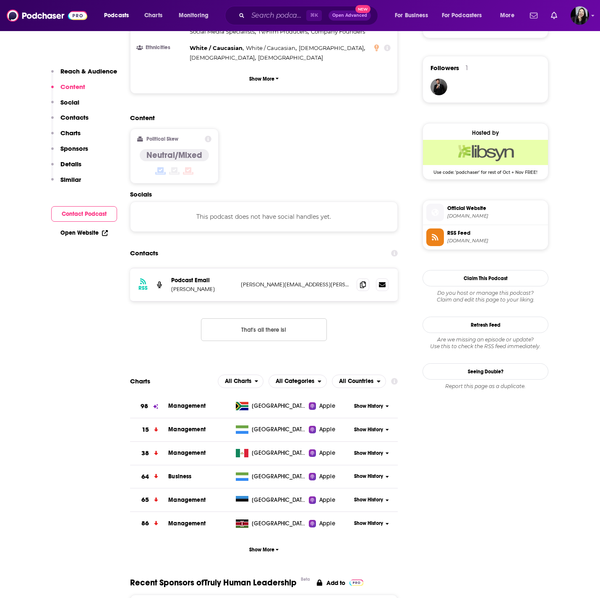
scroll to position [0, 0]
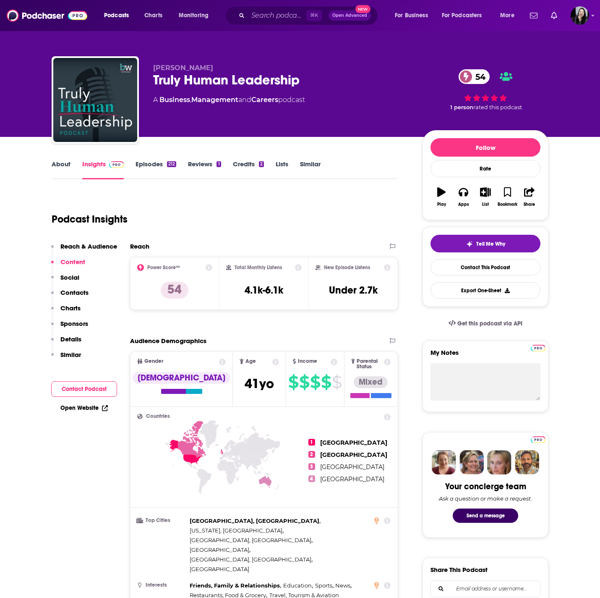
click at [149, 165] on link "Episodes 212" at bounding box center [156, 169] width 41 height 19
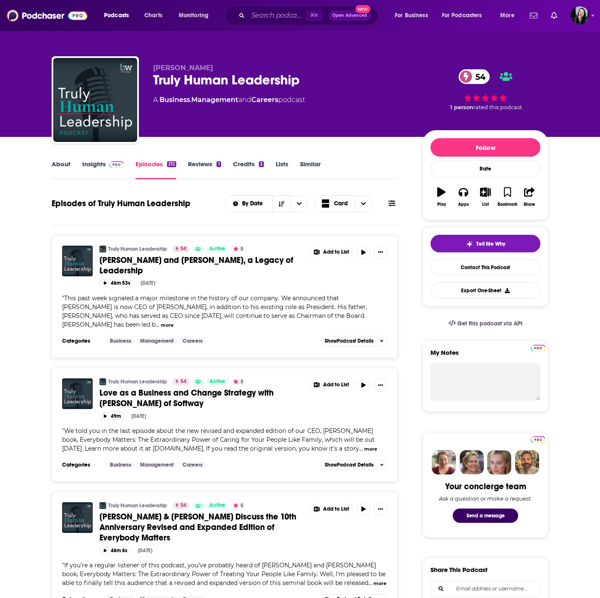
click at [153, 262] on span "Bob Chapman and Kyle Chapman, a Legacy of Leadership" at bounding box center [196, 265] width 194 height 21
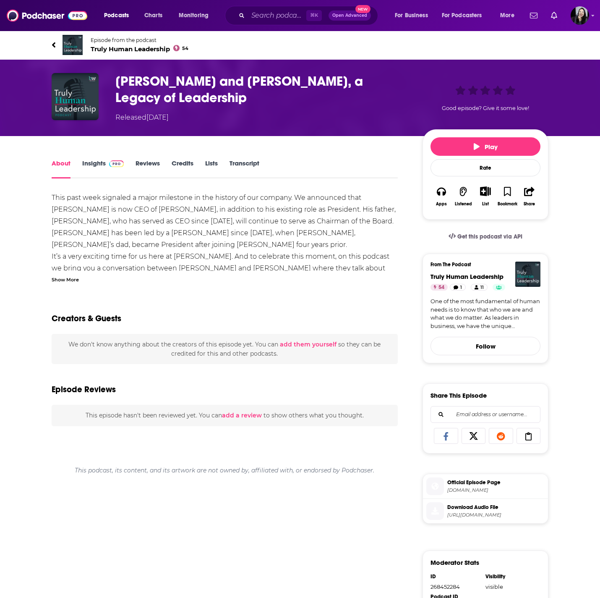
click at [65, 279] on div "Show More" at bounding box center [65, 279] width 27 height 8
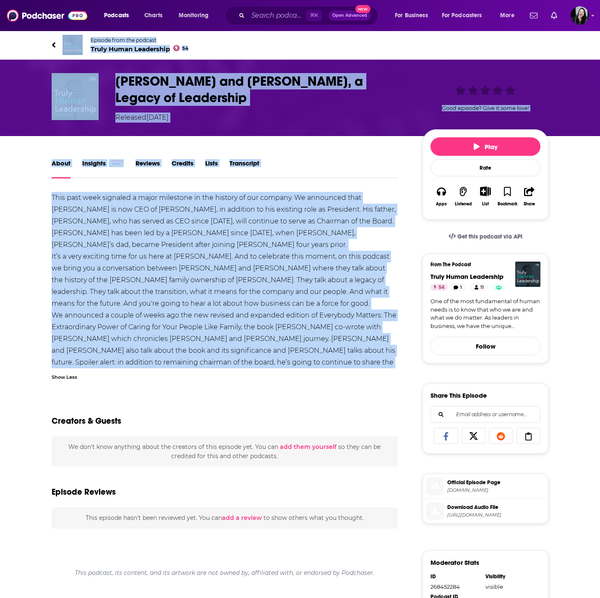
drag, startPoint x: 44, startPoint y: 37, endPoint x: 406, endPoint y: 355, distance: 482.5
click at [406, 355] on div "Episode from the podcast Truly Human Leadership 54 Bob Chapman and Kyle Chapman…" at bounding box center [300, 411] width 600 height 763
copy div "Episode from the podcast Truly Human Leadership 54 Bob Chapman and Kyle Chapman…"
click at [273, 226] on div "This past week signaled a major milestone in the history of our company. We ann…" at bounding box center [225, 286] width 346 height 188
drag, startPoint x: 41, startPoint y: 36, endPoint x: 402, endPoint y: 365, distance: 489.2
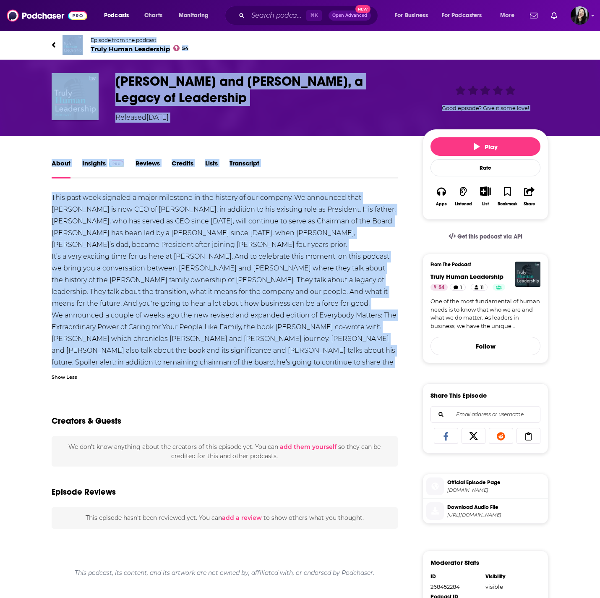
click at [402, 365] on div "Episode from the podcast Truly Human Leadership 54 Bob Chapman and Kyle Chapman…" at bounding box center [300, 411] width 600 height 763
copy div "Episode from the podcast Truly Human Leadership 54 Bob Chapman and Kyle Chapman…"
click at [243, 92] on h1 "Bob Chapman and Kyle Chapman, a Legacy of Leadership" at bounding box center [262, 89] width 294 height 33
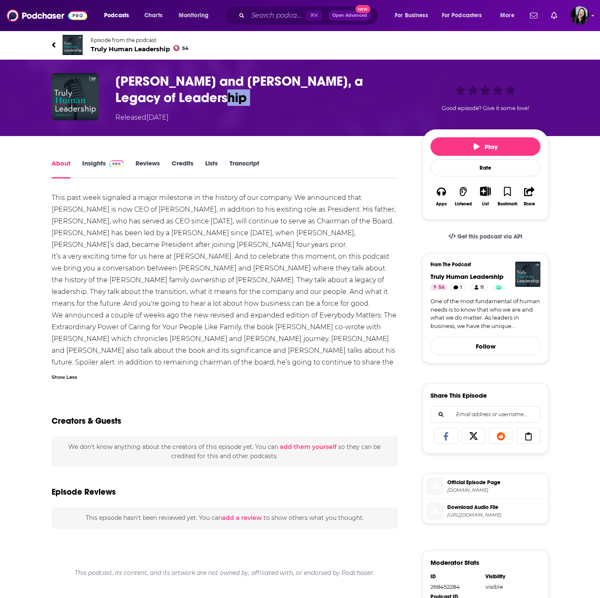
click at [243, 92] on h1 "Bob Chapman and Kyle Chapman, a Legacy of Leadership" at bounding box center [262, 89] width 294 height 33
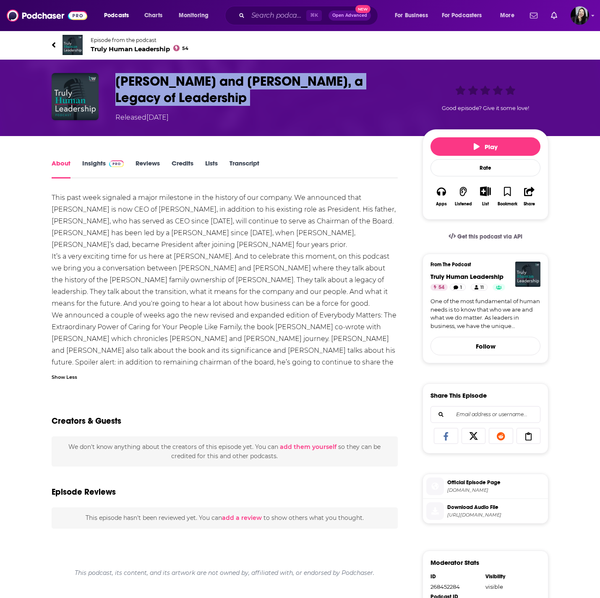
click at [243, 92] on h1 "Bob Chapman and Kyle Chapman, a Legacy of Leadership" at bounding box center [262, 89] width 294 height 33
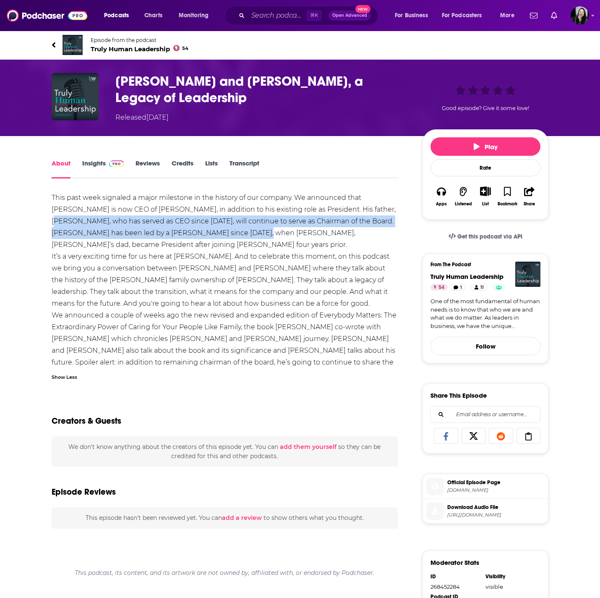
drag, startPoint x: 369, startPoint y: 211, endPoint x: 255, endPoint y: 237, distance: 117.2
click at [255, 237] on div "This past week signaled a major milestone in the history of our company. We ann…" at bounding box center [225, 286] width 346 height 188
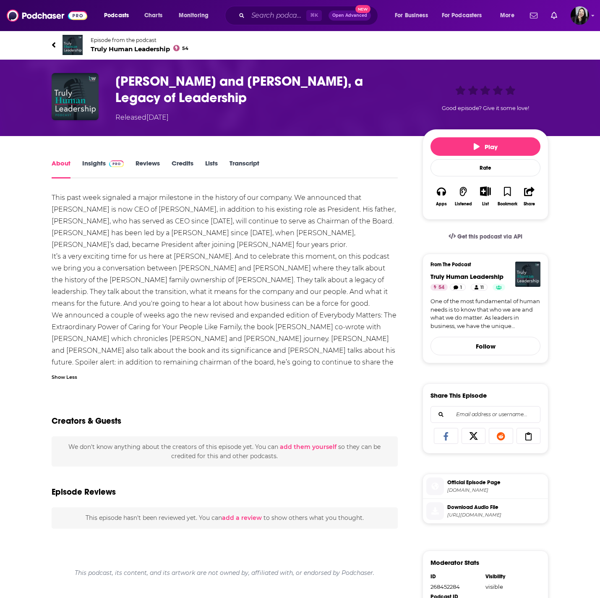
click at [98, 242] on div "This past week signaled a major milestone in the history of our company. We ann…" at bounding box center [225, 286] width 346 height 188
click at [81, 222] on div "This past week signaled a major milestone in the history of our company. We ann…" at bounding box center [225, 286] width 346 height 188
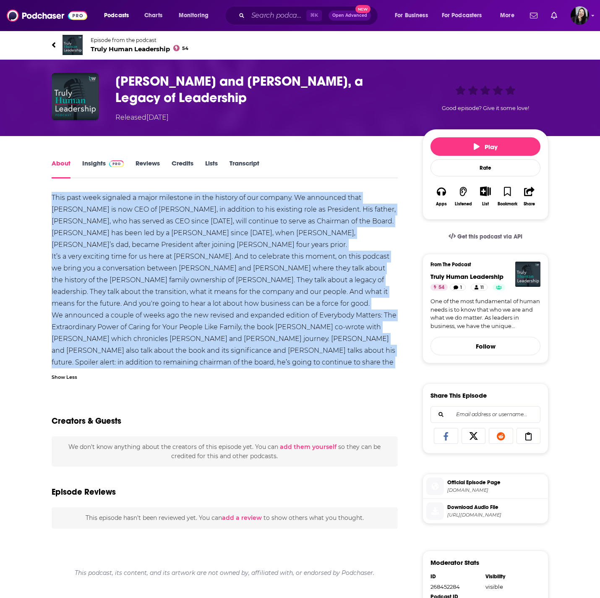
drag, startPoint x: 50, startPoint y: 191, endPoint x: 397, endPoint y: 363, distance: 387.7
click at [397, 363] on div "About Insights Reviews Credits Lists Transcript This past week signaled a major…" at bounding box center [230, 476] width 384 height 636
copy div "This past week signaled a major milestone in the history of our company. We ann…"
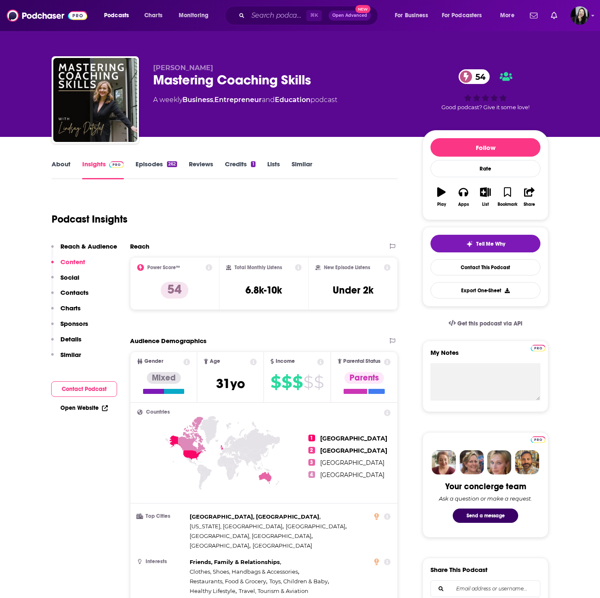
click at [223, 64] on p "[PERSON_NAME]" at bounding box center [281, 68] width 256 height 8
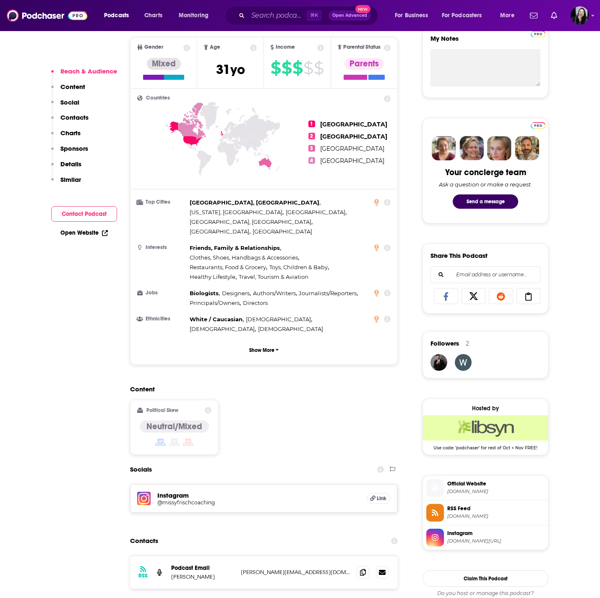
scroll to position [463, 0]
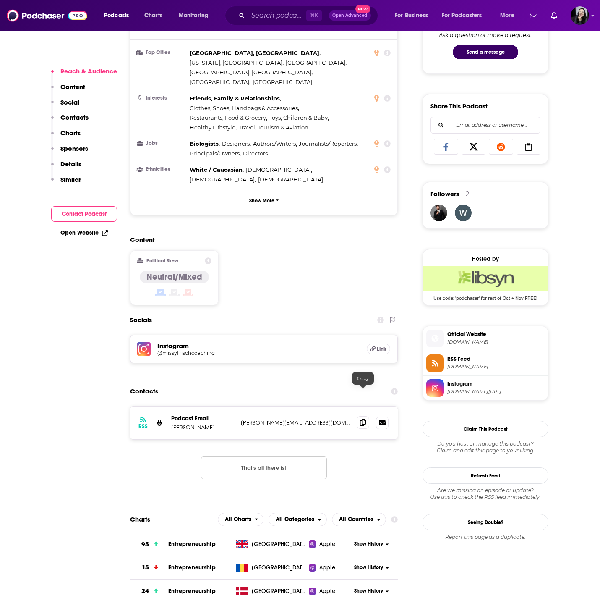
click at [363, 419] on icon at bounding box center [363, 422] width 6 height 7
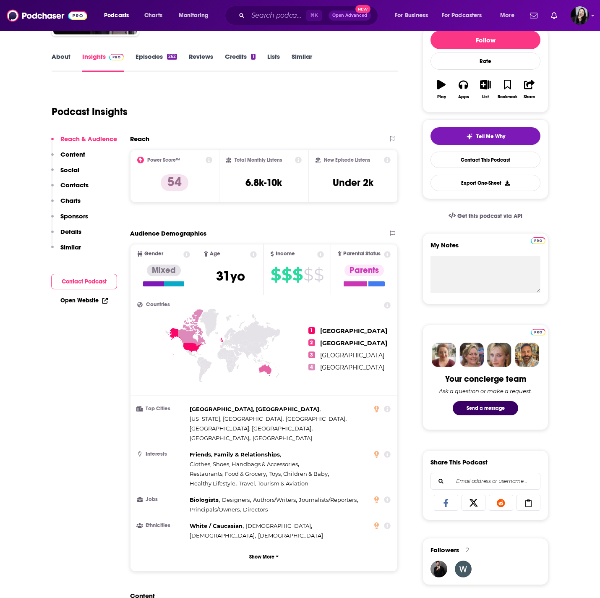
scroll to position [0, 0]
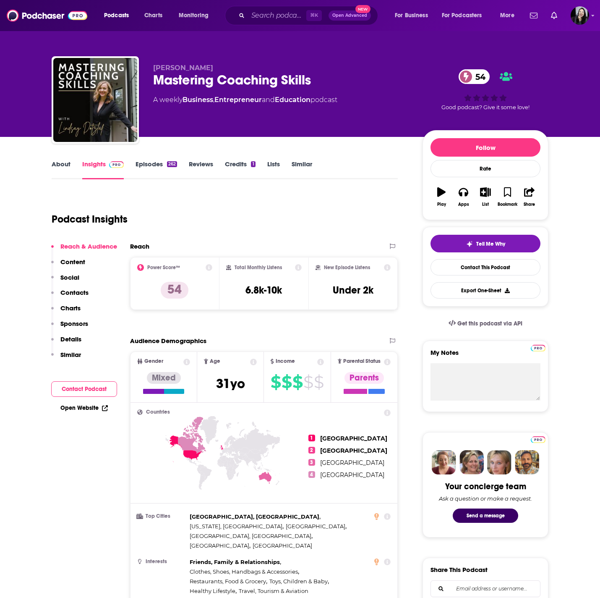
click at [329, 72] on div "Mastering Coaching Skills 54" at bounding box center [281, 80] width 256 height 16
copy div "Mastering Coaching Skills 54"
click at [226, 70] on p "[PERSON_NAME]" at bounding box center [281, 68] width 256 height 8
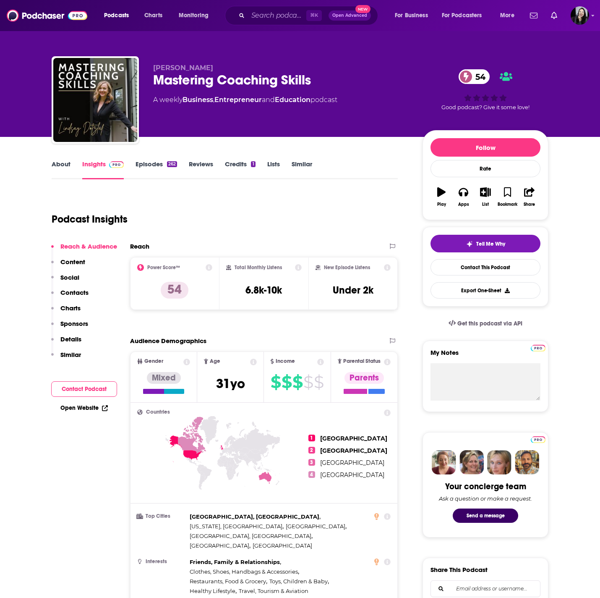
click at [226, 70] on p "[PERSON_NAME]" at bounding box center [281, 68] width 256 height 8
copy p "[PERSON_NAME]"
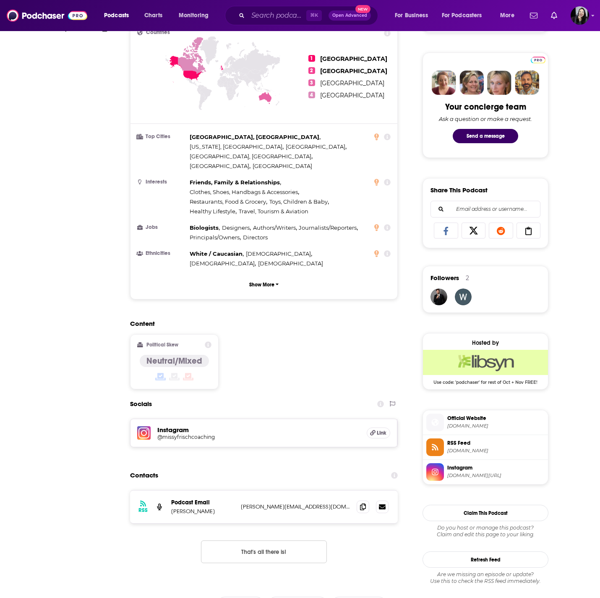
scroll to position [522, 0]
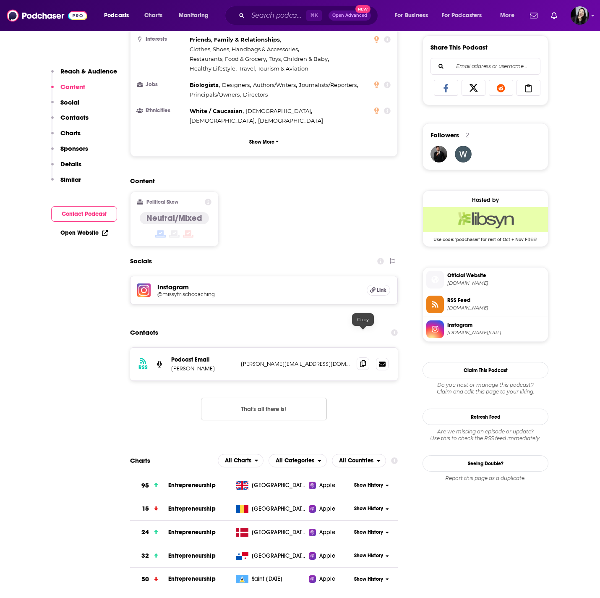
click at [365, 360] on icon at bounding box center [363, 363] width 6 height 7
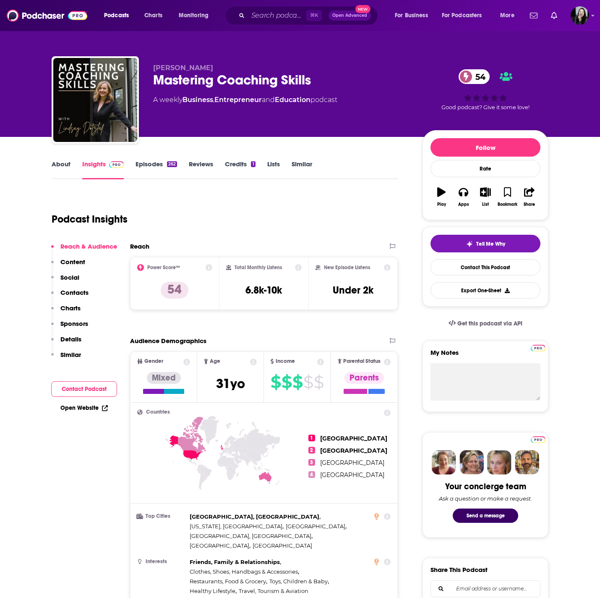
click at [157, 165] on link "Episodes 262" at bounding box center [157, 169] width 42 height 19
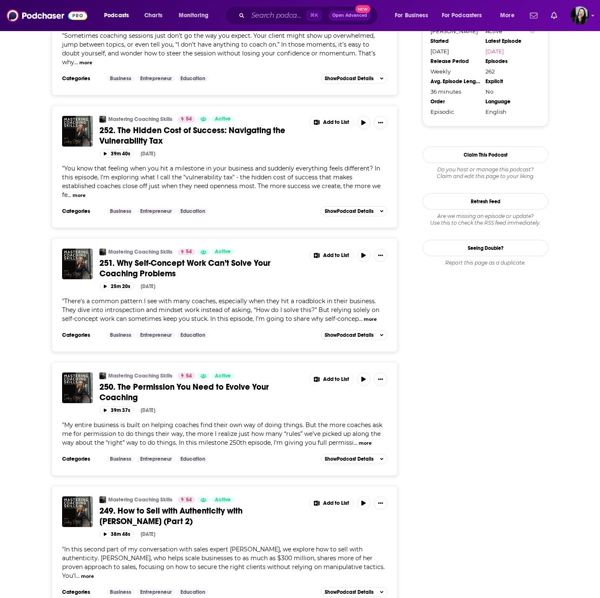
scroll to position [890, 0]
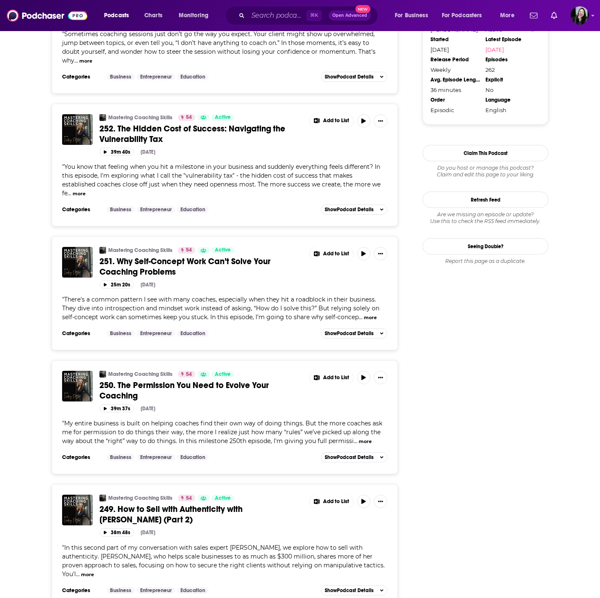
click at [135, 394] on span "250. The Permission You Need to Evolve Your Coaching" at bounding box center [184, 390] width 170 height 21
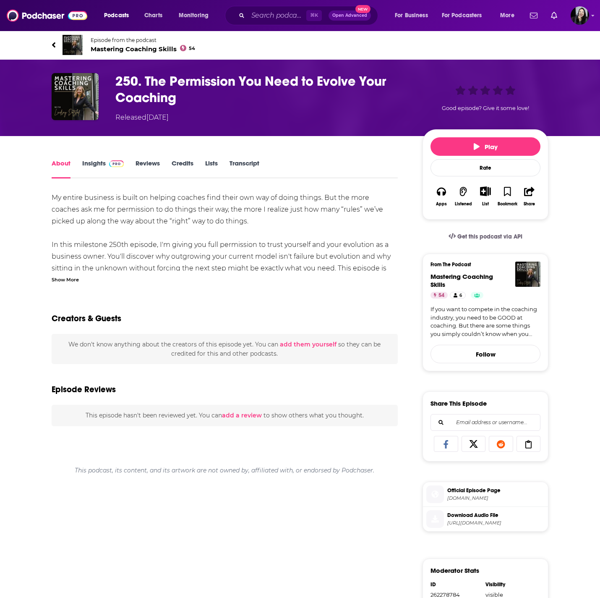
click at [75, 277] on div "Show More" at bounding box center [65, 279] width 27 height 8
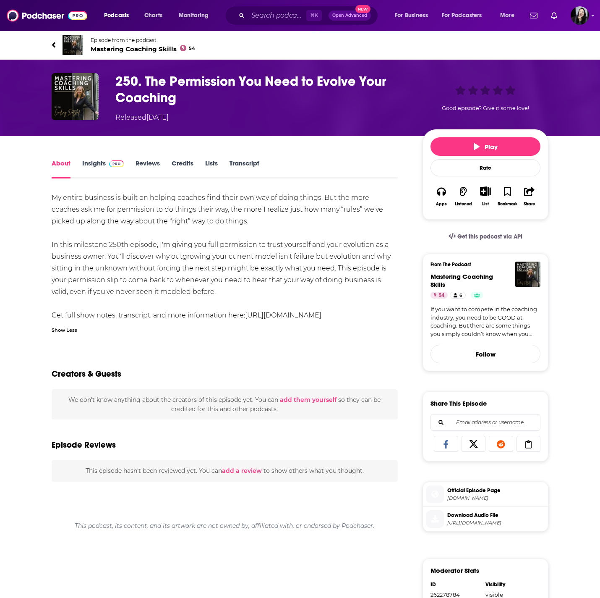
drag, startPoint x: 44, startPoint y: 39, endPoint x: 385, endPoint y: 297, distance: 427.2
click at [385, 297] on div "Episode from the podcast Mastering Coaching Skills 54 Next Episode 250. The Per…" at bounding box center [300, 415] width 600 height 771
copy div "Loremip dolo sit ametcon Adipiscin Elitsedd Eiusmo 97 Temp Incidid 411. Utl Etd…"
click at [305, 177] on div "About Insights Reviews Credits Lists Transcript" at bounding box center [225, 168] width 346 height 21
click at [252, 220] on div "My entire business is built on helping coaches find their own way of doing thin…" at bounding box center [225, 256] width 346 height 129
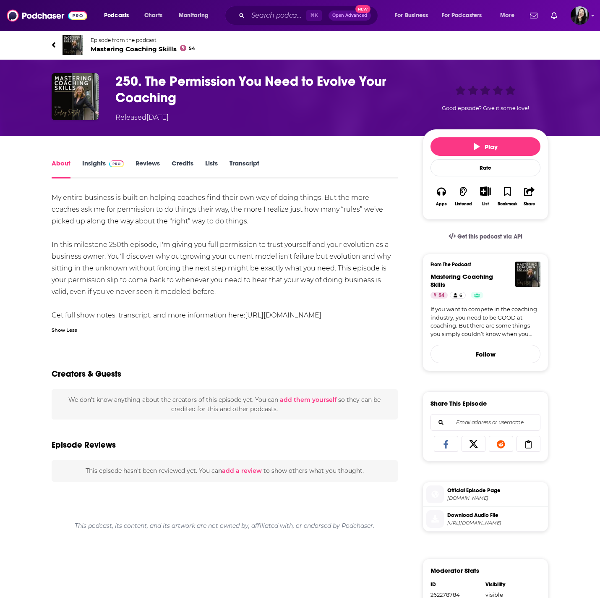
click at [239, 89] on h1 "250. The Permission You Need to Evolve Your Coaching" at bounding box center [262, 89] width 294 height 33
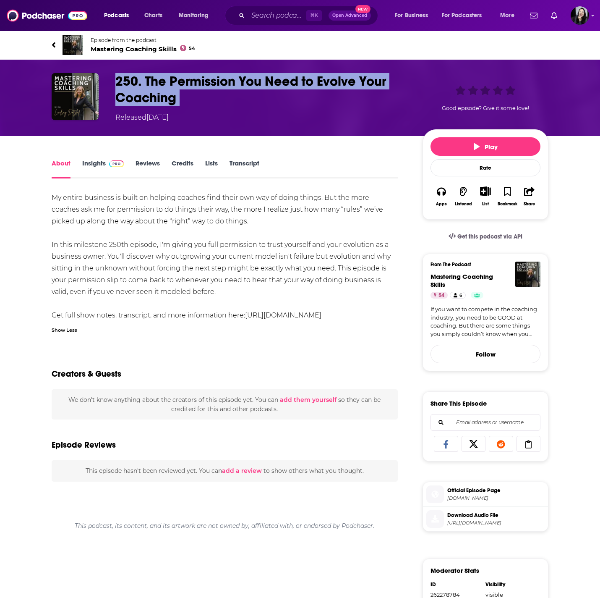
click at [239, 89] on h1 "250. The Permission You Need to Evolve Your Coaching" at bounding box center [262, 89] width 294 height 33
copy h1 "250. The Permission You Need to Evolve Your Coaching"
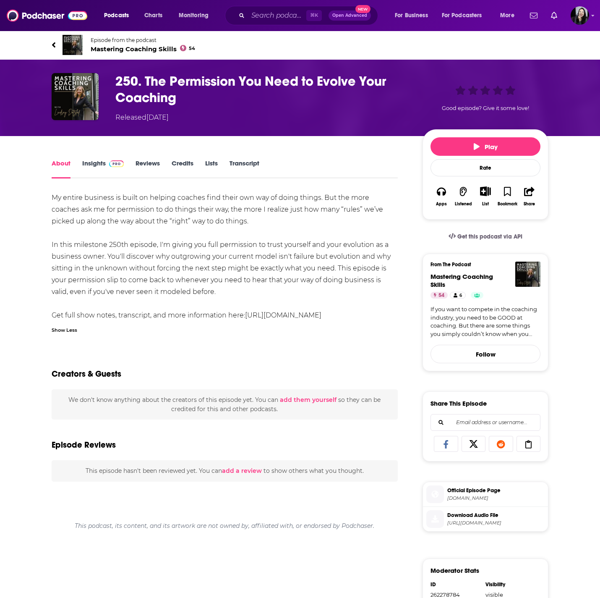
click at [53, 190] on div "About Insights Reviews Credits Lists Transcript My entire business is built on …" at bounding box center [225, 480] width 346 height 644
drag, startPoint x: 47, startPoint y: 192, endPoint x: 216, endPoint y: 294, distance: 196.8
click at [216, 294] on div "About Insights Reviews Credits Lists Transcript My entire business is built on …" at bounding box center [230, 480] width 384 height 644
copy div "My entire business is built on helping coaches find their own way of doing thin…"
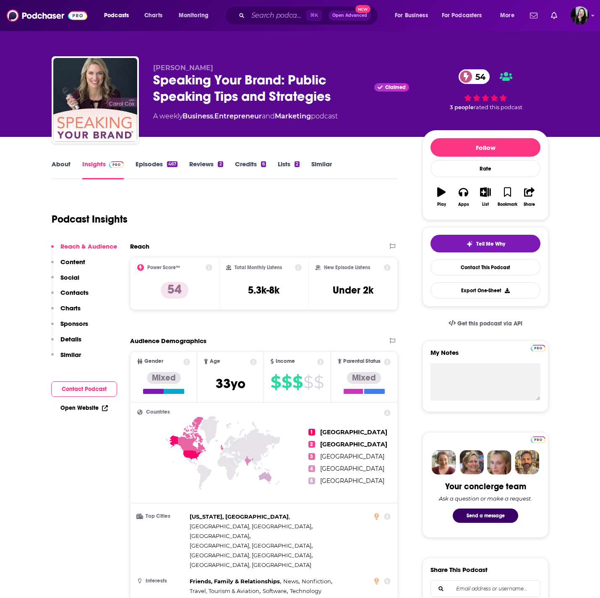
click at [210, 68] on p "[PERSON_NAME]" at bounding box center [281, 68] width 256 height 8
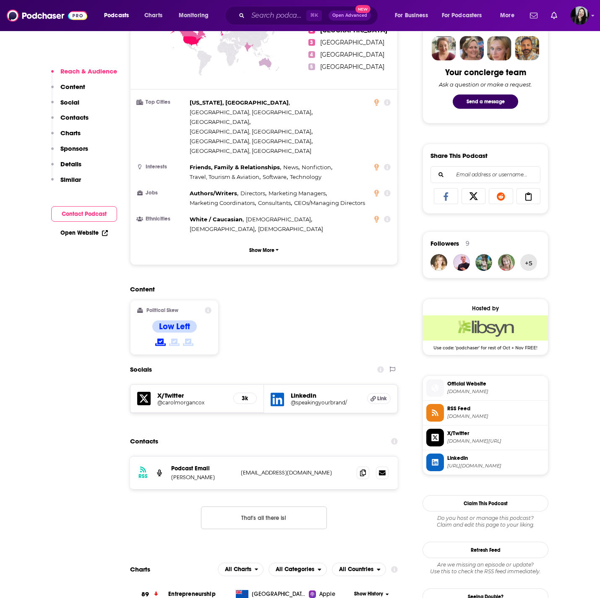
scroll to position [415, 0]
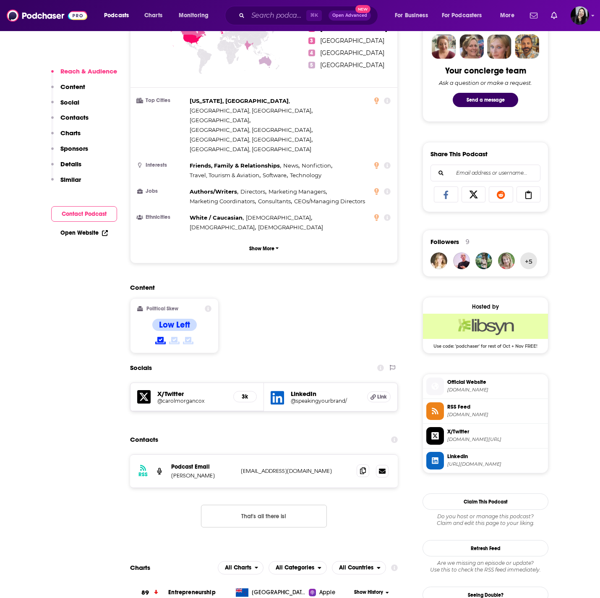
click at [365, 467] on icon at bounding box center [363, 470] width 6 height 7
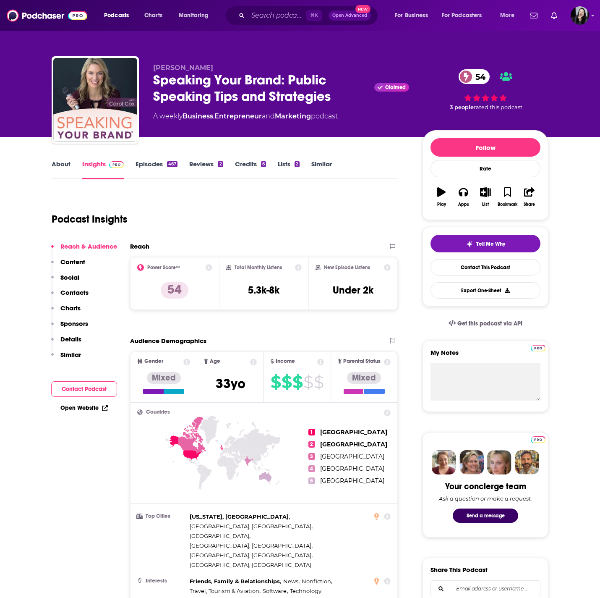
click at [340, 96] on div "Speaking Your Brand: Public Speaking Tips and Strategies Claimed 54" at bounding box center [281, 88] width 256 height 33
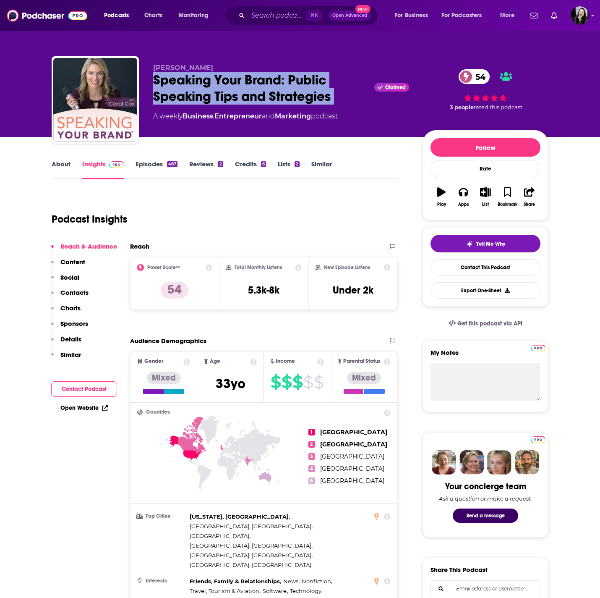
click at [340, 96] on div "Speaking Your Brand: Public Speaking Tips and Strategies Claimed 54" at bounding box center [281, 88] width 256 height 33
click at [201, 64] on p "[PERSON_NAME]" at bounding box center [281, 68] width 256 height 8
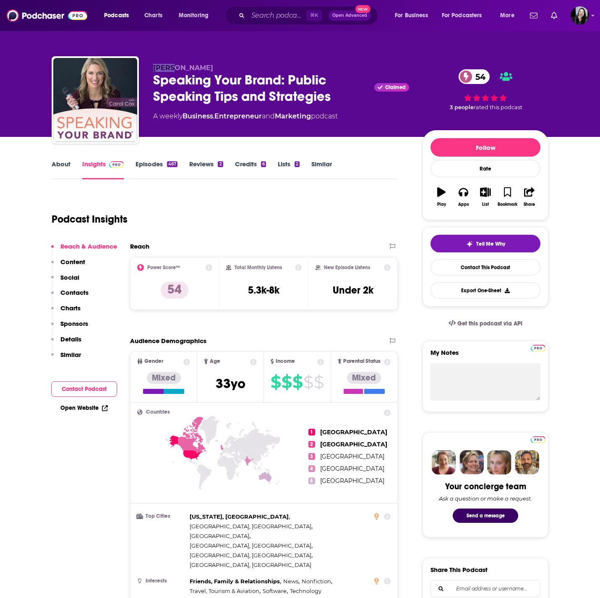
click at [201, 64] on p "[PERSON_NAME]" at bounding box center [281, 68] width 256 height 8
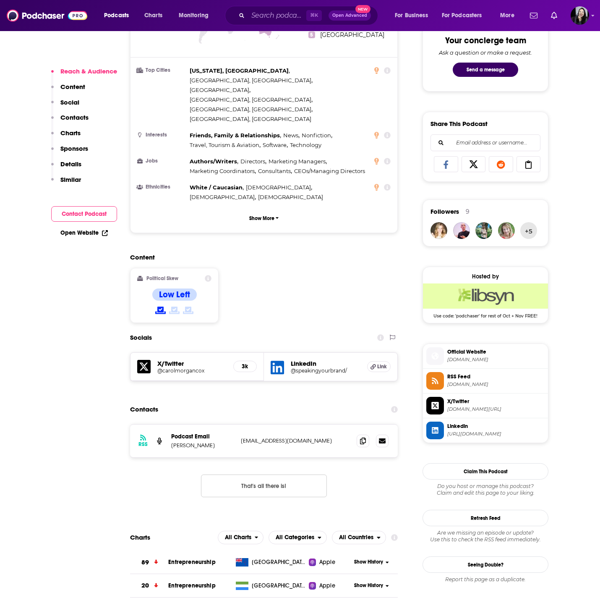
scroll to position [453, 0]
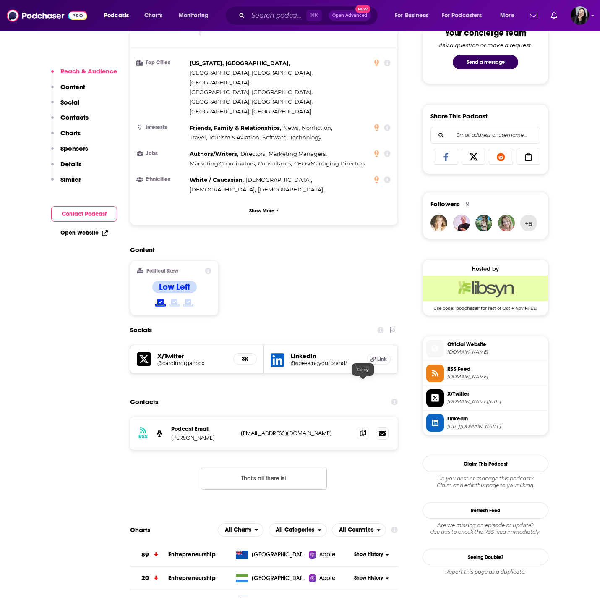
click at [363, 426] on span at bounding box center [363, 432] width 13 height 13
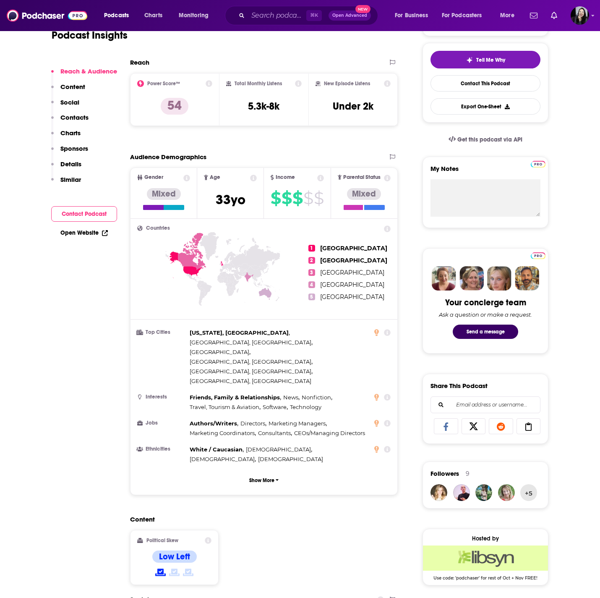
scroll to position [0, 0]
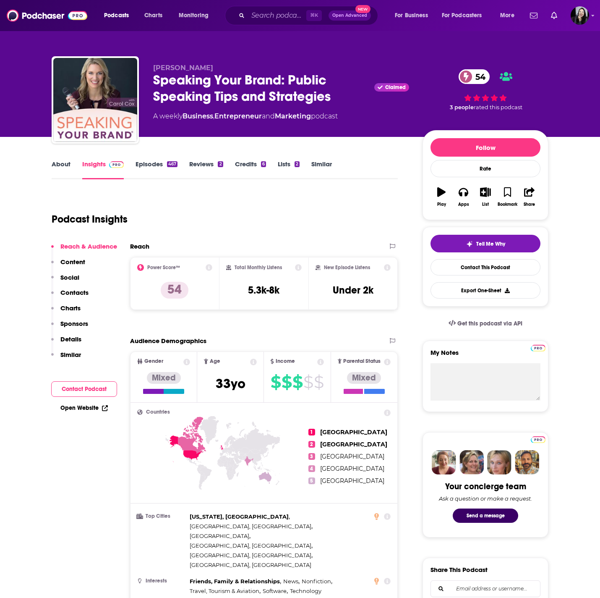
click at [161, 173] on link "Episodes 467" at bounding box center [157, 169] width 42 height 19
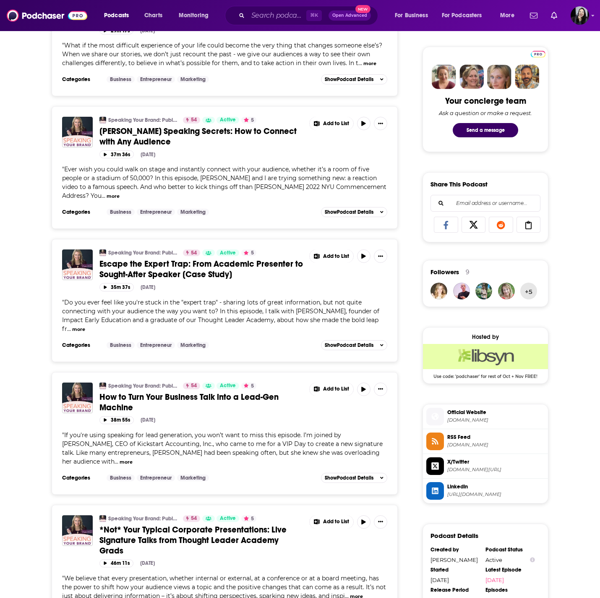
scroll to position [387, 0]
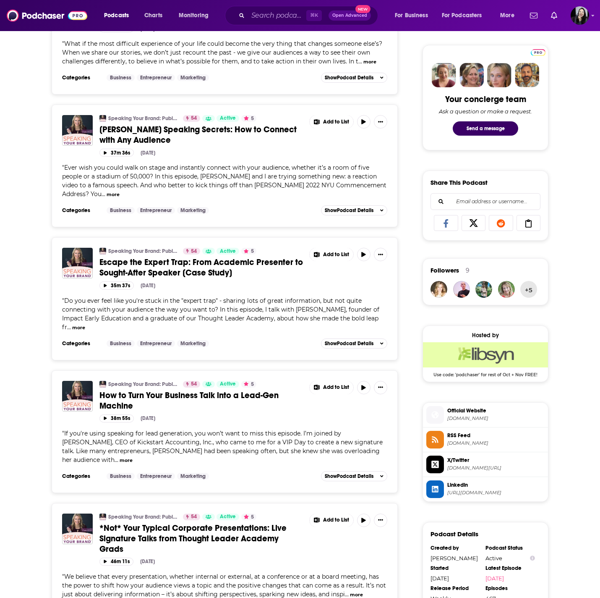
click at [170, 549] on link "*Not* Your Typical Corporate Presentations: Live Signature Talks from Thought L…" at bounding box center [201, 537] width 204 height 31
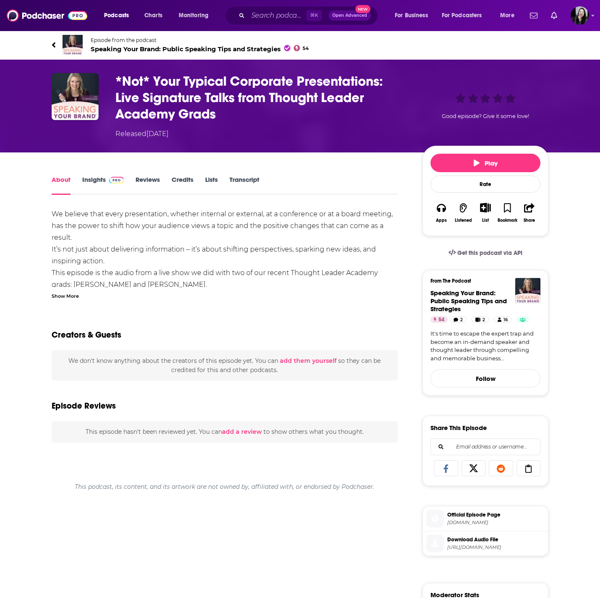
click at [70, 298] on div "Show More" at bounding box center [65, 295] width 27 height 8
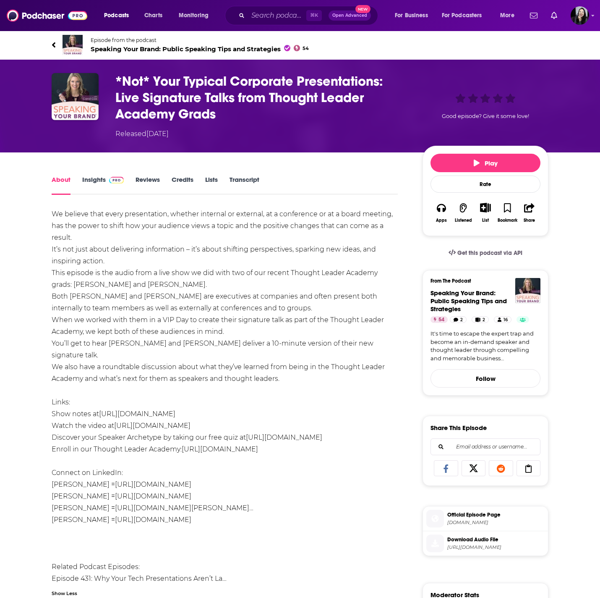
drag, startPoint x: 41, startPoint y: 42, endPoint x: 321, endPoint y: 371, distance: 432.5
click at [321, 371] on div "Episode from the podcast Speaking Your Brand: Public Speaking Tips and Strategi…" at bounding box center [300, 428] width 600 height 796
copy div "Loremip dolo sit ametcon Adipisci Elit Seddo: Eiusmo Temporin Utla etd Magnaali…"
click at [297, 115] on h1 "*Not* Your Typical Corporate Presentations: Live Signature Talks from Thought L…" at bounding box center [262, 97] width 294 height 49
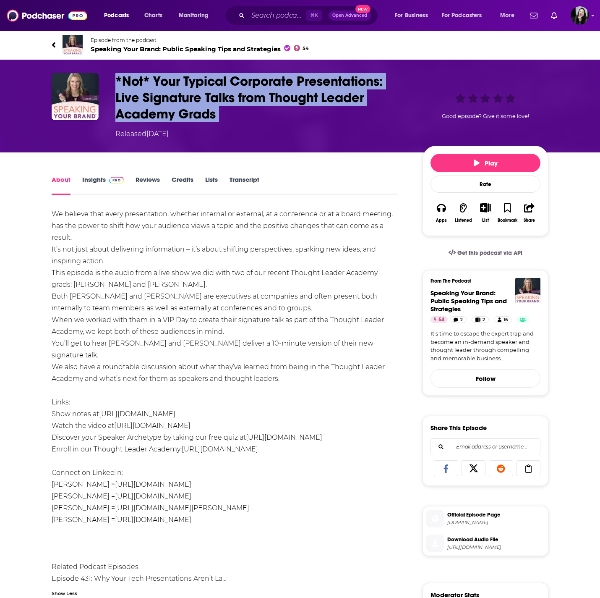
click at [297, 115] on h1 "*Not* Your Typical Corporate Presentations: Live Signature Talks from Thought L…" at bounding box center [262, 97] width 294 height 49
copy h1 "*Not* Your Typical Corporate Presentations: Live Signature Talks from Thought L…"
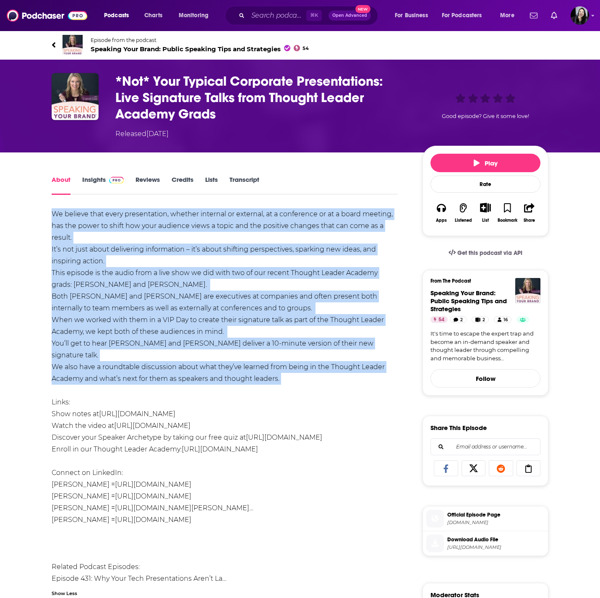
drag, startPoint x: 43, startPoint y: 211, endPoint x: 330, endPoint y: 376, distance: 330.9
click at [331, 376] on div "About Insights Reviews Credits Lists Transcript We believe that every presentat…" at bounding box center [230, 500] width 384 height 652
copy div "Lo ipsumdo sita conse adipiscingel, seddoei temporin ut laboreet, do m aliquaen…"
